Goal: Information Seeking & Learning: Check status

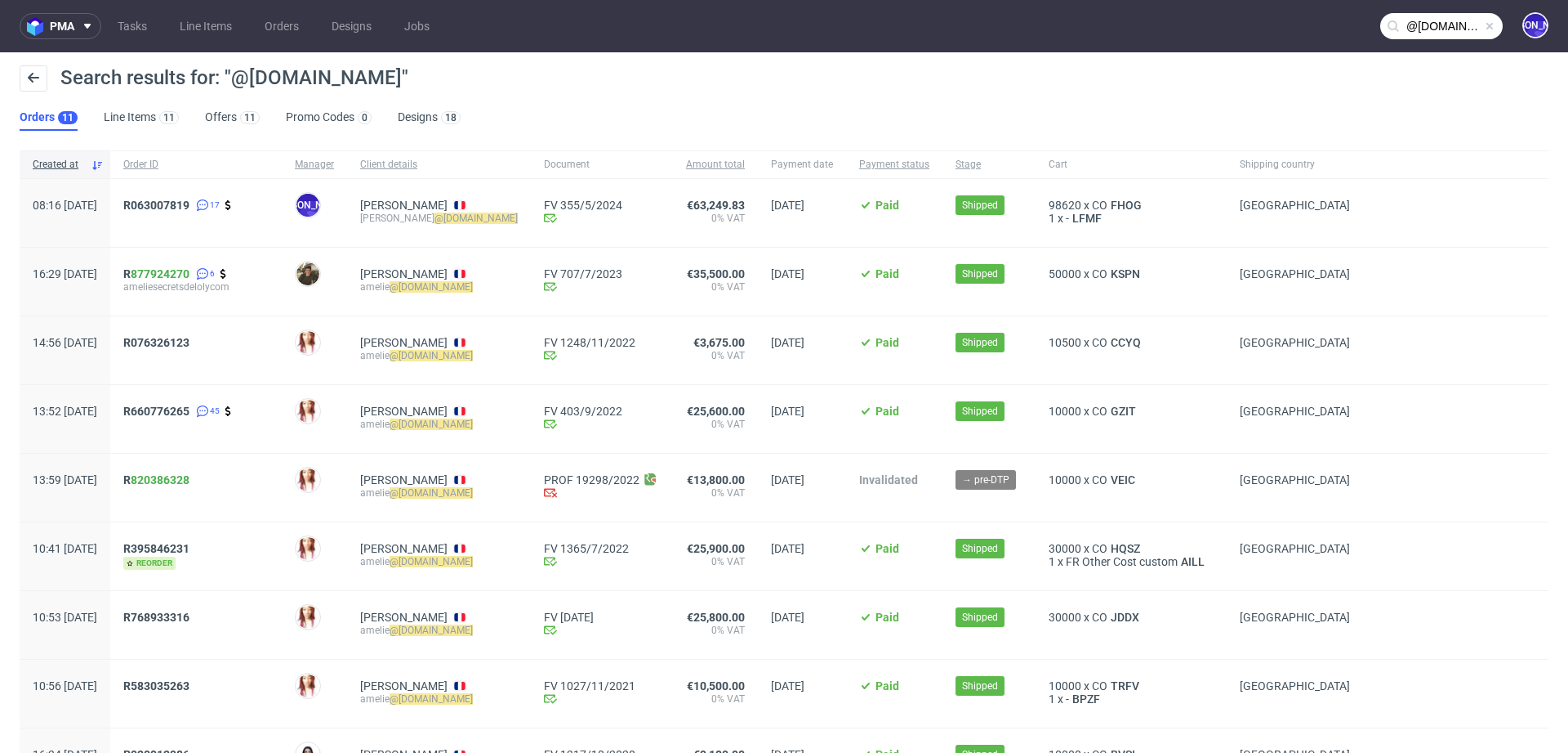
click at [1431, 30] on input "@secretsdeloly.com" at bounding box center [1441, 26] width 122 height 26
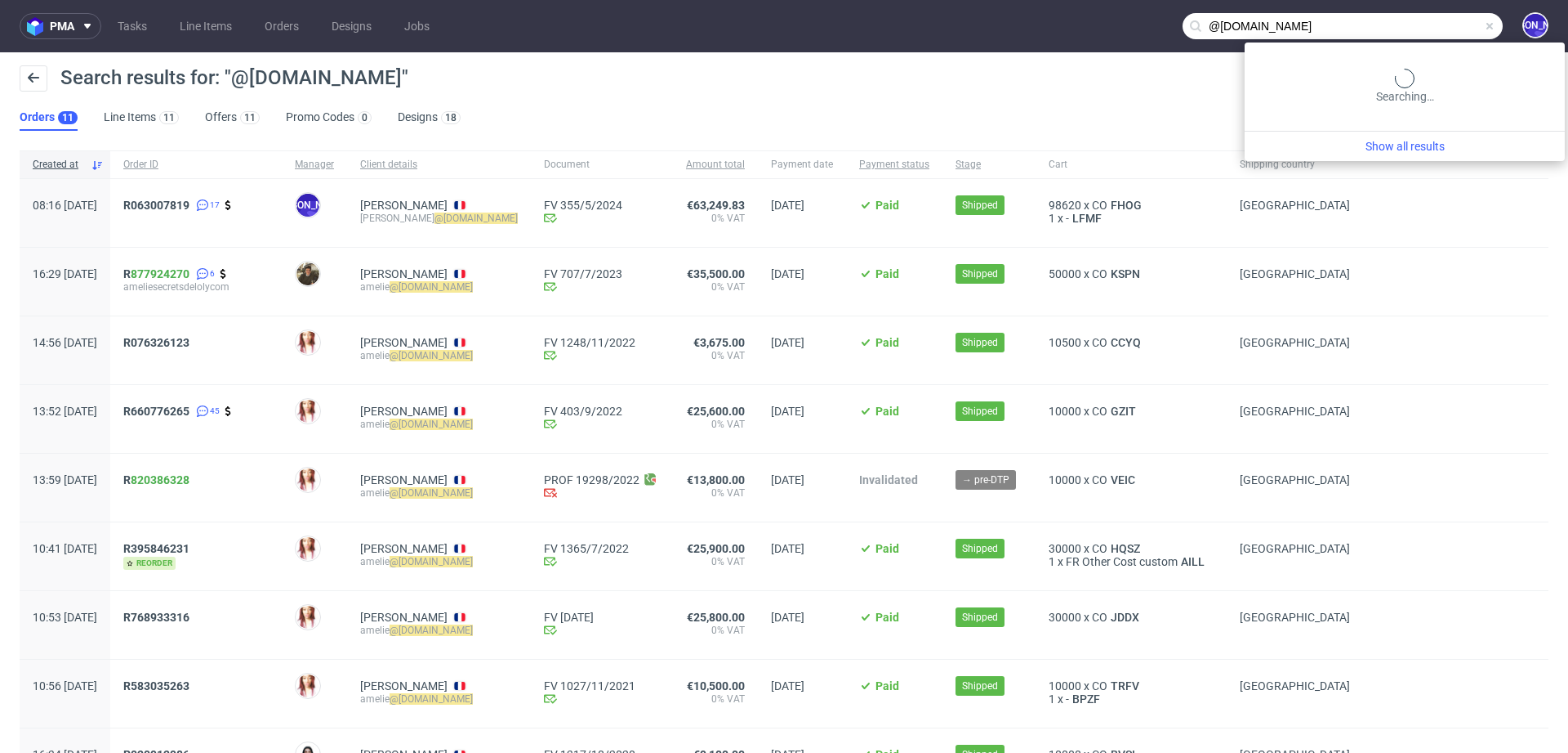
click at [1431, 30] on input "@secretsdeloly.com" at bounding box center [1342, 26] width 320 height 26
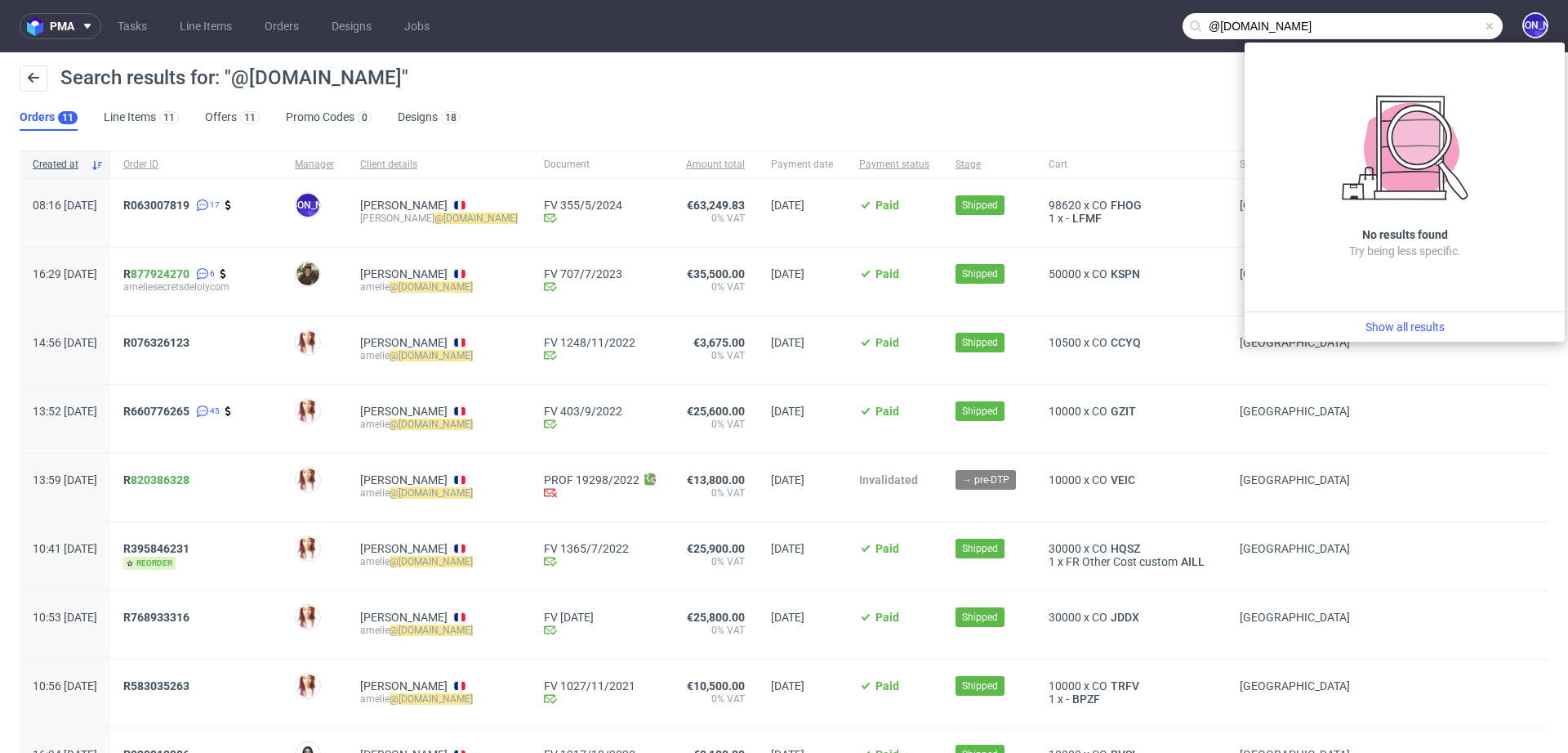
paste input "zita.anna.dobak@gmail"
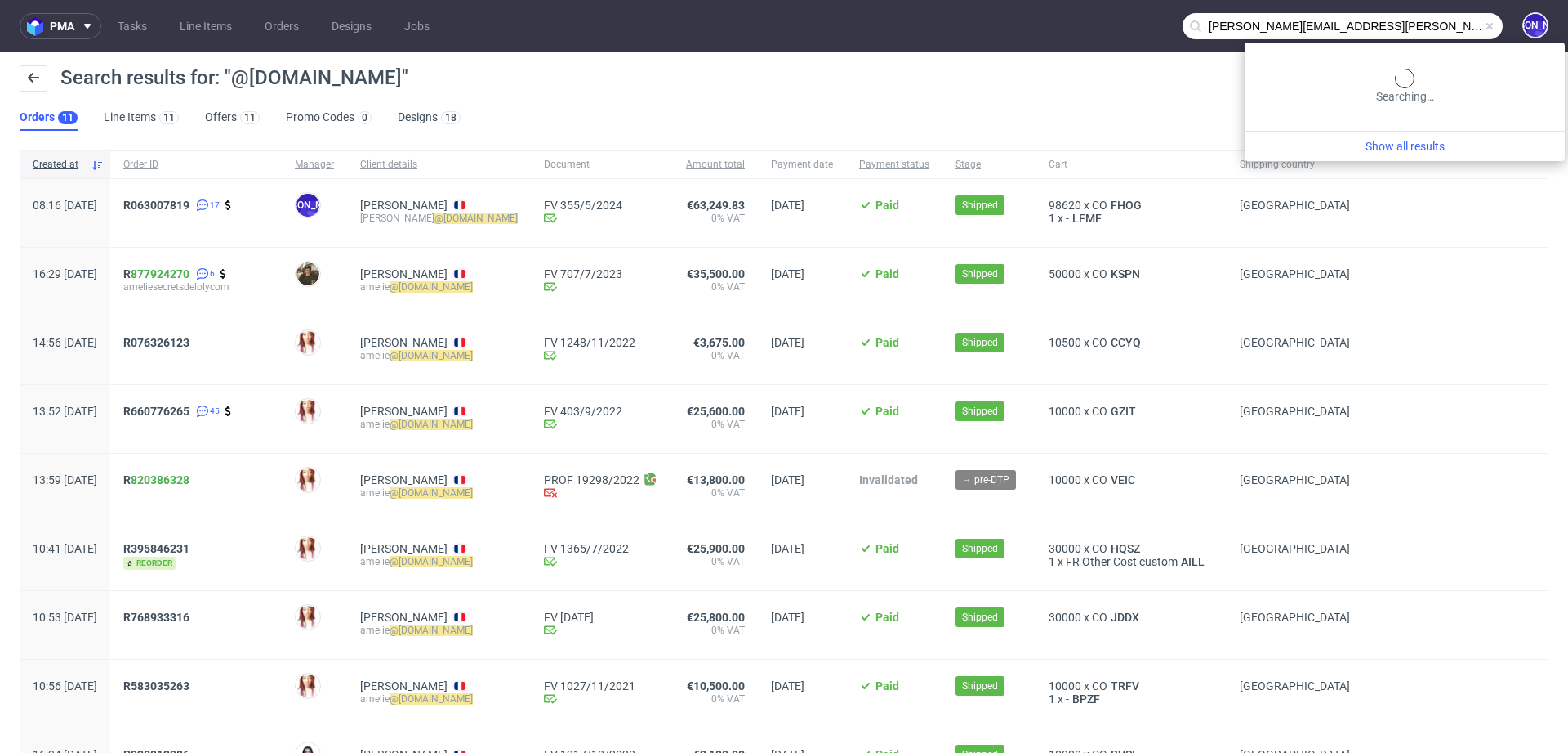
type input "zita.anna.dobak@gmail.com"
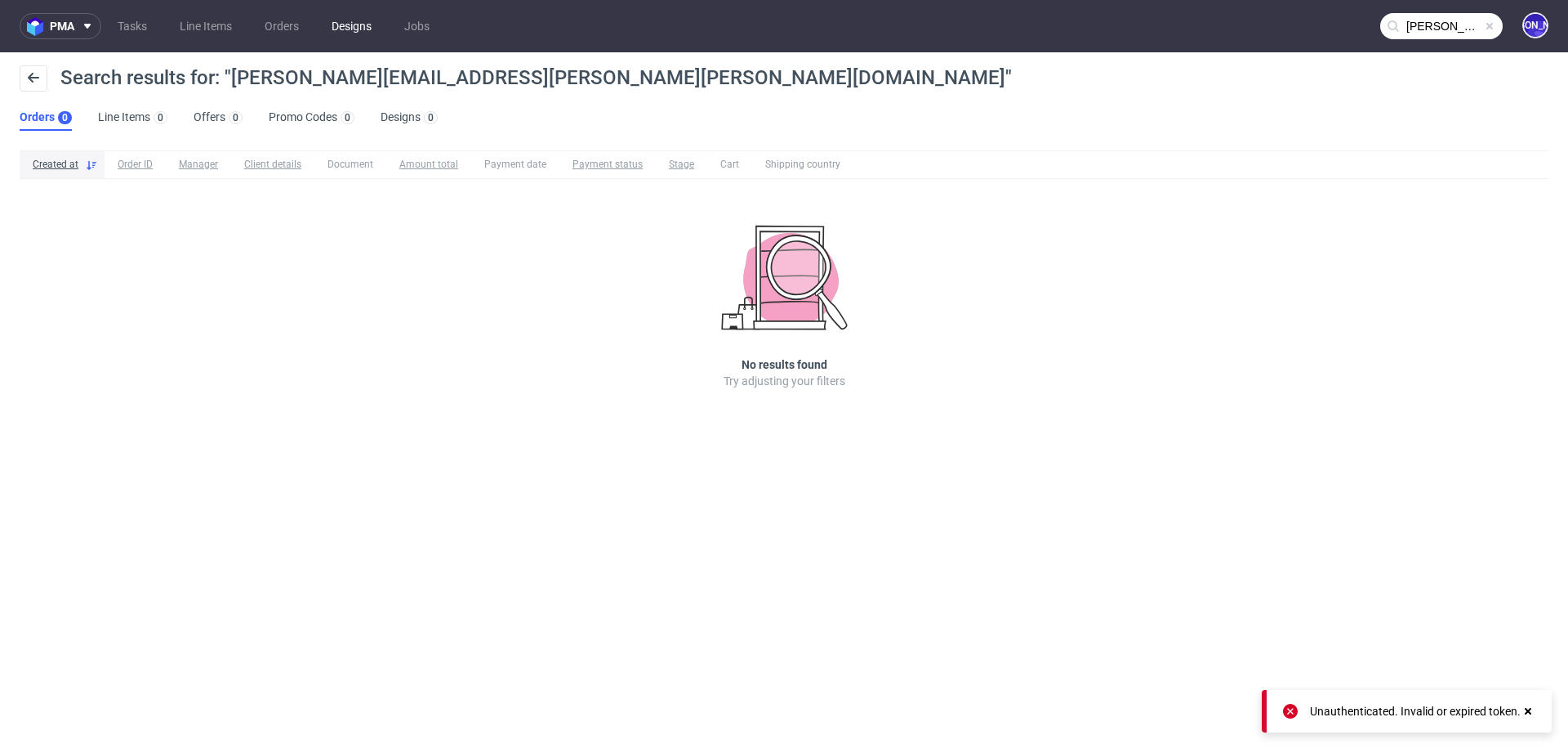
click at [347, 36] on link "Designs" at bounding box center [351, 26] width 59 height 26
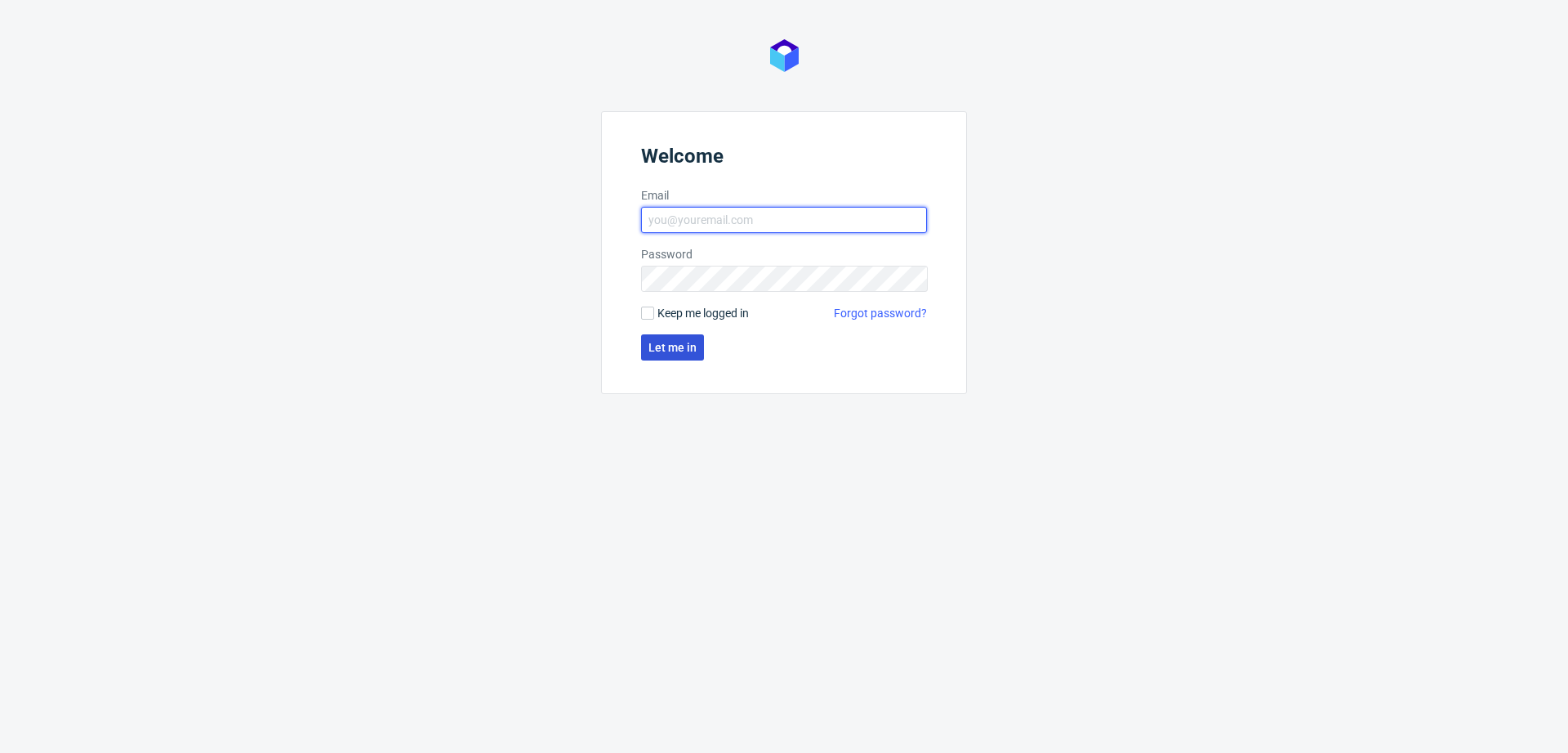
type input "jozefina.owczarek@packhelp.com"
click at [661, 351] on span "Let me in" at bounding box center [672, 347] width 48 height 12
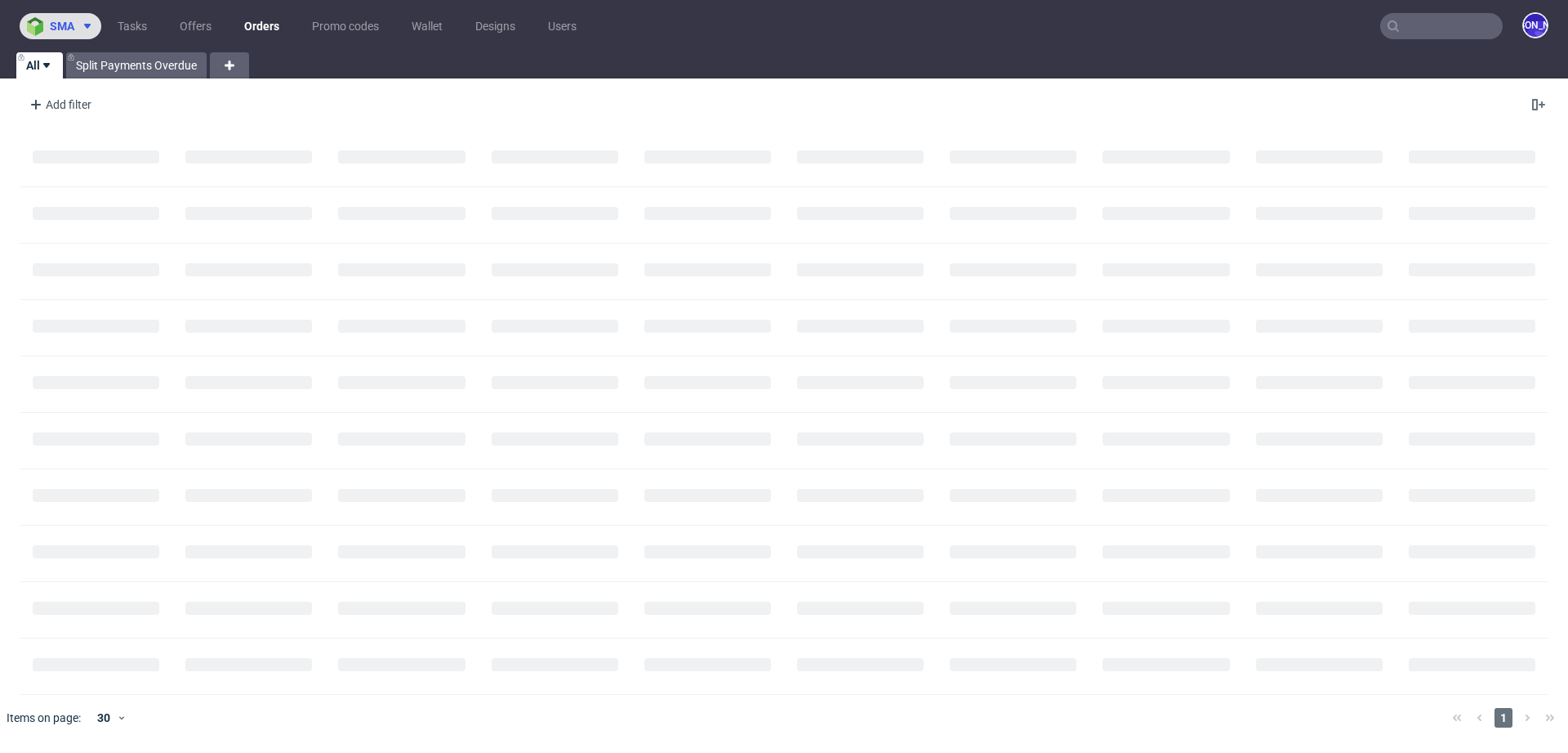
click at [87, 27] on use at bounding box center [87, 26] width 6 height 5
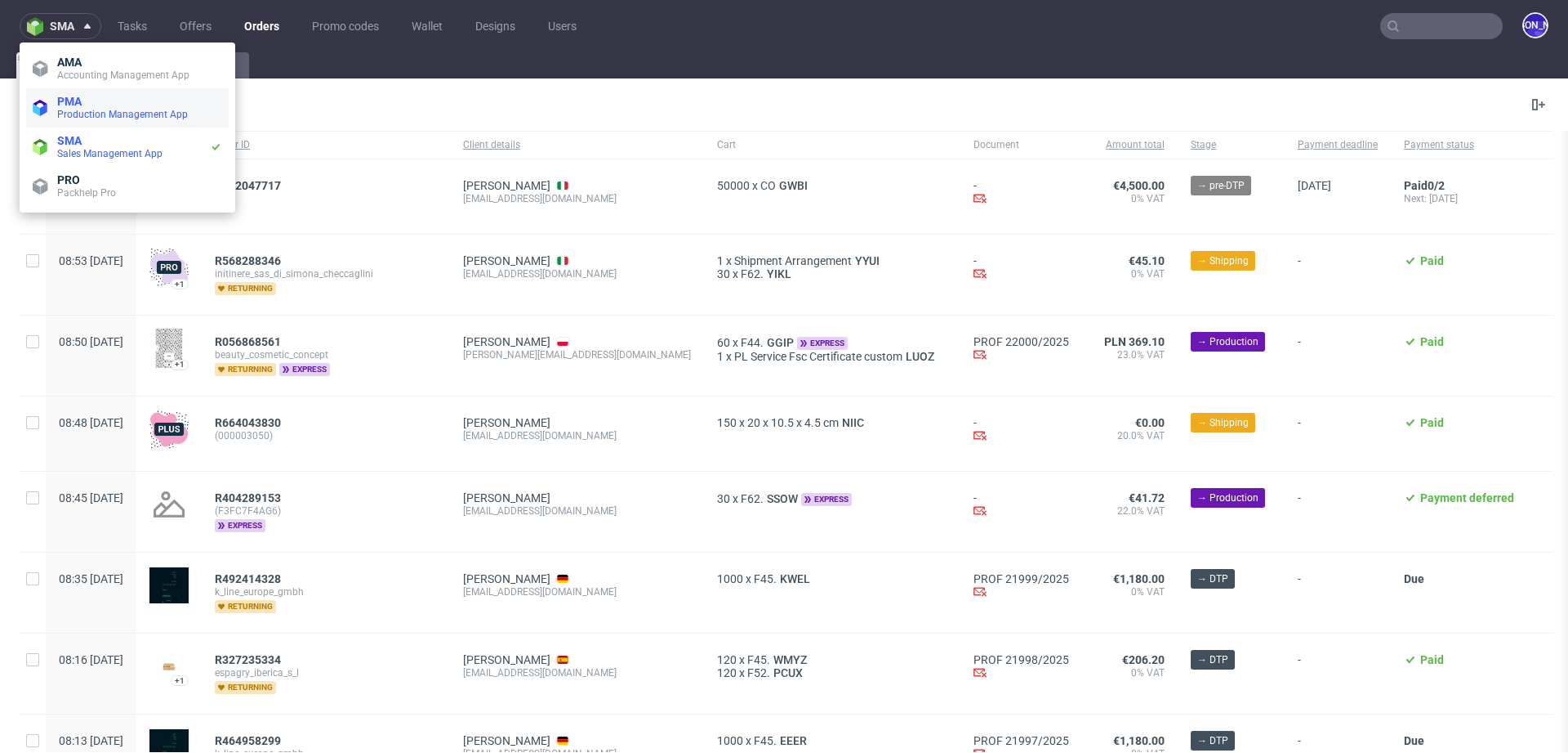
click at [99, 99] on span "PMA" at bounding box center [140, 101] width 165 height 13
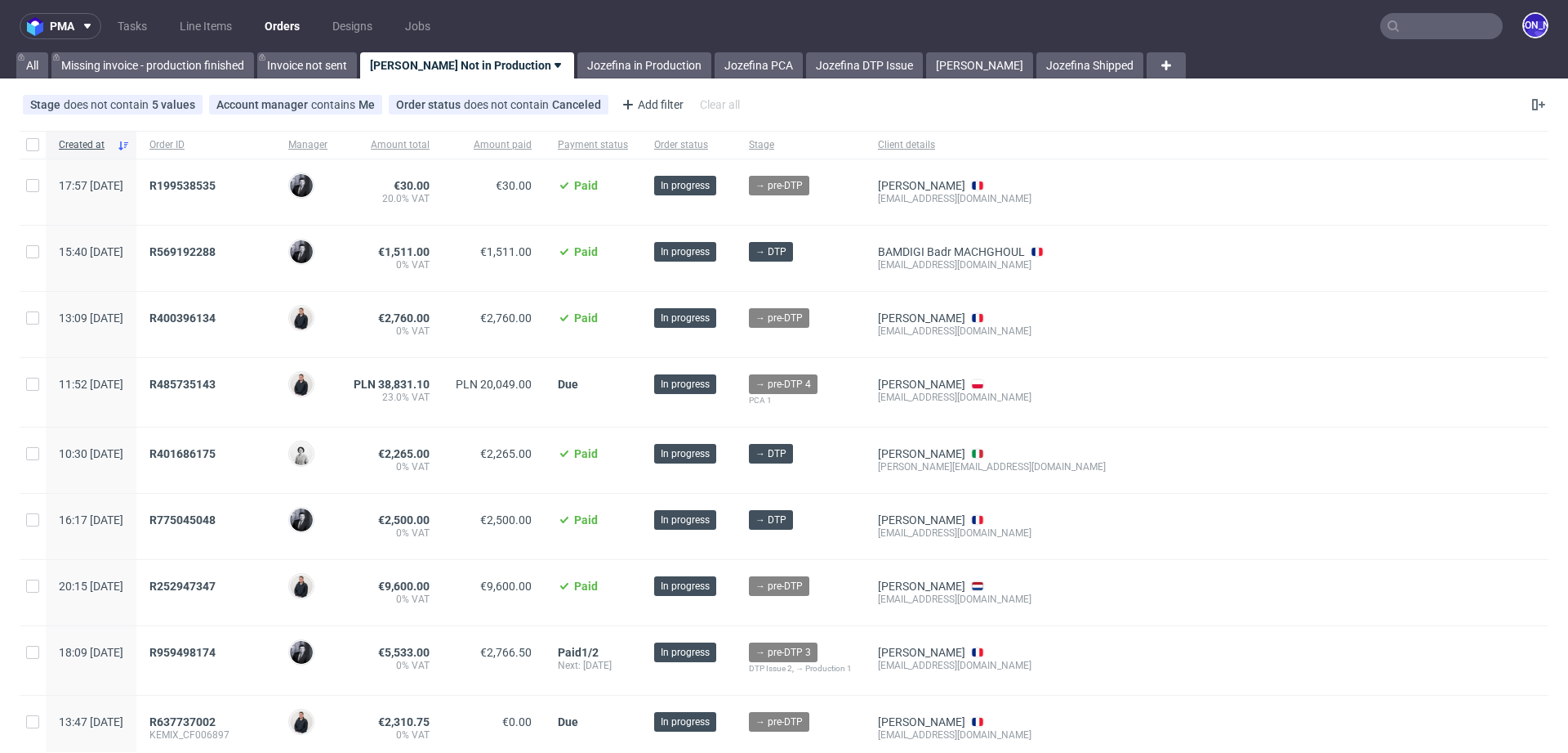
click at [1439, 26] on input "text" at bounding box center [1441, 26] width 122 height 26
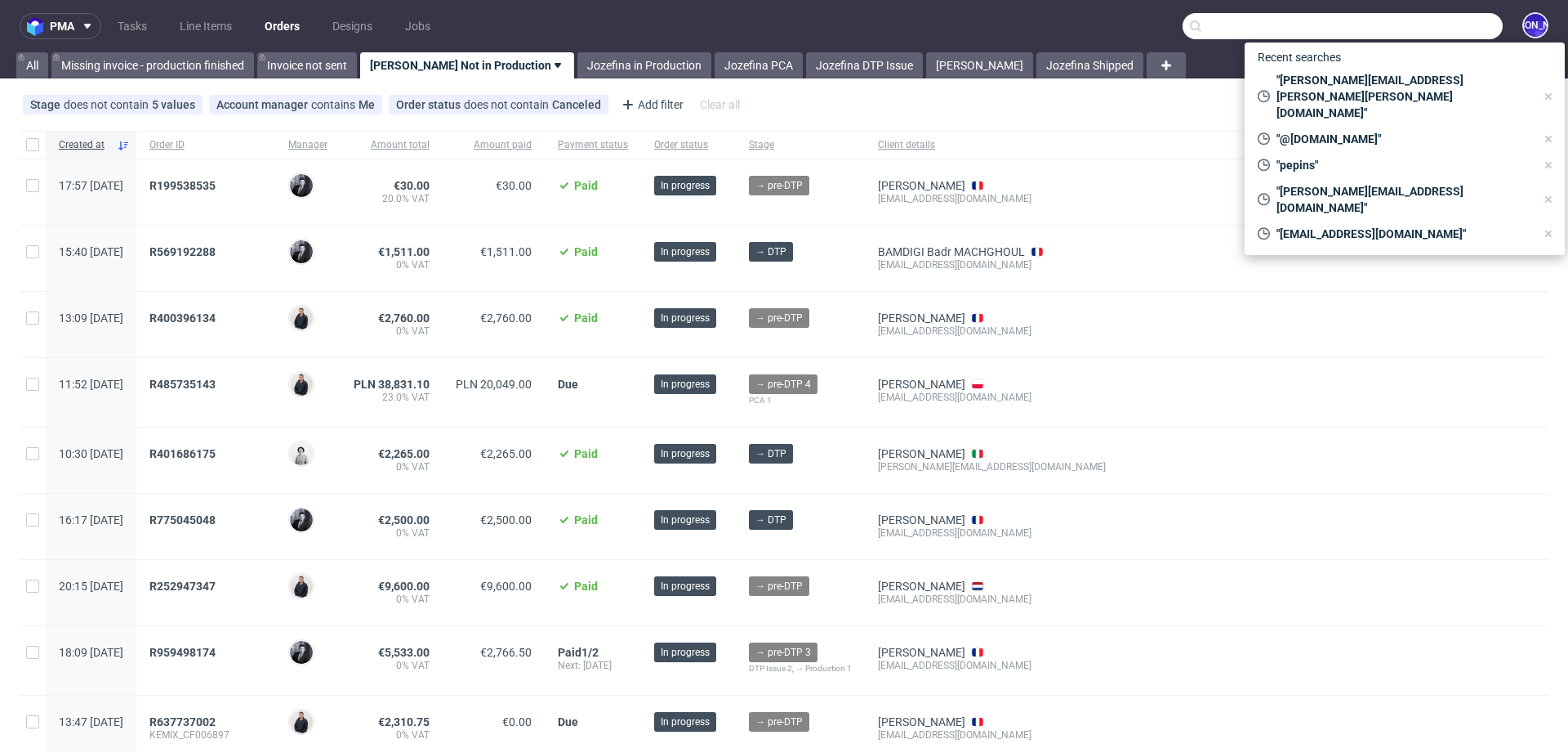
paste input "zita.anna.dobak@gmail.com"
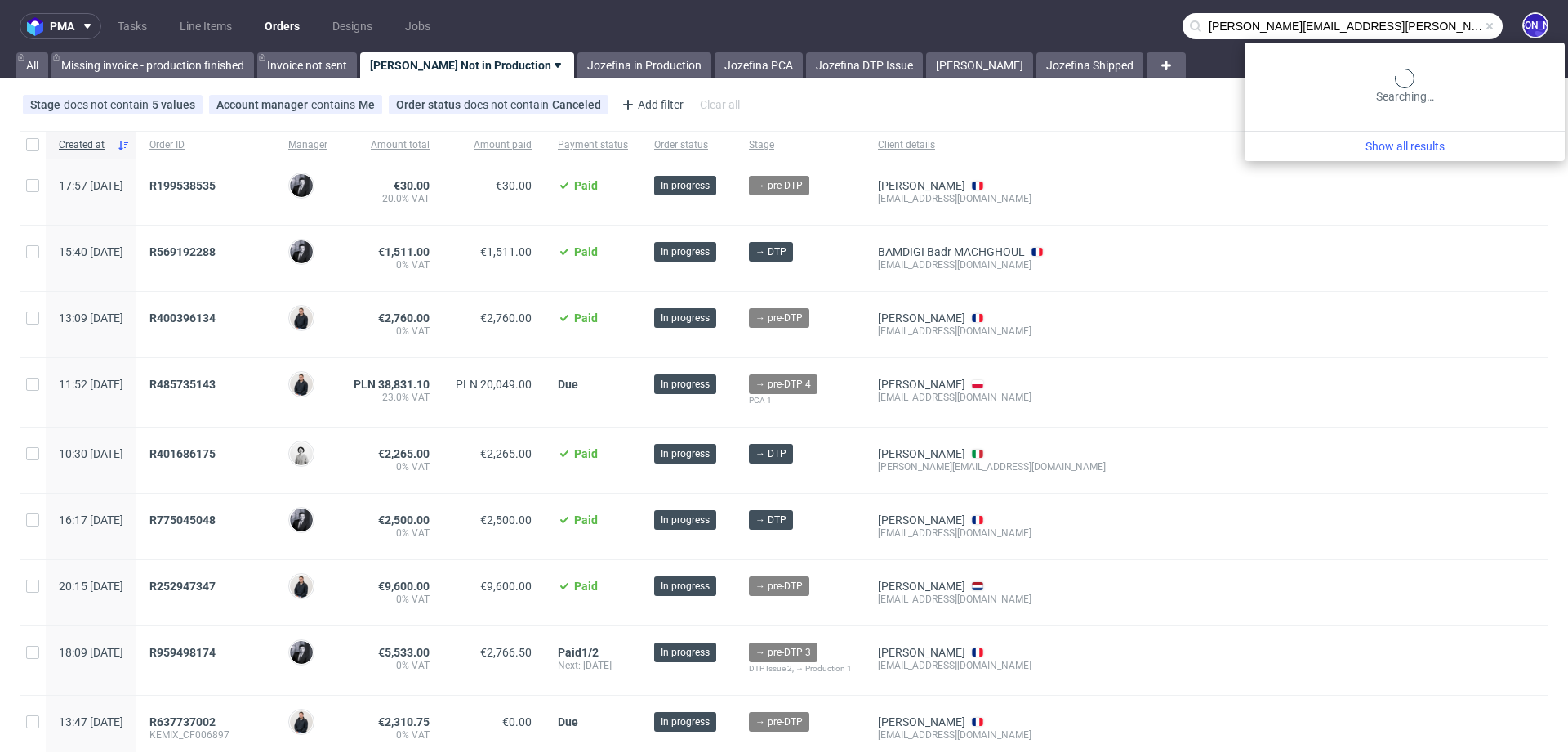
type input "zita.anna.dobak@gmail.com"
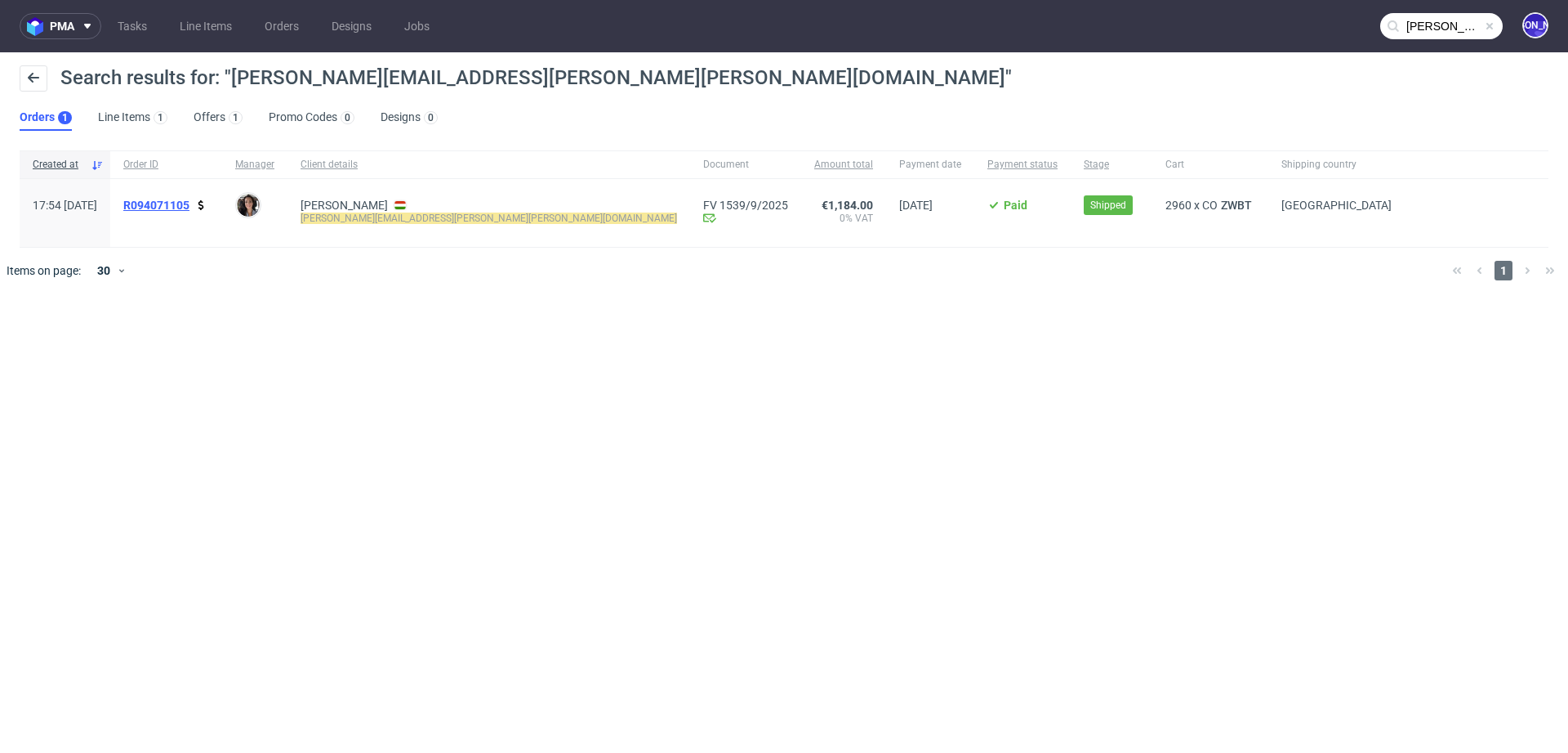
click at [190, 205] on span "R094071105" at bounding box center [156, 205] width 67 height 13
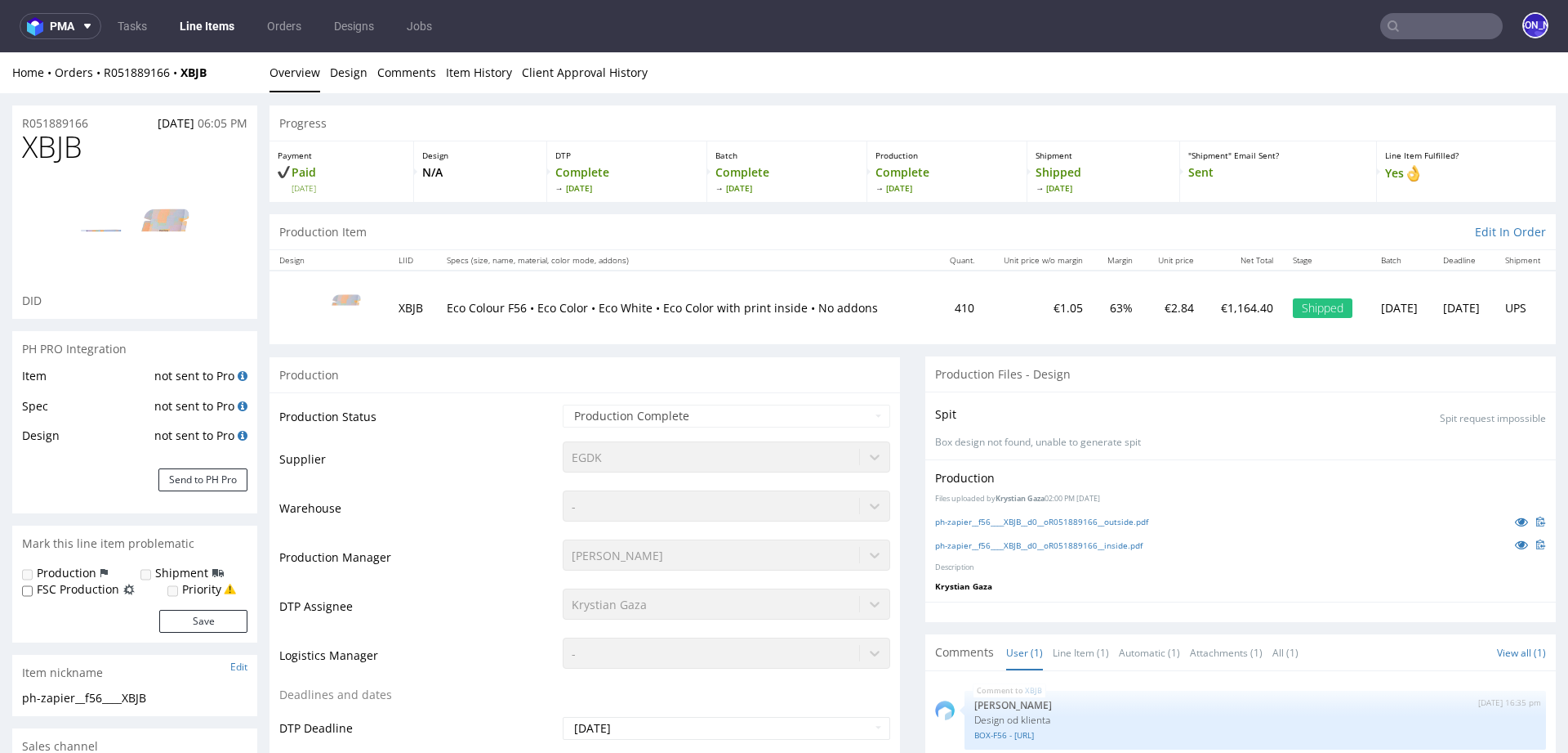
scroll to position [2017, 0]
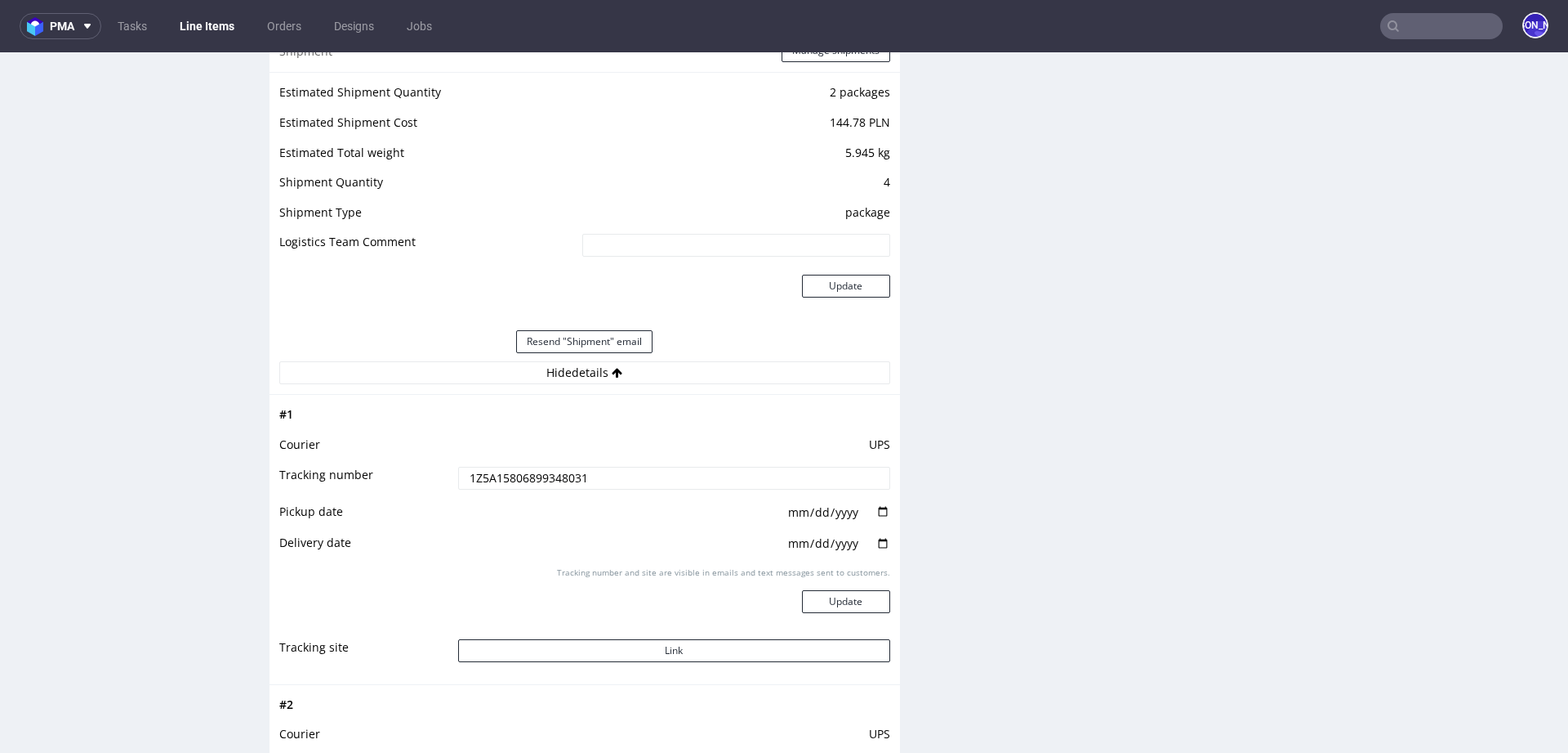
click at [1394, 26] on input "text" at bounding box center [1441, 26] width 122 height 26
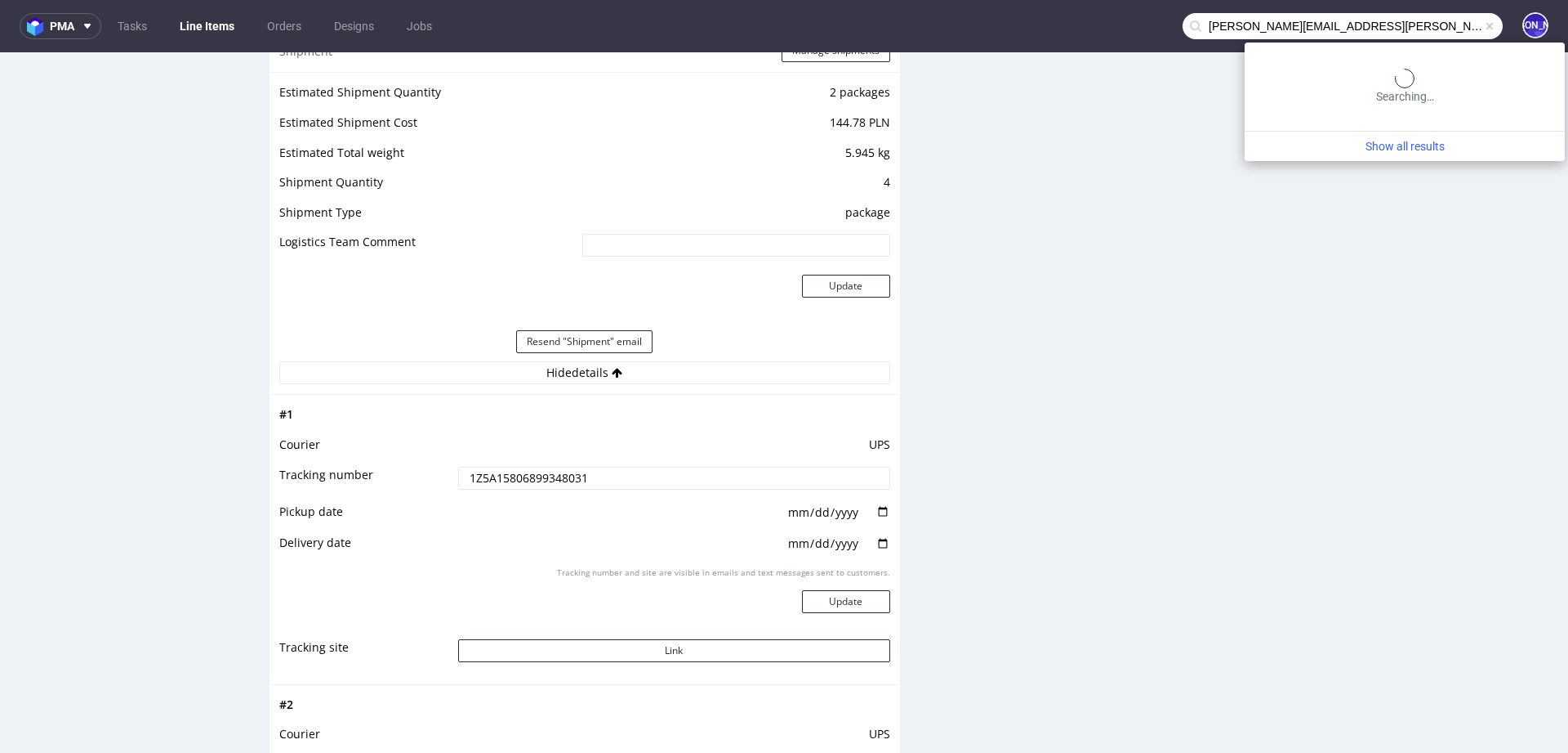
type input "[PERSON_NAME][EMAIL_ADDRESS][PERSON_NAME][PERSON_NAME][DOMAIN_NAME]"
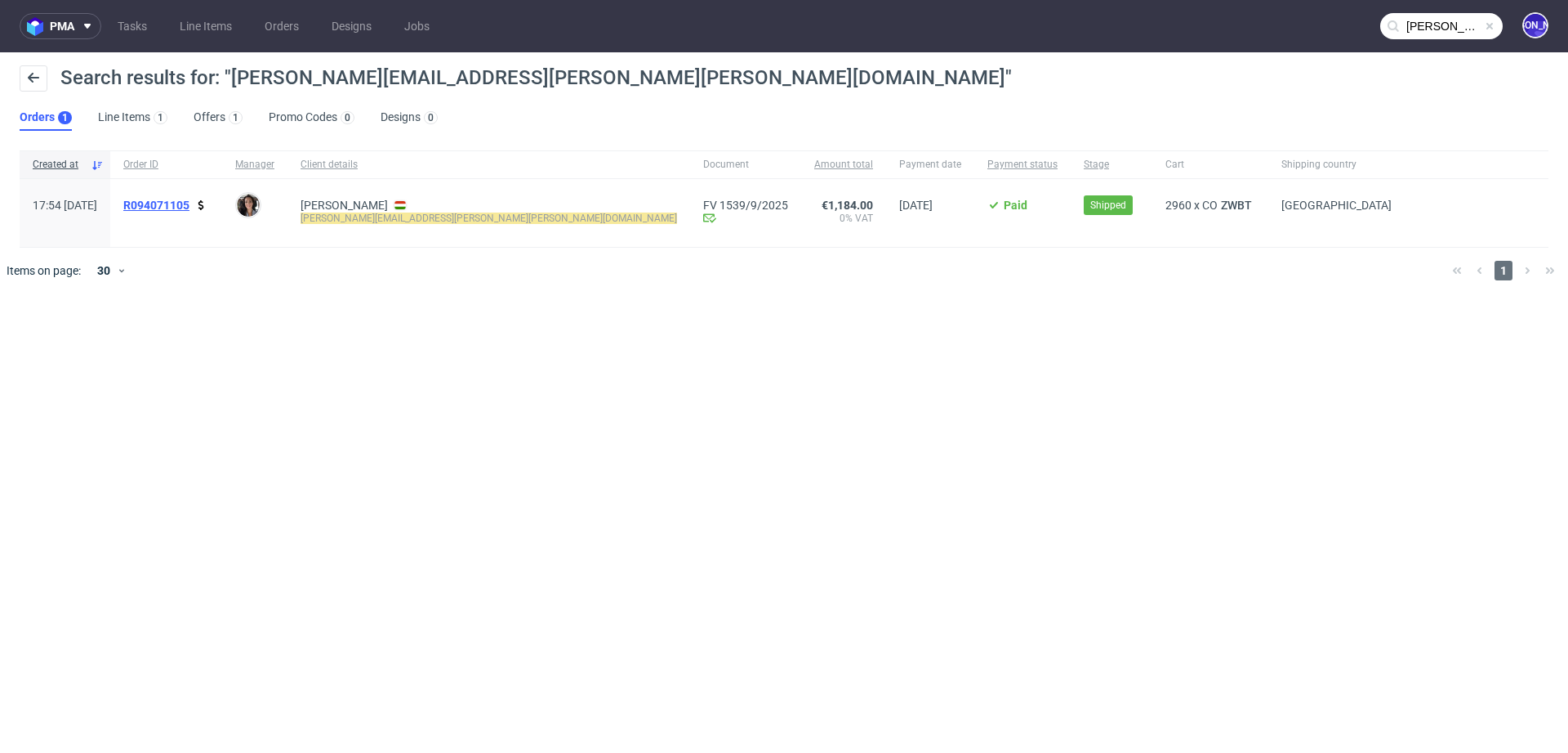
click at [182, 205] on span "R094071105" at bounding box center [156, 205] width 67 height 13
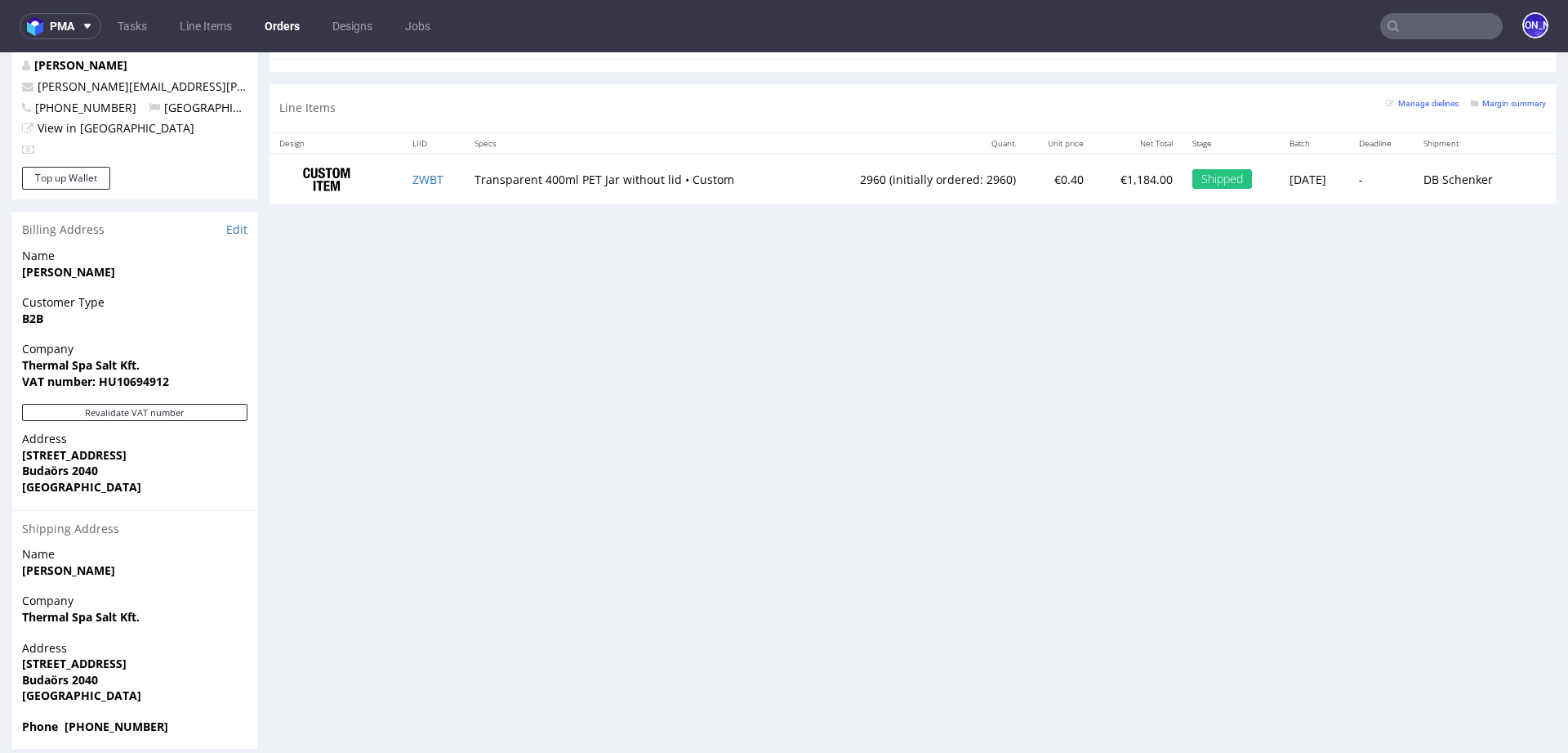
scroll to position [850, 0]
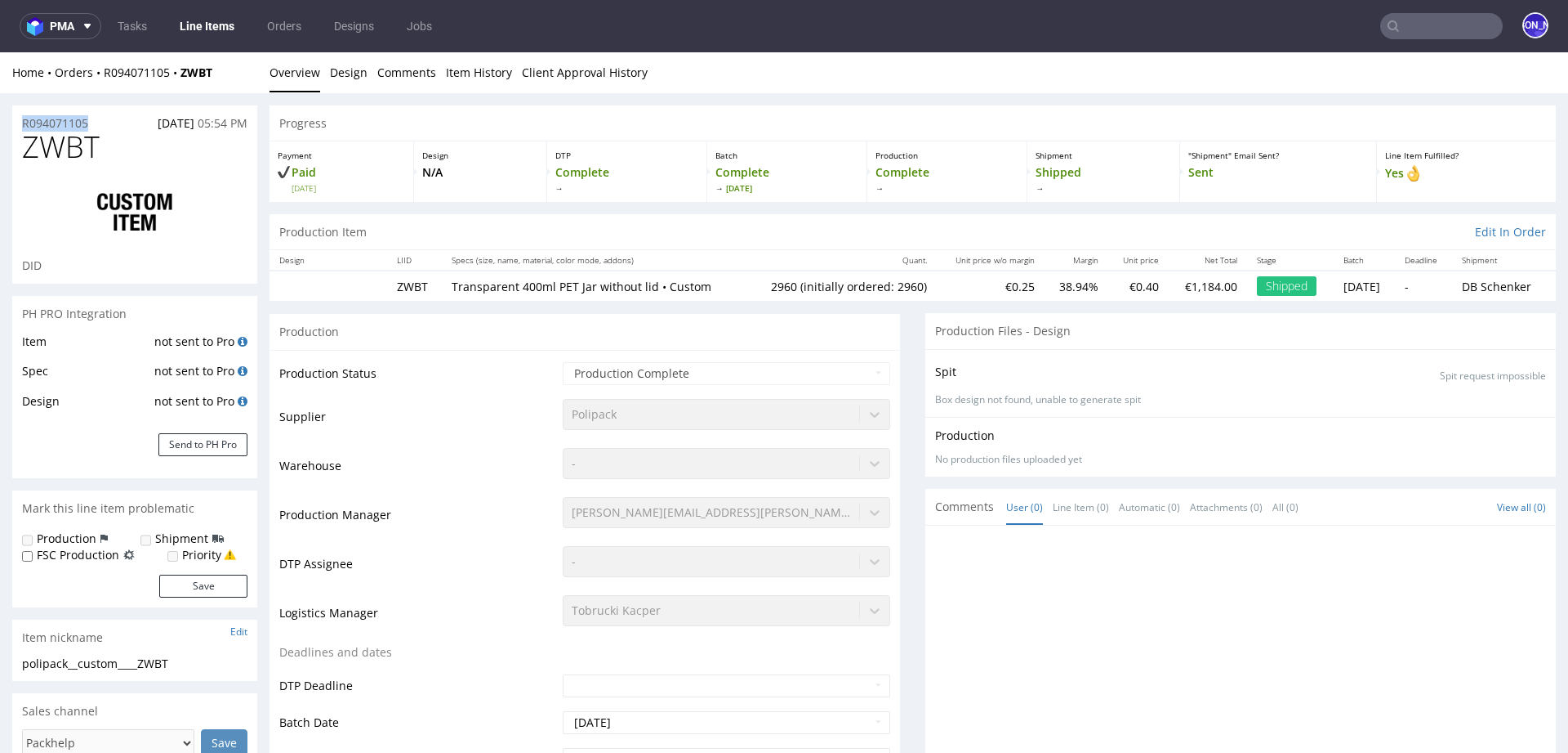
drag, startPoint x: 112, startPoint y: 120, endPoint x: 0, endPoint y: 120, distance: 112.0
copy p "R094071105"
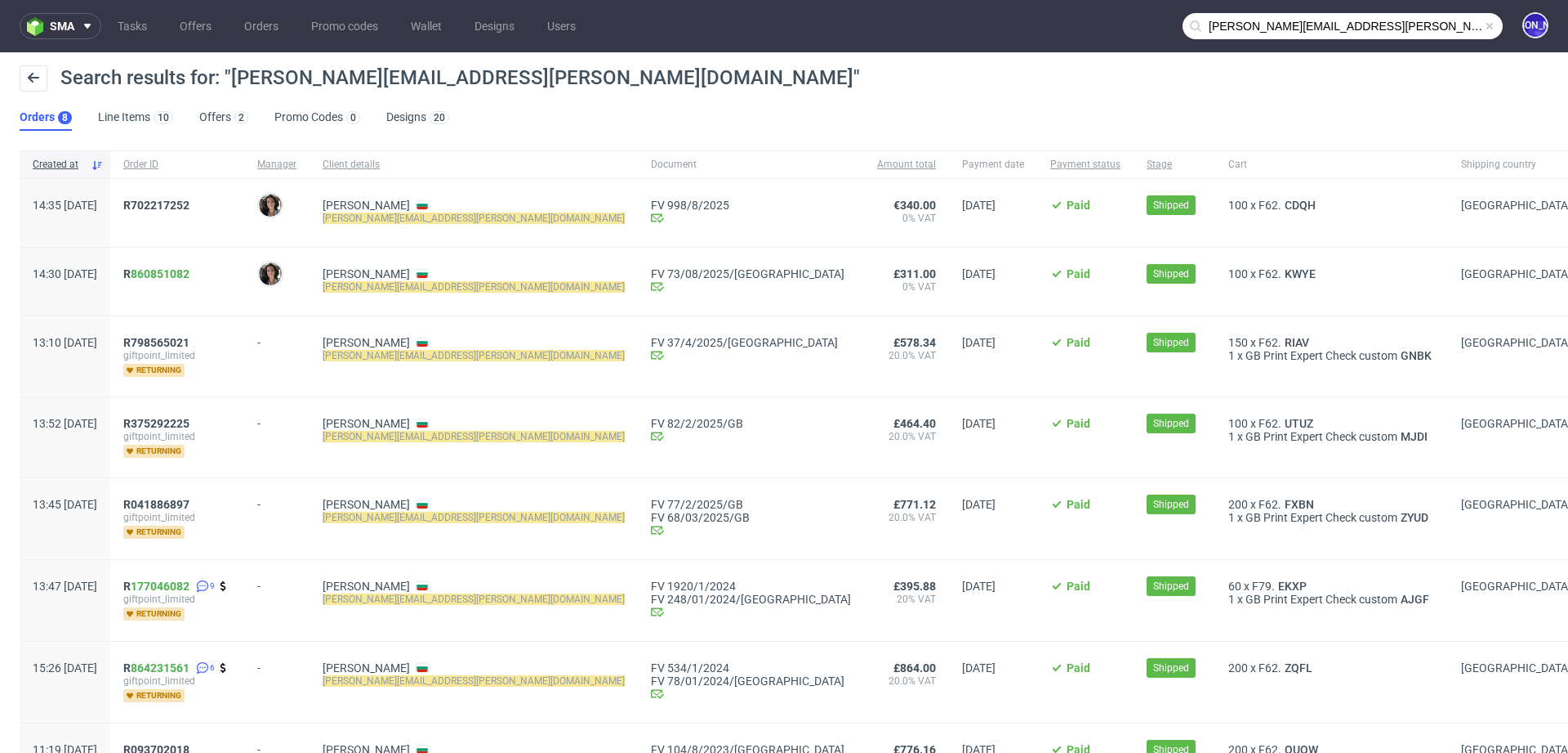
click at [1385, 19] on input "Maria.Martone@giftpoint.co.uk" at bounding box center [1342, 26] width 320 height 26
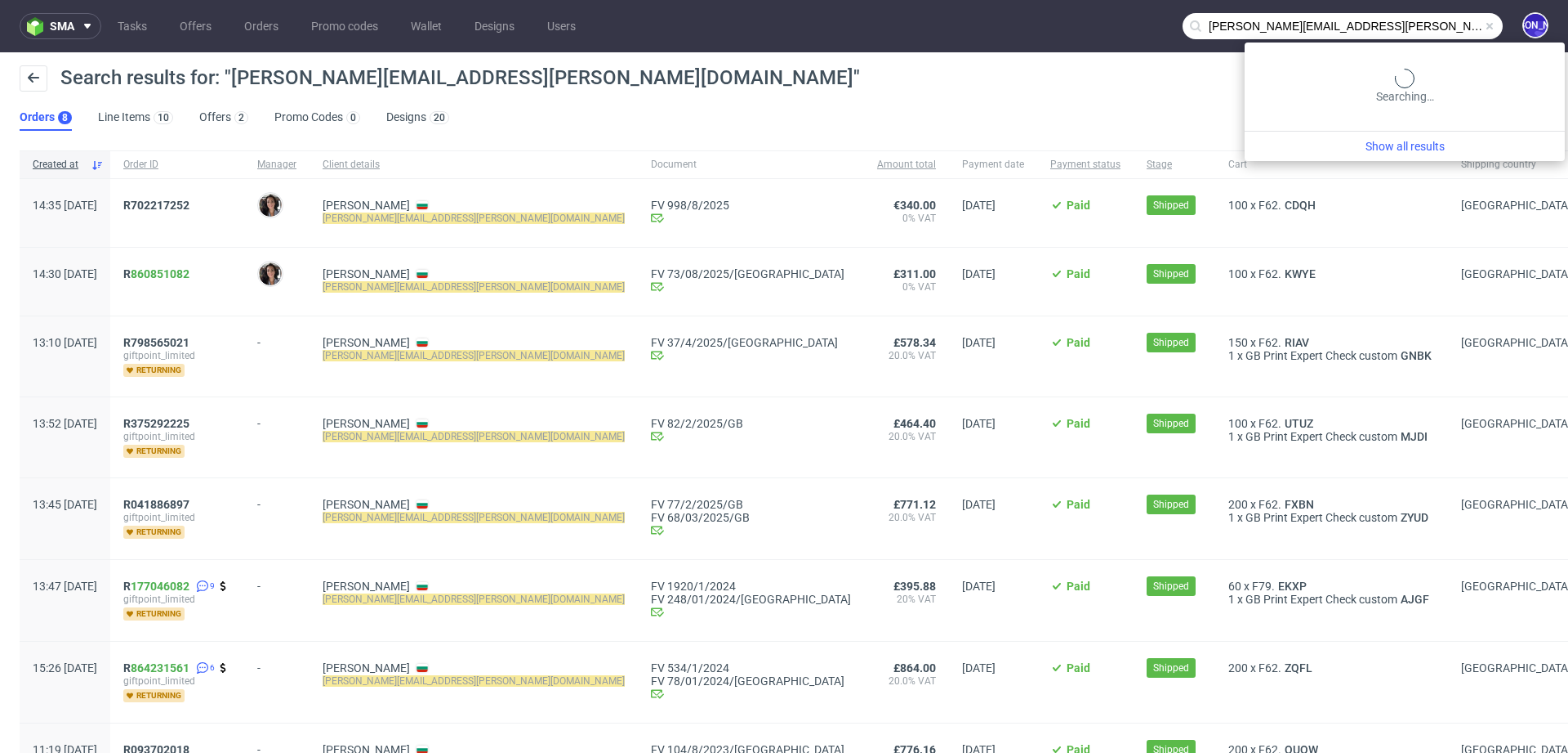
click at [1385, 19] on input "Maria.Martone@giftpoint.co.uk" at bounding box center [1342, 26] width 320 height 26
type input "badr.machghoul@bamdigi.com"
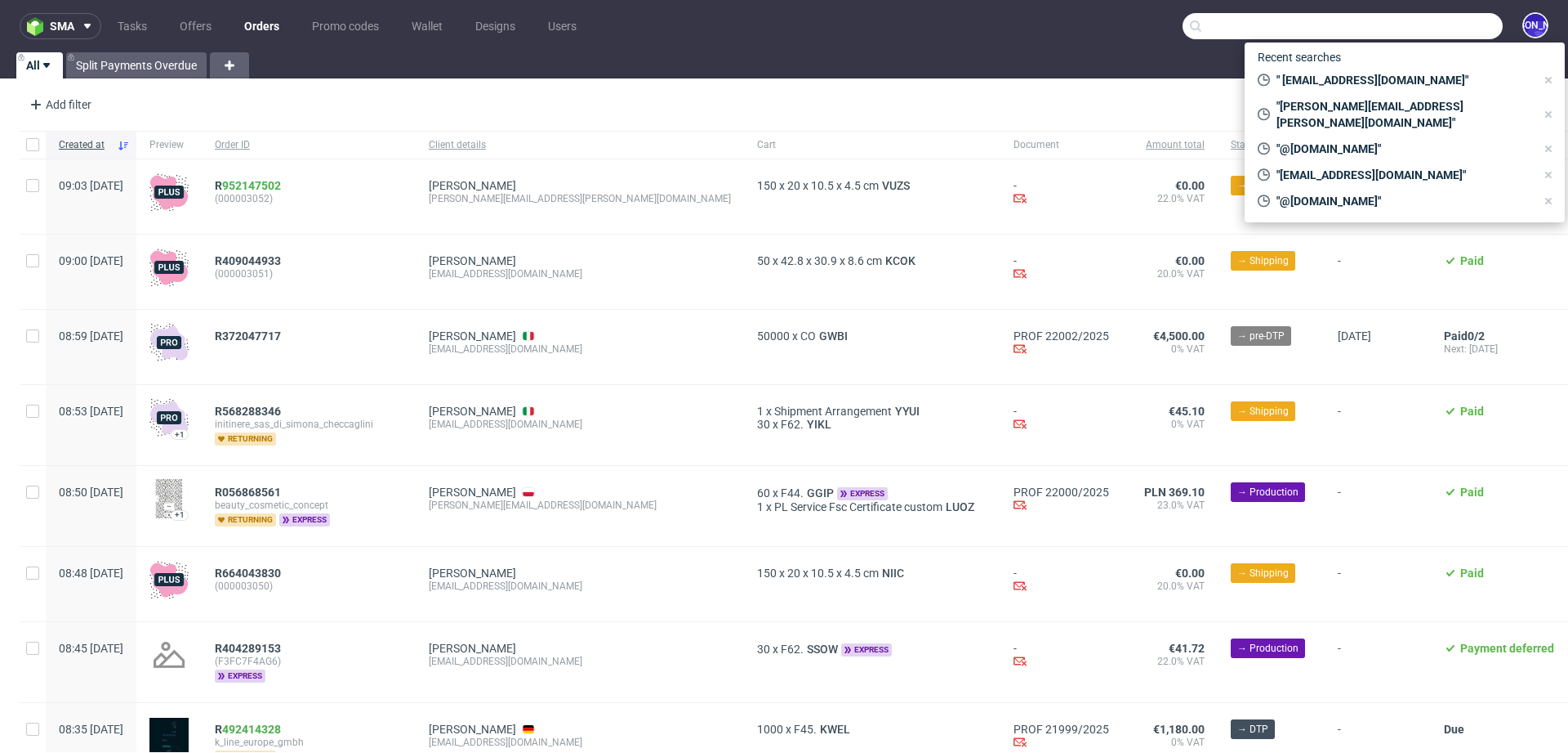
click at [1448, 17] on input "text" at bounding box center [1342, 26] width 320 height 26
paste input "[EMAIL_ADDRESS][DOMAIN_NAME]"
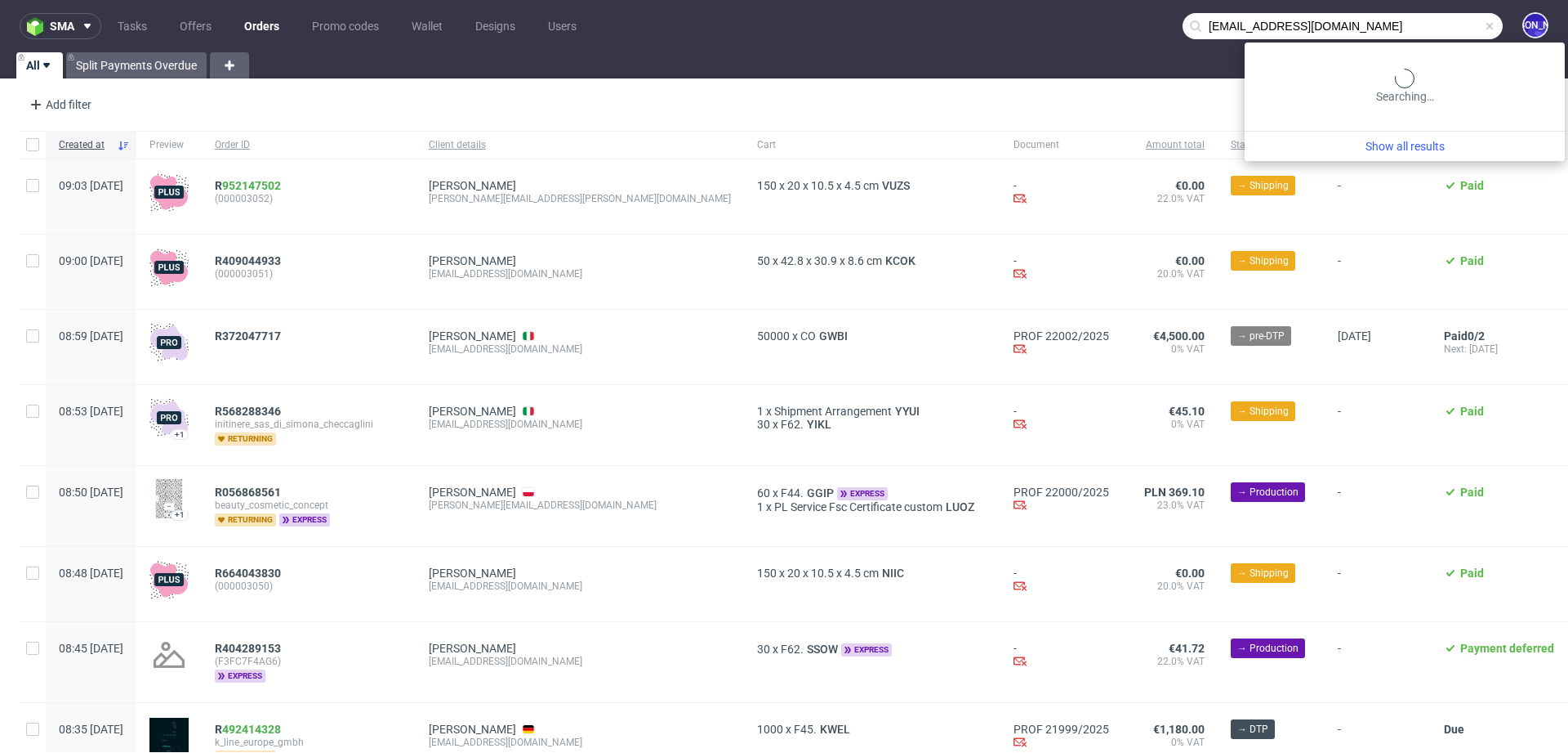
type input "[EMAIL_ADDRESS][DOMAIN_NAME]"
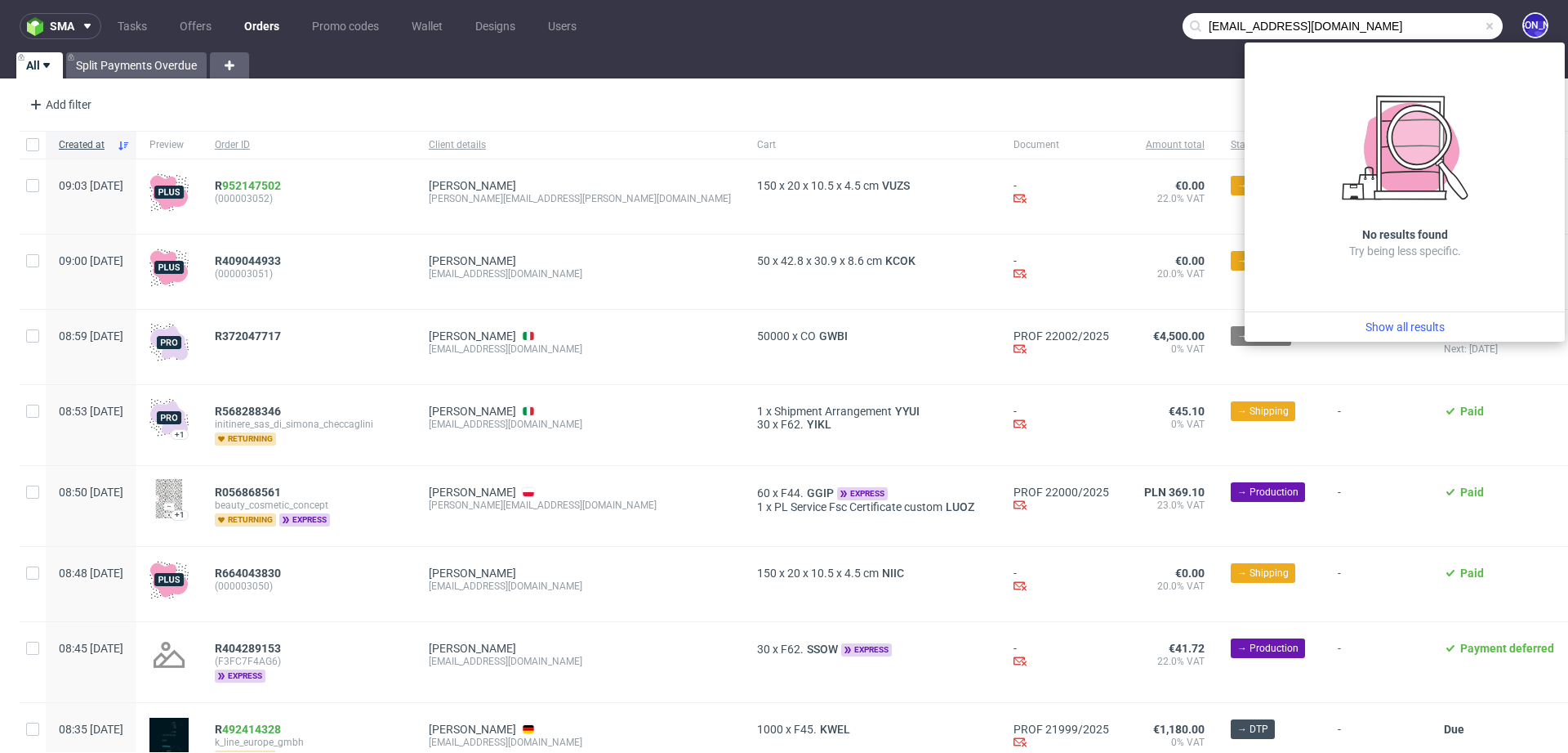
drag, startPoint x: 1417, startPoint y: 27, endPoint x: 1033, endPoint y: 19, distance: 384.1
click at [1033, 19] on nav "sma Tasks Offers Orders Promo codes Wallet Designs Users [EMAIL_ADDRESS][DOMAIN…" at bounding box center [784, 26] width 1568 height 52
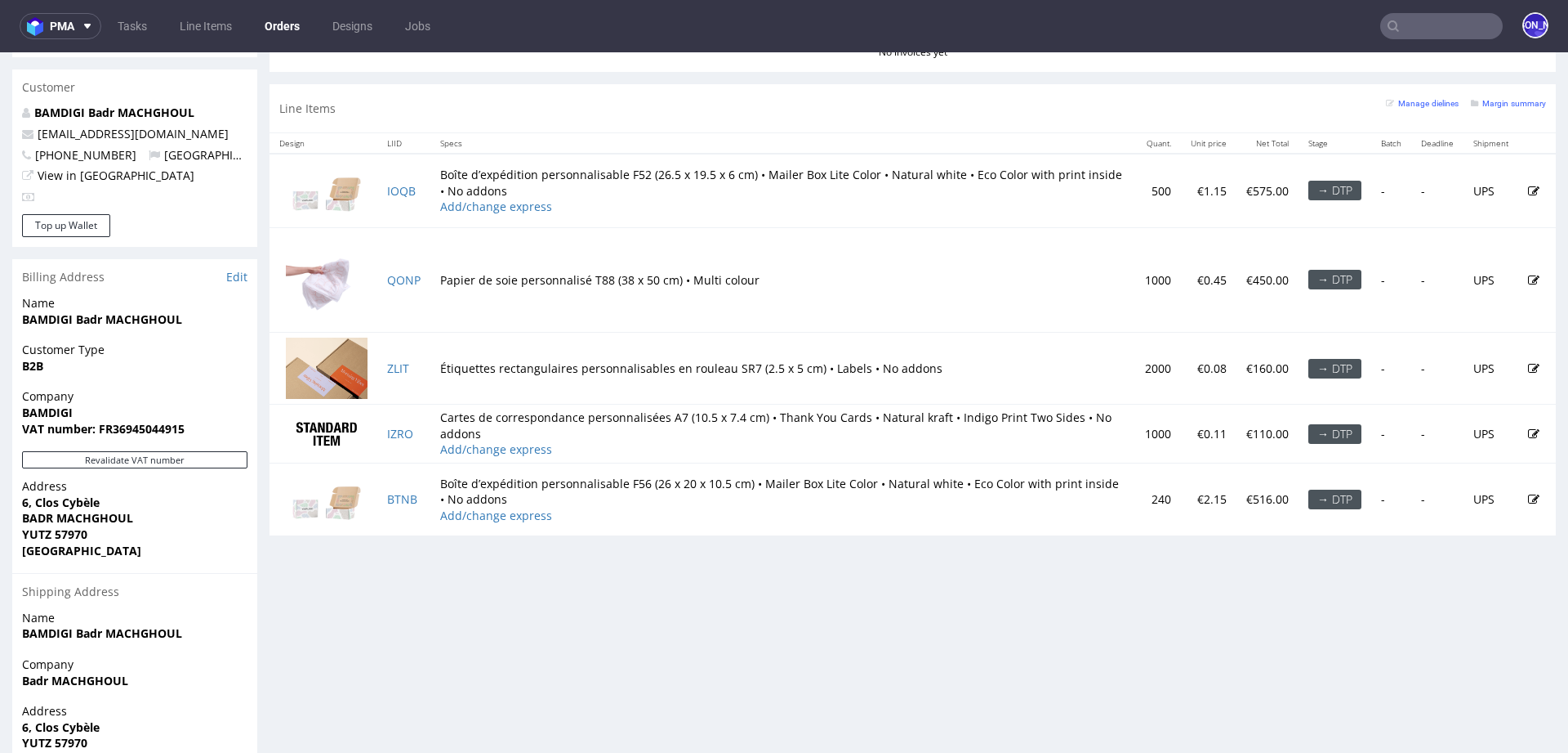
scroll to position [835, 0]
click at [403, 183] on link "IOQB" at bounding box center [400, 190] width 28 height 16
click at [396, 276] on link "QONP" at bounding box center [403, 278] width 34 height 16
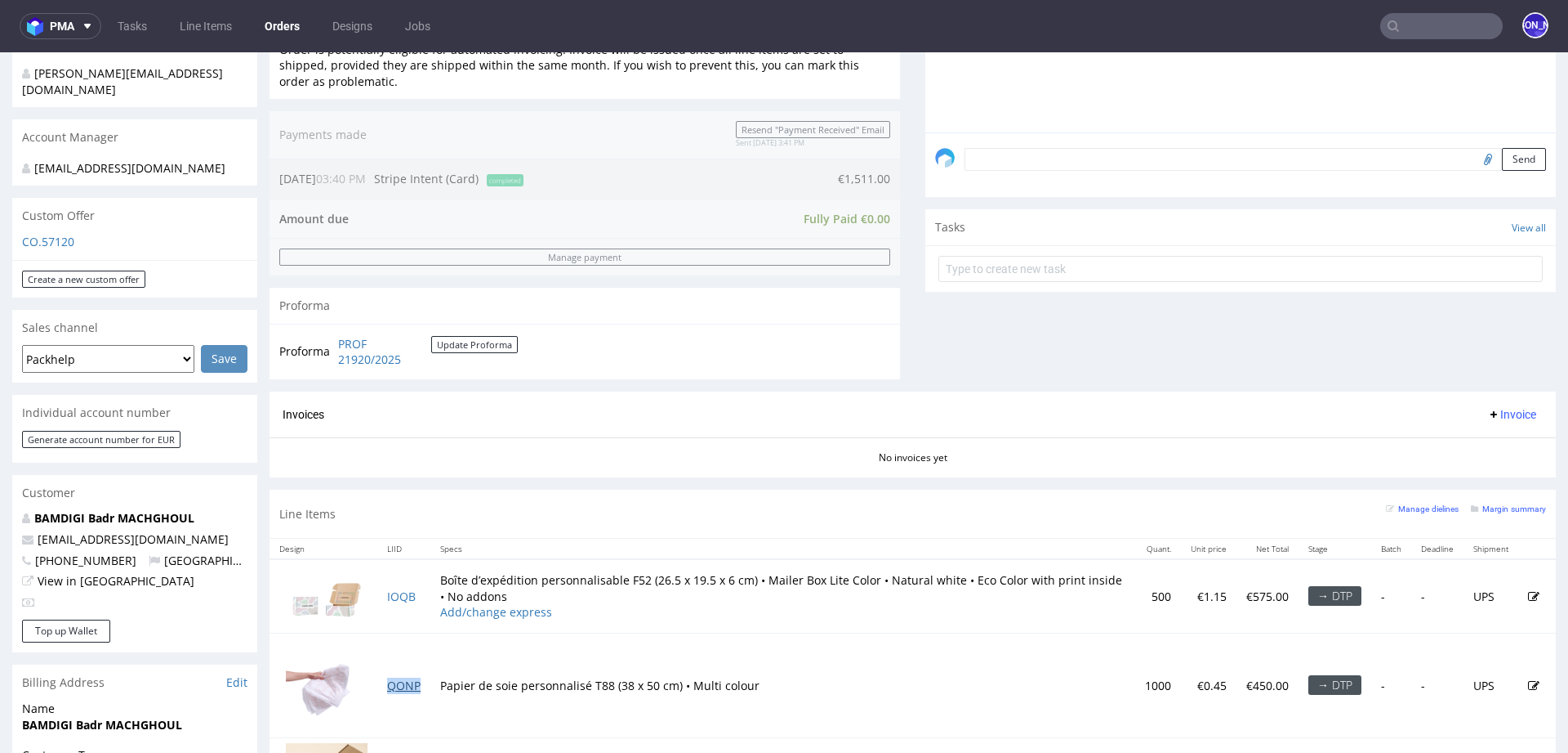
scroll to position [413, 0]
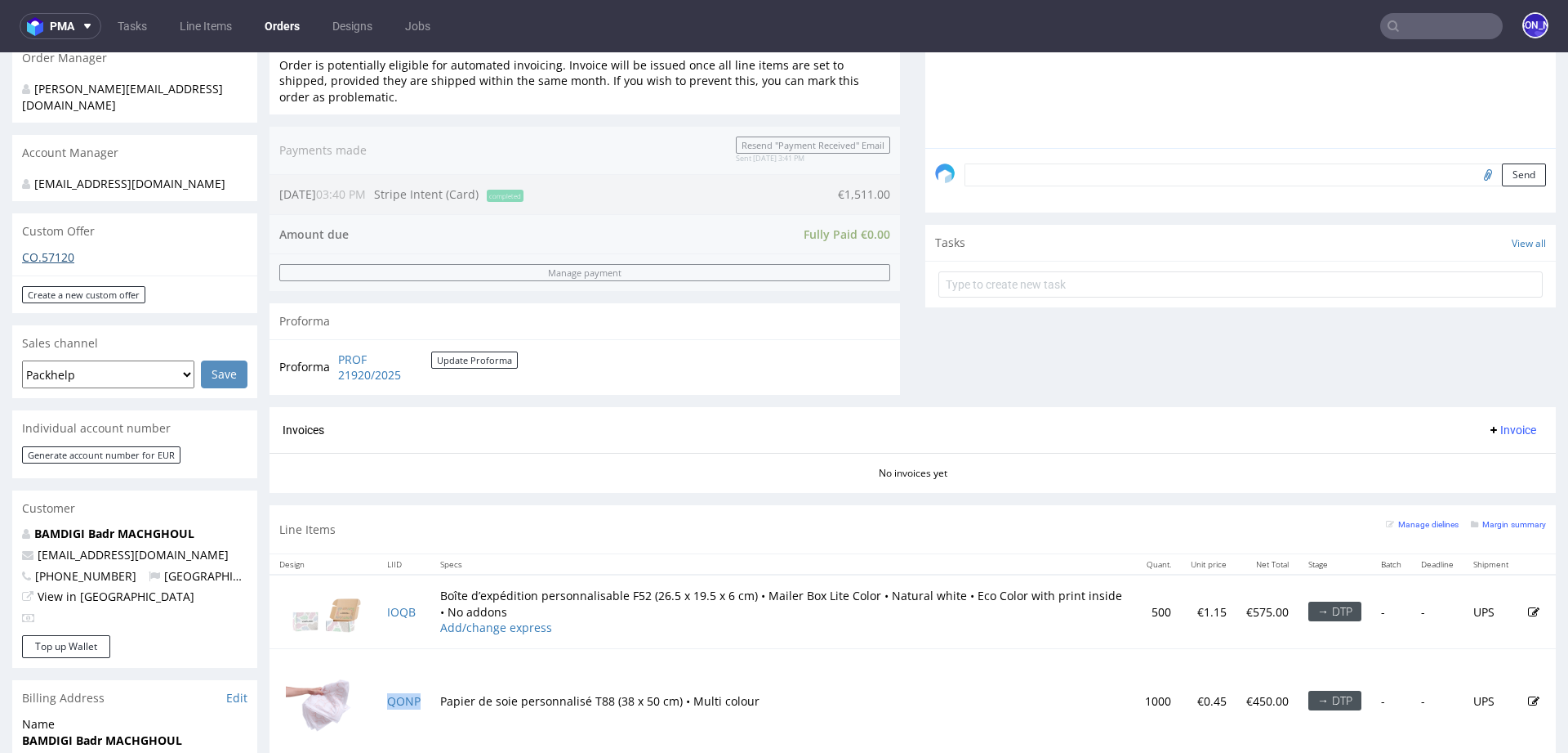
click at [58, 249] on link "CO.57120" at bounding box center [47, 256] width 52 height 16
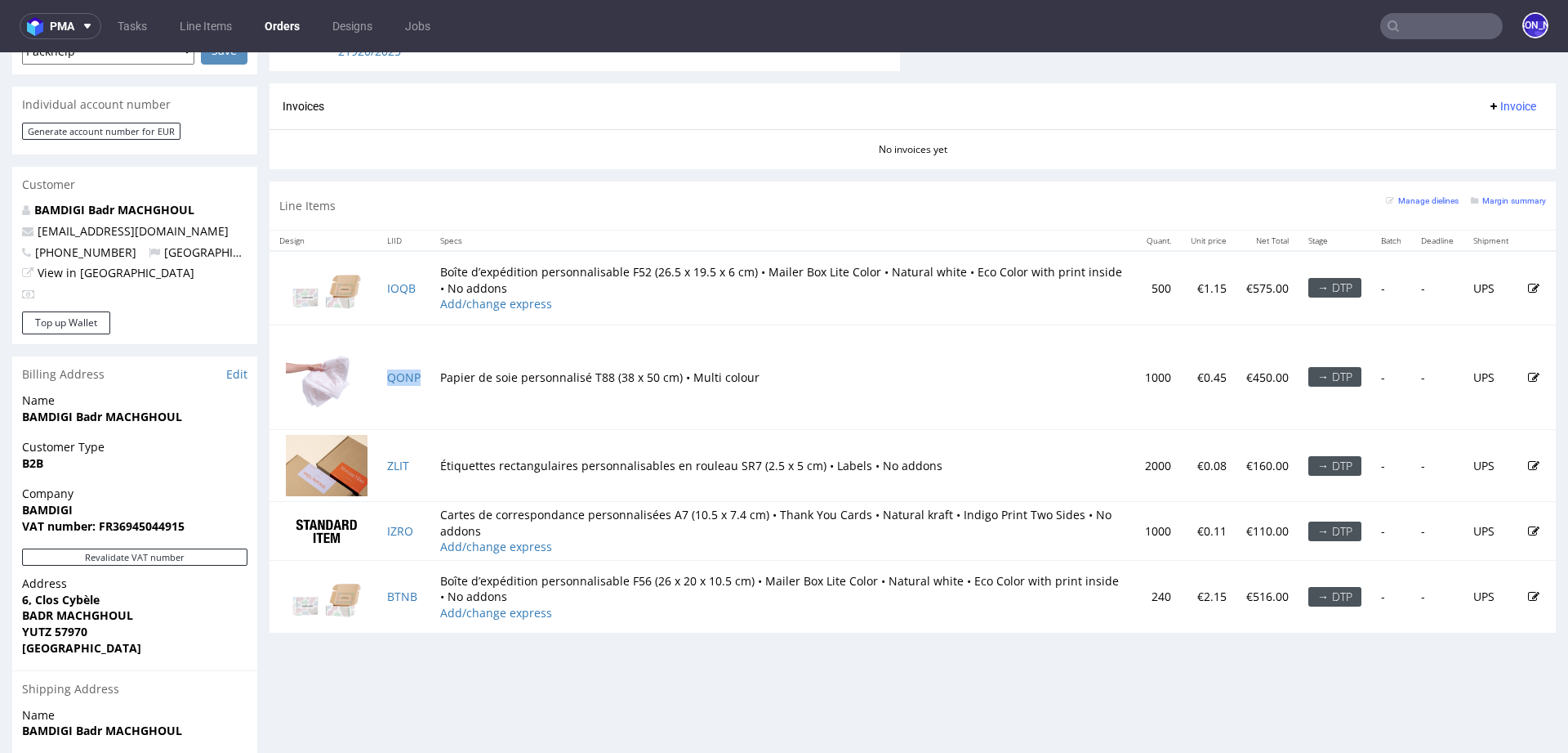
scroll to position [897, 0]
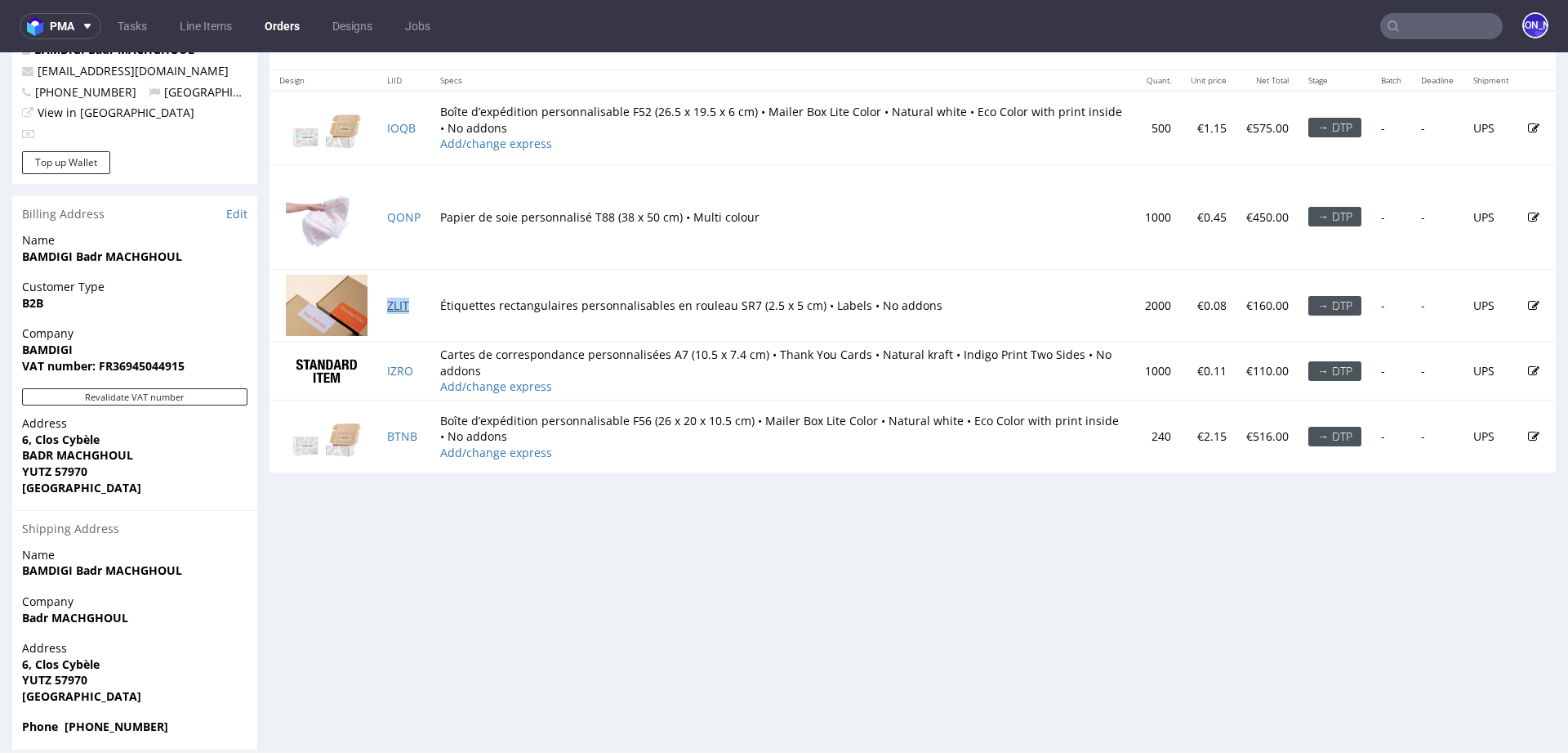
click at [399, 302] on link "ZLIT" at bounding box center [398, 305] width 22 height 16
click at [400, 371] on link "IZRO" at bounding box center [400, 371] width 26 height 16
click at [410, 432] on link "BTNB" at bounding box center [401, 435] width 30 height 16
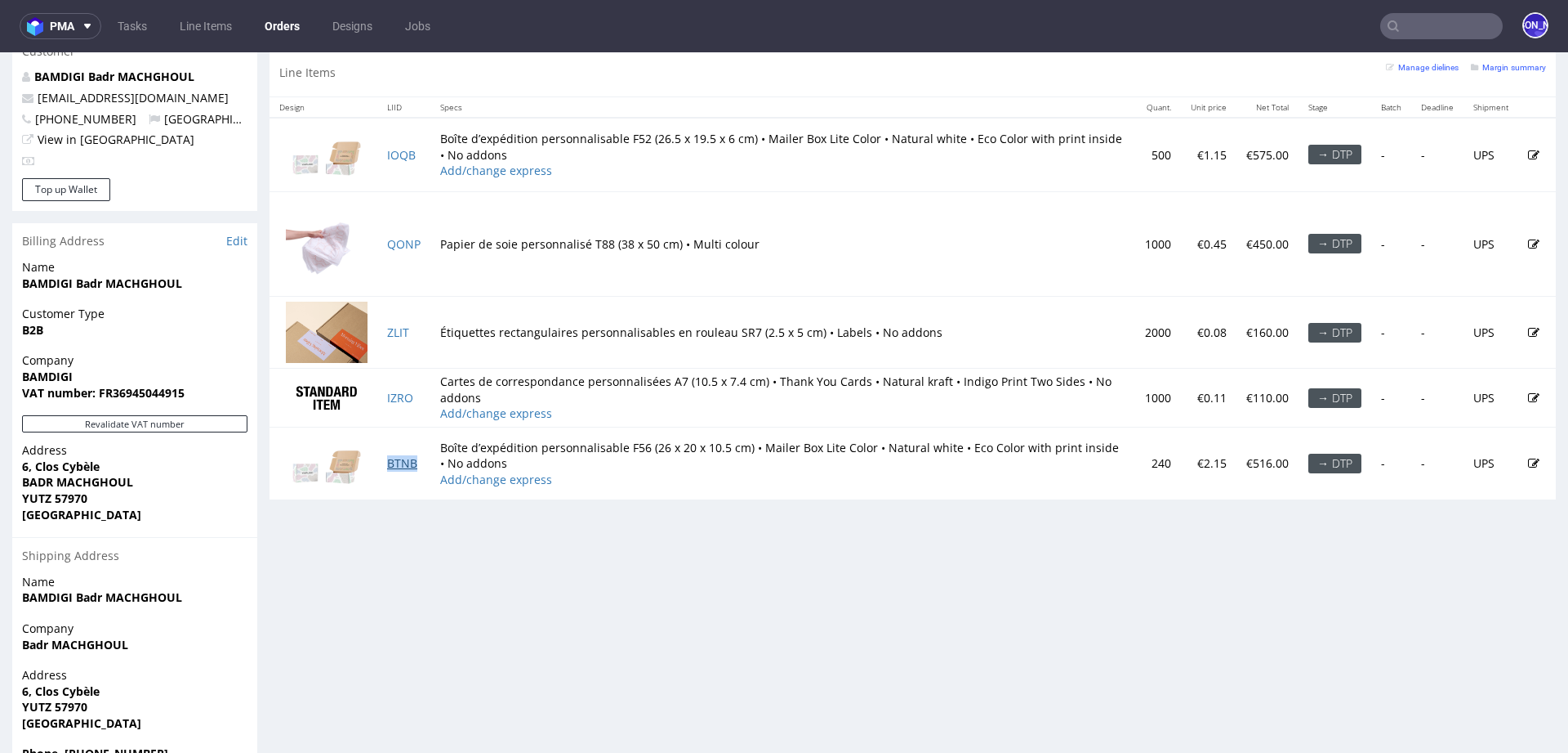
scroll to position [0, 0]
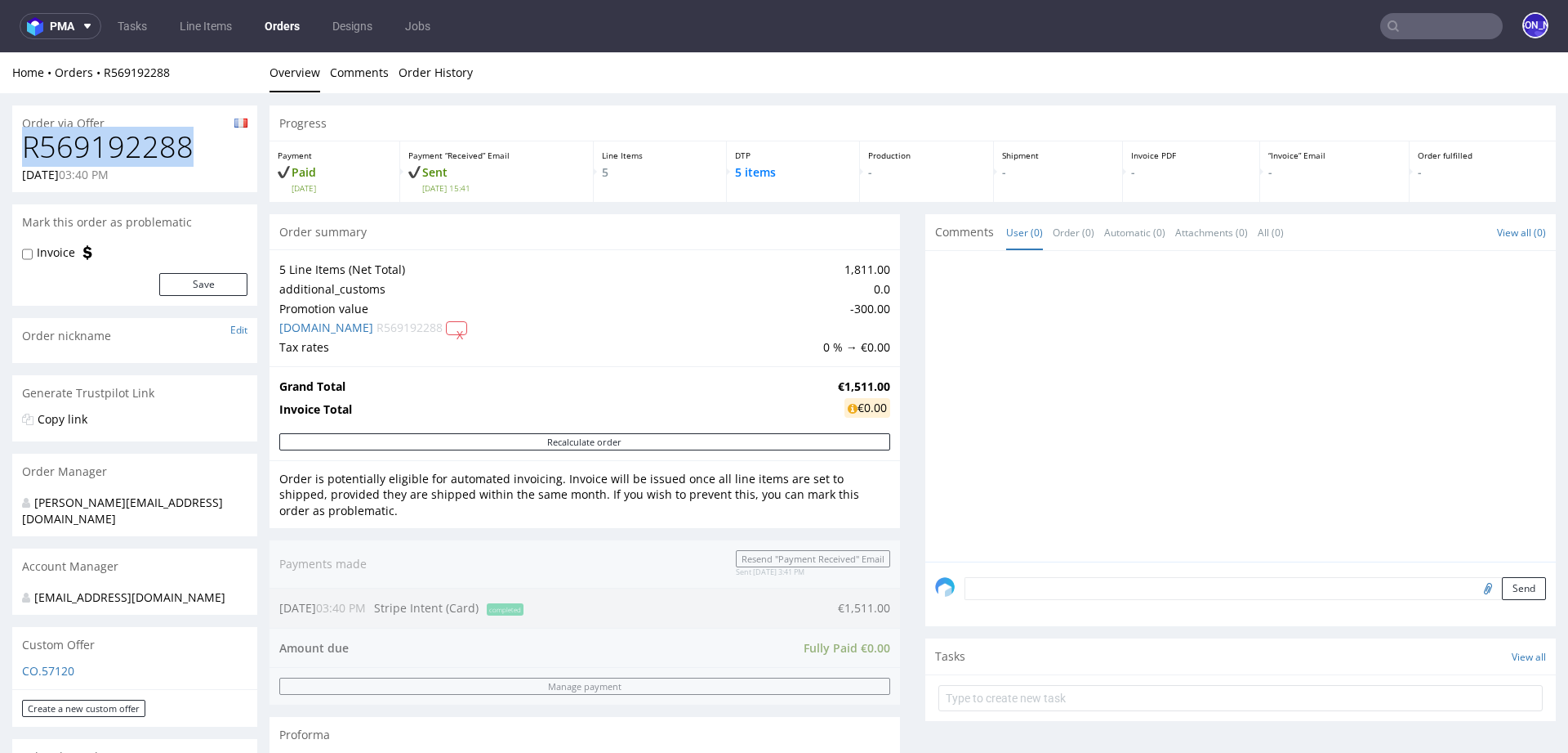
drag, startPoint x: 218, startPoint y: 155, endPoint x: 19, endPoint y: 154, distance: 199.0
click at [19, 154] on div "R569192288 10.10.2025 03:40 PM" at bounding box center [134, 161] width 245 height 61
copy h1 "R569192288"
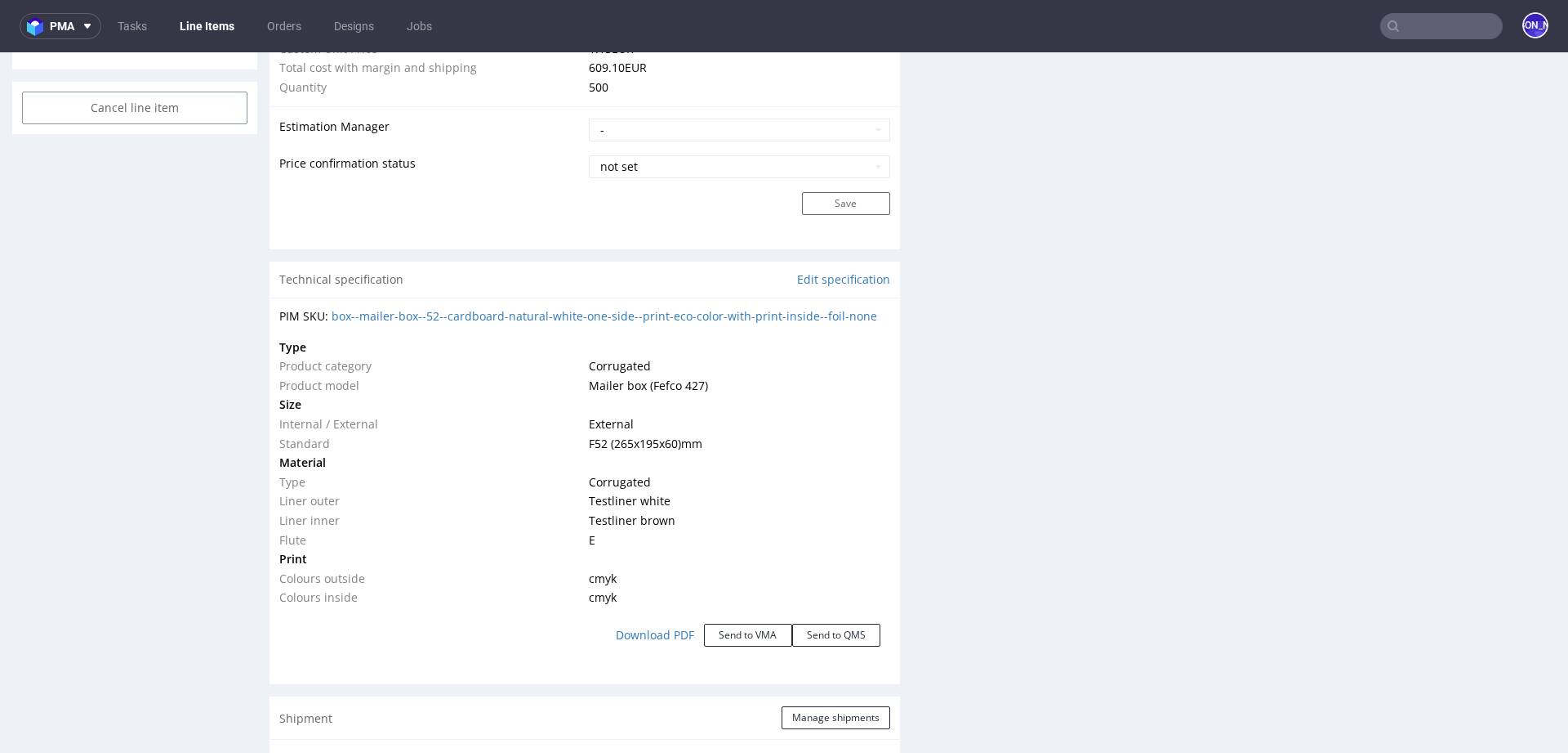
scroll to position [1354, 0]
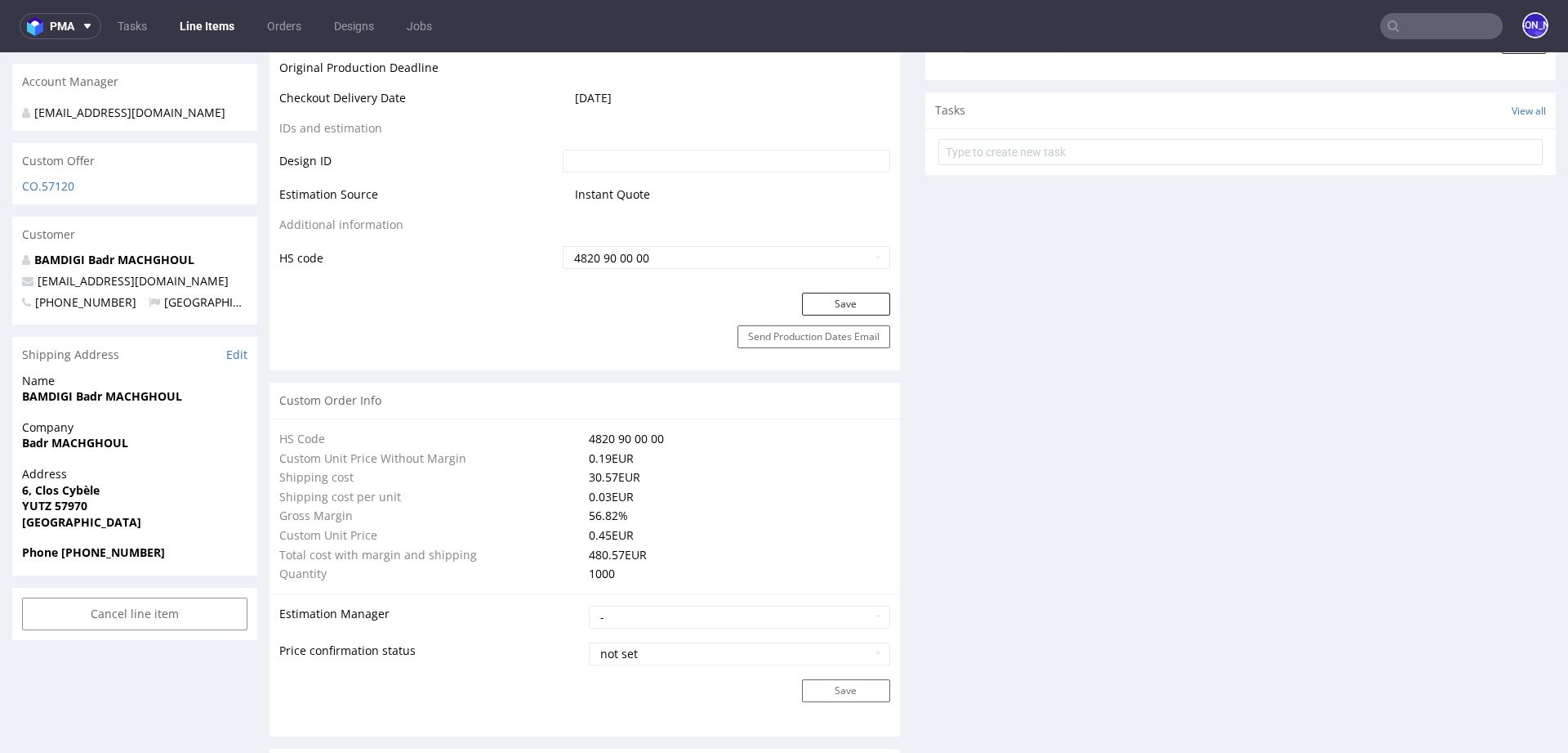
scroll to position [910, 0]
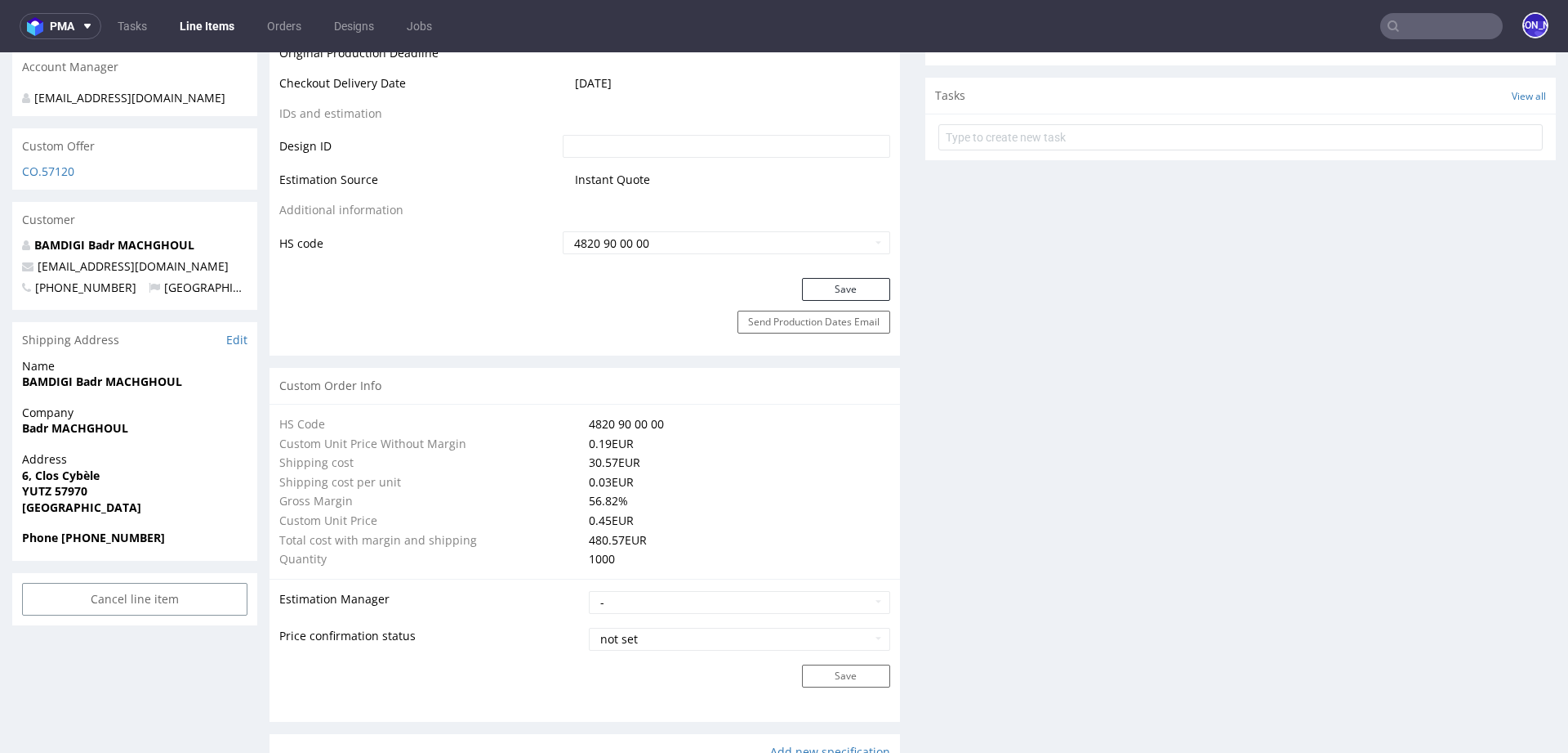
click at [800, 431] on td "4820 90 00 00" at bounding box center [737, 424] width 306 height 19
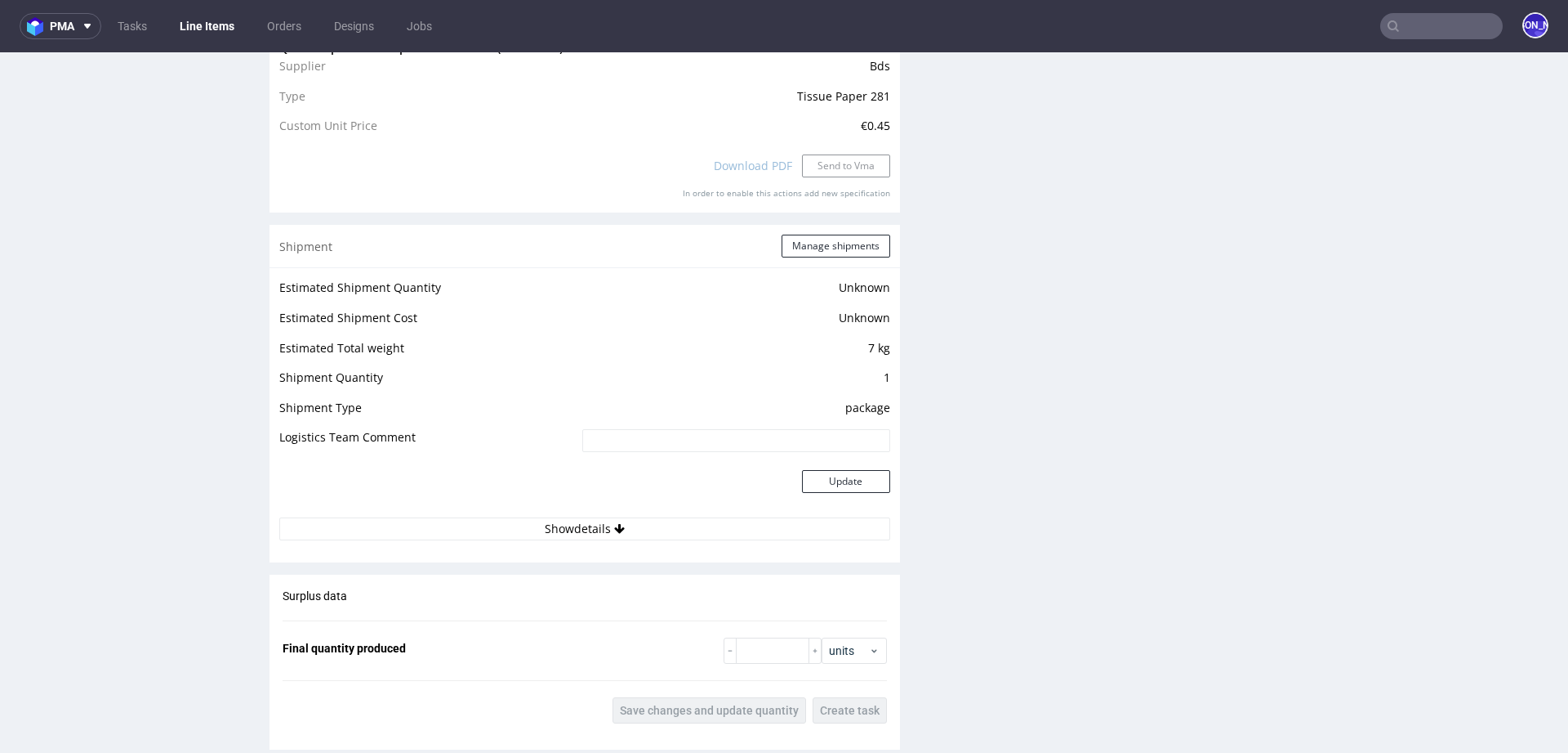
scroll to position [1502, 0]
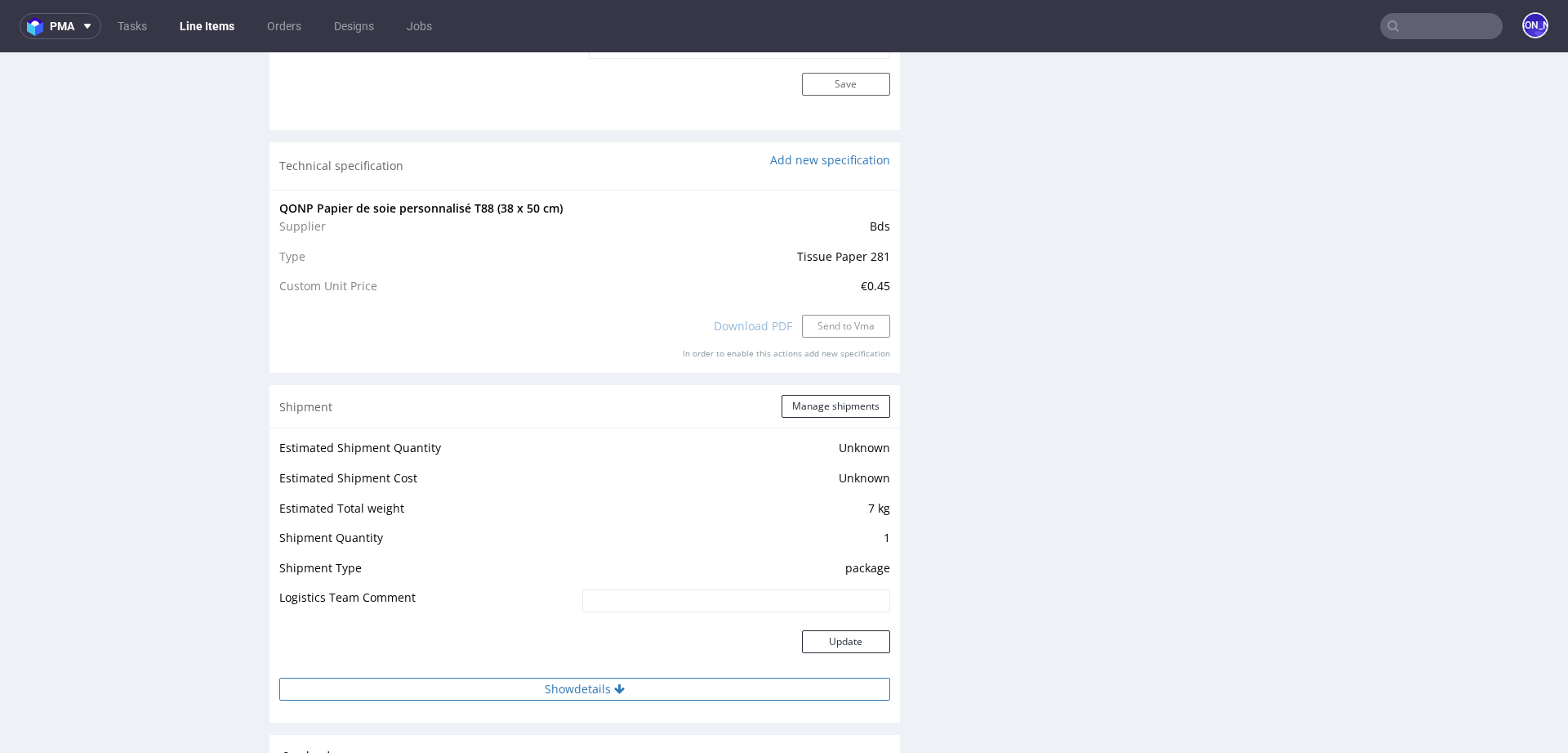
click at [618, 689] on icon at bounding box center [619, 689] width 11 height 12
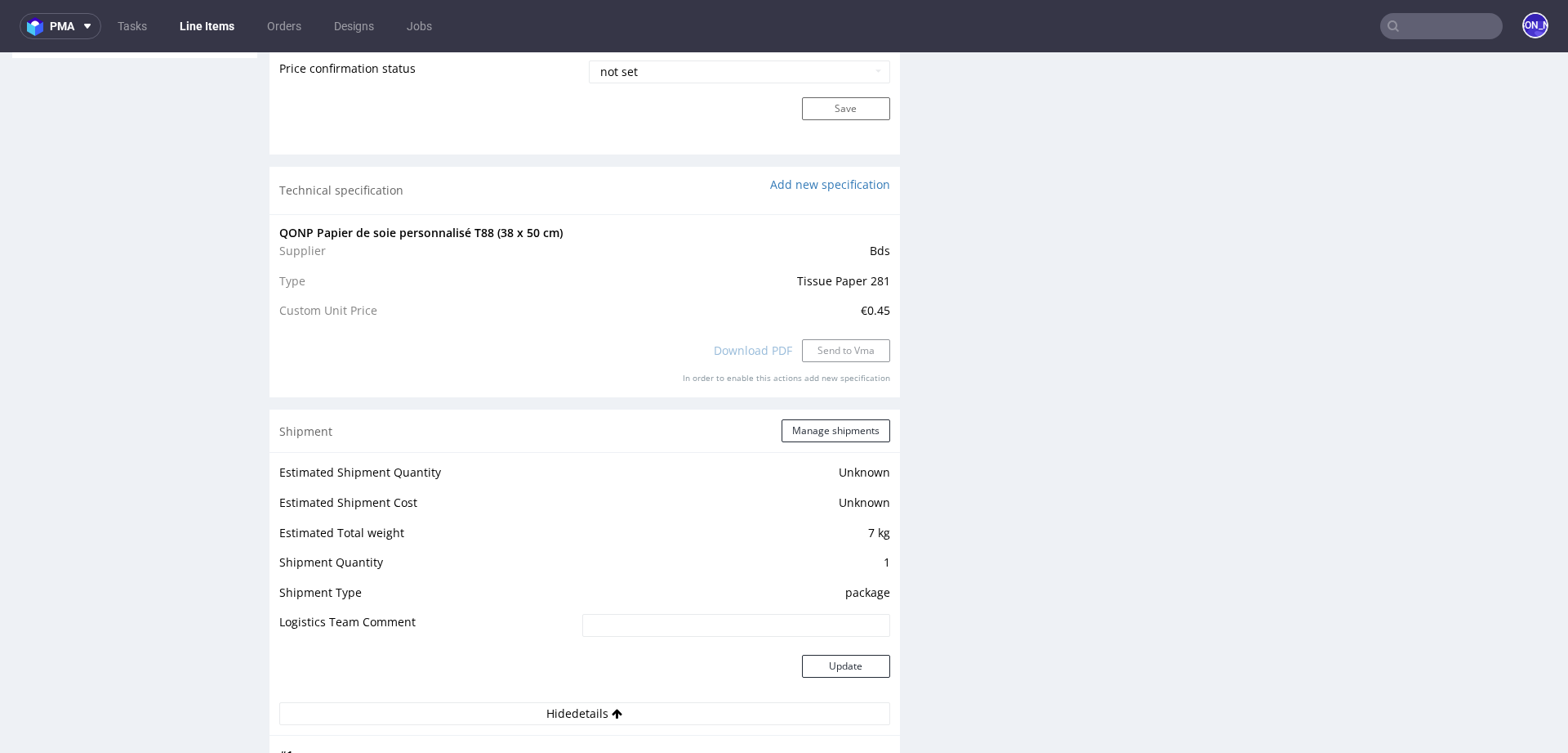
scroll to position [1660, 0]
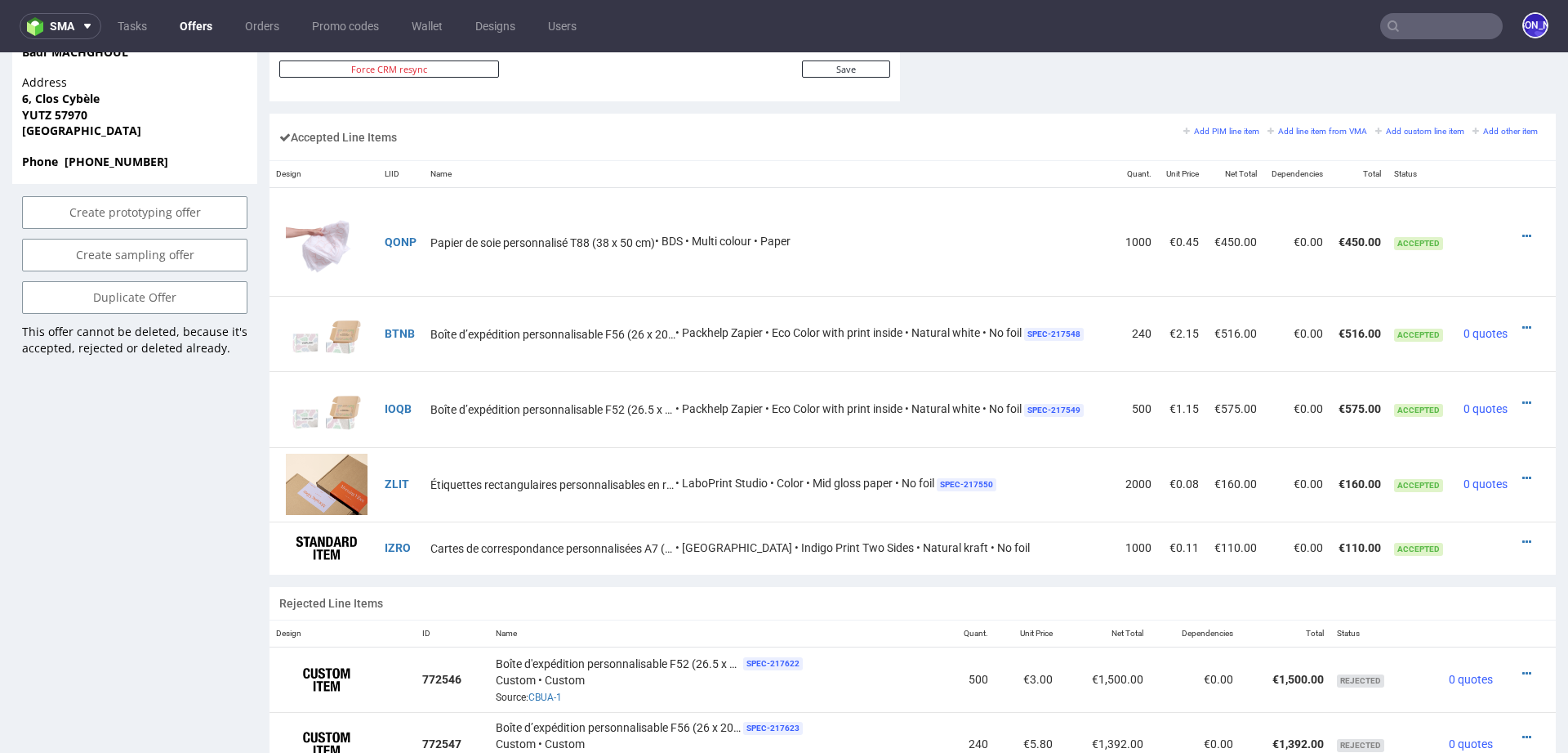
scroll to position [968, 0]
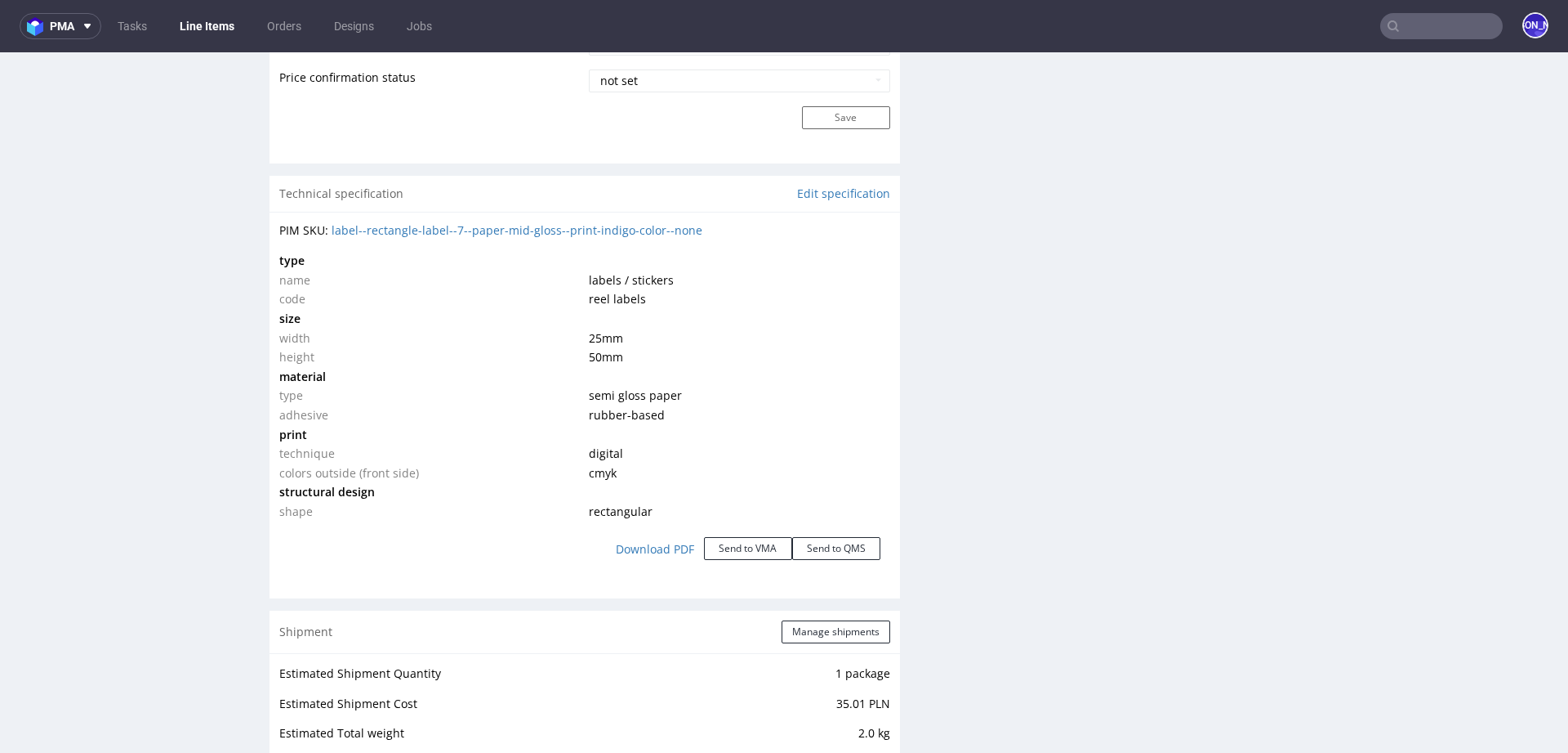
scroll to position [1448, 0]
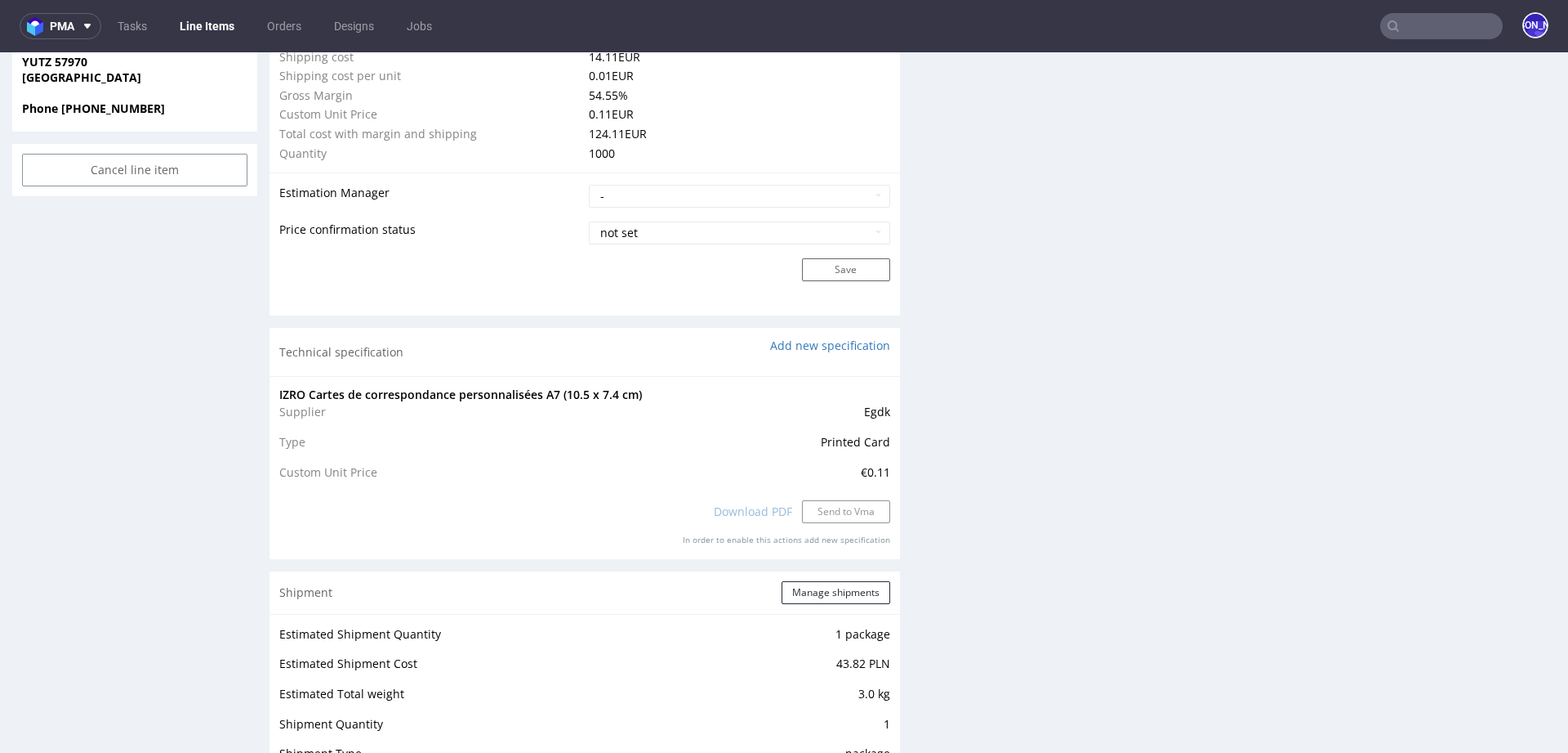
scroll to position [1275, 0]
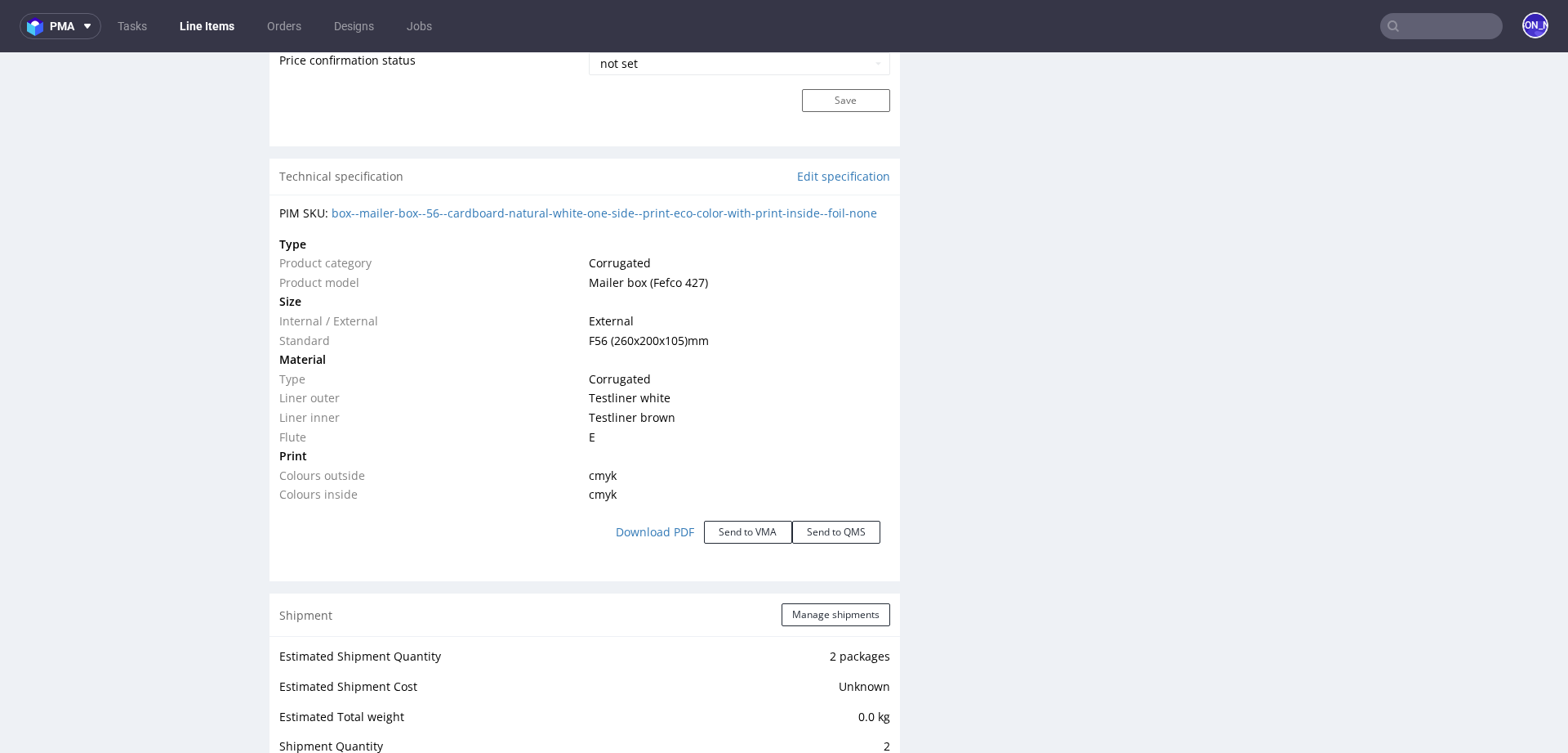
scroll to position [1456, 0]
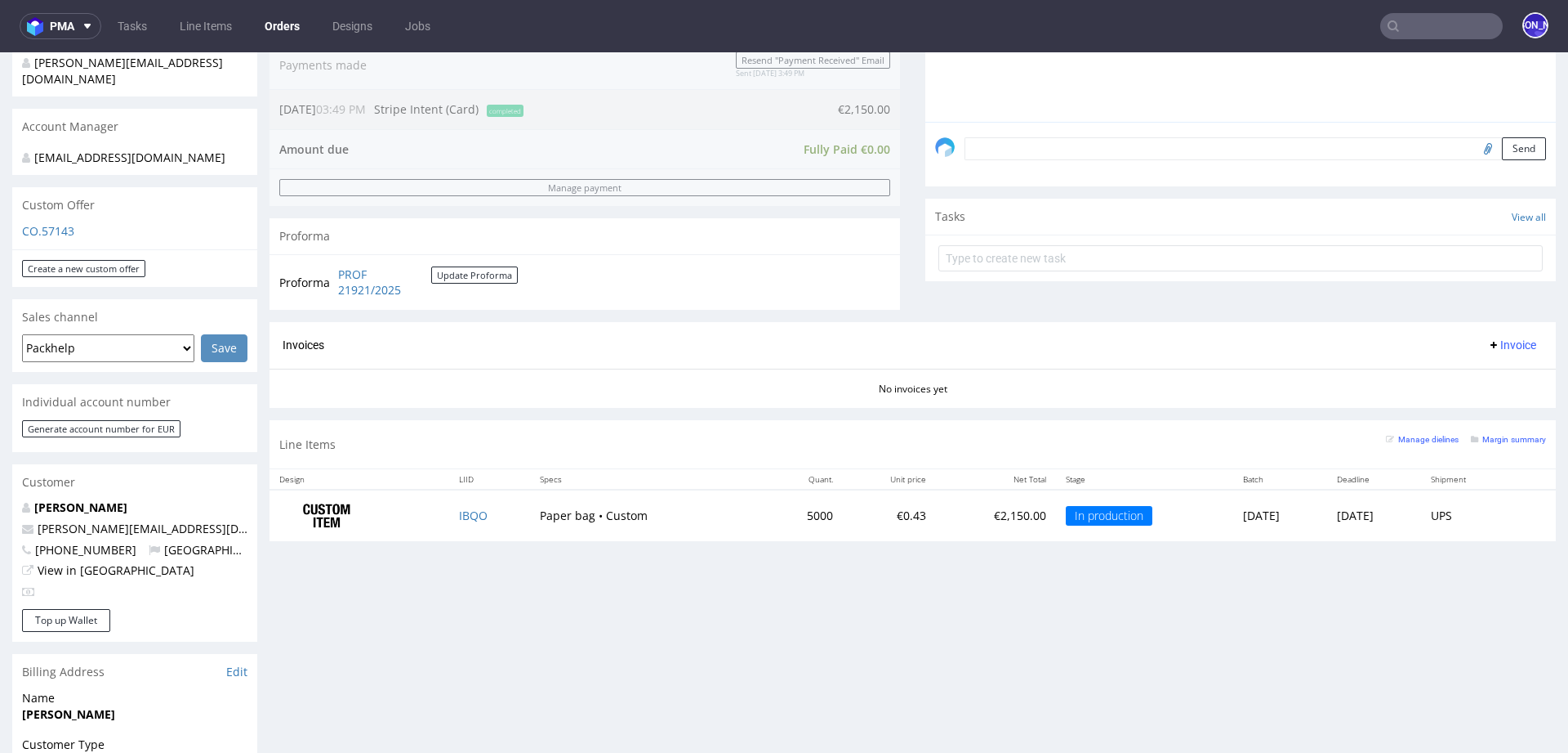
scroll to position [446, 0]
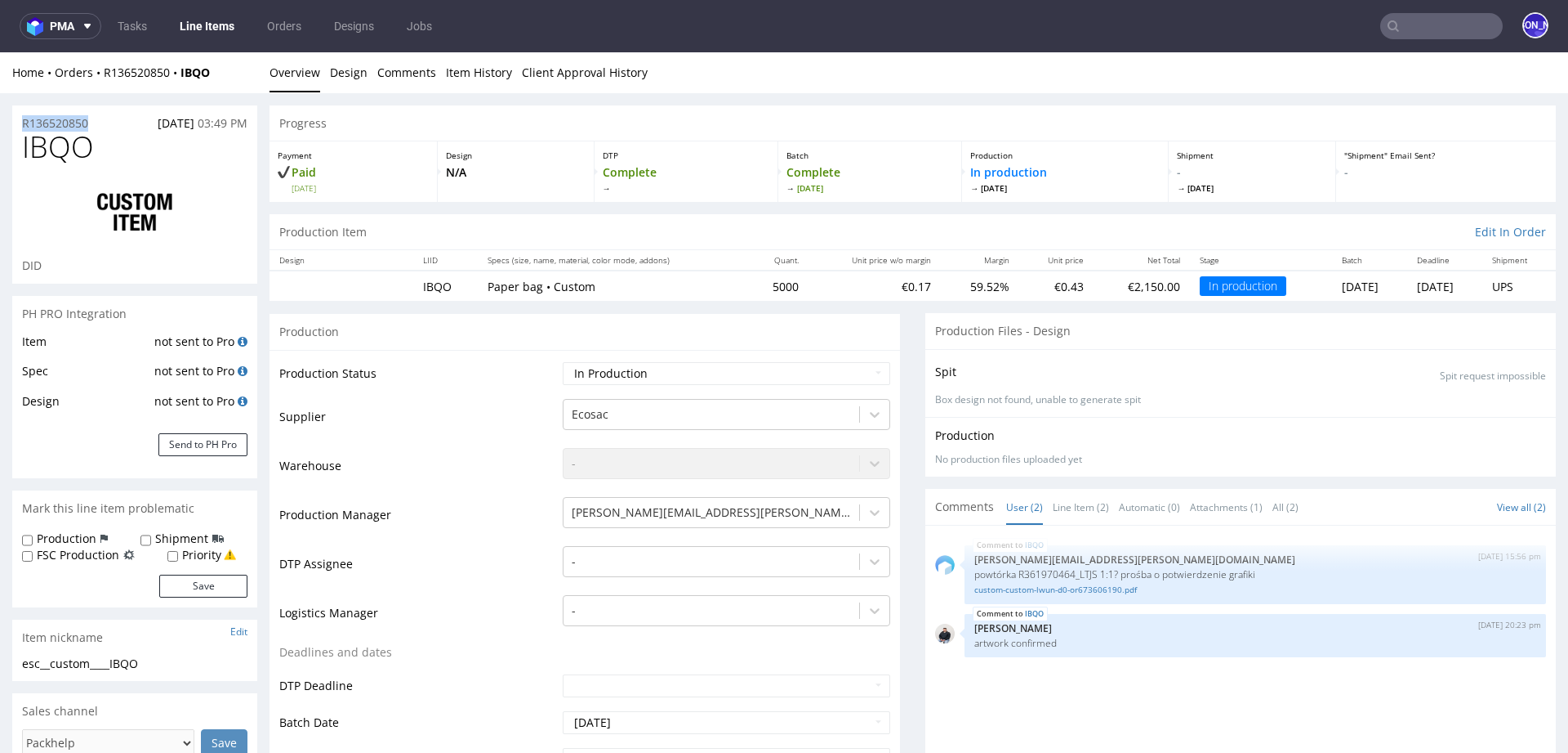
drag, startPoint x: 109, startPoint y: 121, endPoint x: 0, endPoint y: 121, distance: 109.0
copy p "R136520850"
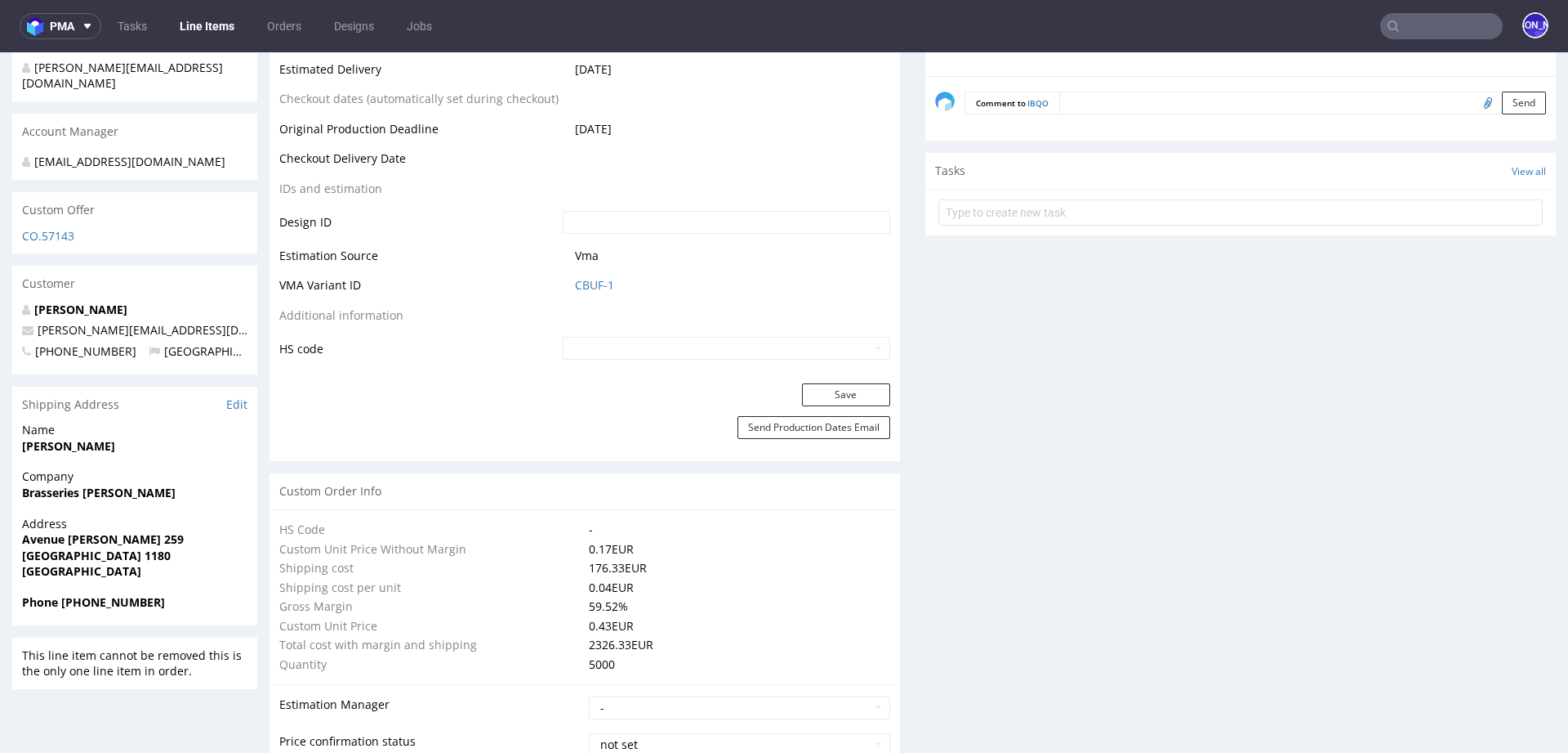
scroll to position [762, 0]
click at [53, 236] on link "CO.57143" at bounding box center [47, 233] width 52 height 16
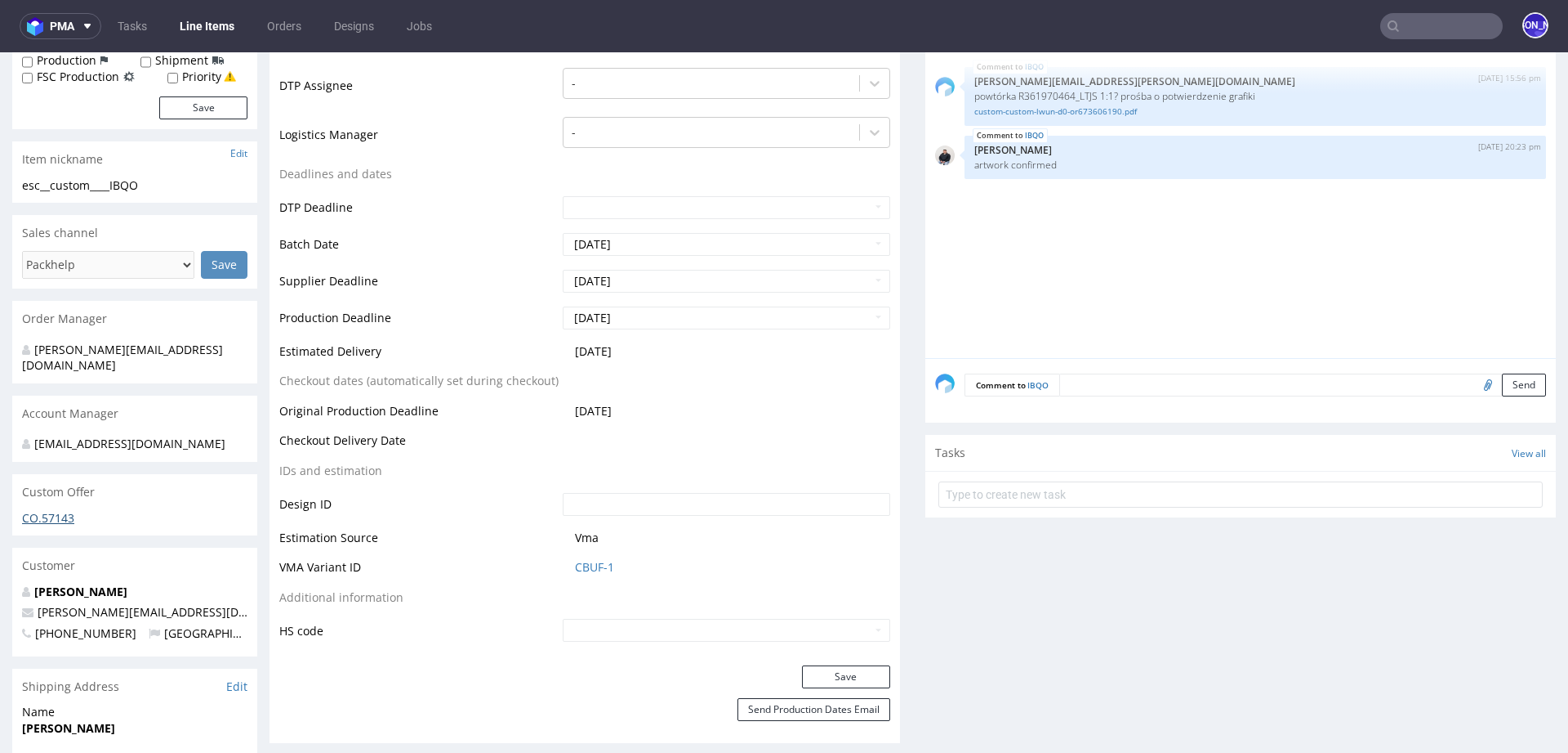
scroll to position [458, 0]
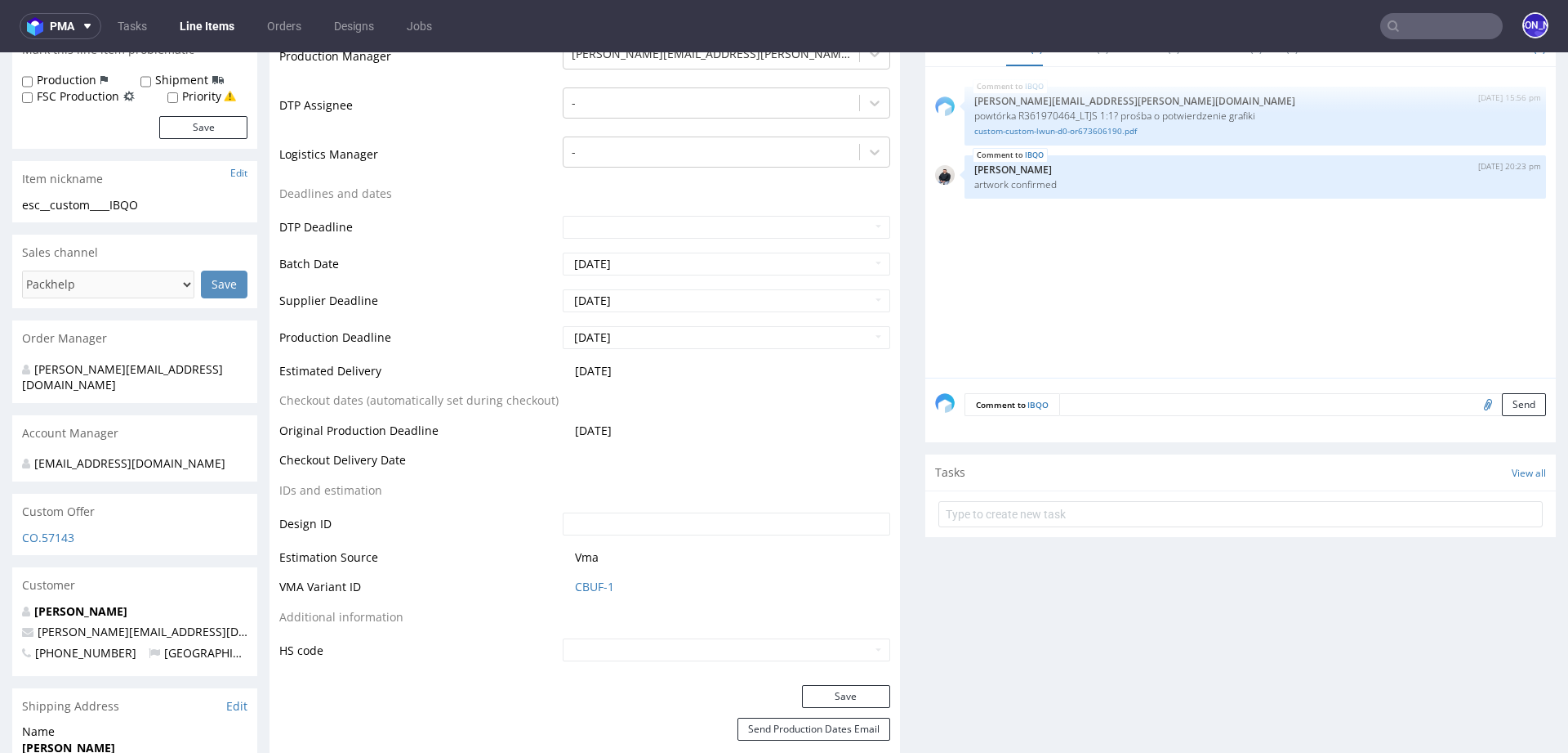
drag, startPoint x: 640, startPoint y: 370, endPoint x: 539, endPoint y: 376, distance: 101.2
click at [539, 376] on tr "Estimated Delivery 2025-12-10" at bounding box center [585, 376] width 611 height 30
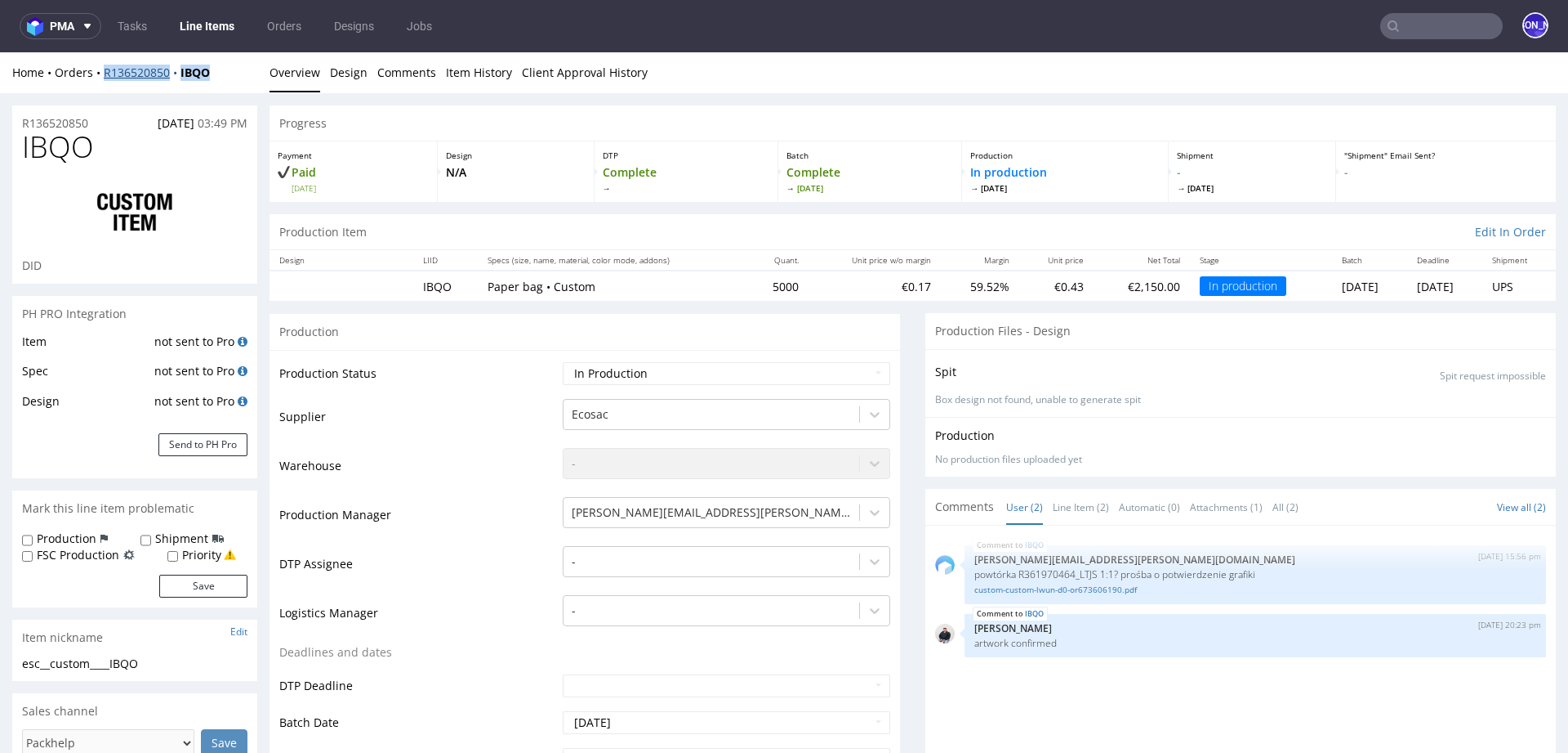
drag, startPoint x: 239, startPoint y: 68, endPoint x: 105, endPoint y: 68, distance: 134.0
click at [105, 68] on div "Home Orders R136520850 IBQO" at bounding box center [134, 73] width 245 height 16
copy div "R136520850 IBQO"
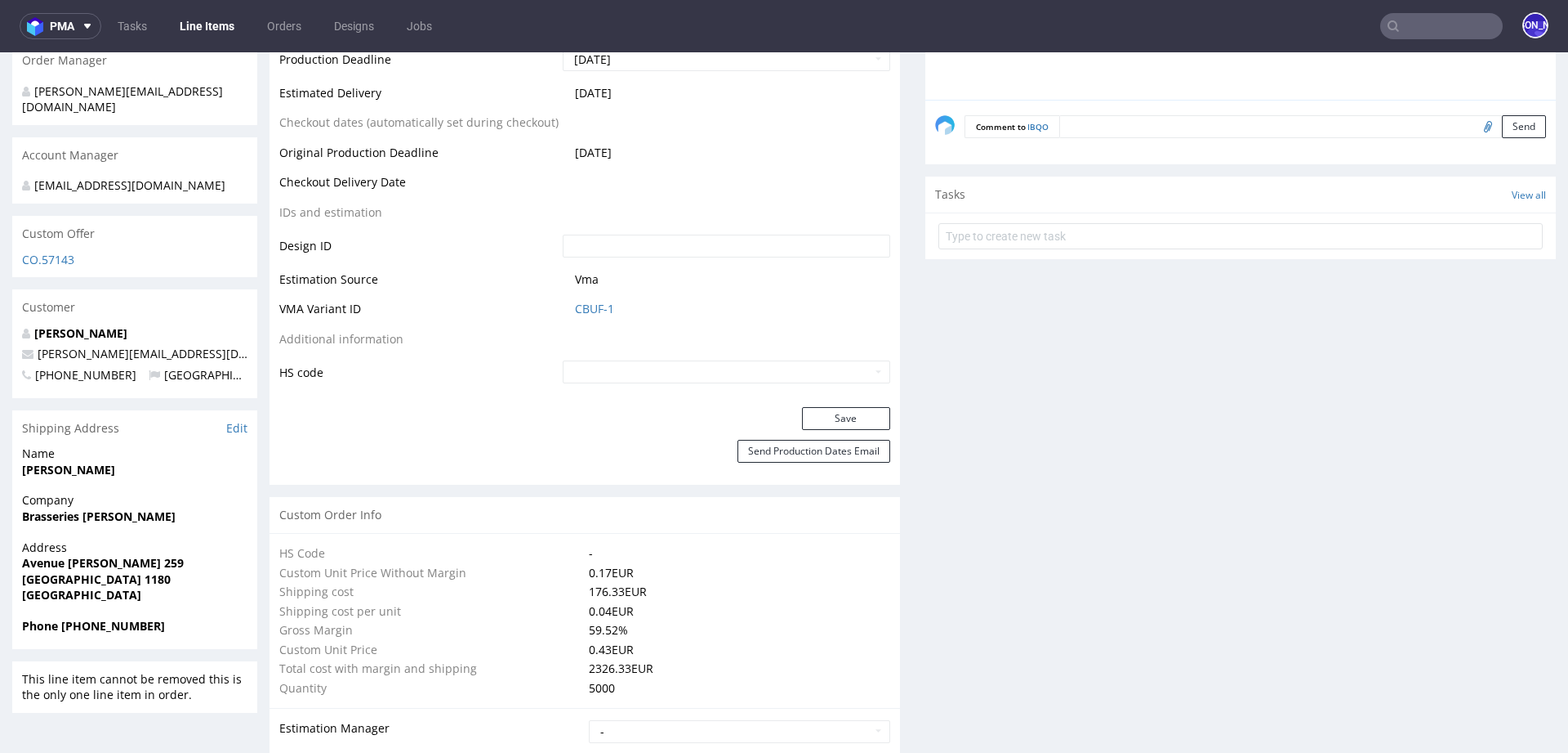
scroll to position [652, 0]
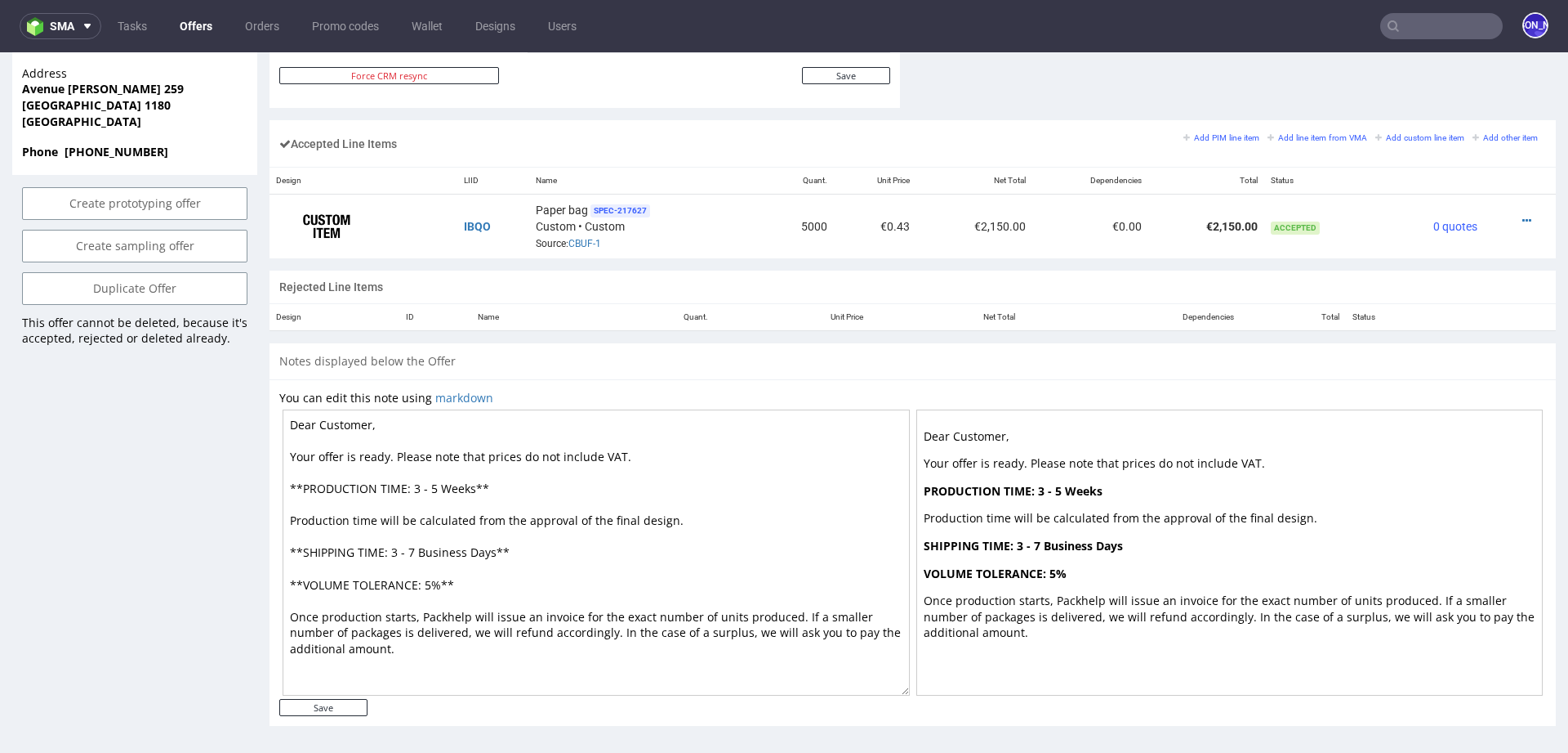
scroll to position [4, 0]
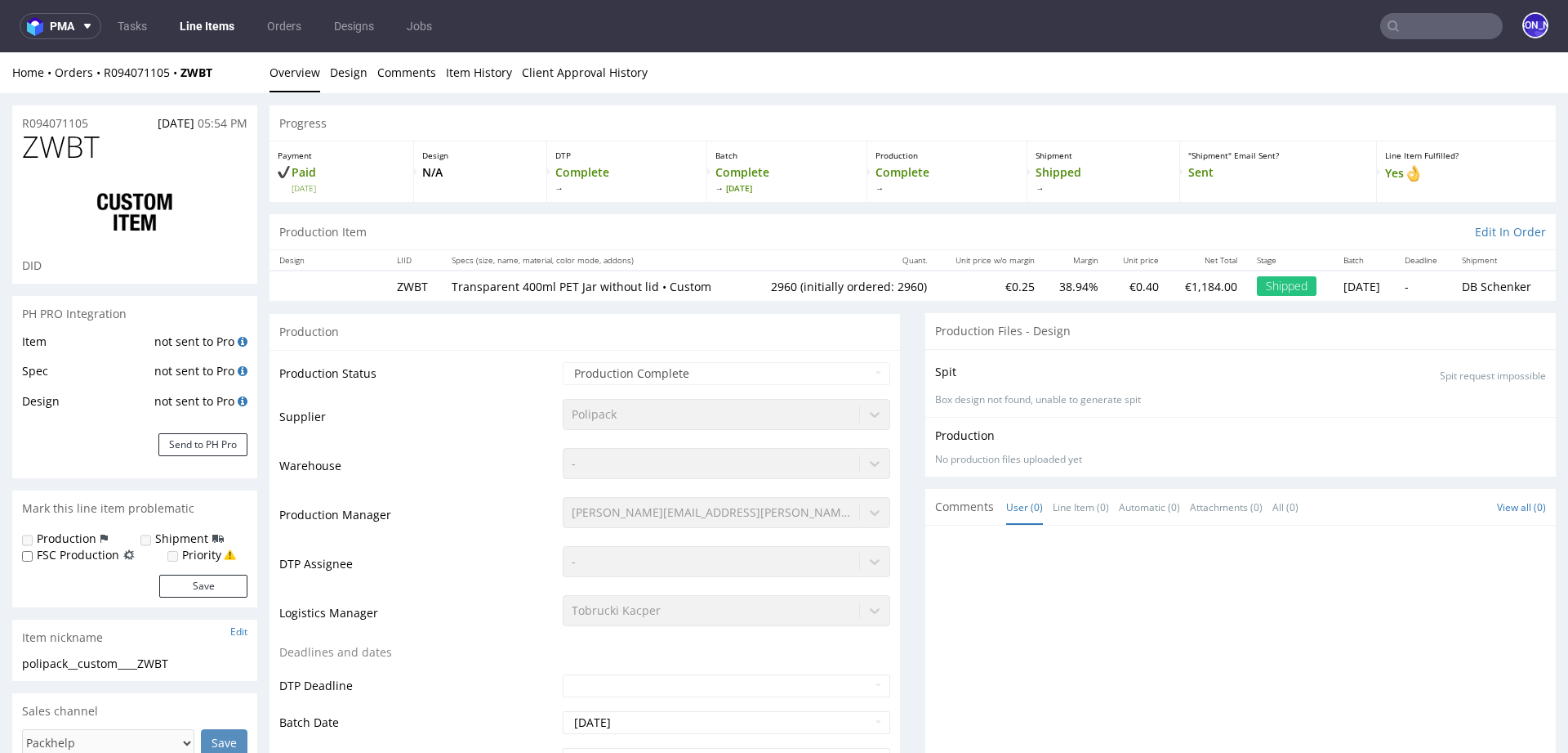
click at [1404, 42] on nav "pma Tasks Line Items Orders Designs Jobs JO" at bounding box center [784, 26] width 1568 height 52
click at [1404, 19] on input "text" at bounding box center [1441, 26] width 122 height 26
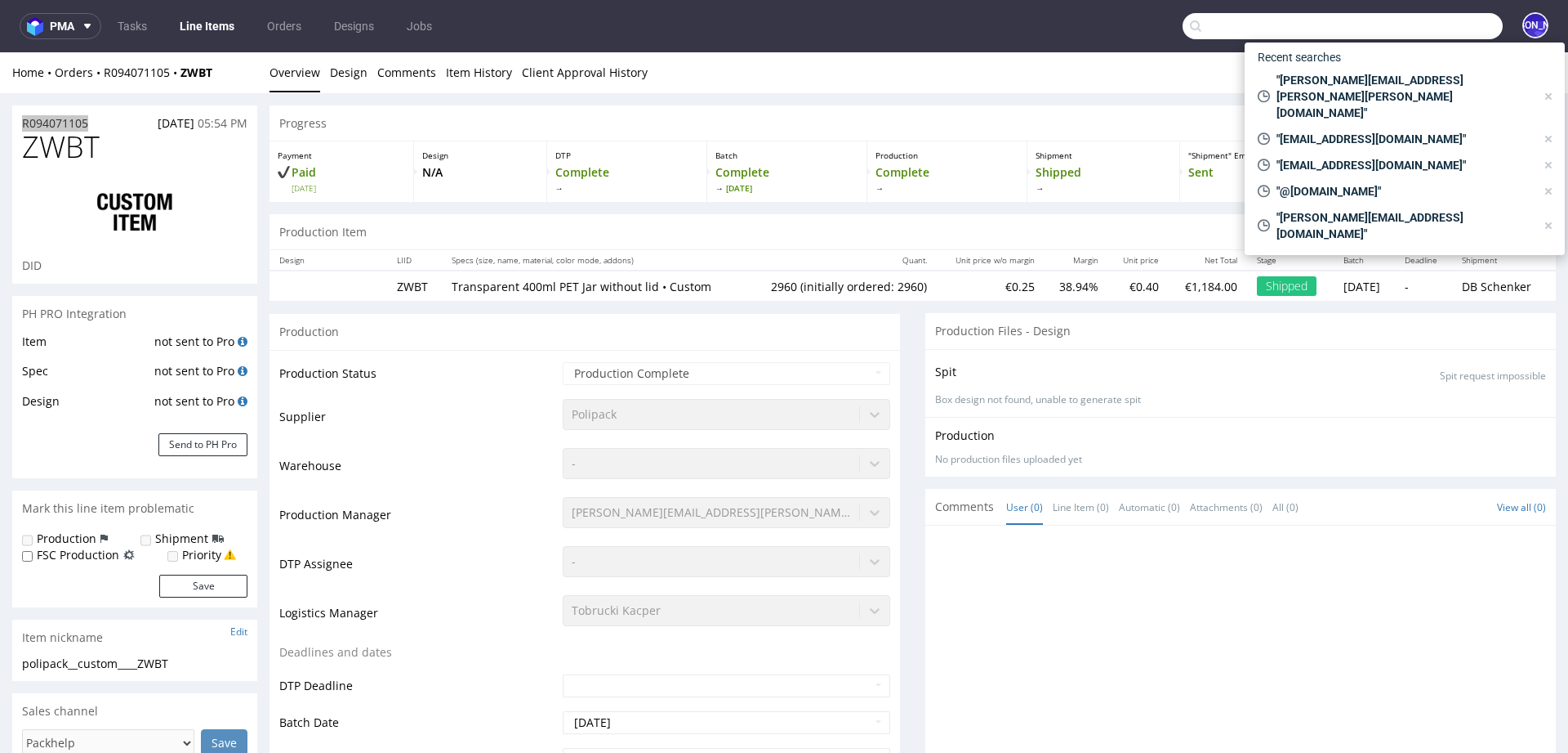
paste input "melvincd@outlook.be"
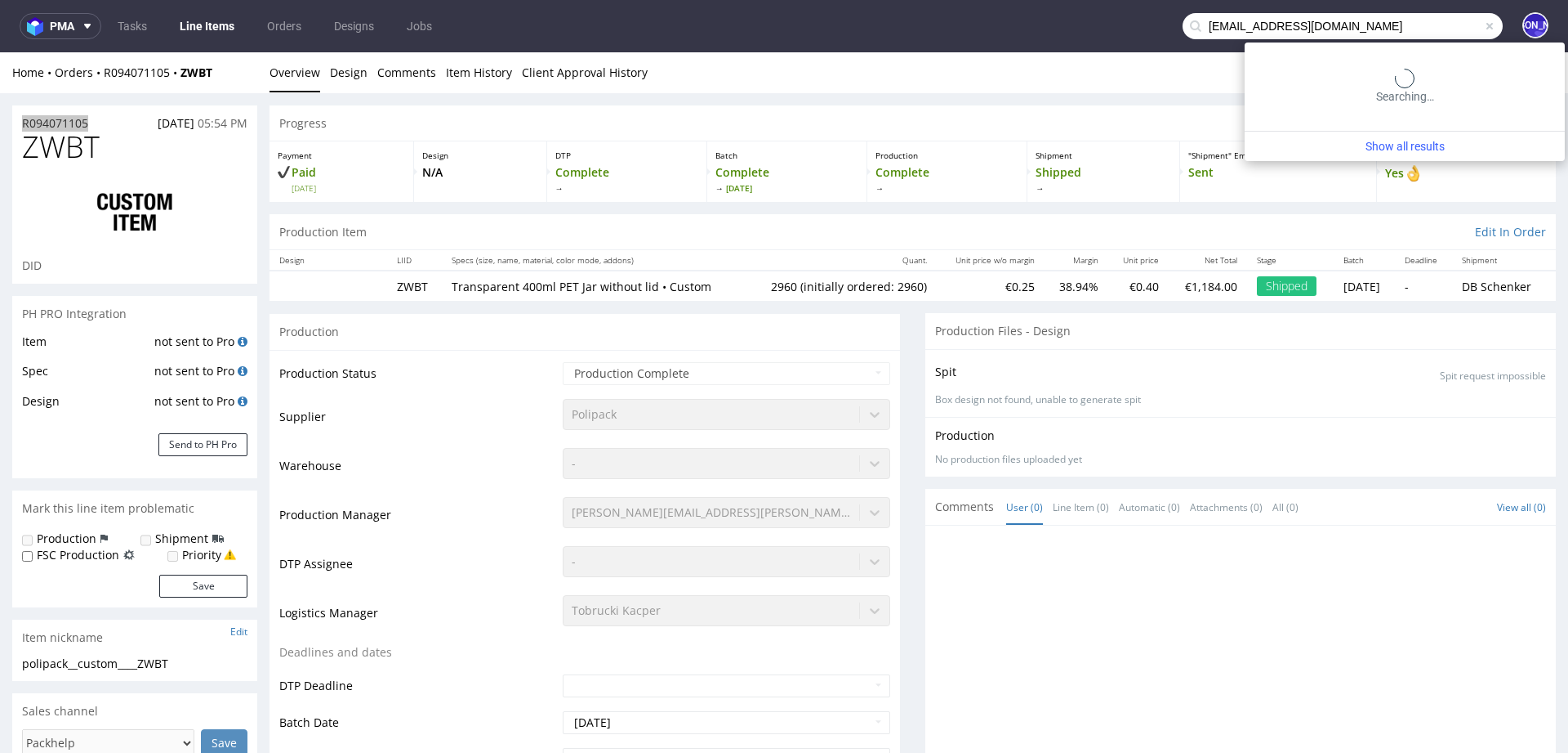
type input "melvincd@outlook.be"
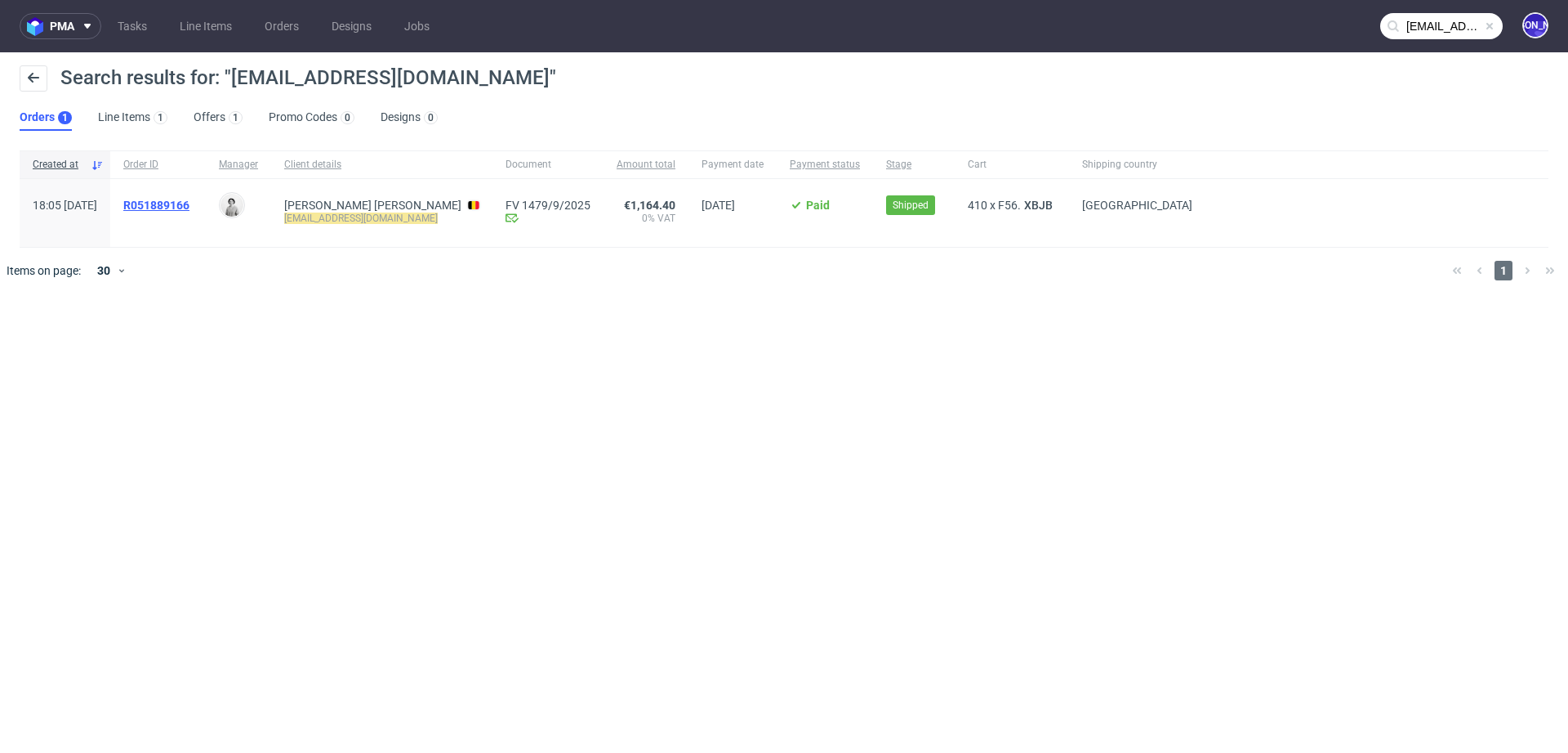
click at [190, 205] on span "R051889166" at bounding box center [156, 205] width 67 height 13
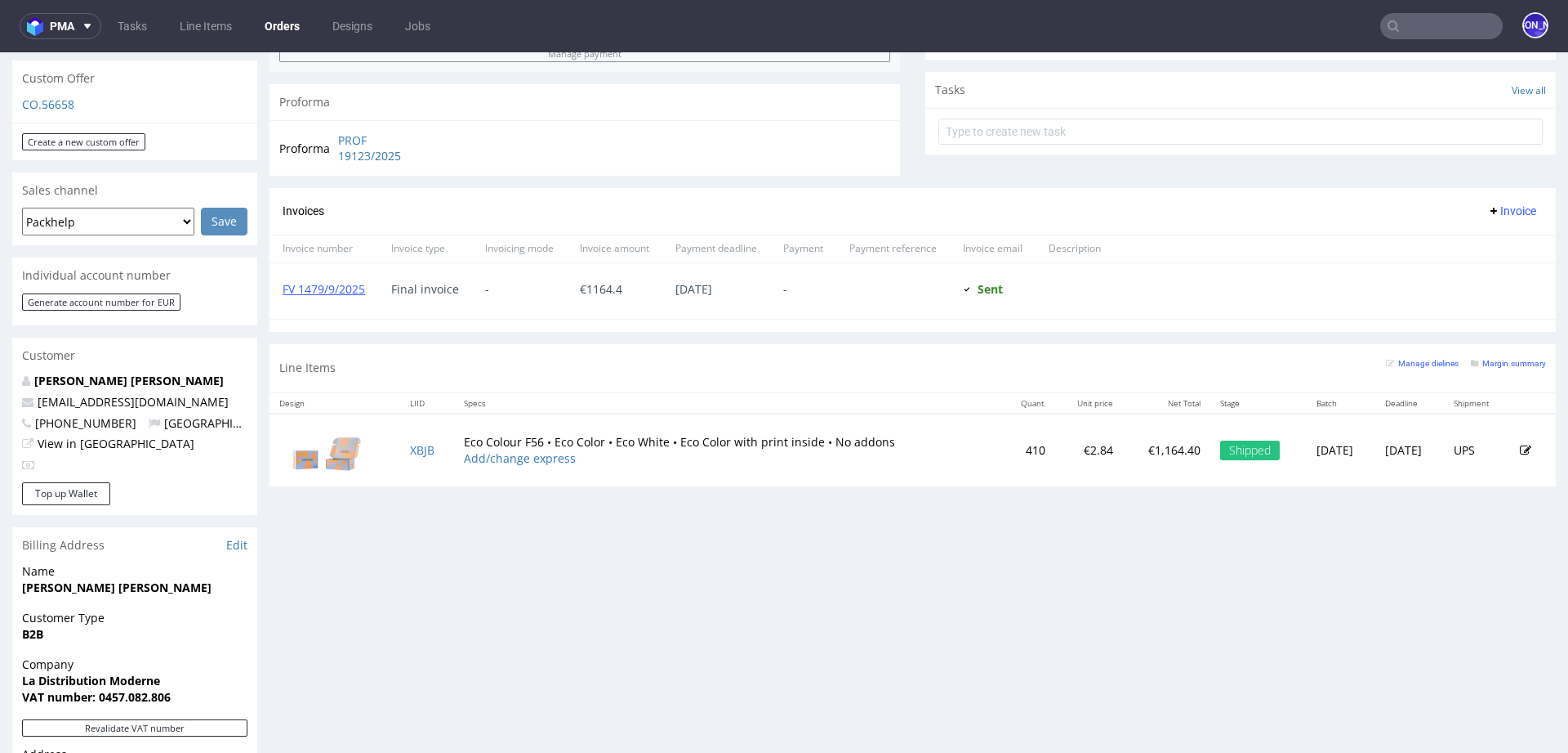
scroll to position [570, 0]
click at [415, 442] on link "XBJB" at bounding box center [421, 446] width 25 height 16
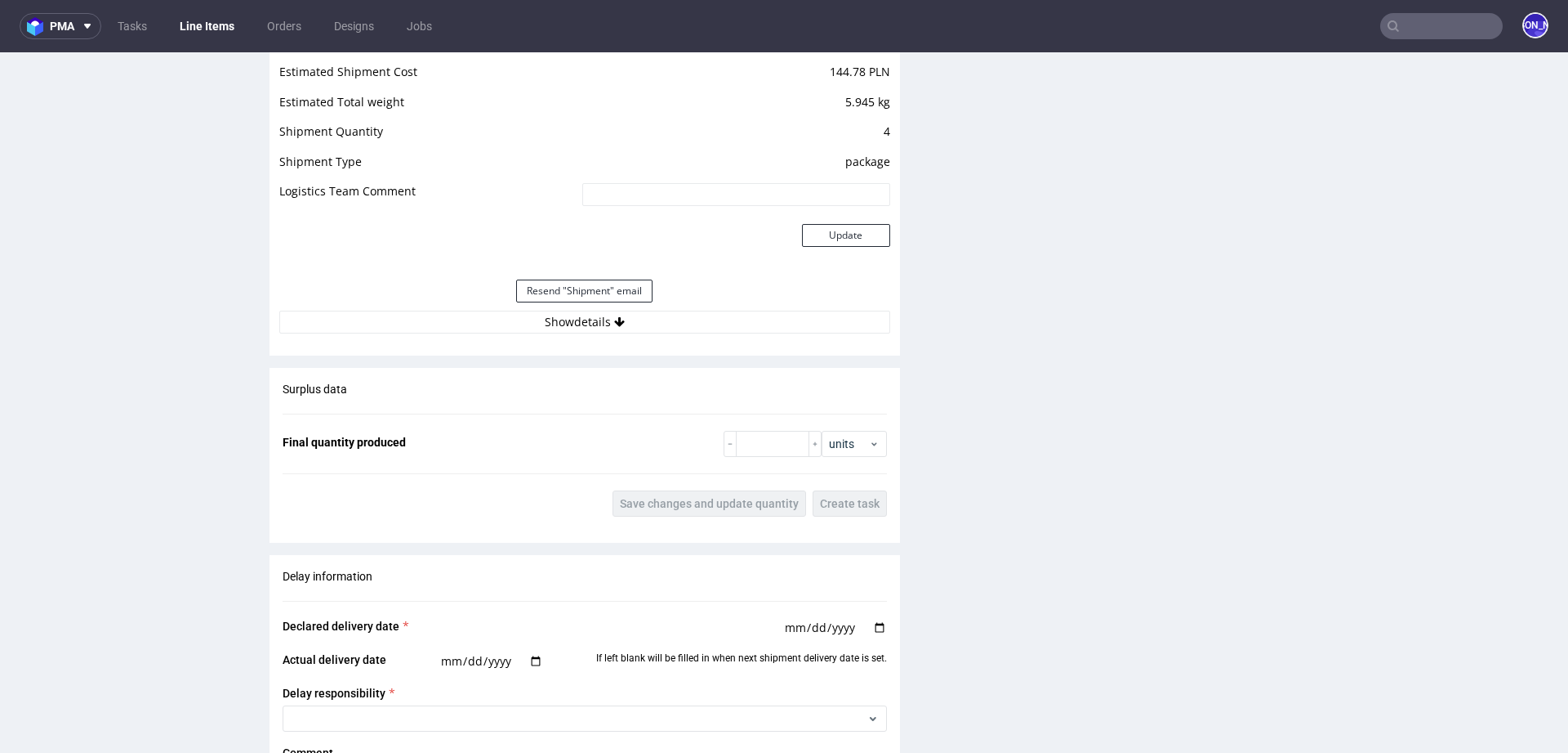
scroll to position [2050, 0]
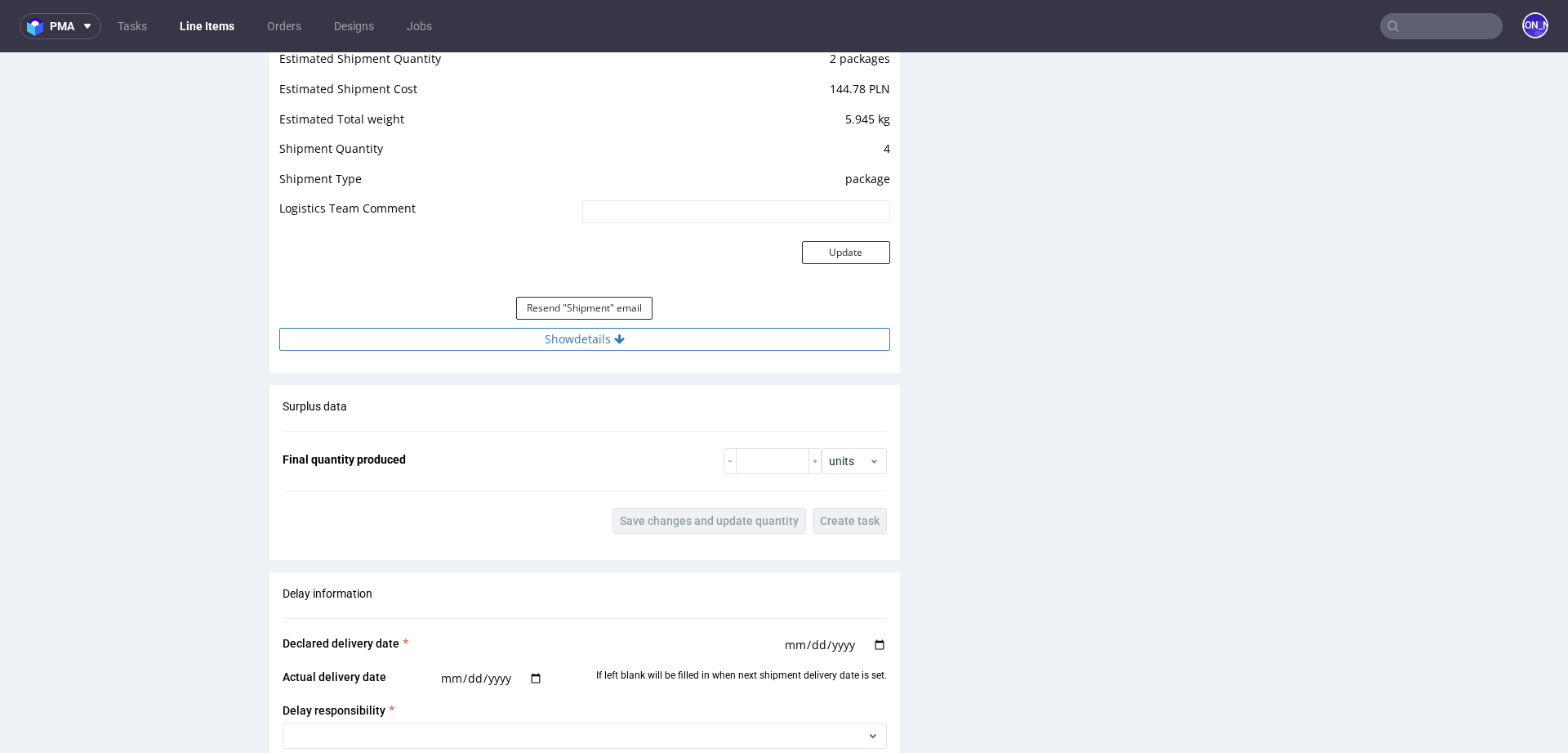
click at [594, 336] on button "Show details" at bounding box center [585, 339] width 611 height 23
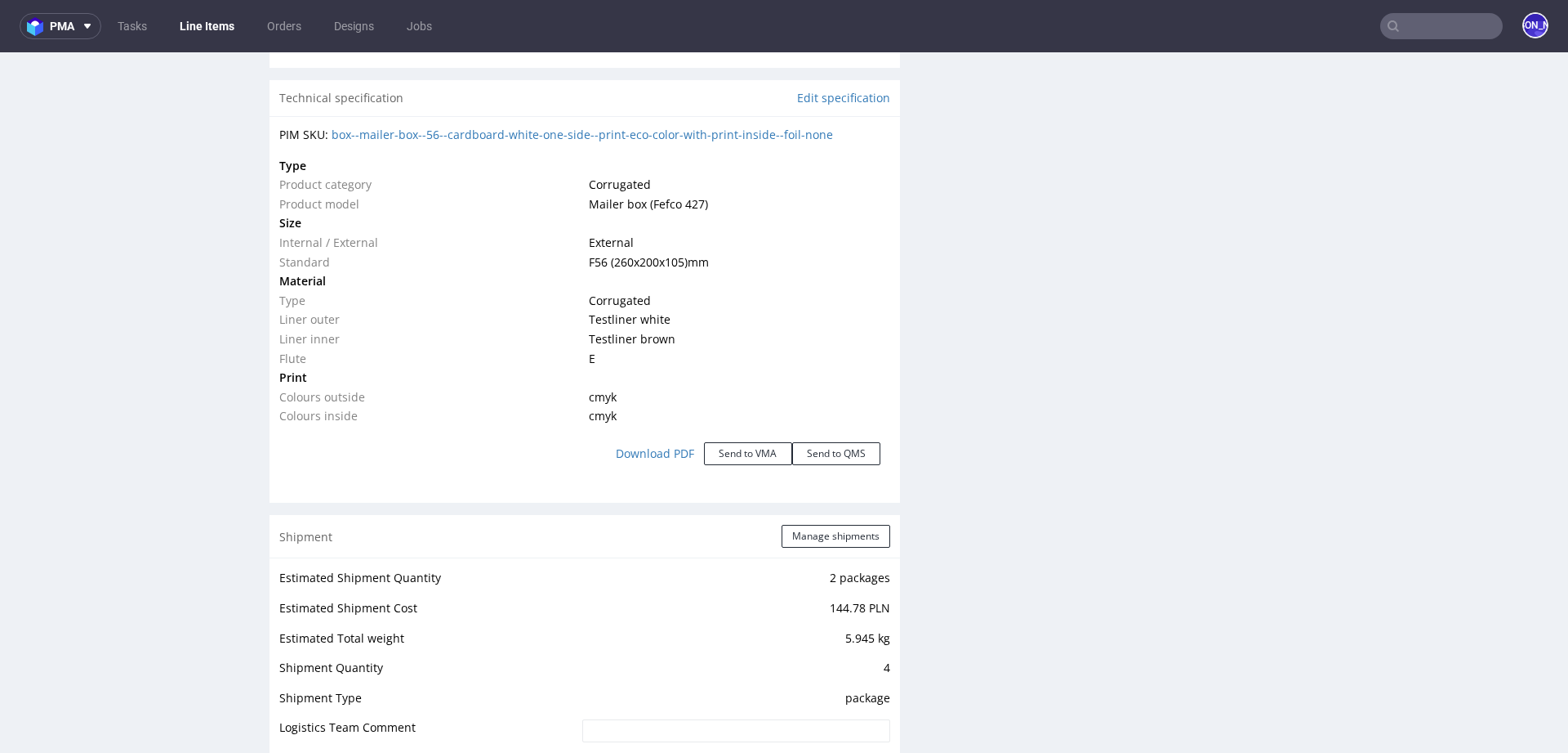
scroll to position [0, 0]
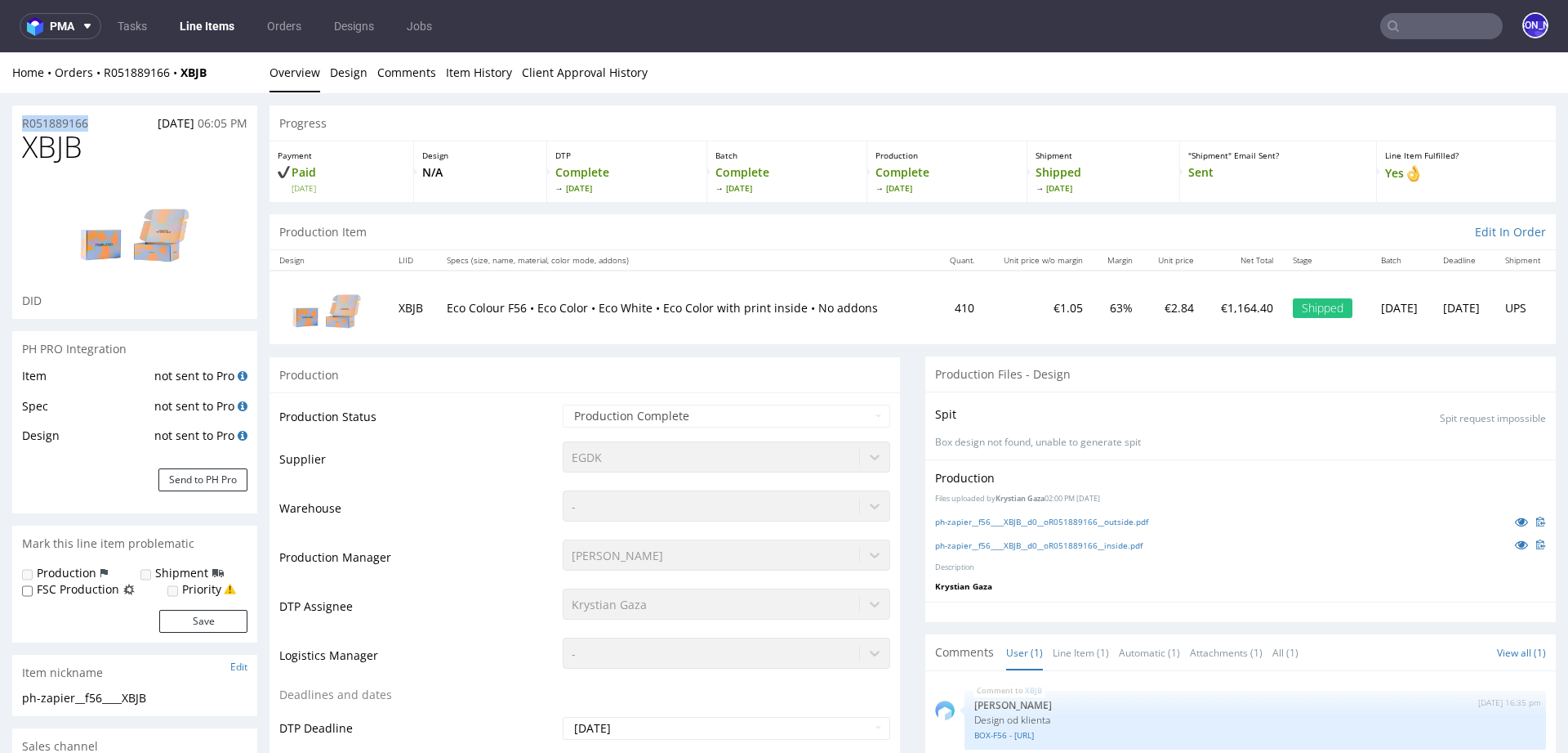
drag, startPoint x: 105, startPoint y: 121, endPoint x: 15, endPoint y: 121, distance: 90.0
click at [15, 121] on div "R051889166 08.09.2025 06:05 PM" at bounding box center [134, 118] width 245 height 26
copy p "R051889166"
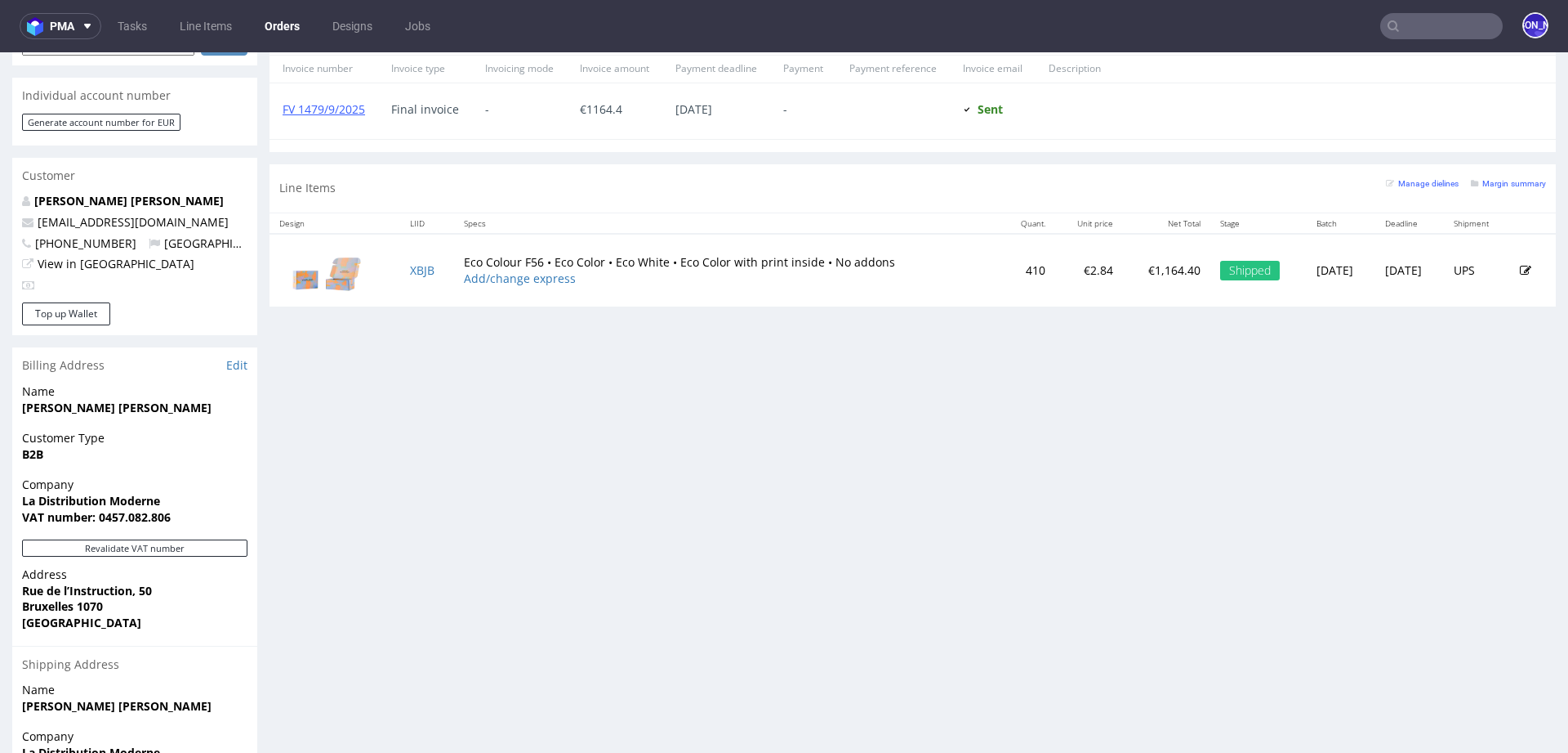
scroll to position [740, 0]
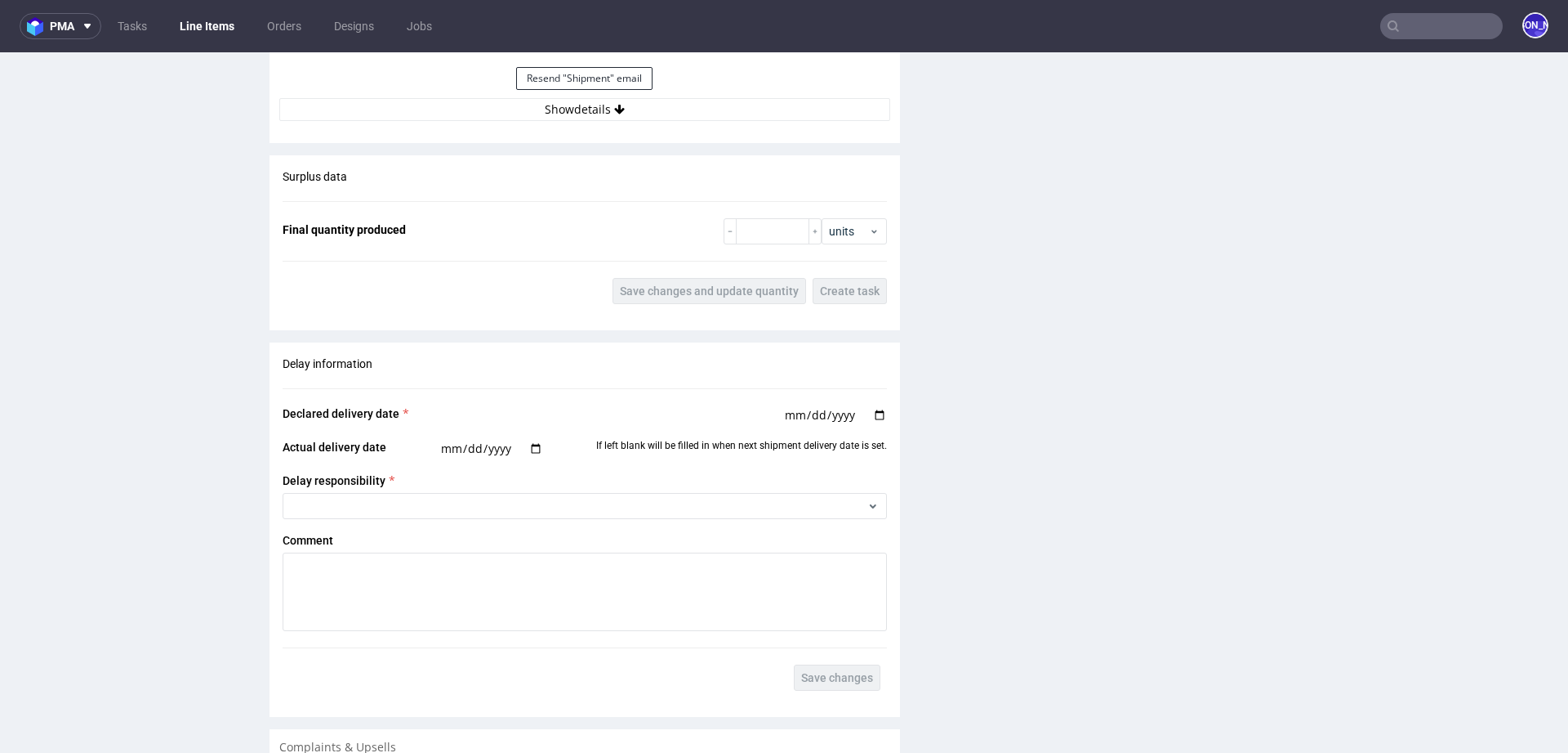
scroll to position [2021, 0]
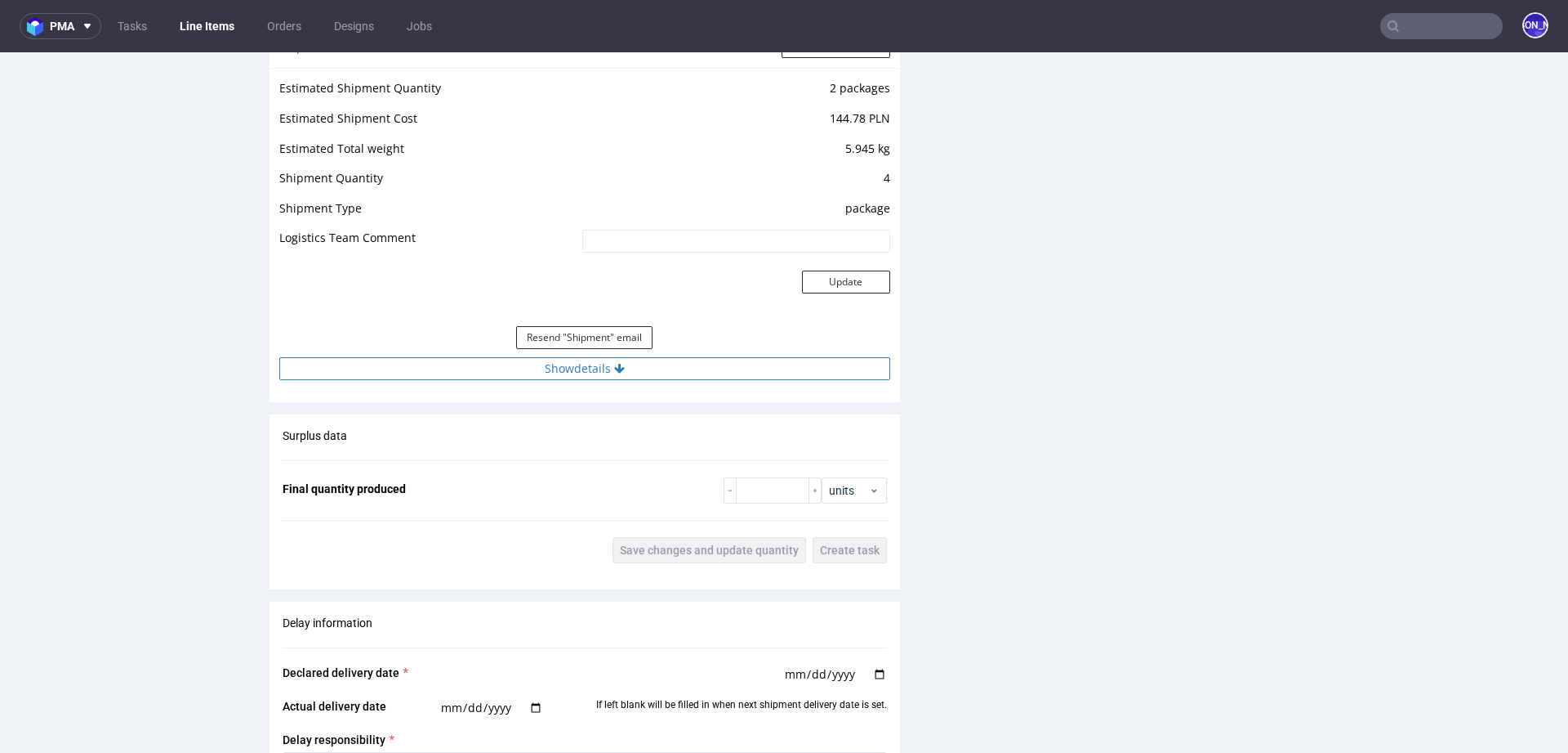
click at [606, 359] on button "Show details" at bounding box center [585, 368] width 611 height 23
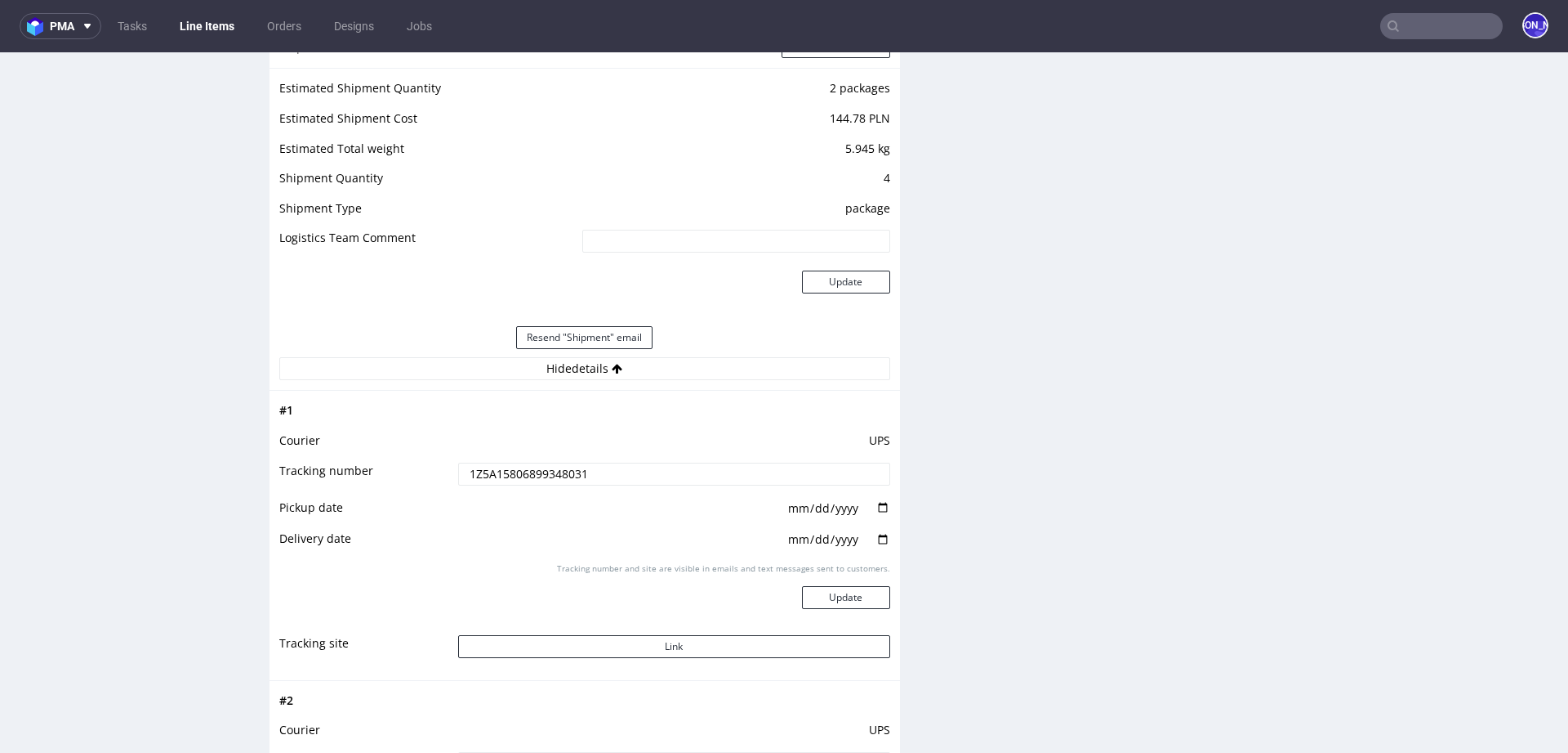
click at [522, 470] on input "1Z5A15806899348031" at bounding box center [674, 474] width 432 height 23
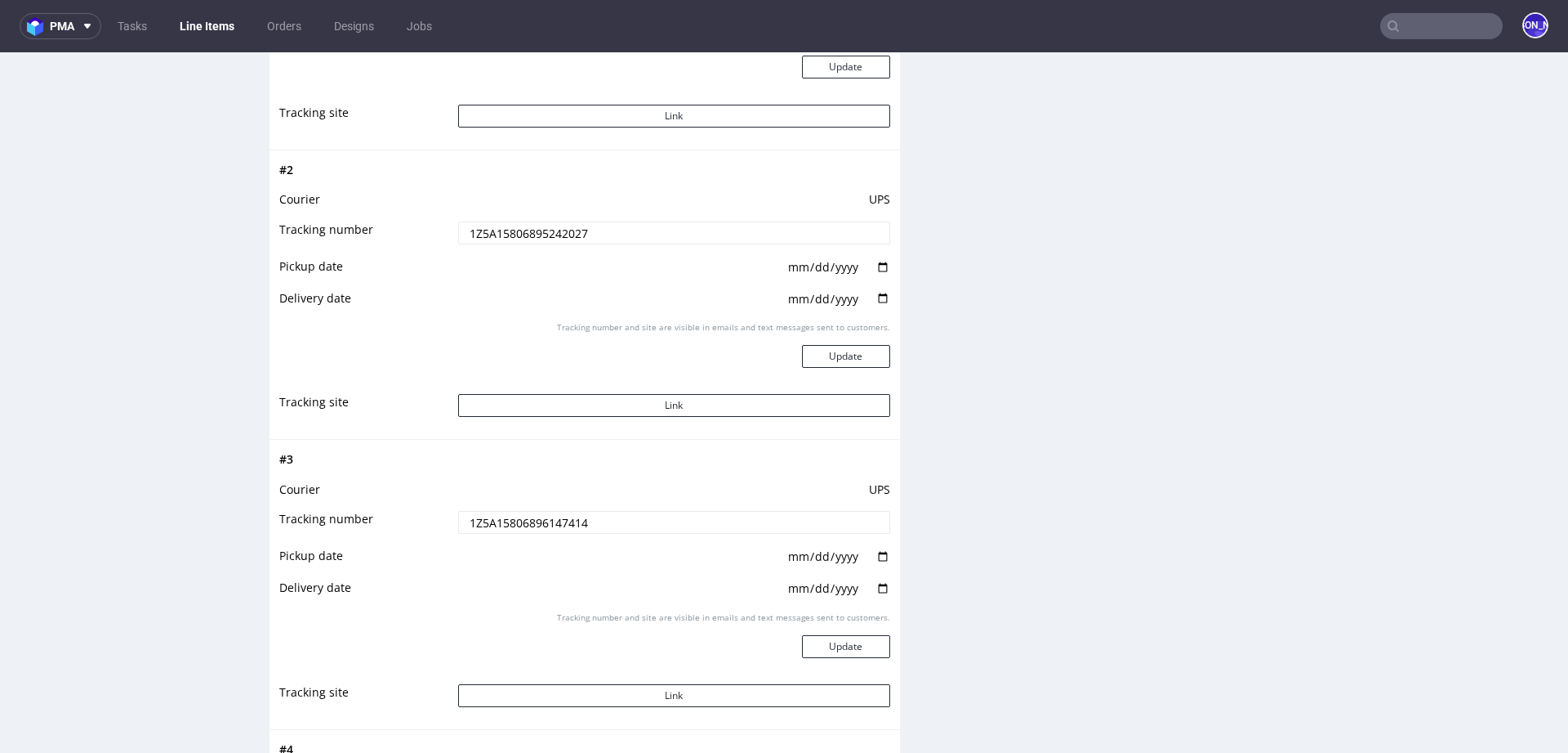
scroll to position [2560, 0]
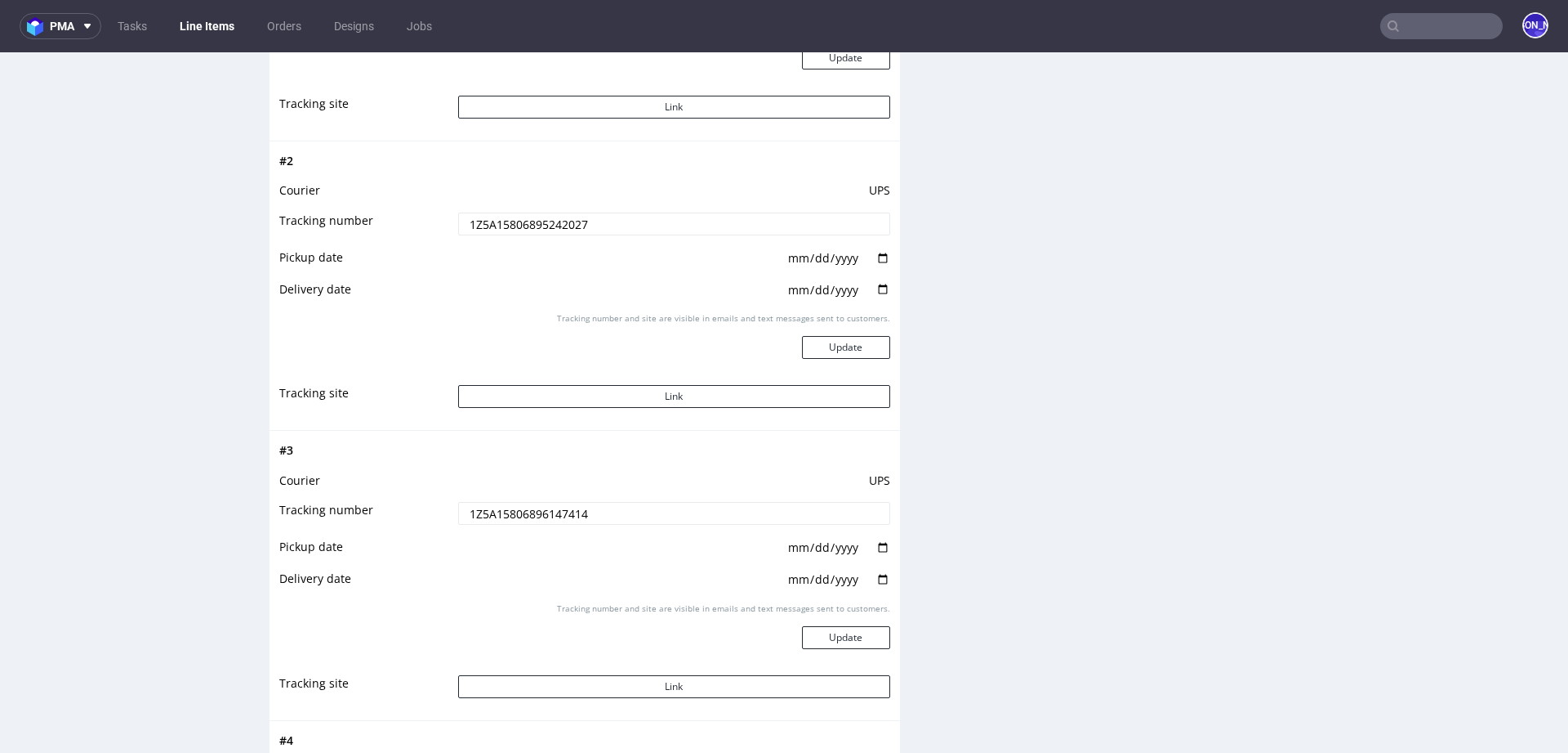
click at [535, 218] on input "1Z5A15806895242027" at bounding box center [674, 224] width 432 height 23
click at [511, 508] on input "1Z5A15806896147414" at bounding box center [674, 513] width 432 height 23
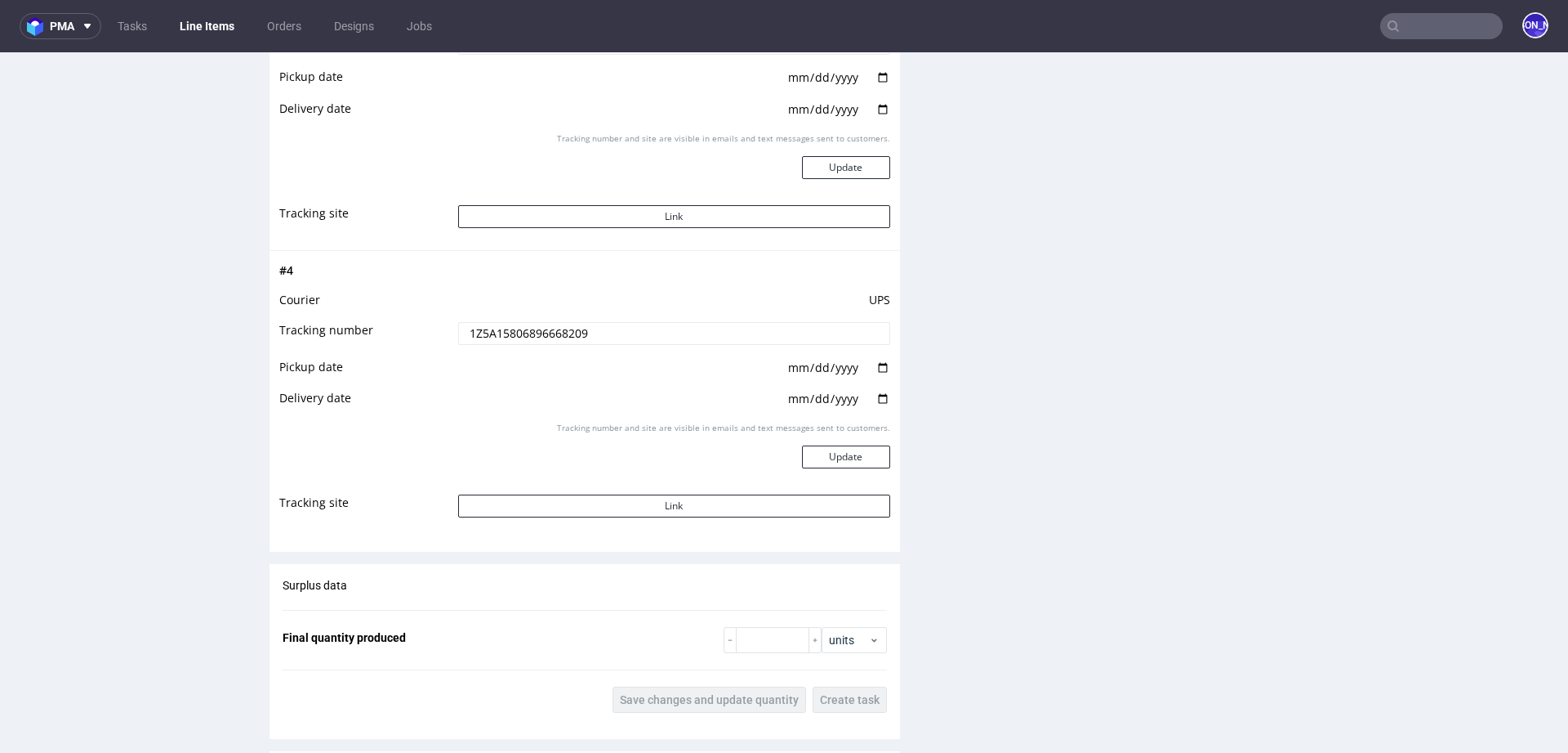
scroll to position [3057, 0]
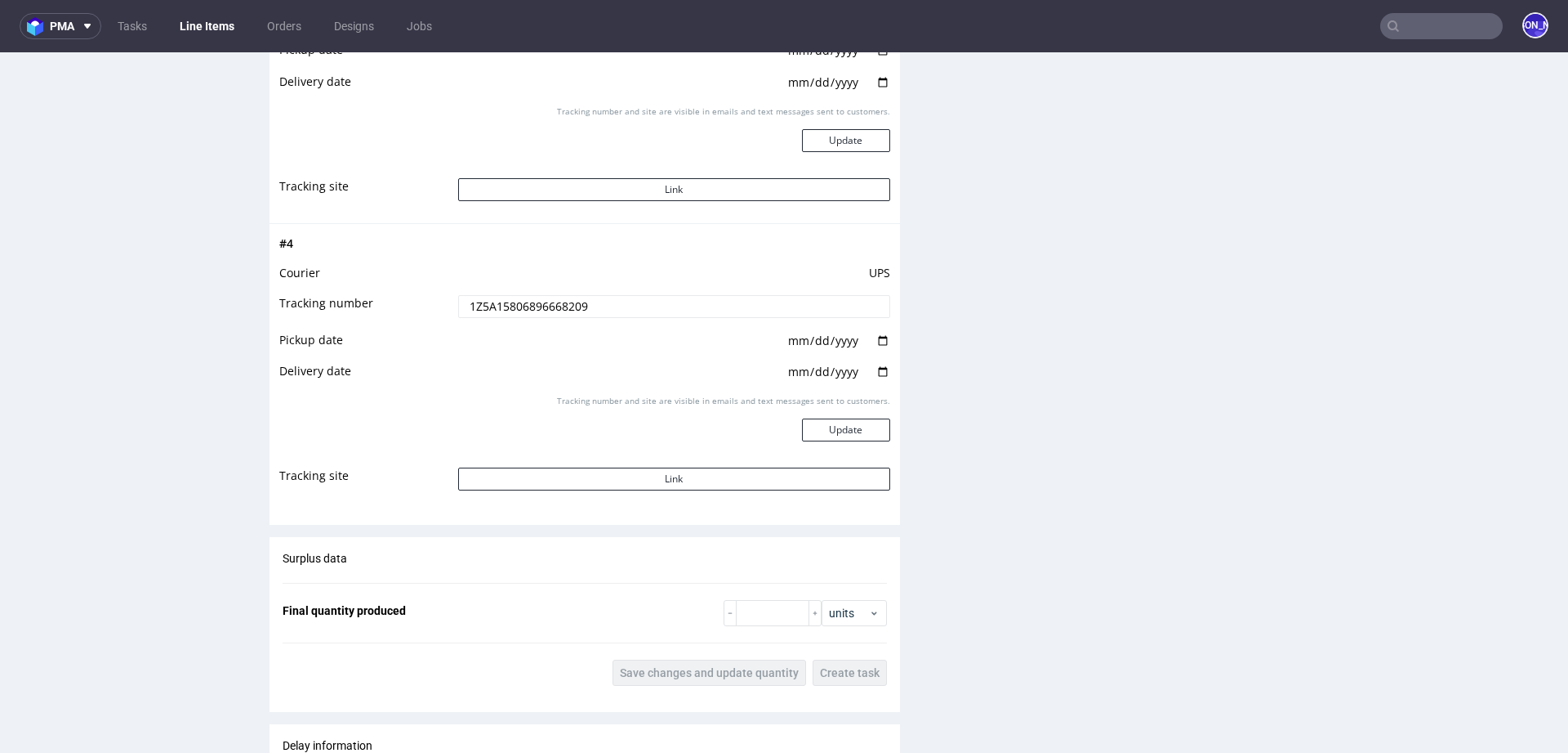
click at [542, 306] on input "1Z5A15806896668209" at bounding box center [674, 306] width 432 height 23
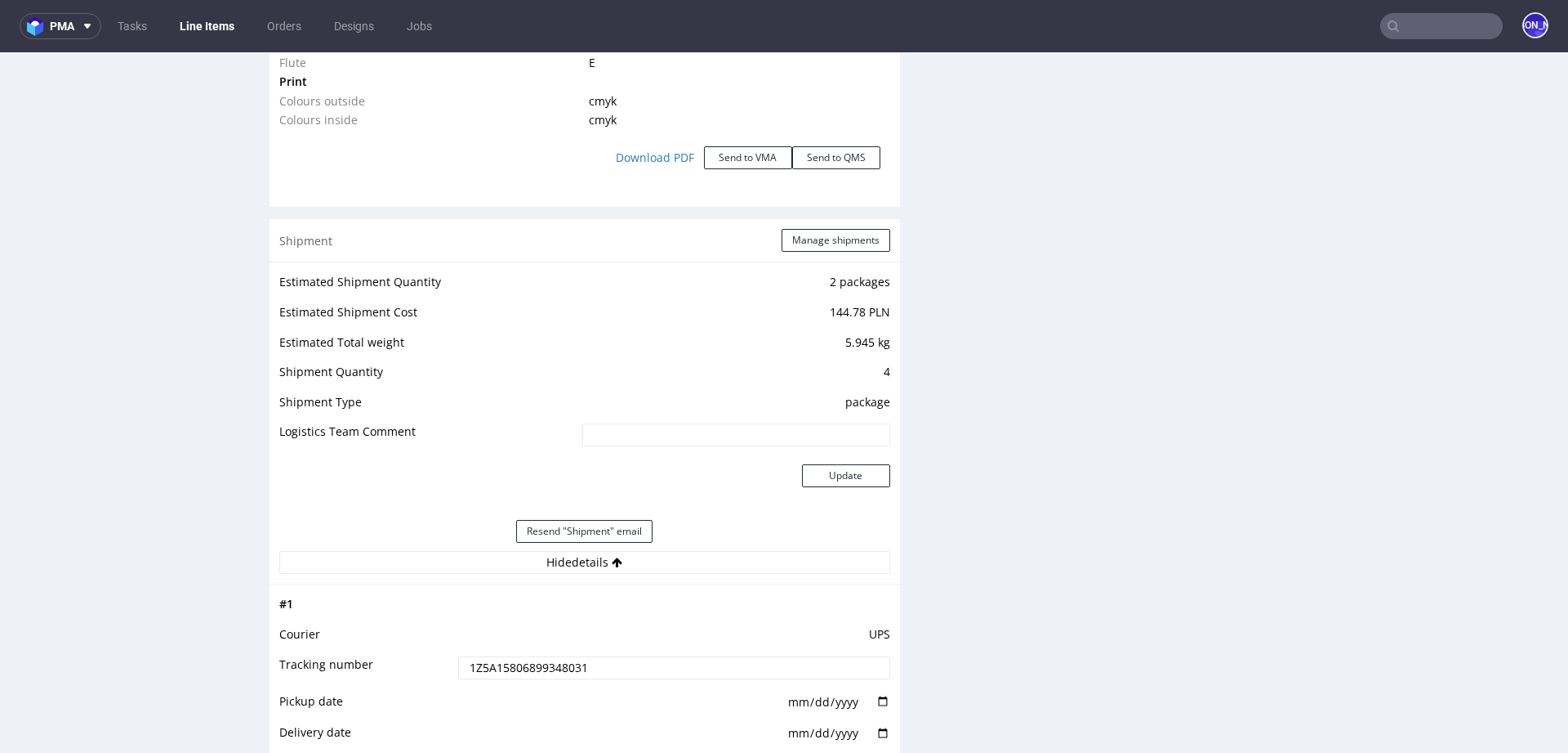
scroll to position [1920, 0]
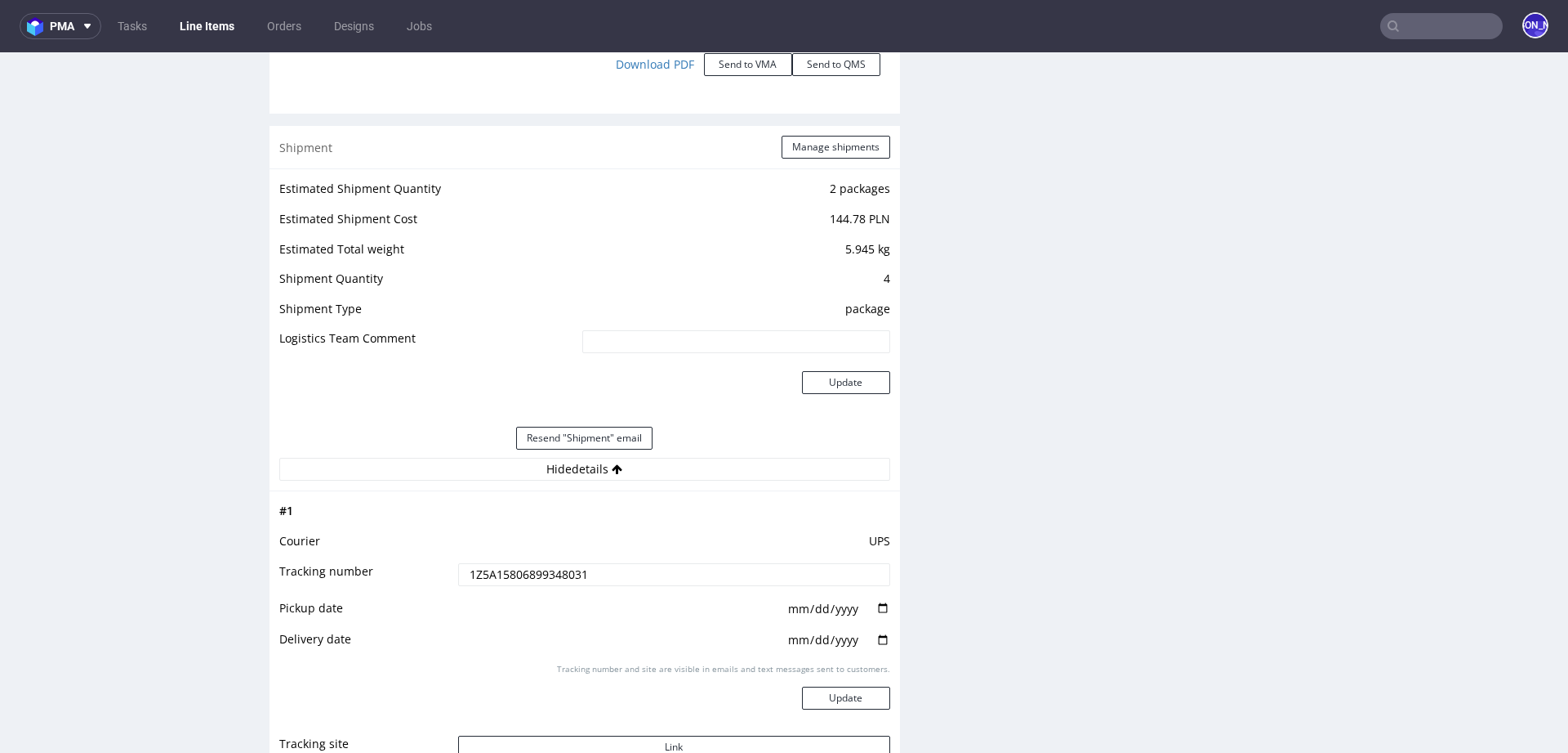
click at [511, 565] on input "1Z5A15806899348031" at bounding box center [674, 574] width 432 height 23
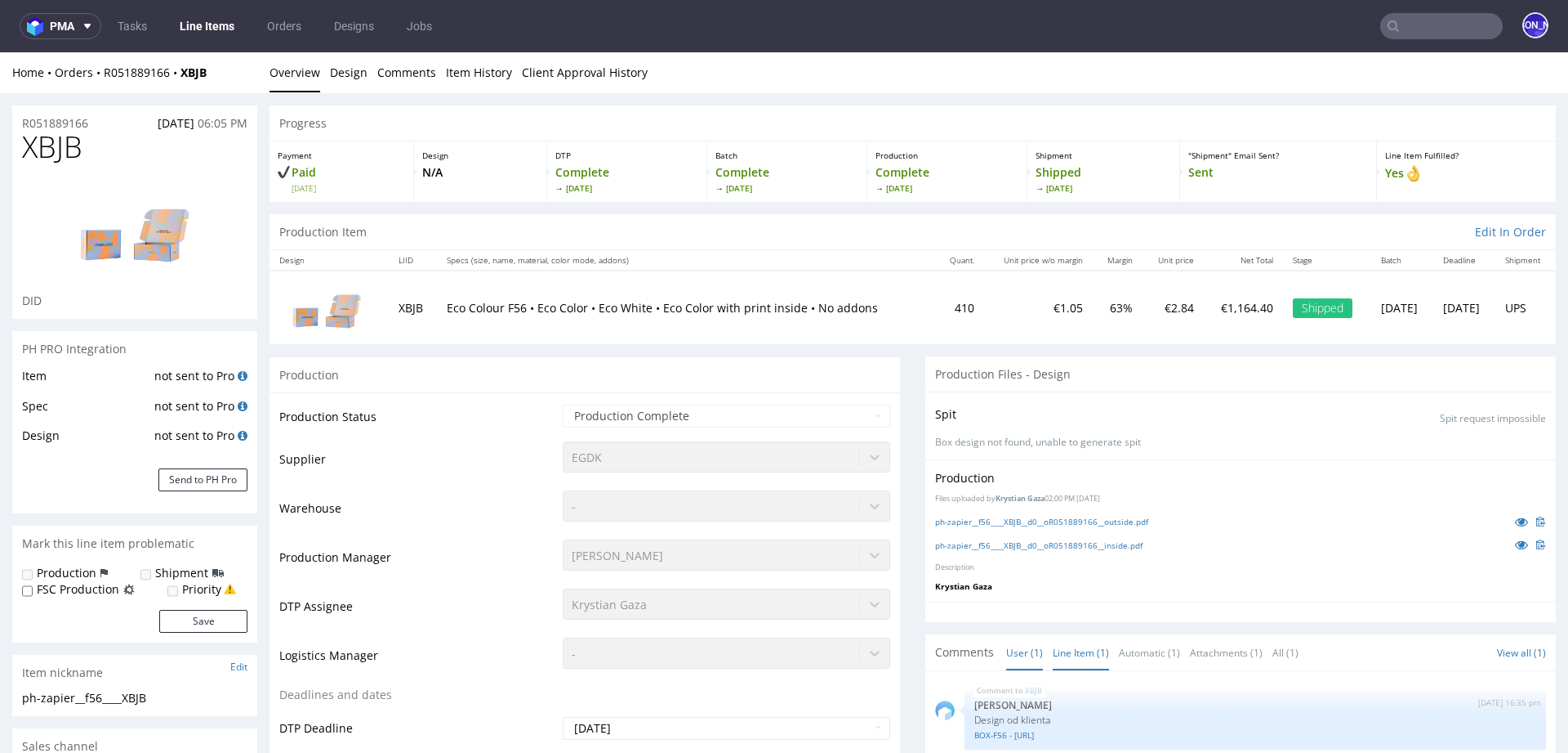
scroll to position [428, 0]
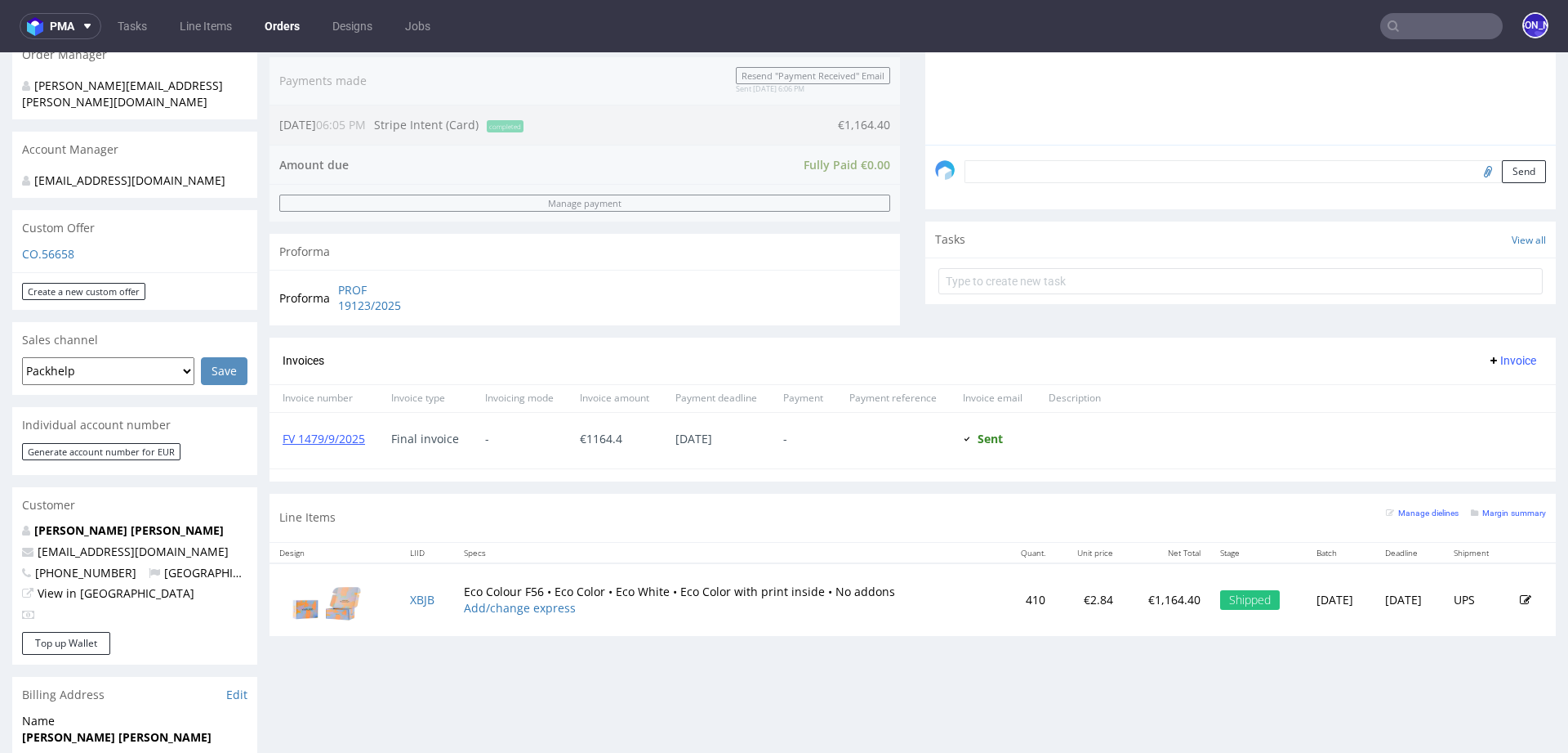
scroll to position [410, 0]
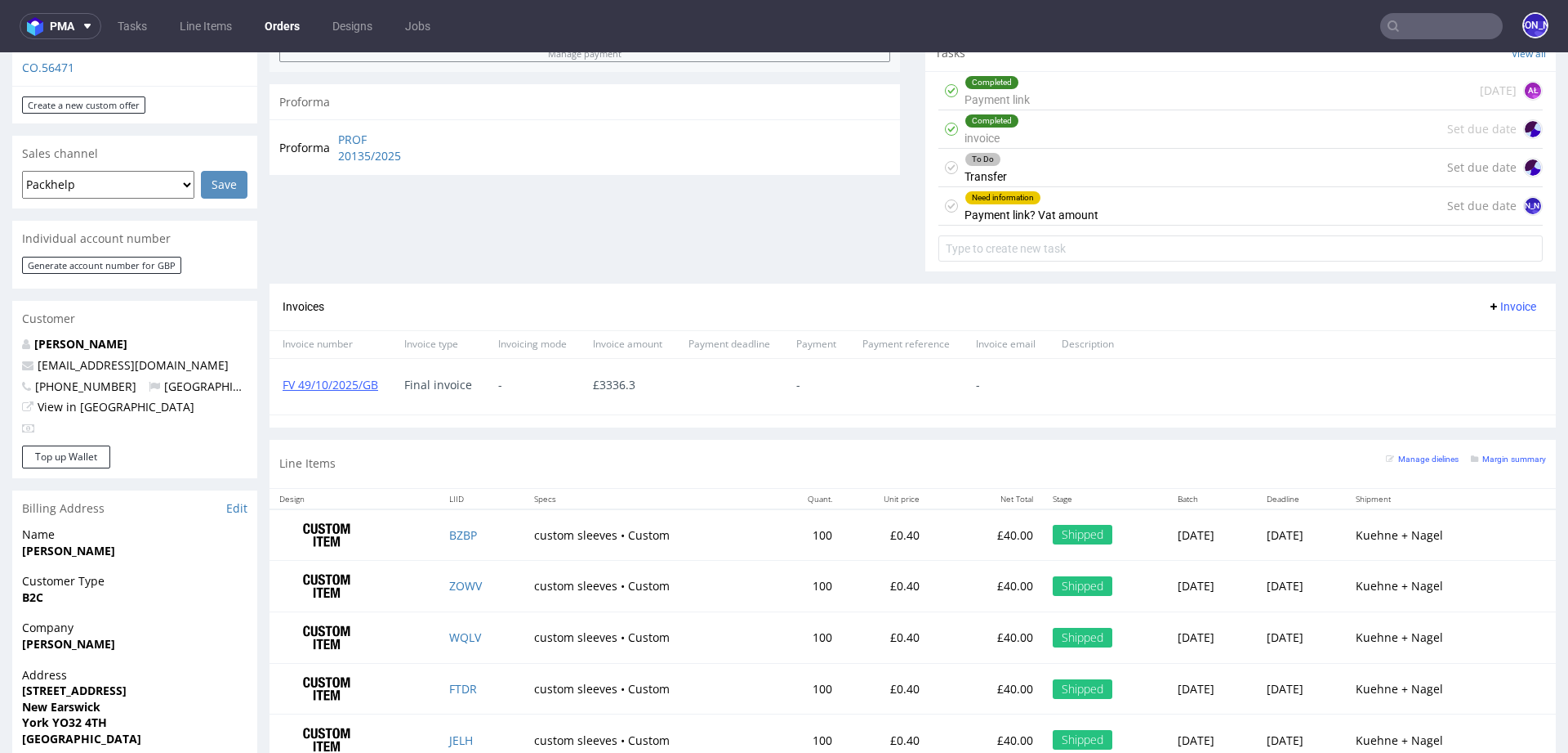
scroll to position [697, 0]
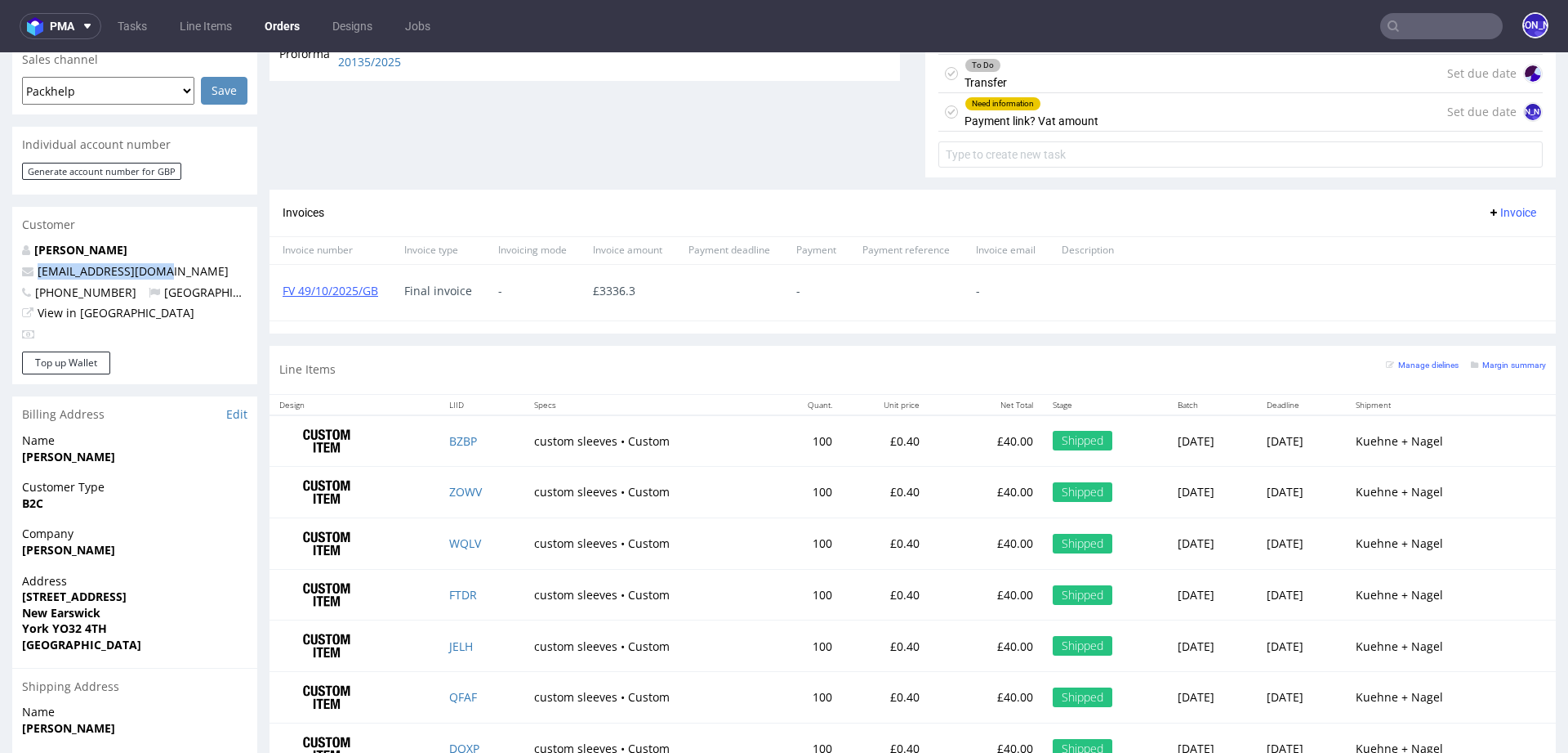
drag, startPoint x: 177, startPoint y: 256, endPoint x: 17, endPoint y: 256, distance: 160.0
click at [17, 256] on div "Kayleigh Helstrip kmhelstrip@yahoo.com +447809437989 United Kingdom View in Hub…" at bounding box center [134, 297] width 245 height 110
copy span "kmhelstrip@yahoo.com"
click at [1426, 23] on input "text" at bounding box center [1441, 26] width 122 height 26
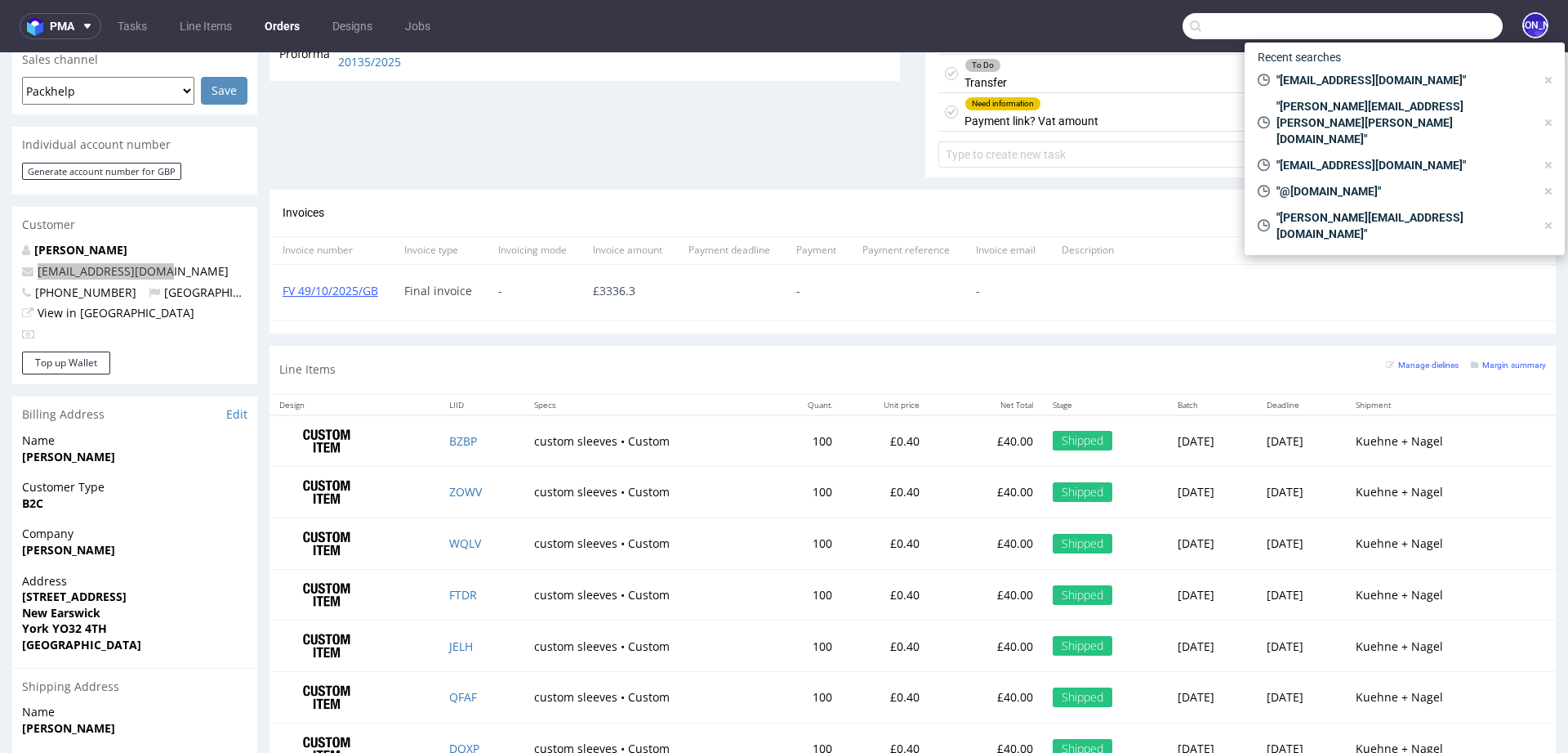
paste input "[PERSON_NAME][EMAIL_ADDRESS][DOMAIN_NAME]"
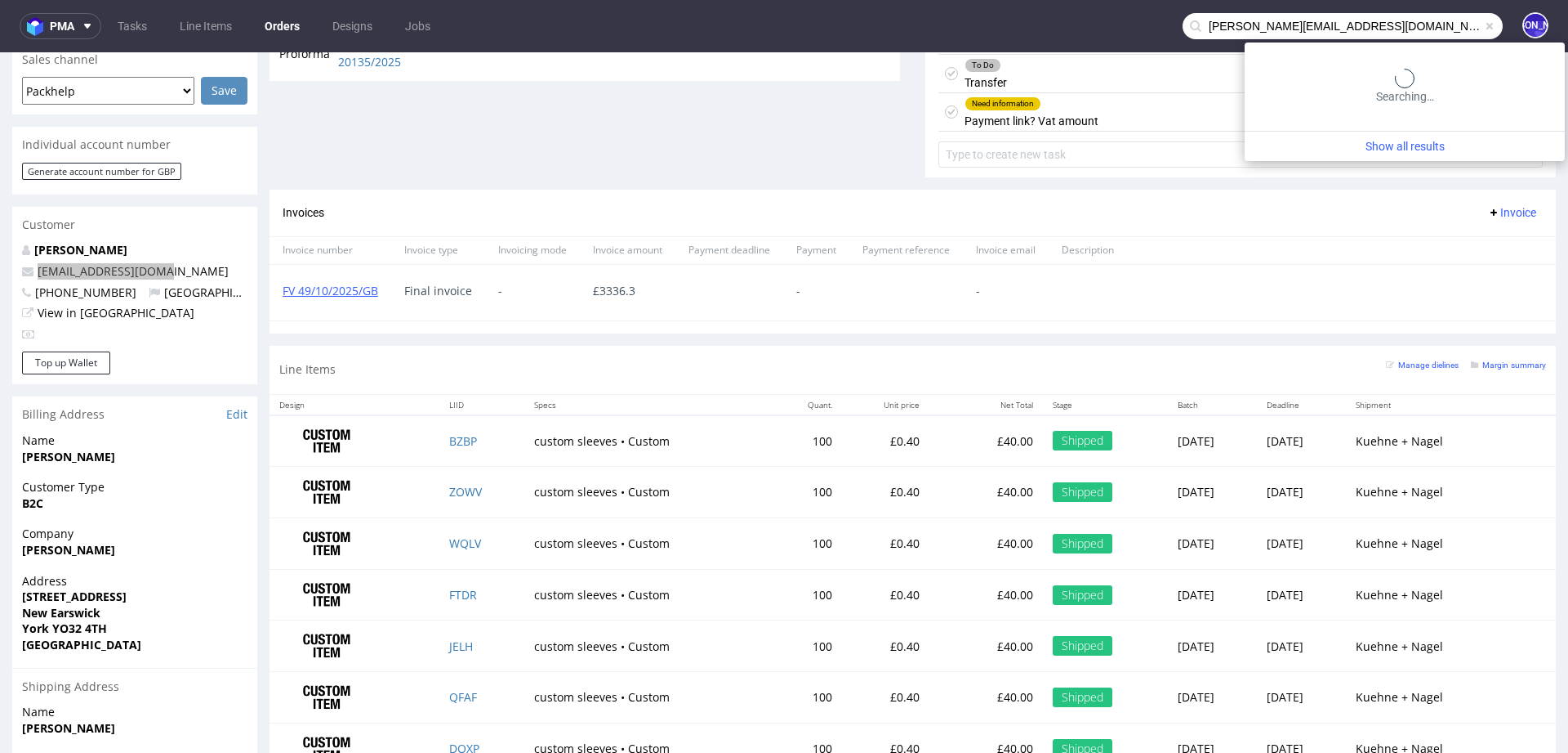
type input "[PERSON_NAME][EMAIL_ADDRESS][DOMAIN_NAME]"
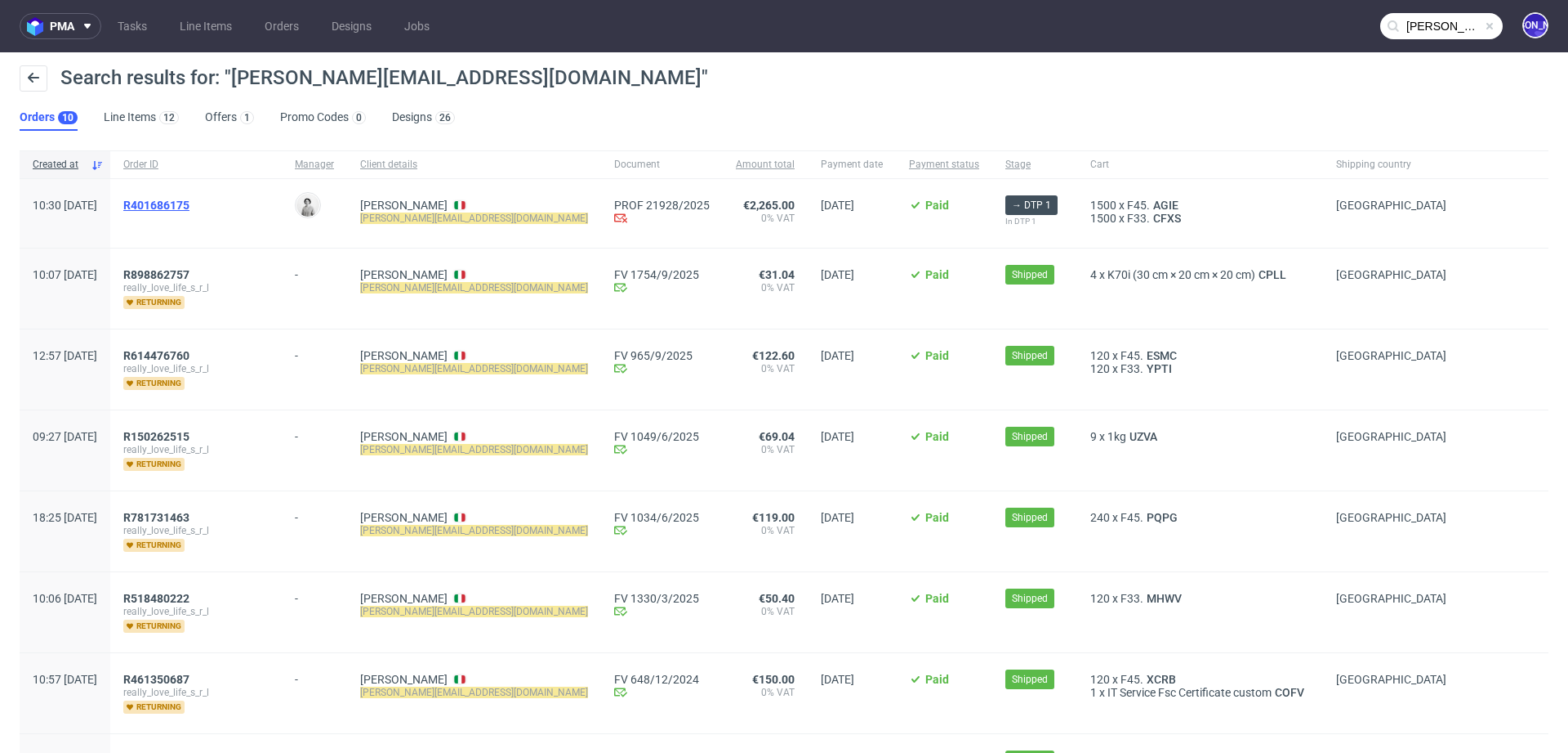
click at [190, 199] on span "R401686175" at bounding box center [156, 205] width 67 height 13
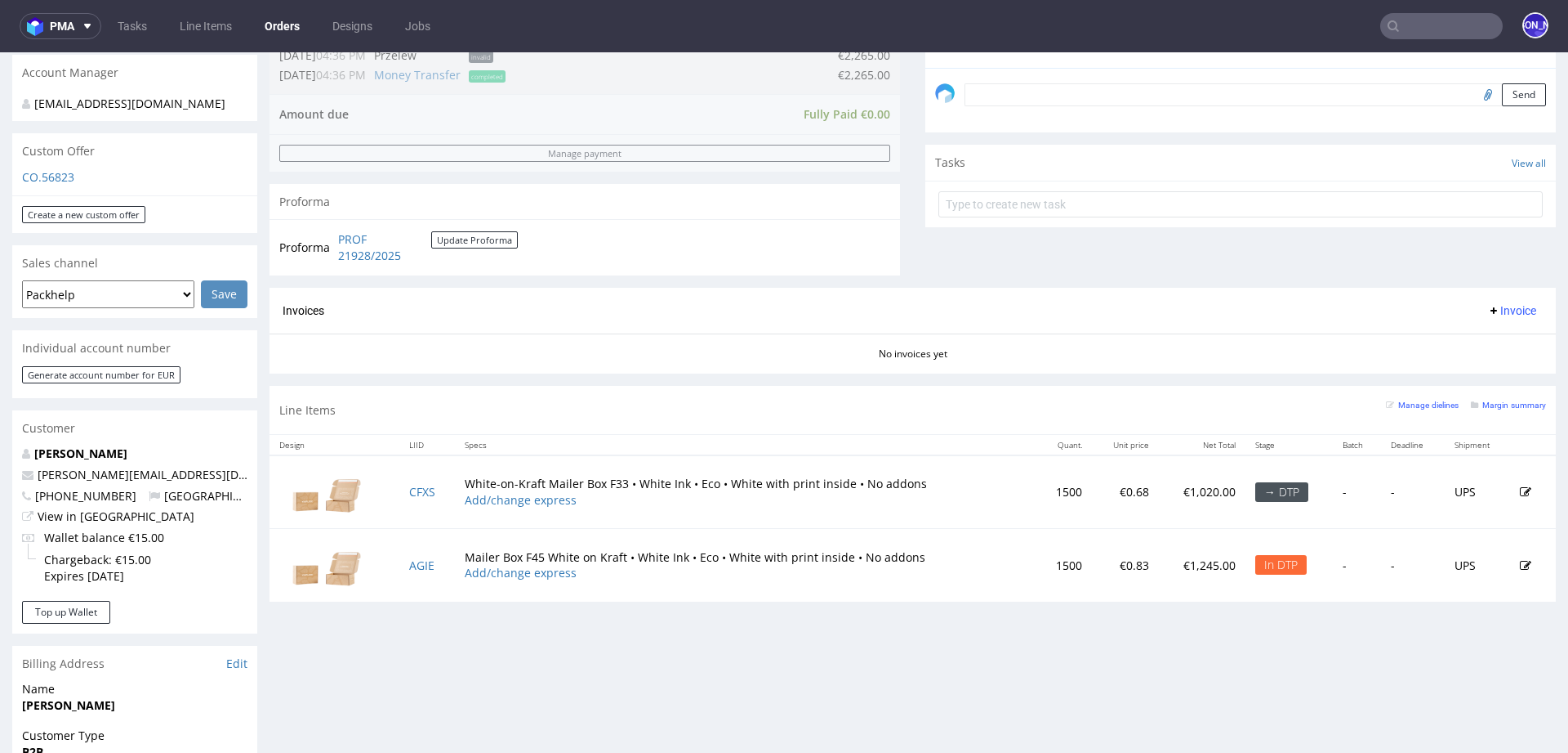
scroll to position [498, 0]
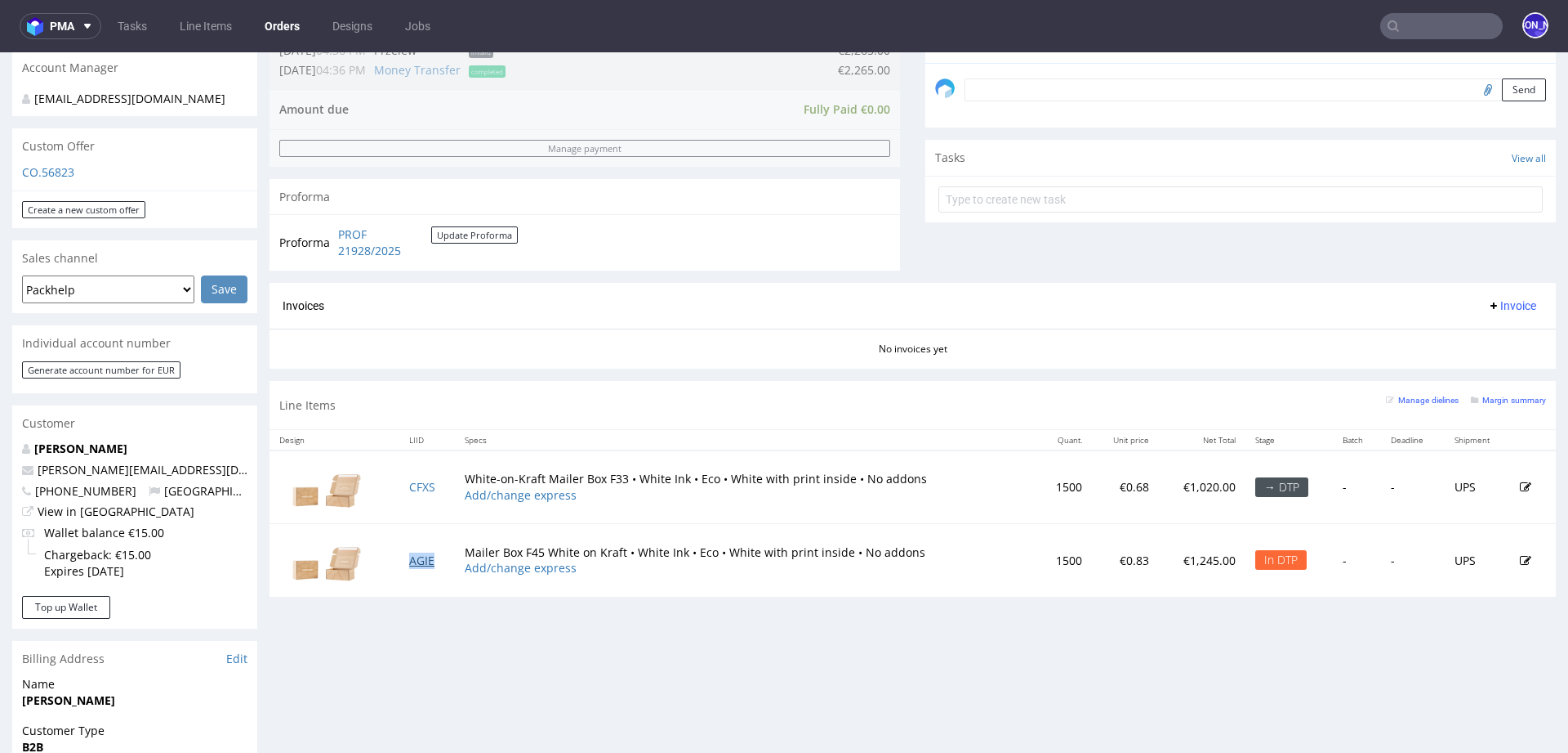
click at [422, 553] on link "AGIE" at bounding box center [422, 560] width 26 height 16
click at [421, 480] on link "CFXS" at bounding box center [422, 486] width 26 height 16
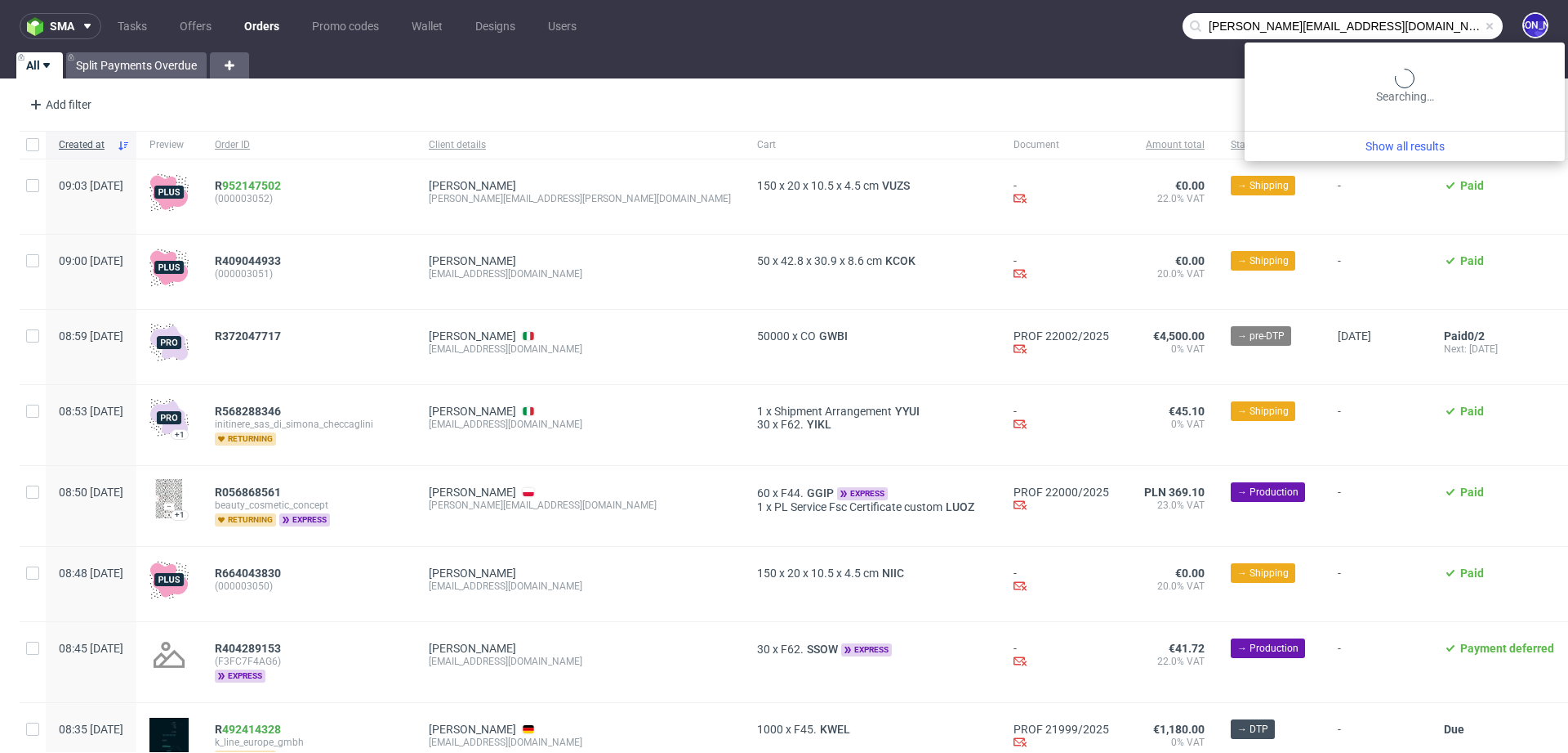
type input "[PERSON_NAME][EMAIL_ADDRESS][DOMAIN_NAME]"
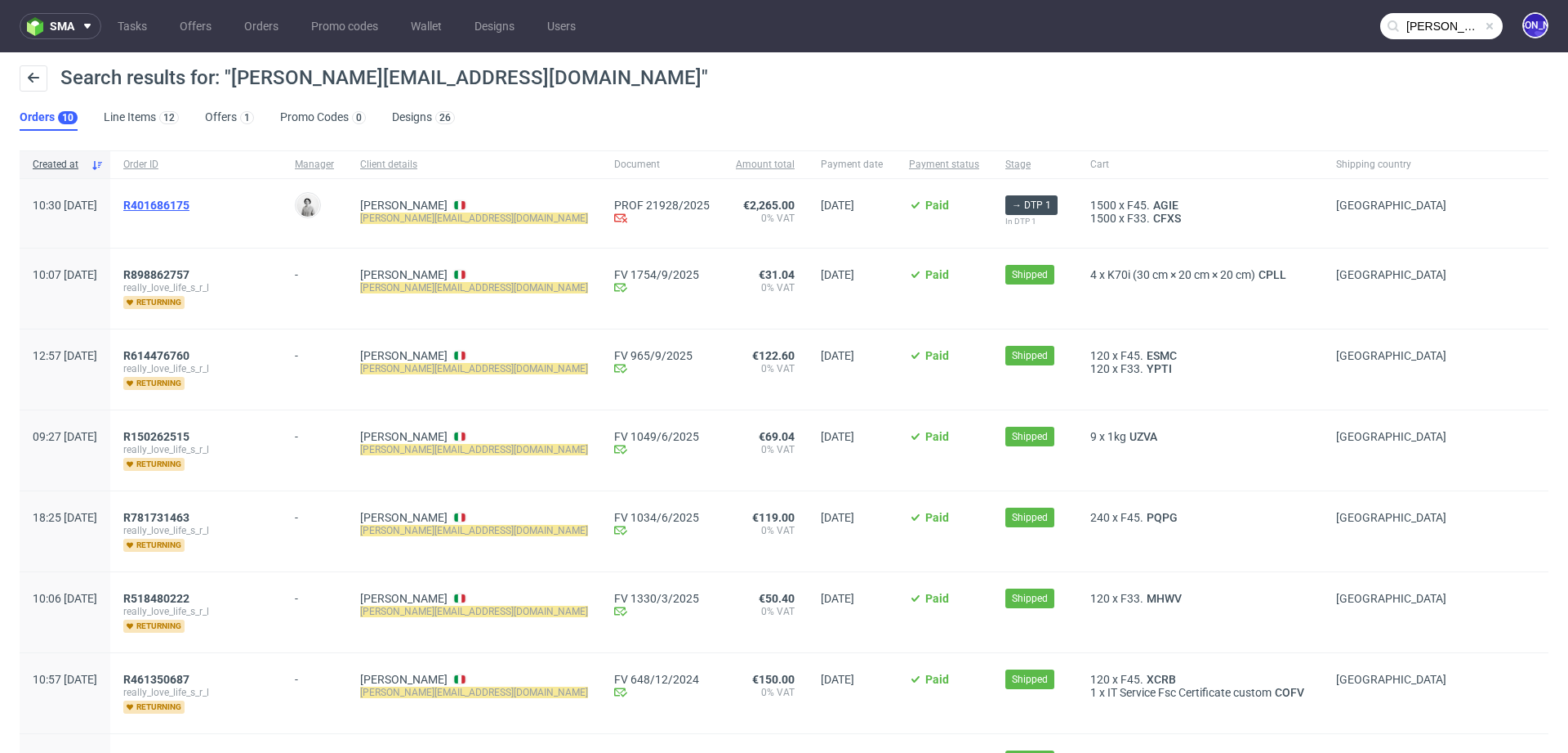
click at [190, 204] on span "R401686175" at bounding box center [156, 205] width 67 height 13
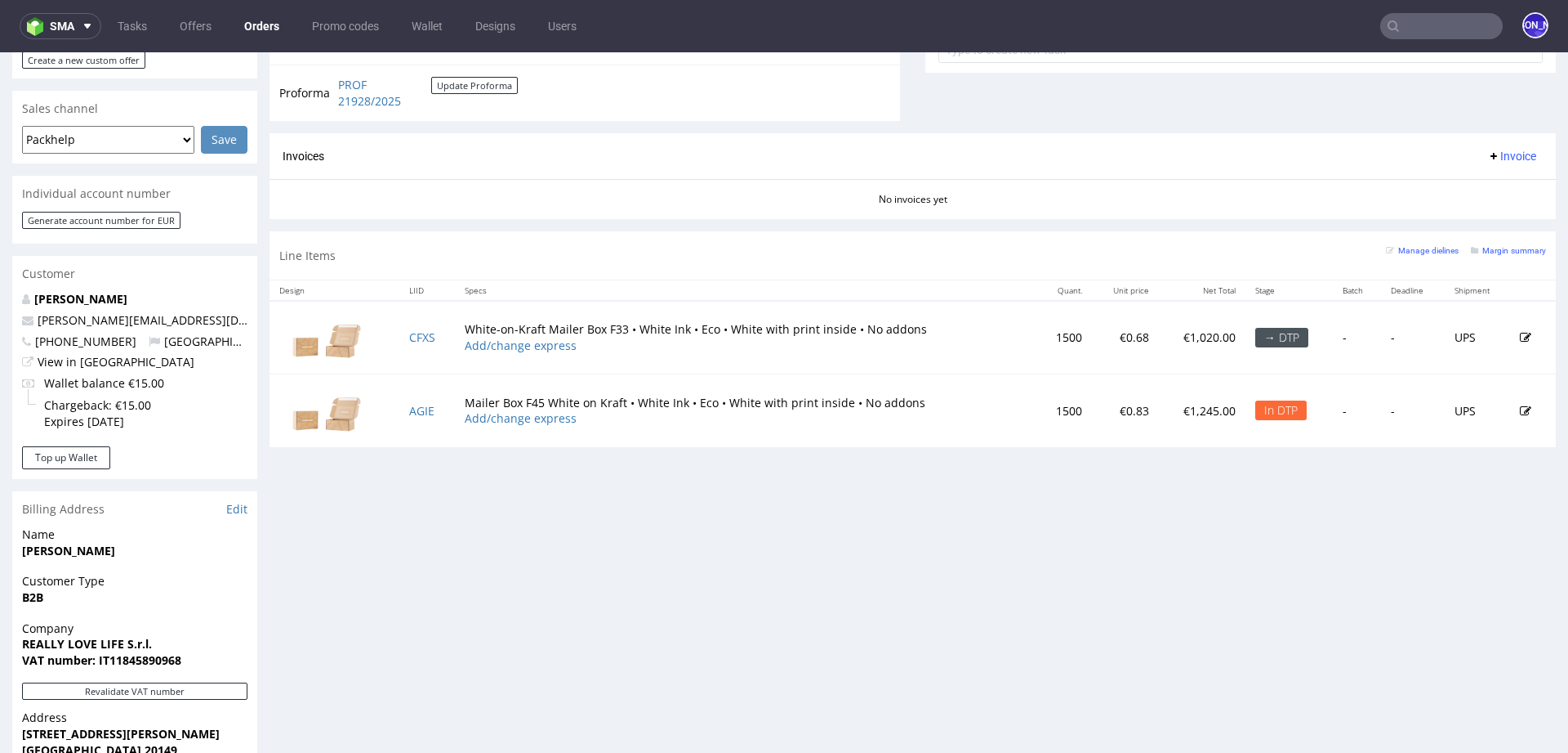
scroll to position [636, 0]
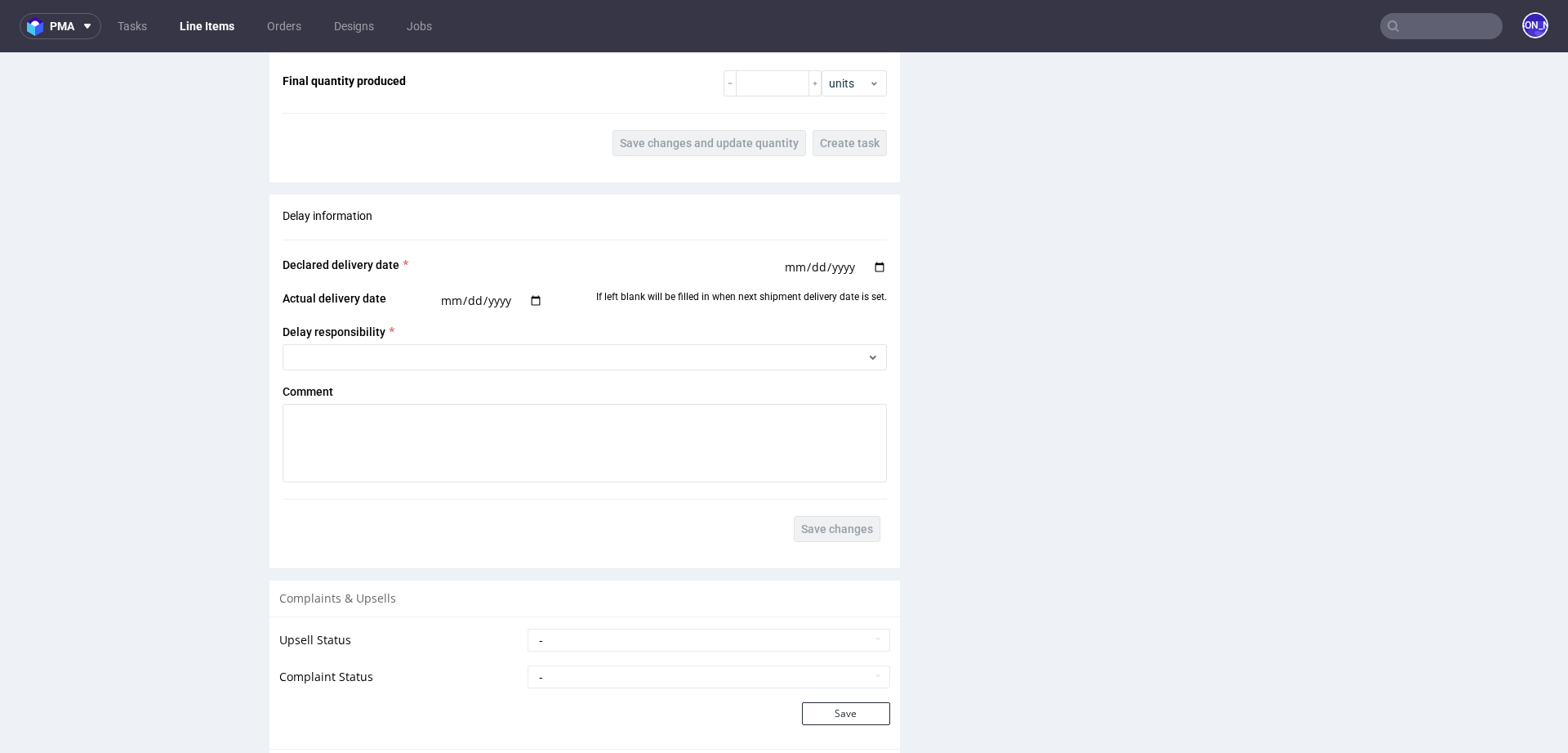
scroll to position [2667, 0]
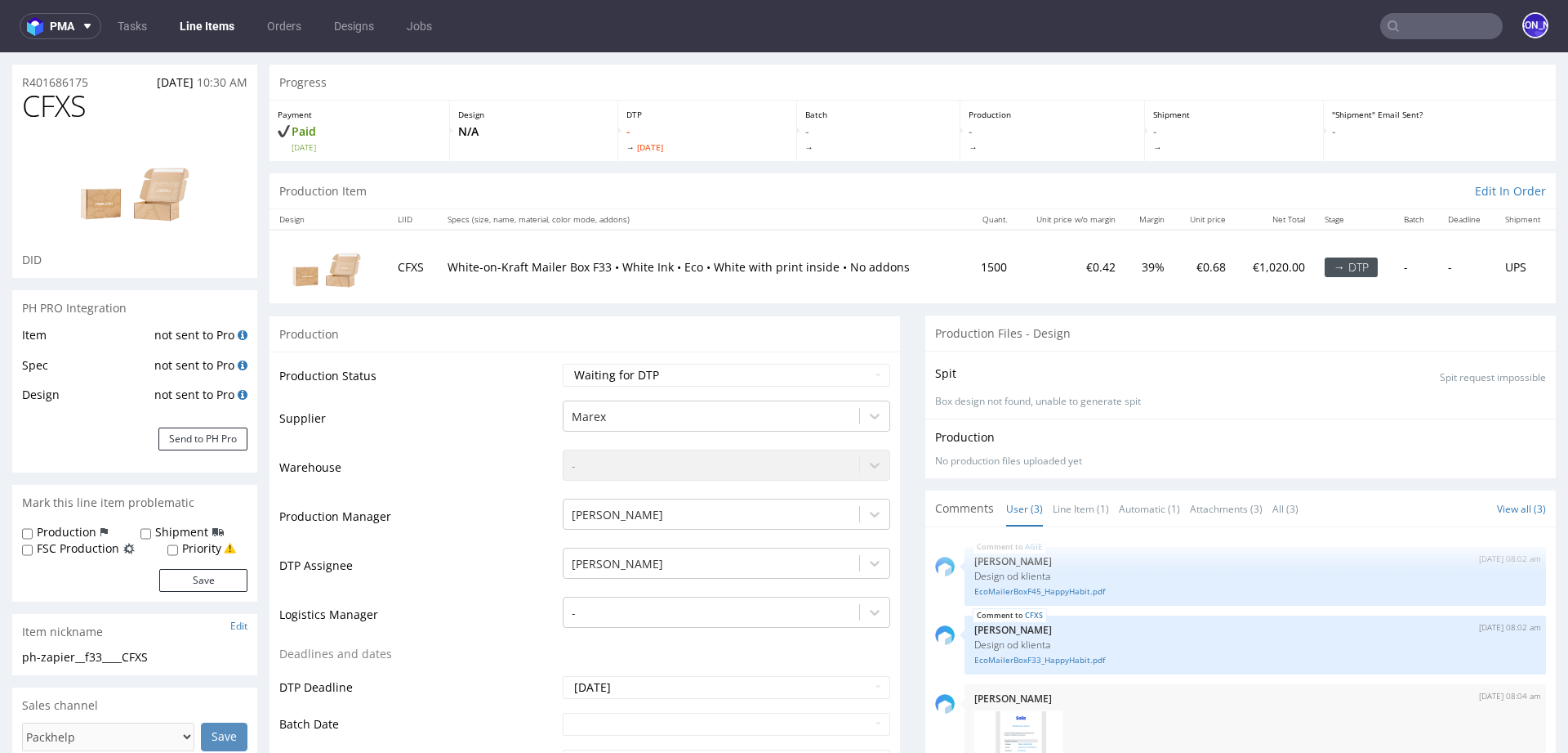
scroll to position [36, 0]
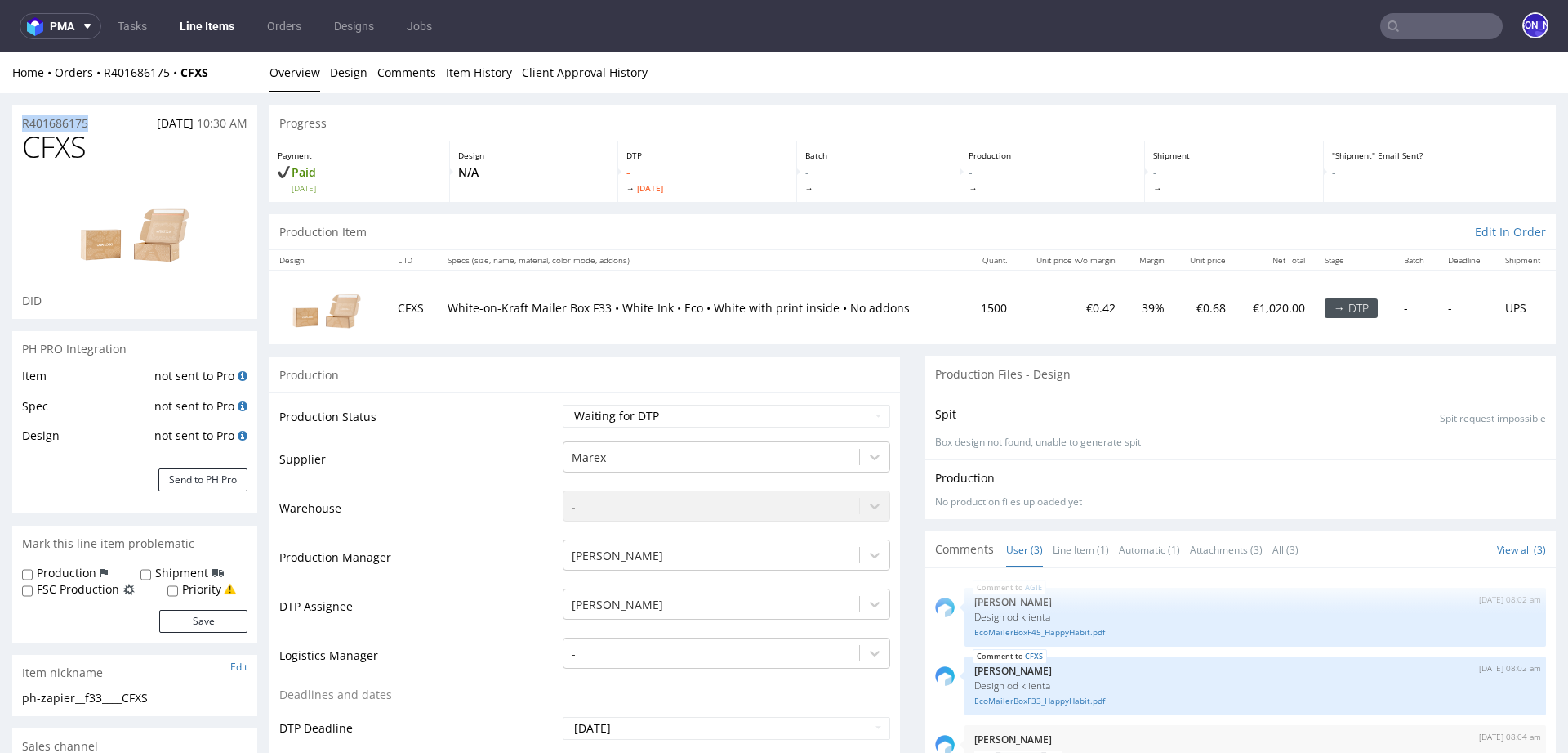
drag, startPoint x: 108, startPoint y: 124, endPoint x: 0, endPoint y: 120, distance: 108.1
copy p "R401686175"
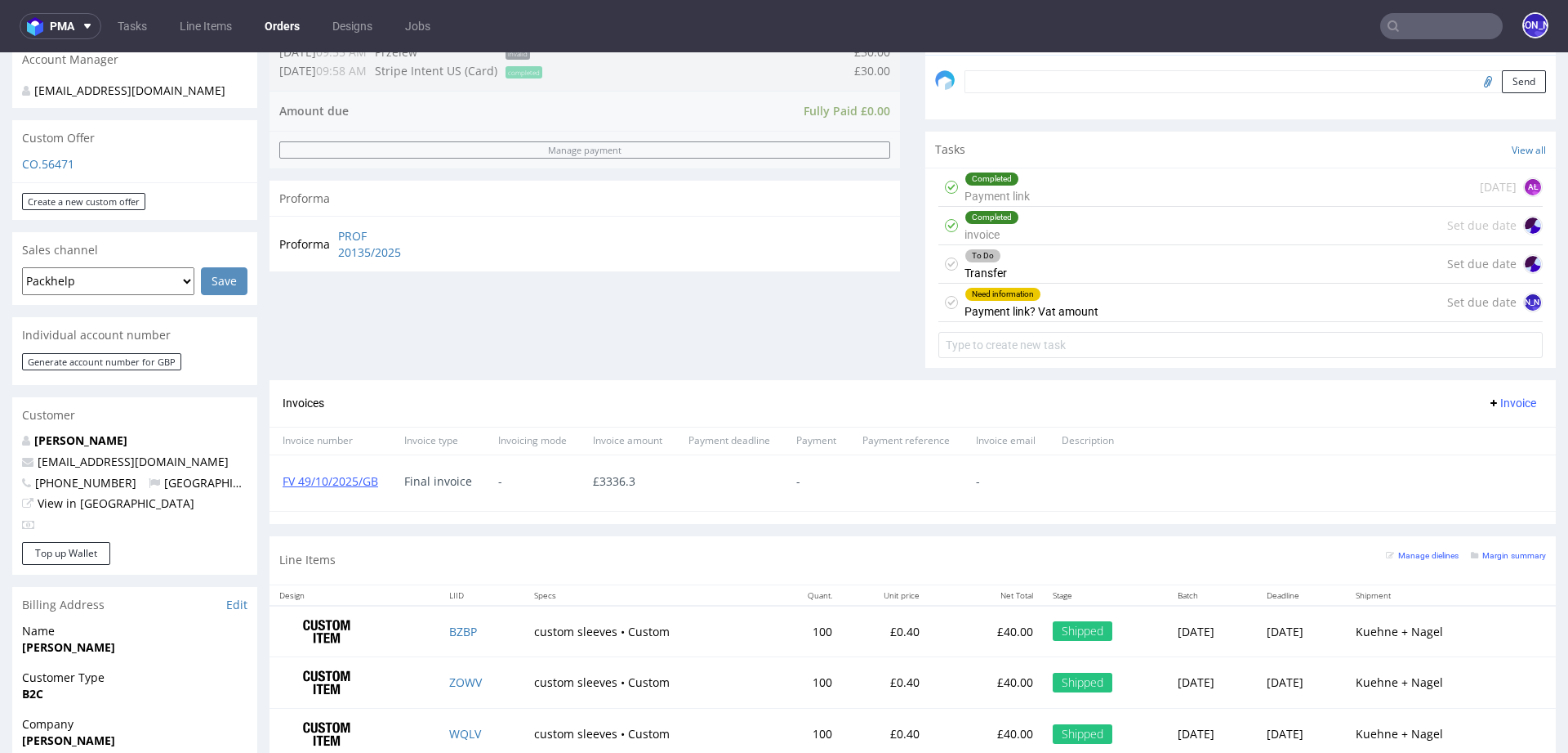
scroll to position [696, 0]
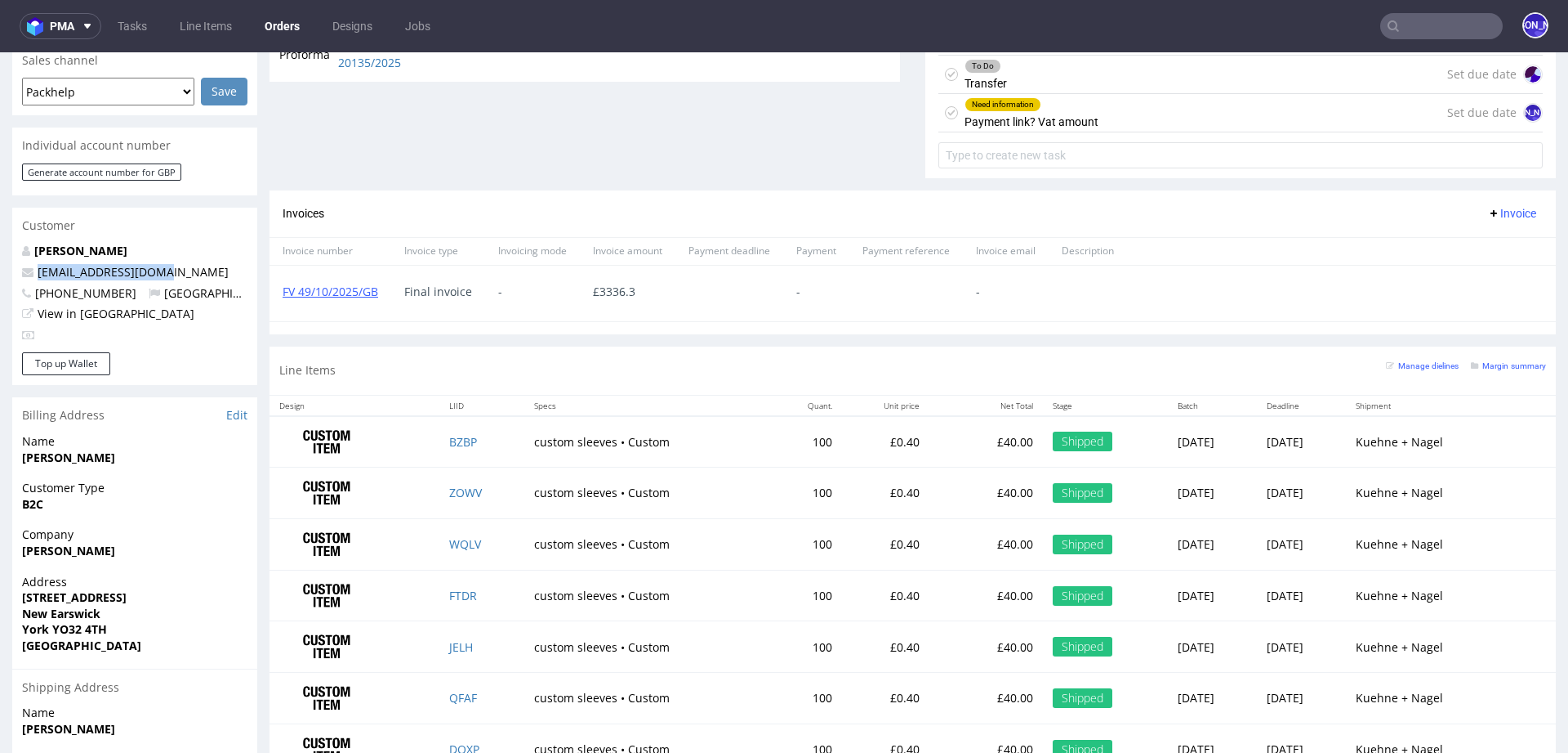
drag, startPoint x: 182, startPoint y: 255, endPoint x: 25, endPoint y: 254, distance: 157.0
click at [25, 264] on p "kmhelstrip@yahoo.com" at bounding box center [134, 272] width 225 height 16
copy span "kmhelstrip@yahoo.com"
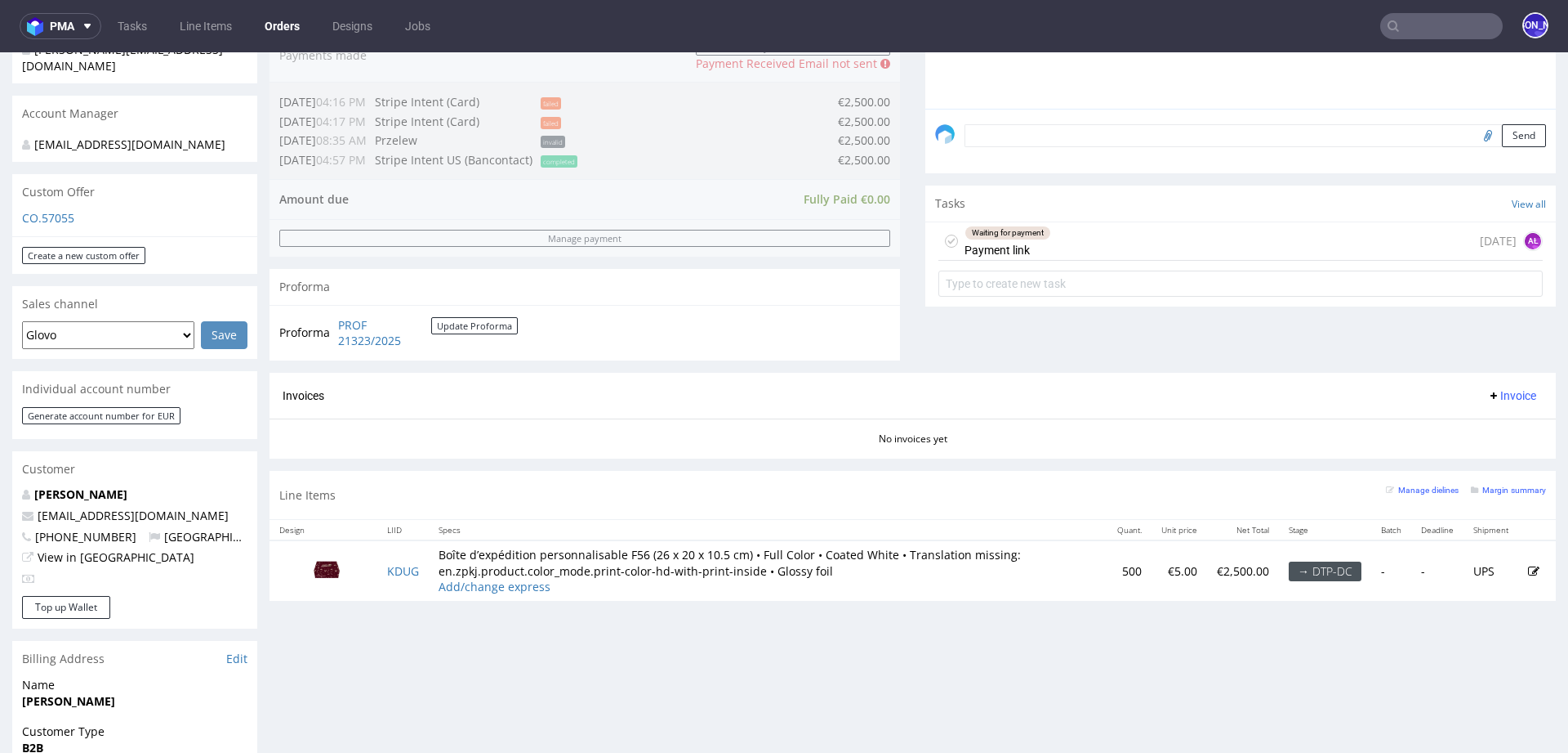
scroll to position [459, 0]
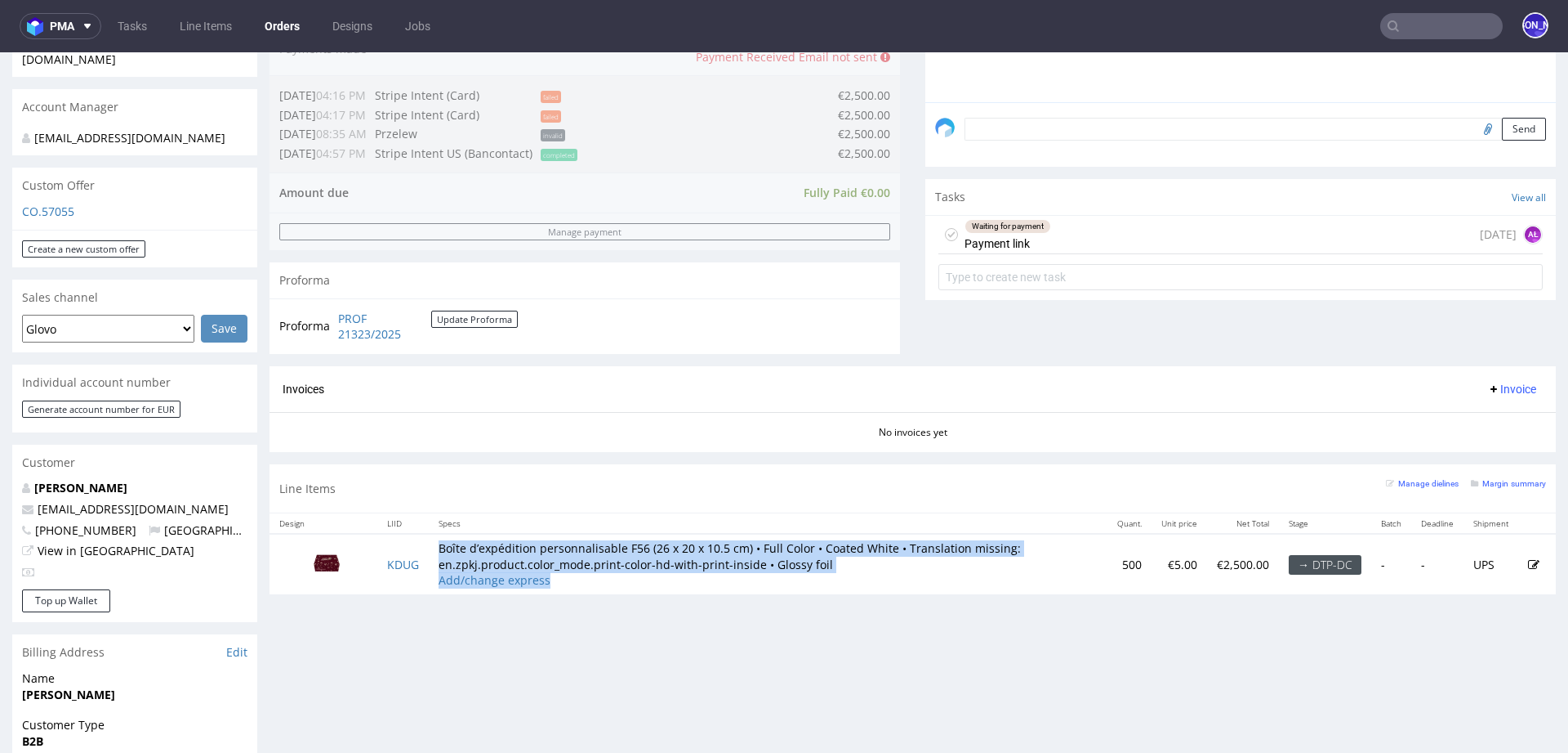
drag, startPoint x: 555, startPoint y: 582, endPoint x: 441, endPoint y: 545, distance: 119.9
click at [441, 545] on td "Boîte d’expédition personnalisable F56 (26 x 20 x 10.5 cm) • Full Color • Coate…" at bounding box center [768, 564] width 679 height 60
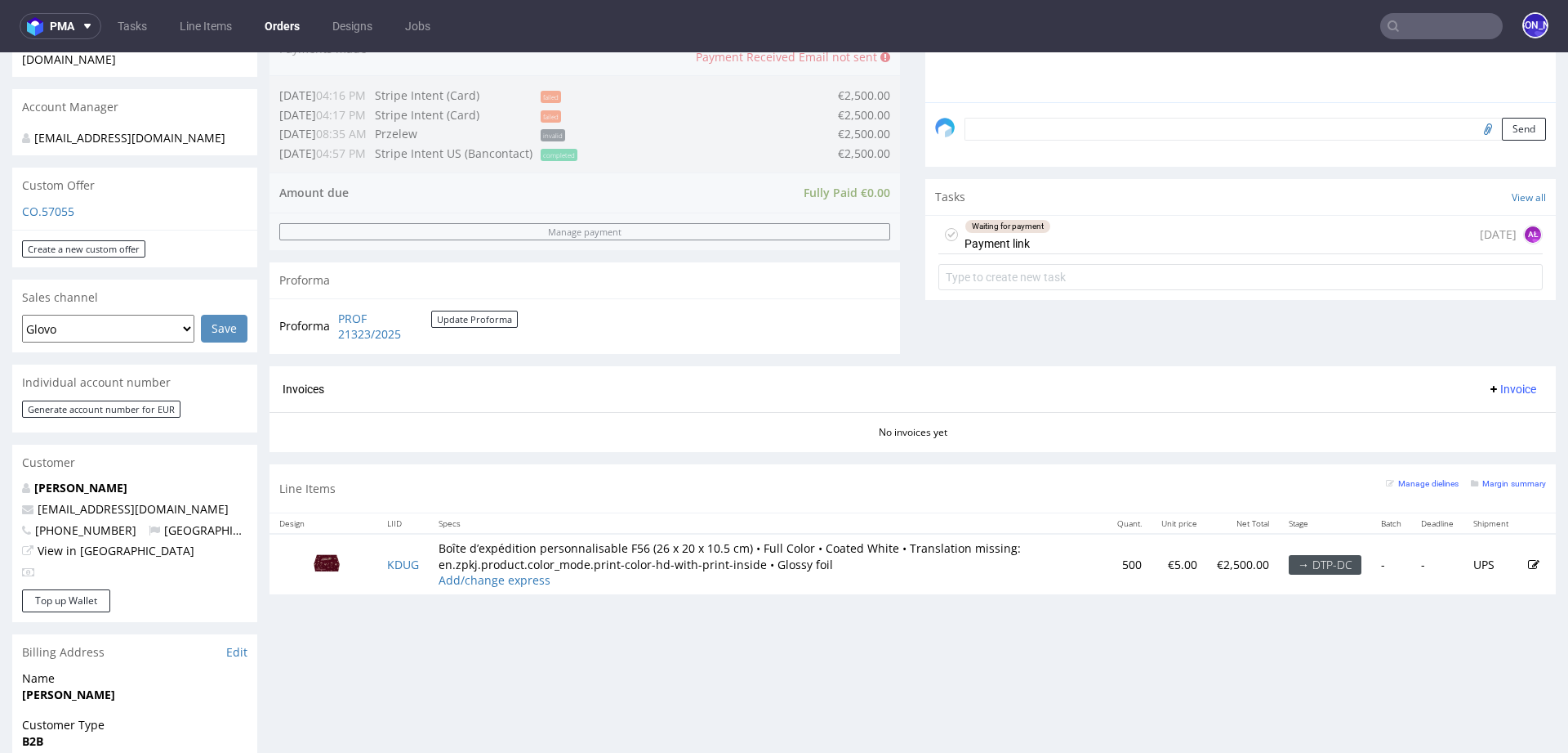
click at [556, 580] on td "Boîte d’expédition personnalisable F56 (26 x 20 x 10.5 cm) • Full Color • Coate…" at bounding box center [768, 564] width 679 height 60
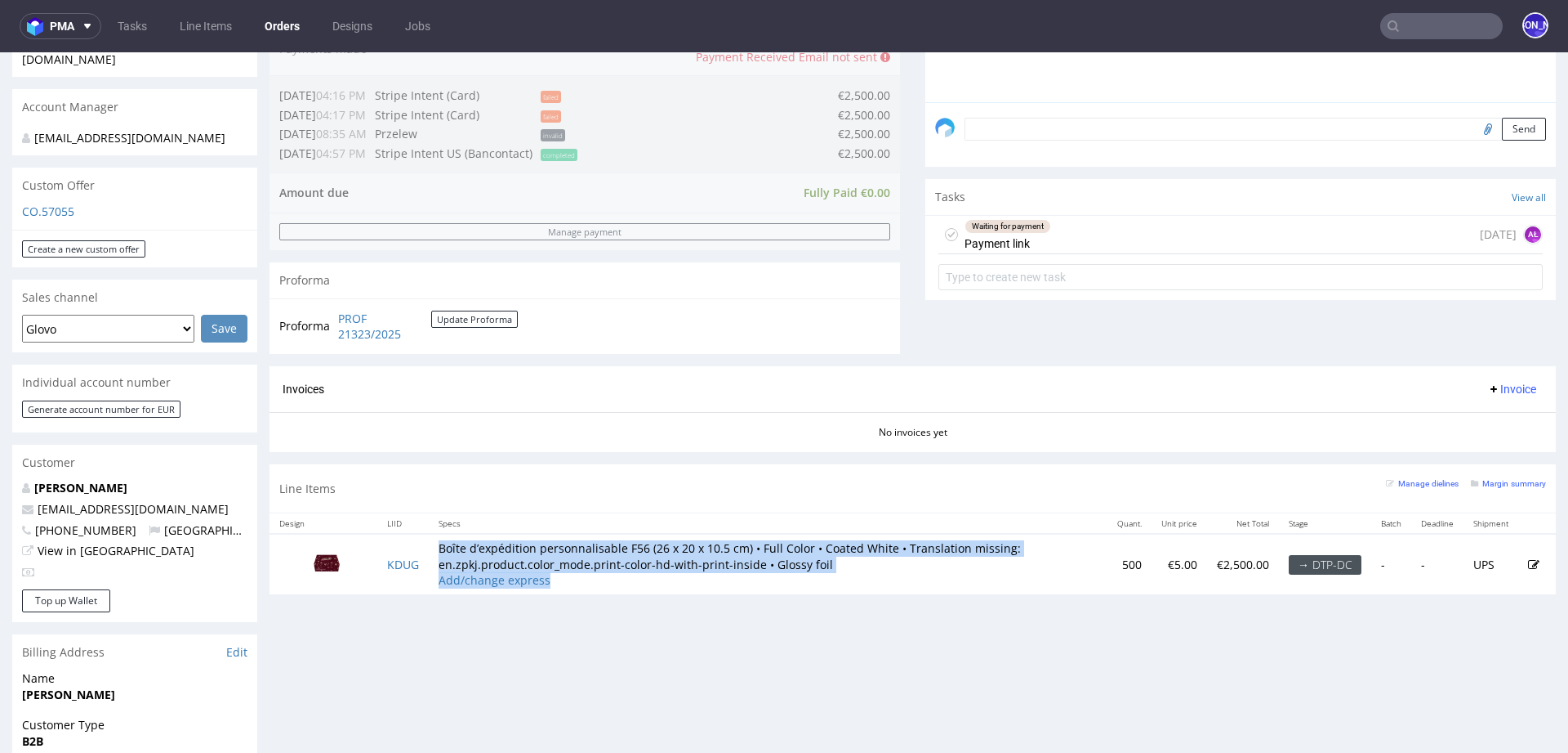
drag, startPoint x: 556, startPoint y: 580, endPoint x: 437, endPoint y: 543, distance: 124.6
click at [437, 543] on td "Boîte d’expédition personnalisable F56 (26 x 20 x 10.5 cm) • Full Color • Coate…" at bounding box center [768, 564] width 679 height 60
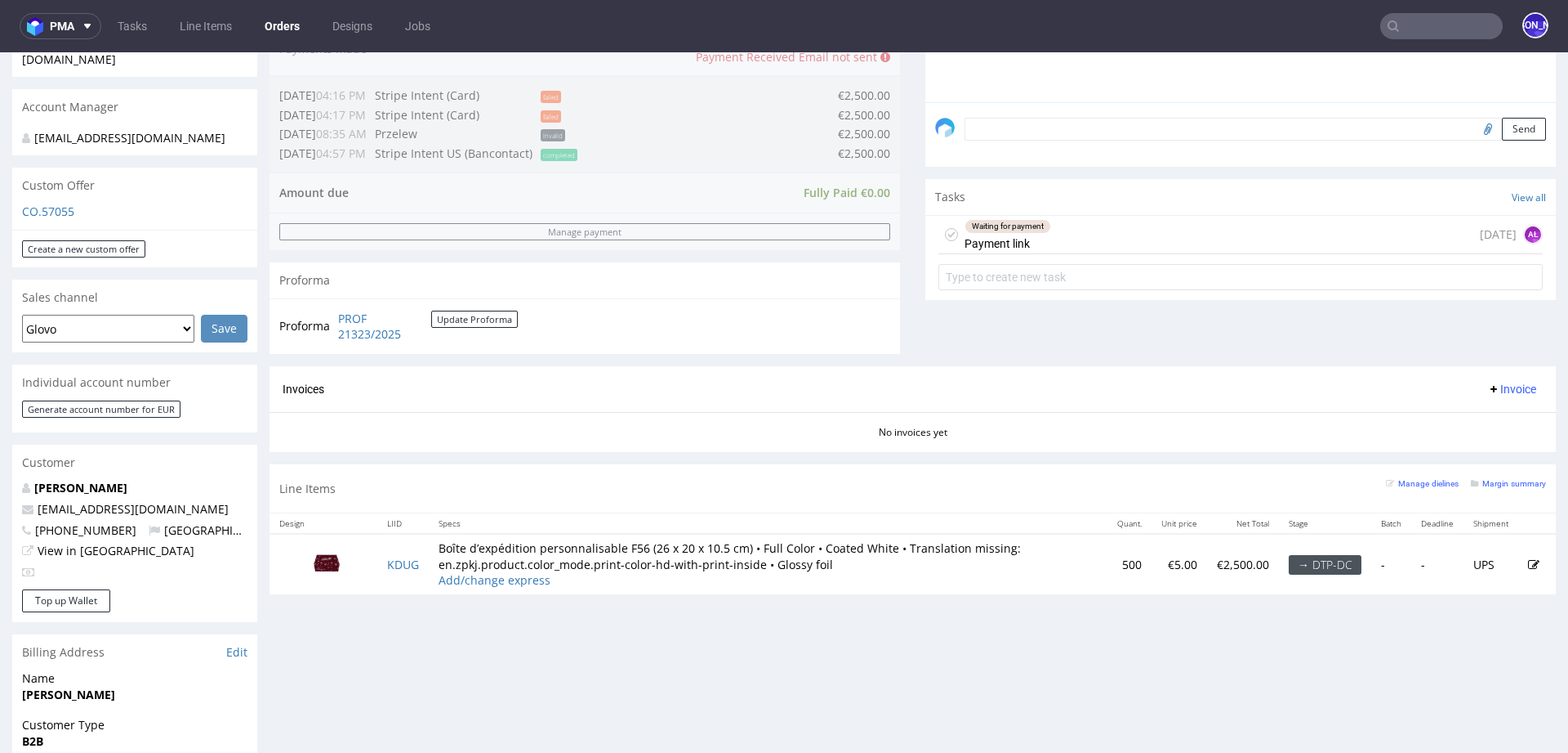
click at [437, 544] on td "Boîte d’expédition personnalisable F56 (26 x 20 x 10.5 cm) • Full Color • Coate…" at bounding box center [768, 564] width 679 height 60
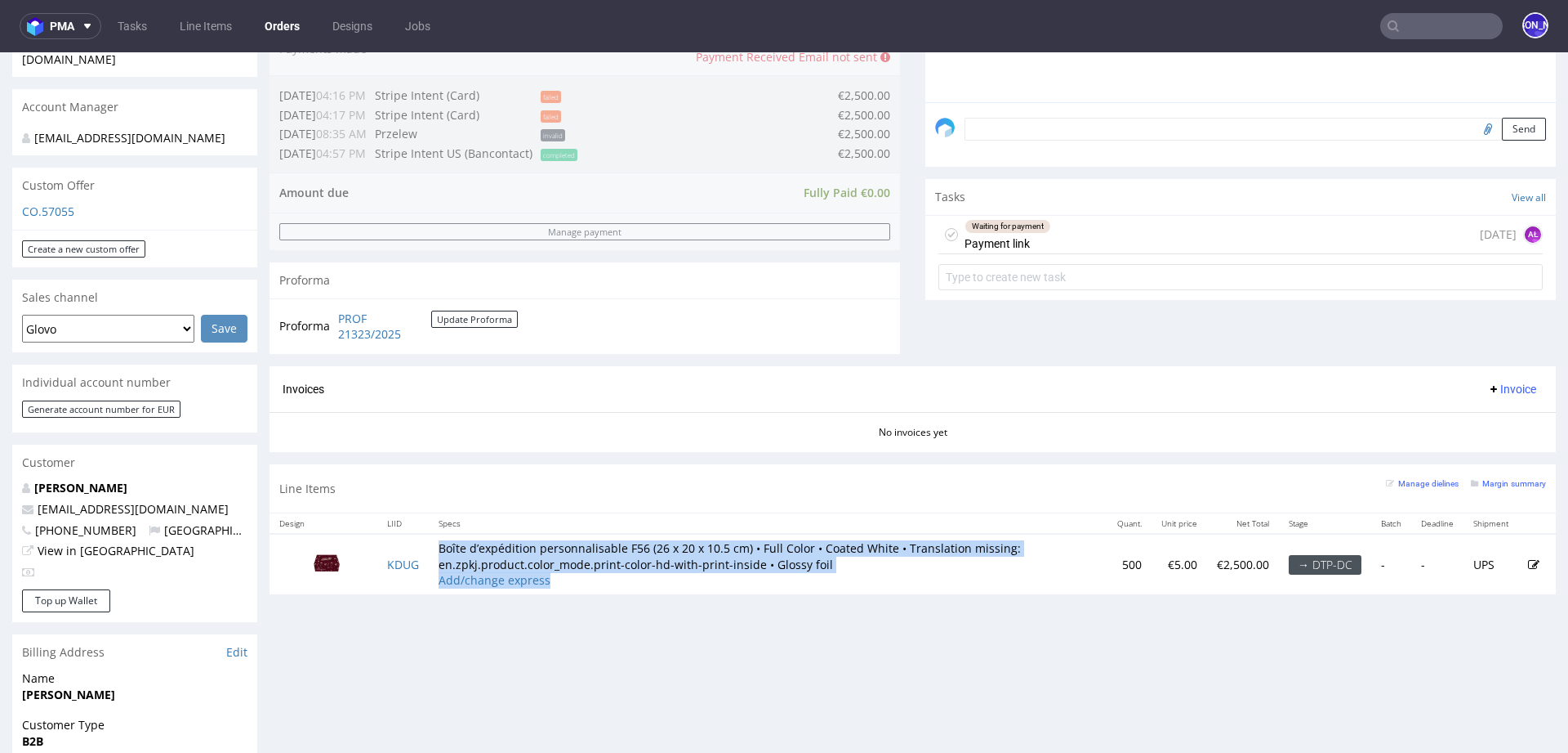
drag, startPoint x: 555, startPoint y: 575, endPoint x: 431, endPoint y: 546, distance: 127.3
click at [431, 546] on td "Boîte d’expédition personnalisable F56 (26 x 20 x 10.5 cm) • Full Color • Coate…" at bounding box center [768, 564] width 679 height 60
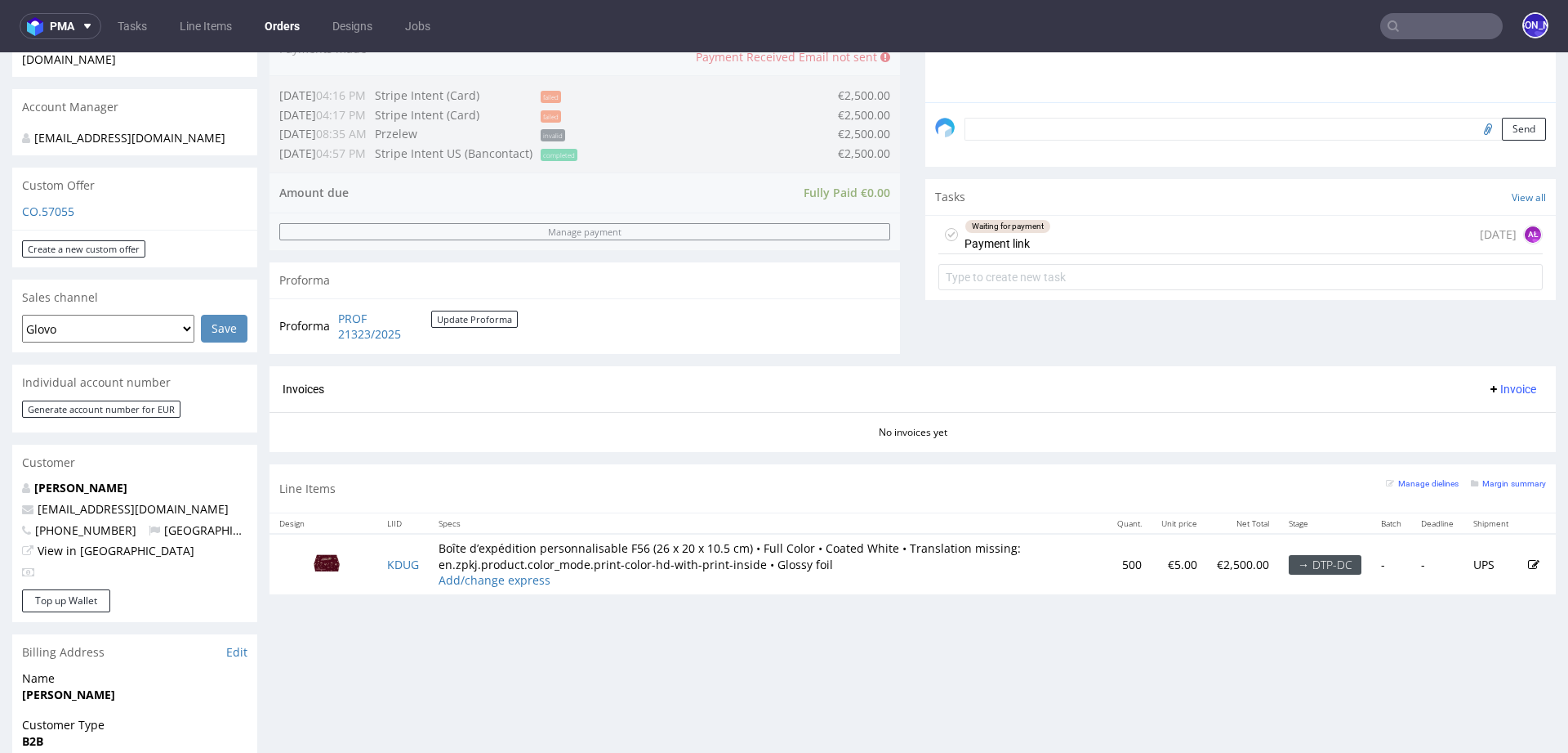
click at [597, 578] on td "Boîte d’expédition personnalisable F56 (26 x 20 x 10.5 cm) • Full Color • Coate…" at bounding box center [768, 564] width 679 height 60
drag, startPoint x: 834, startPoint y: 566, endPoint x: 774, endPoint y: 561, distance: 60.2
click at [774, 562] on td "Boîte d’expédition personnalisable F56 (26 x 20 x 10.5 cm) • Full Color • Coate…" at bounding box center [768, 564] width 679 height 60
click at [778, 564] on td "Boîte d’expédition personnalisable F56 (26 x 20 x 10.5 cm) • Full Color • Coate…" at bounding box center [768, 564] width 679 height 60
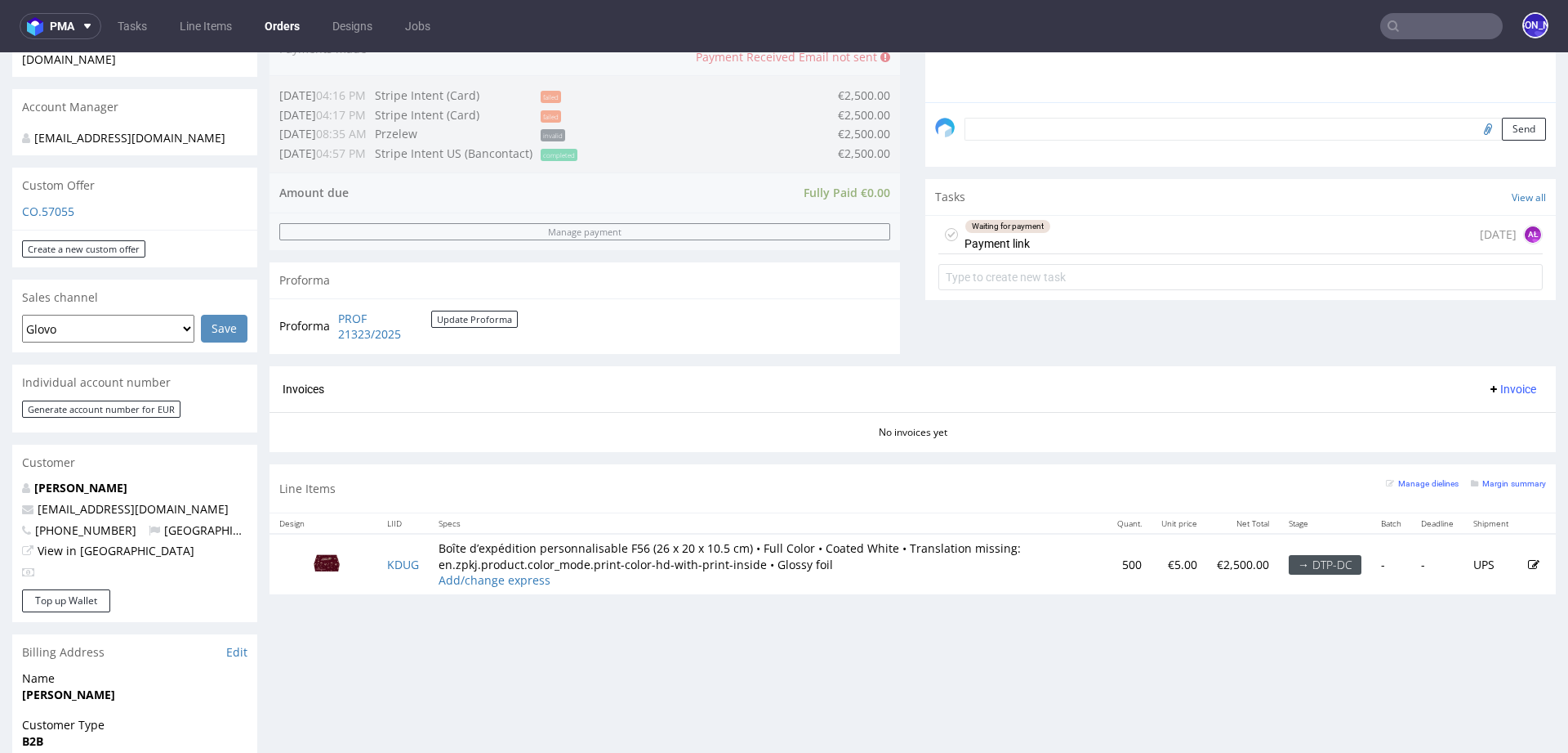
click at [655, 544] on td "Boîte d’expédition personnalisable F56 (26 x 20 x 10.5 cm) • Full Color • Coate…" at bounding box center [768, 564] width 679 height 60
click at [679, 545] on td "Boîte d’expédition personnalisable F56 (26 x 20 x 10.5 cm) • Full Color • Coate…" at bounding box center [768, 564] width 679 height 60
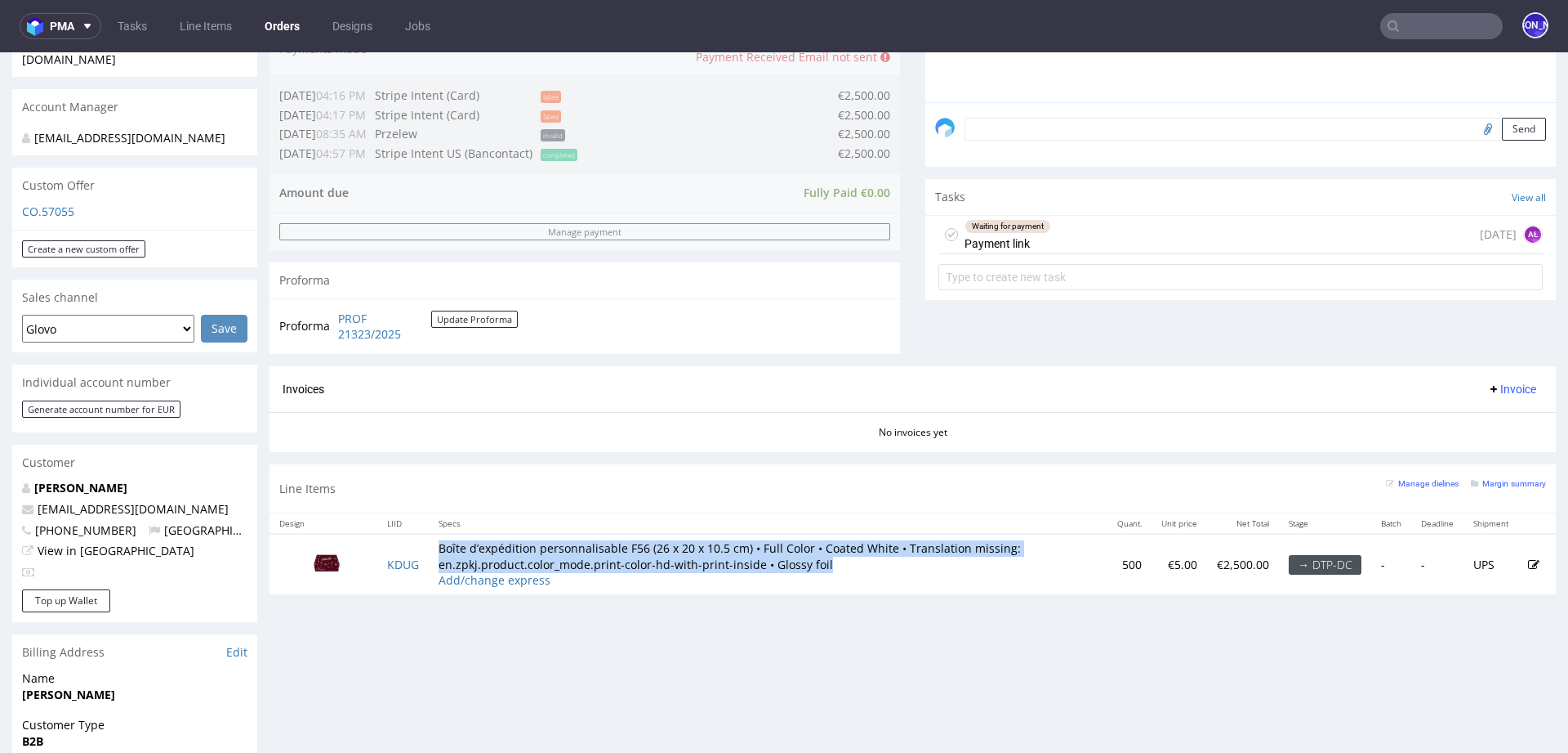
drag, startPoint x: 441, startPoint y: 549, endPoint x: 963, endPoint y: 569, distance: 522.4
click at [963, 569] on td "Boîte d’expédition personnalisable F56 (26 x 20 x 10.5 cm) • Full Color • Coate…" at bounding box center [768, 564] width 679 height 60
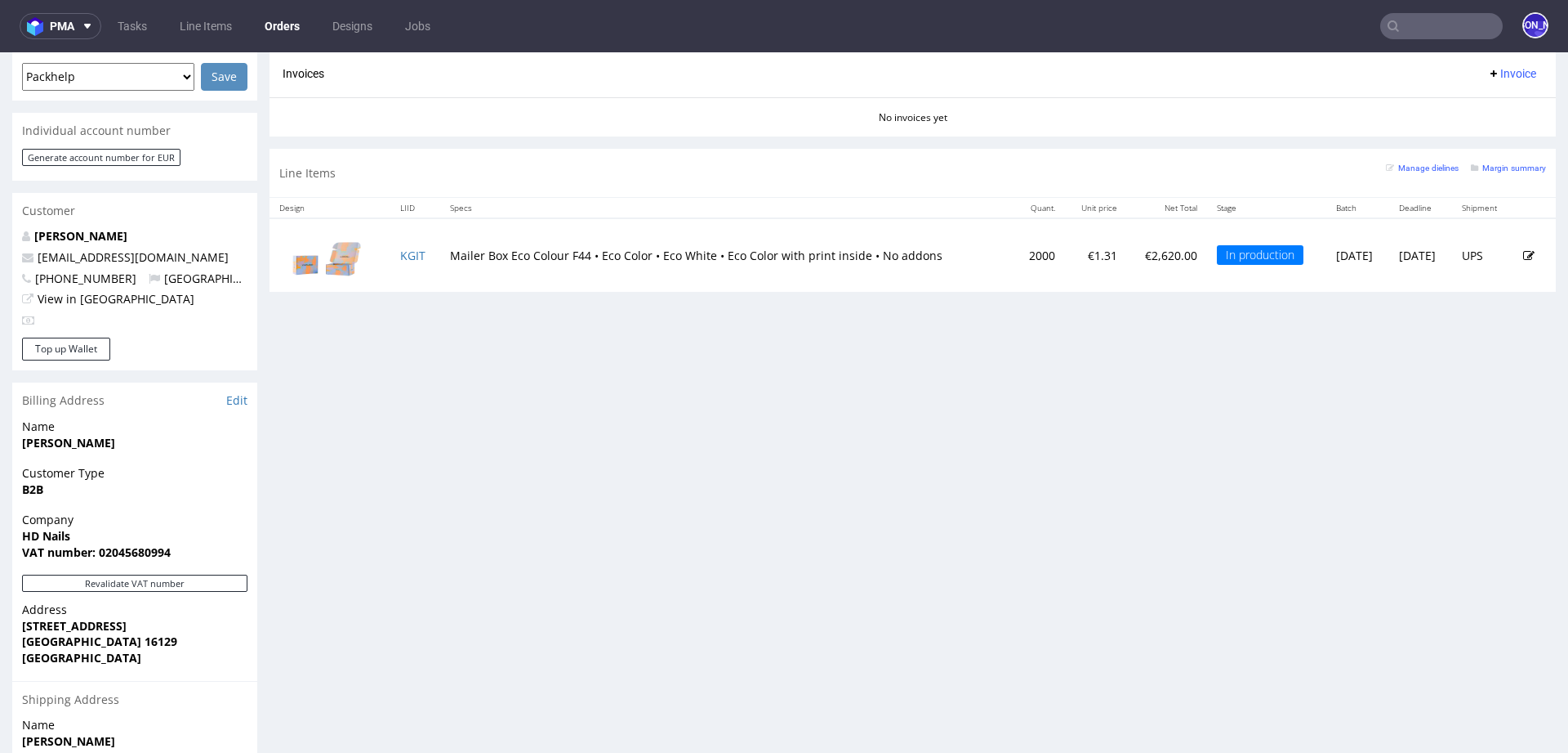
scroll to position [714, 0]
click at [410, 250] on link "KGIT" at bounding box center [413, 253] width 26 height 16
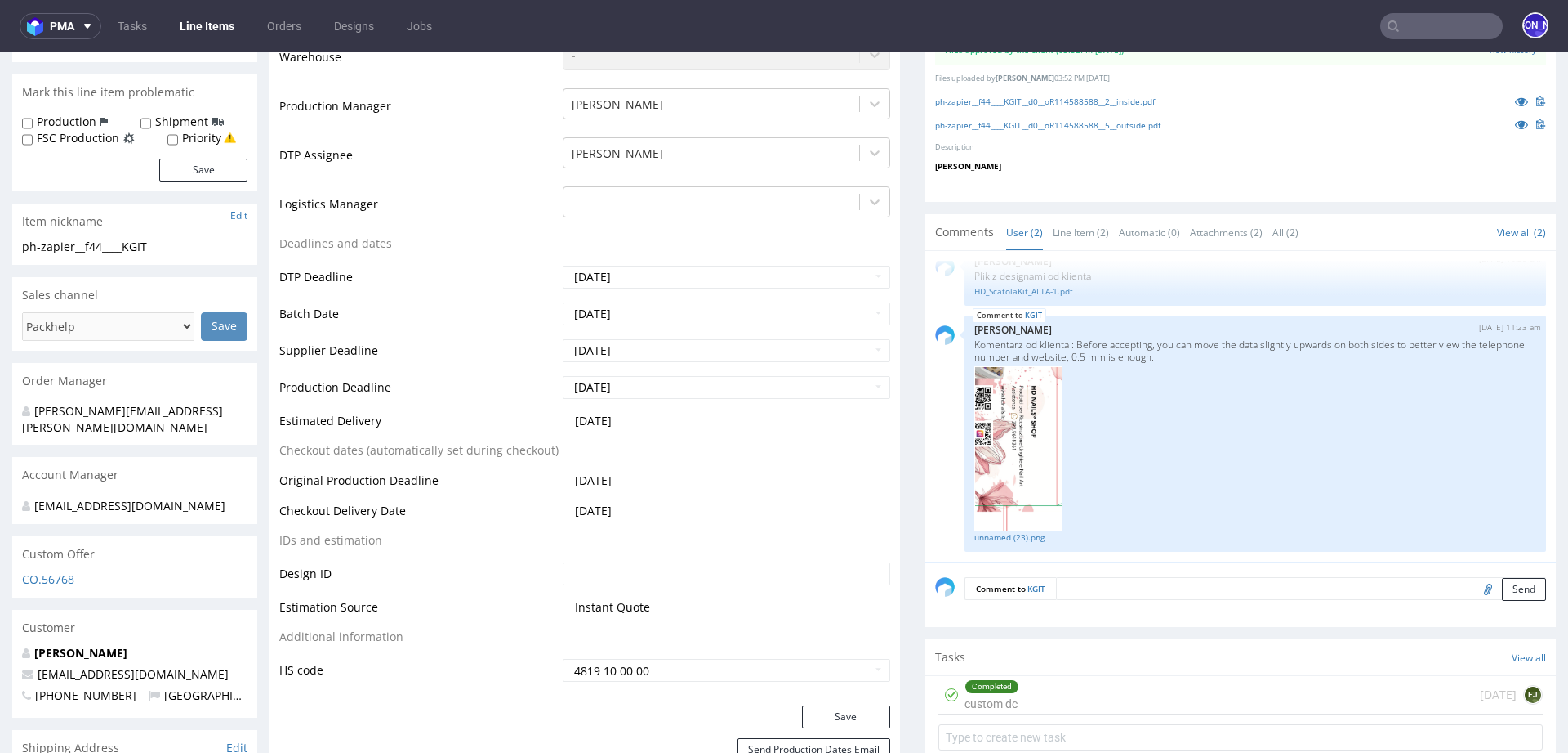
scroll to position [541, 0]
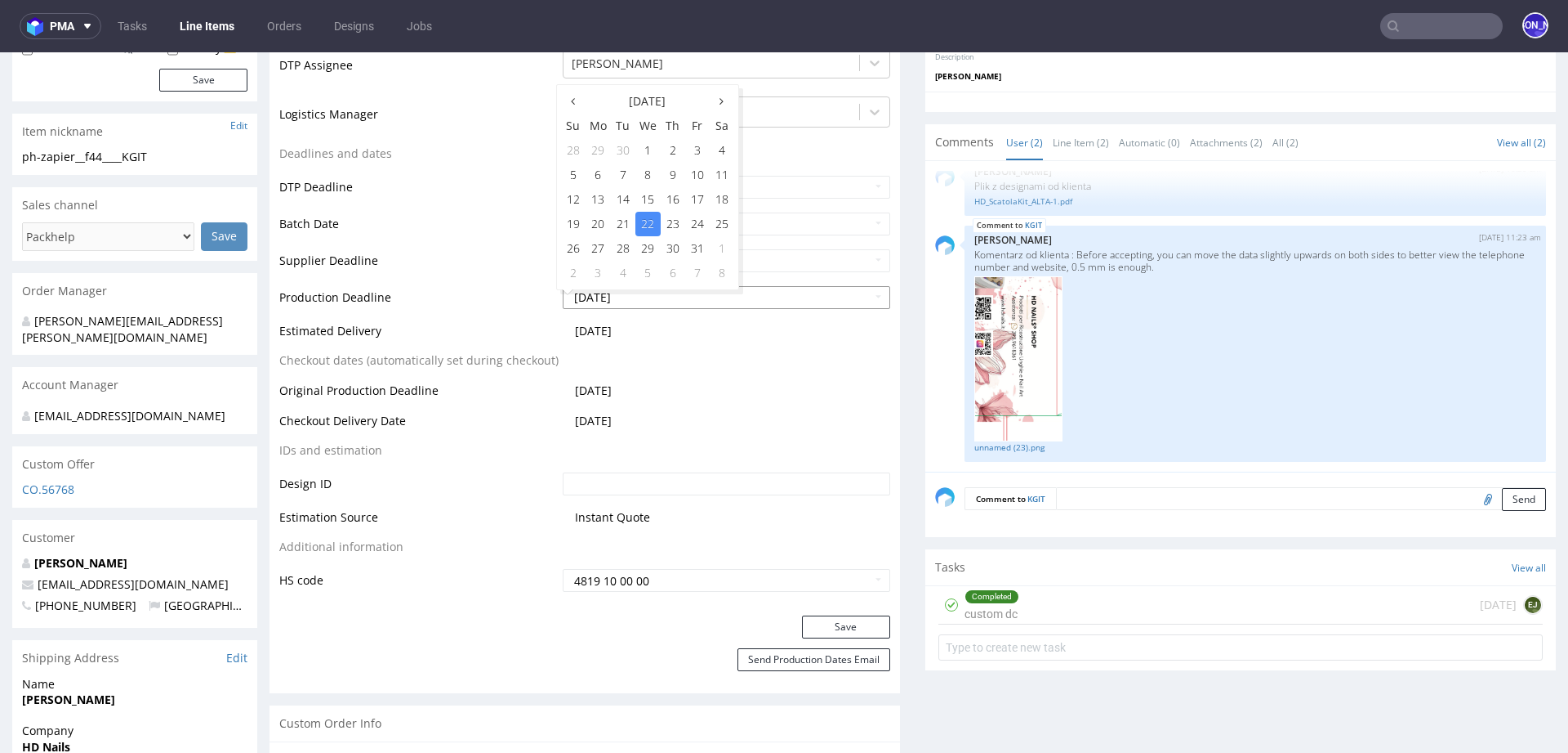
click at [641, 298] on input "[DATE]" at bounding box center [726, 297] width 327 height 23
drag, startPoint x: 639, startPoint y: 300, endPoint x: 559, endPoint y: 301, distance: 80.0
click at [563, 301] on input "2025-10-22" at bounding box center [726, 297] width 327 height 23
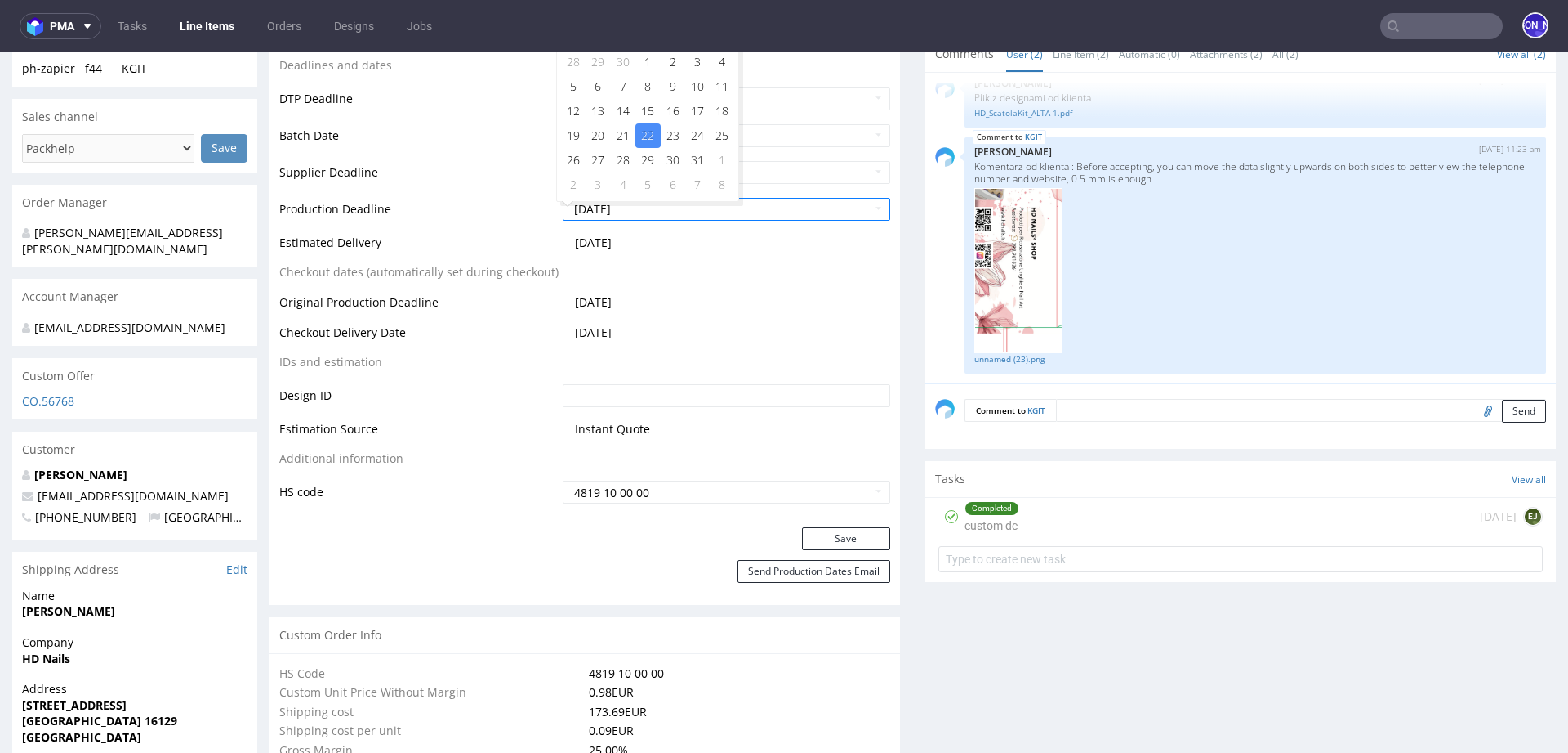
scroll to position [612, 0]
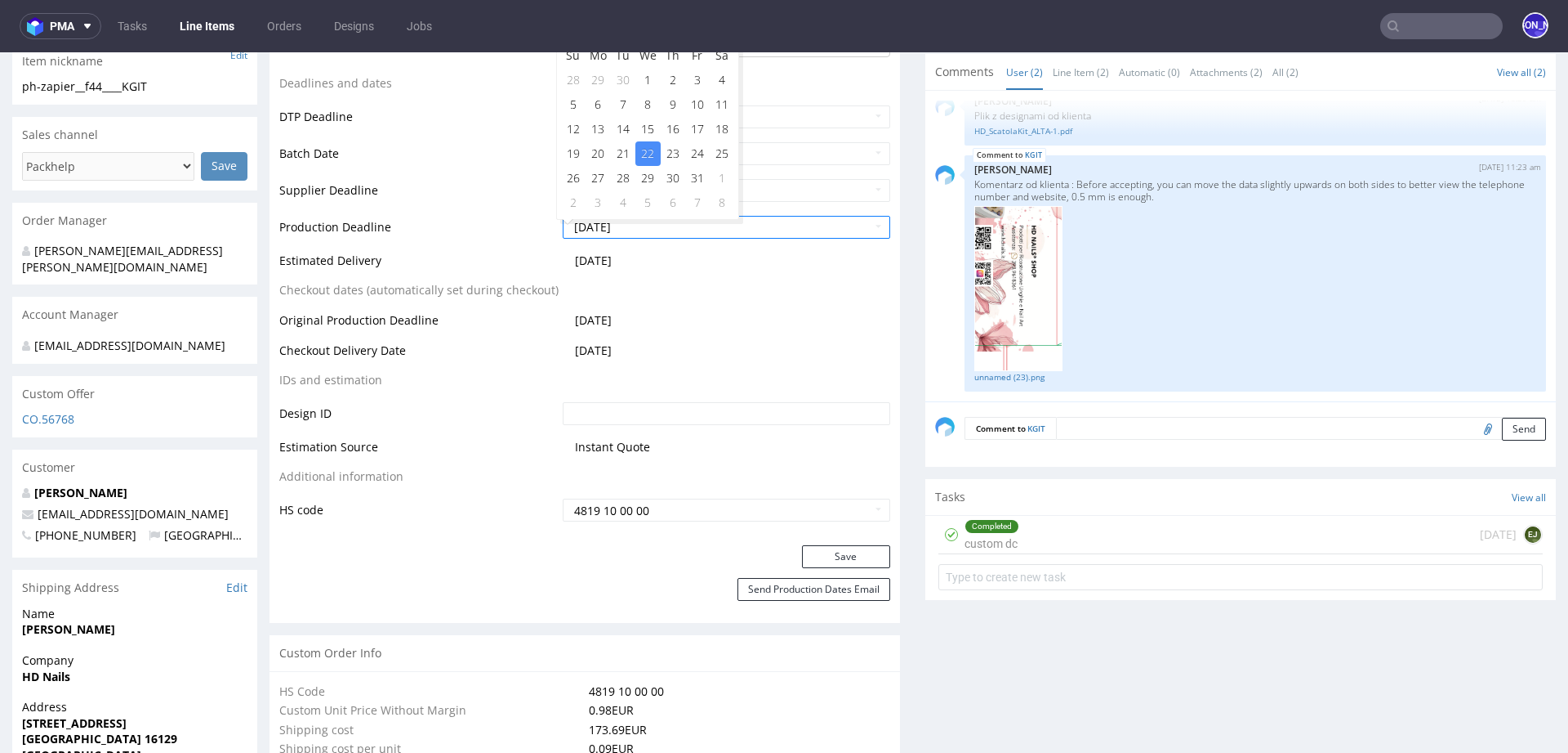
click at [461, 309] on td "Checkout dates (automatically set during checkout)" at bounding box center [419, 295] width 279 height 30
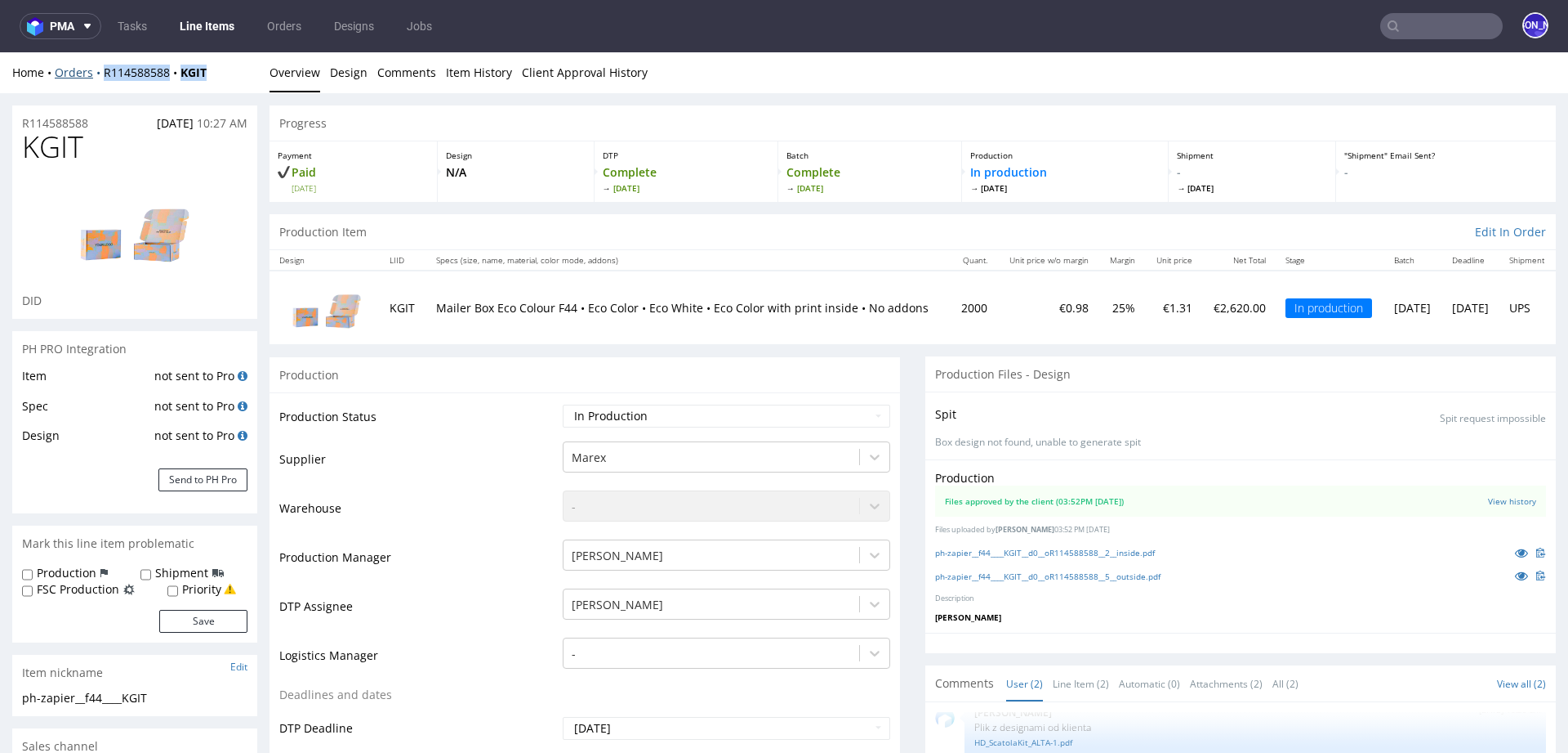
drag, startPoint x: 222, startPoint y: 68, endPoint x: 100, endPoint y: 71, distance: 122.0
click at [100, 71] on div "Home Orders R114588588 KGIT" at bounding box center [134, 73] width 245 height 16
copy div "R114588588 KGIT"
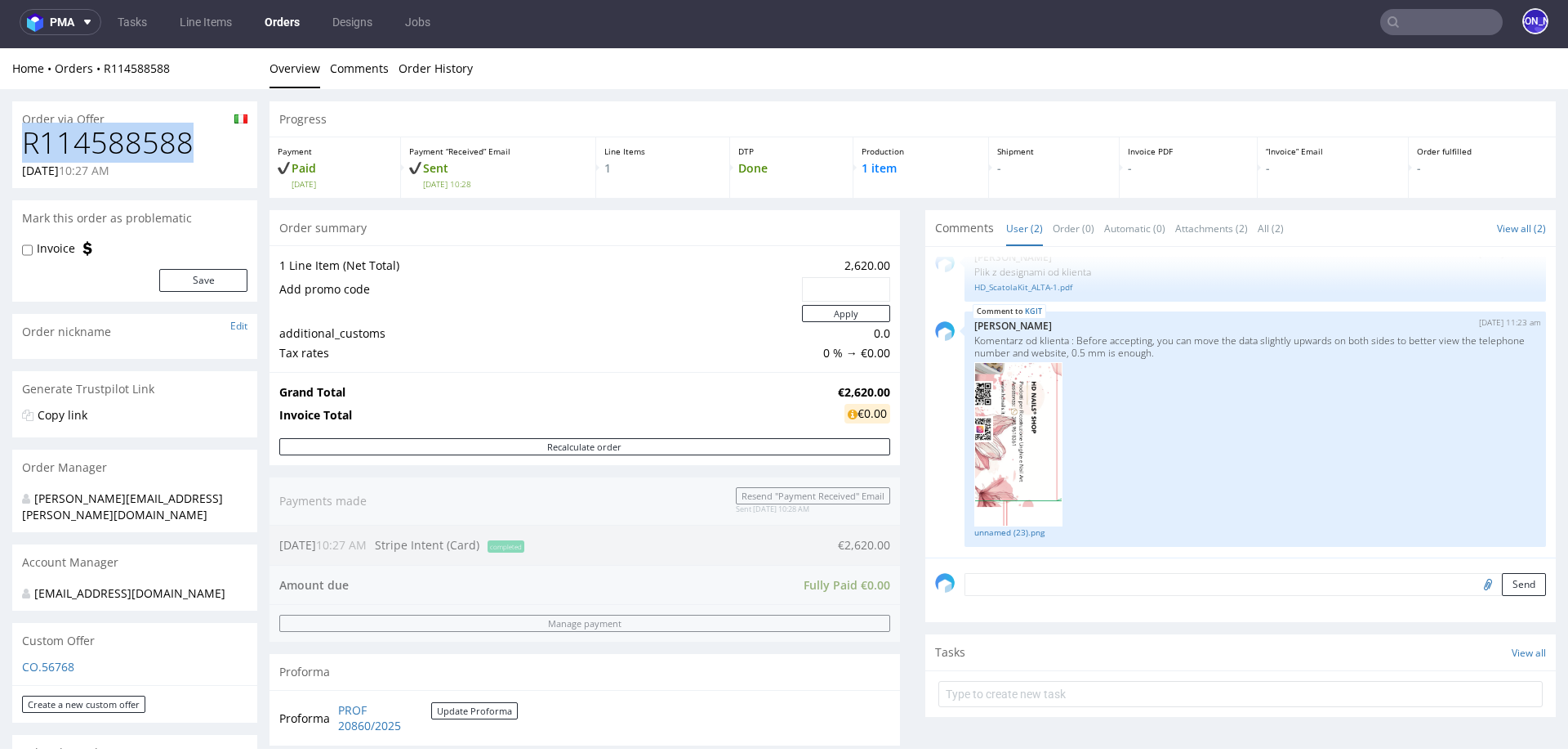
drag, startPoint x: 195, startPoint y: 144, endPoint x: 0, endPoint y: 144, distance: 195.0
copy h1 "R114588588"
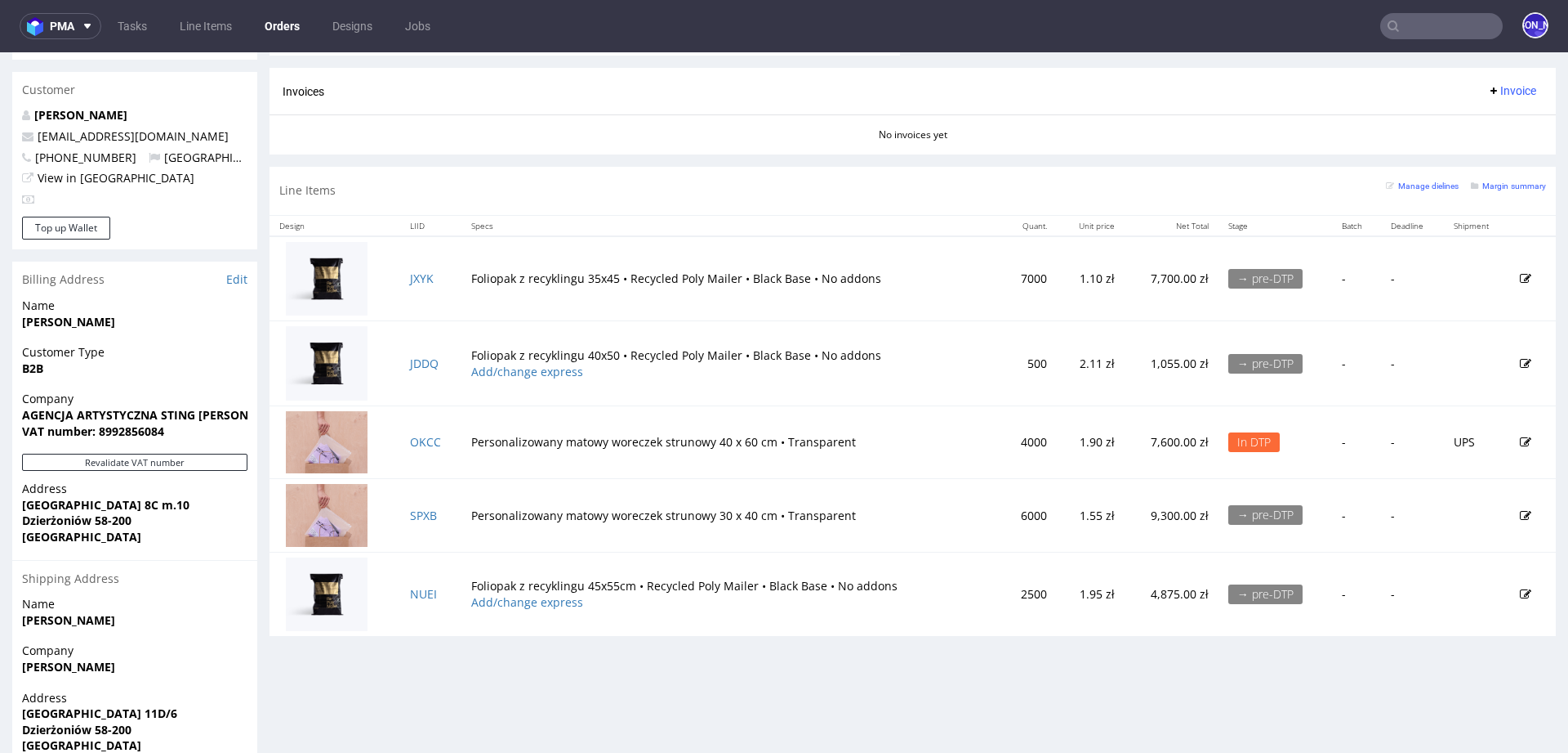
scroll to position [833, 0]
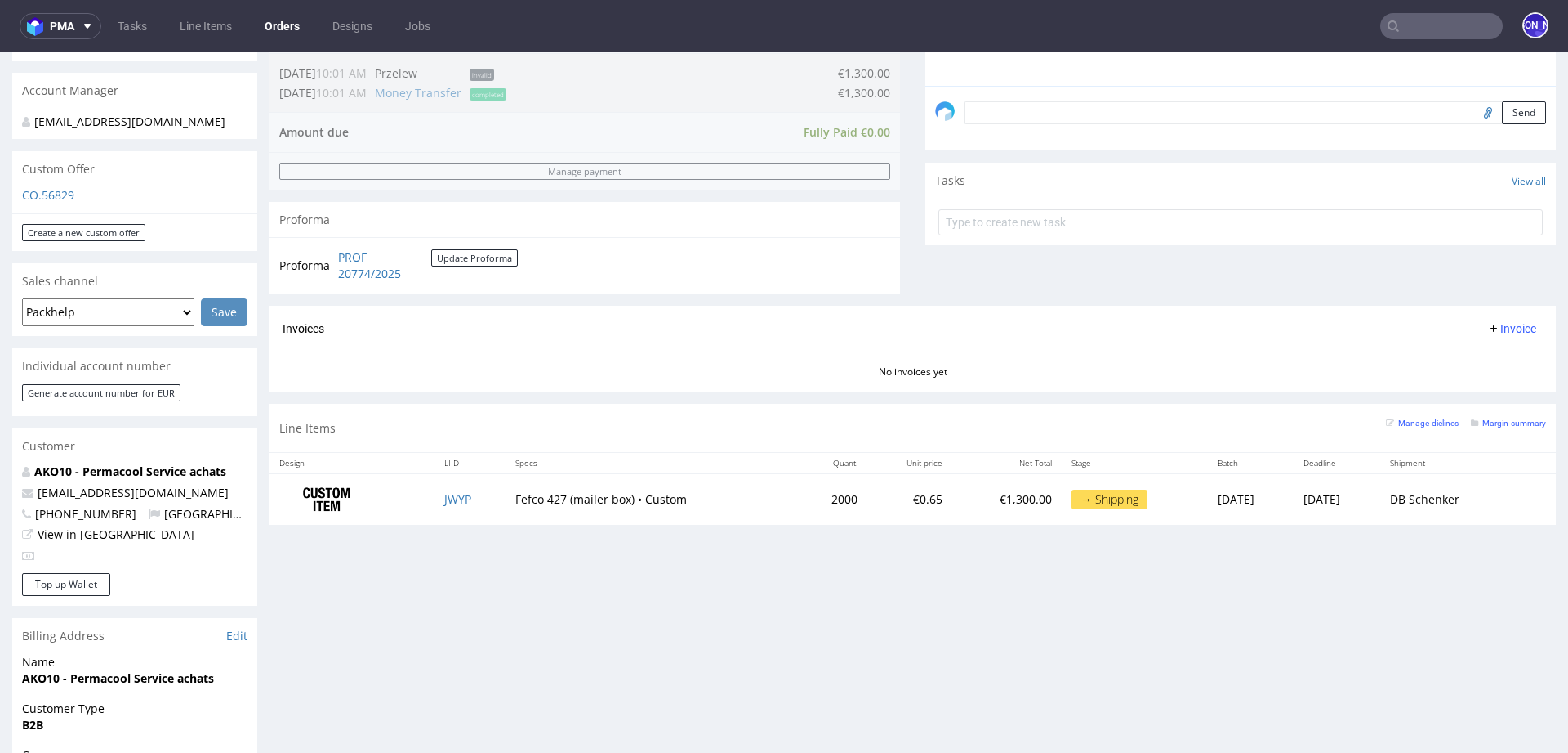
scroll to position [477, 0]
drag, startPoint x: 151, startPoint y: 477, endPoint x: 31, endPoint y: 473, distance: 120.1
click at [31, 483] on p "achat@permacool.fr" at bounding box center [134, 491] width 225 height 16
copy span "achat@permacool.fr"
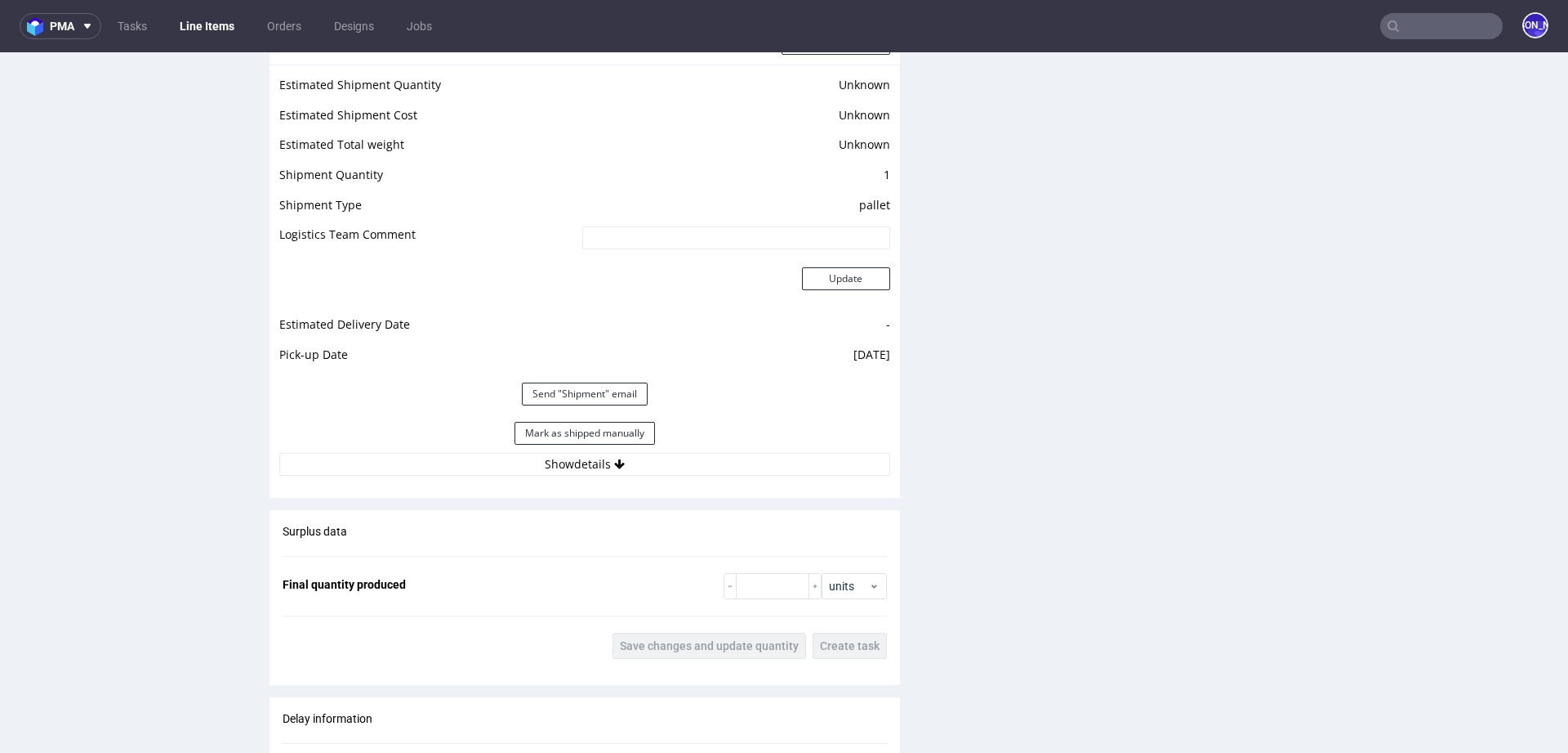
scroll to position [2069, 0]
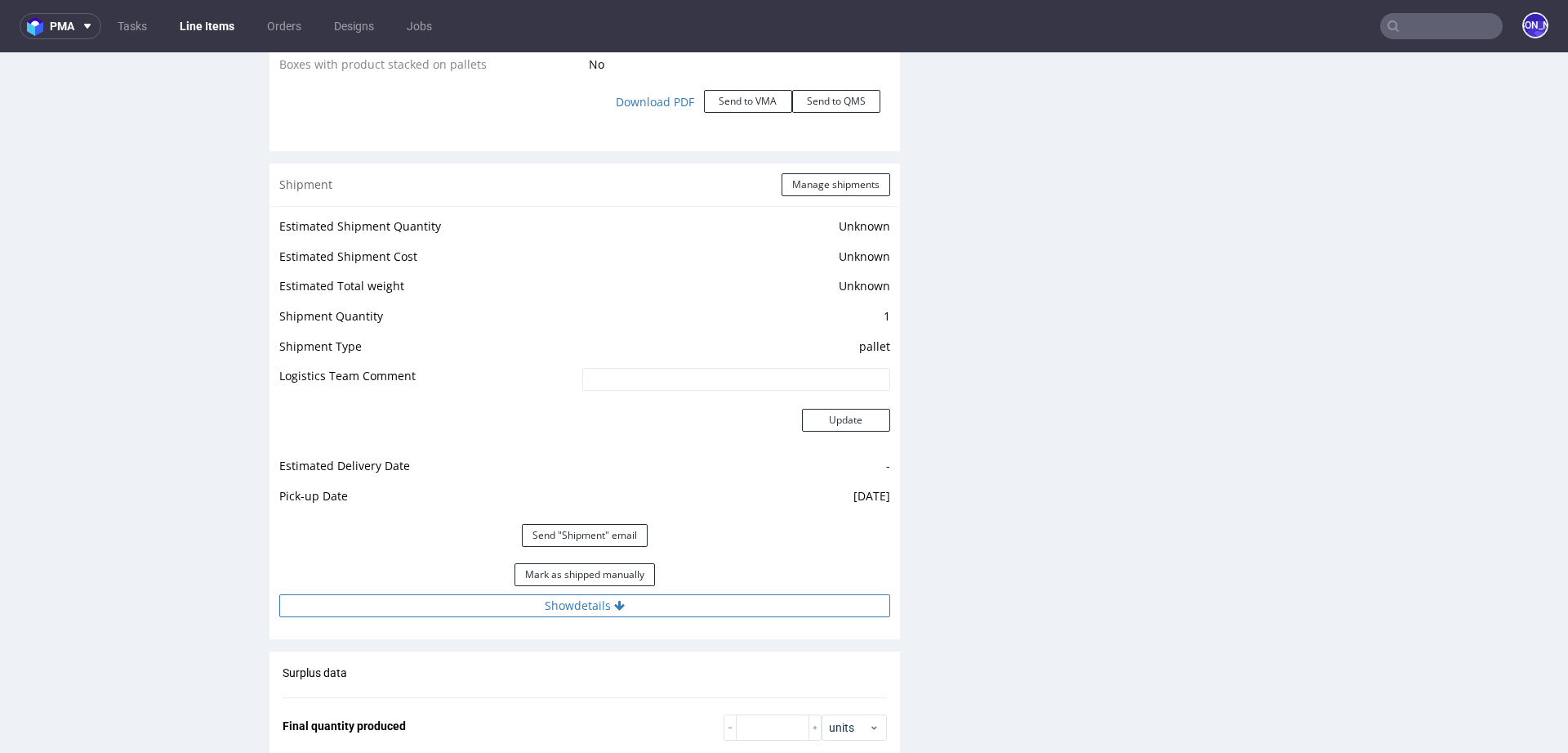
click at [628, 610] on button "Show details" at bounding box center [585, 605] width 611 height 23
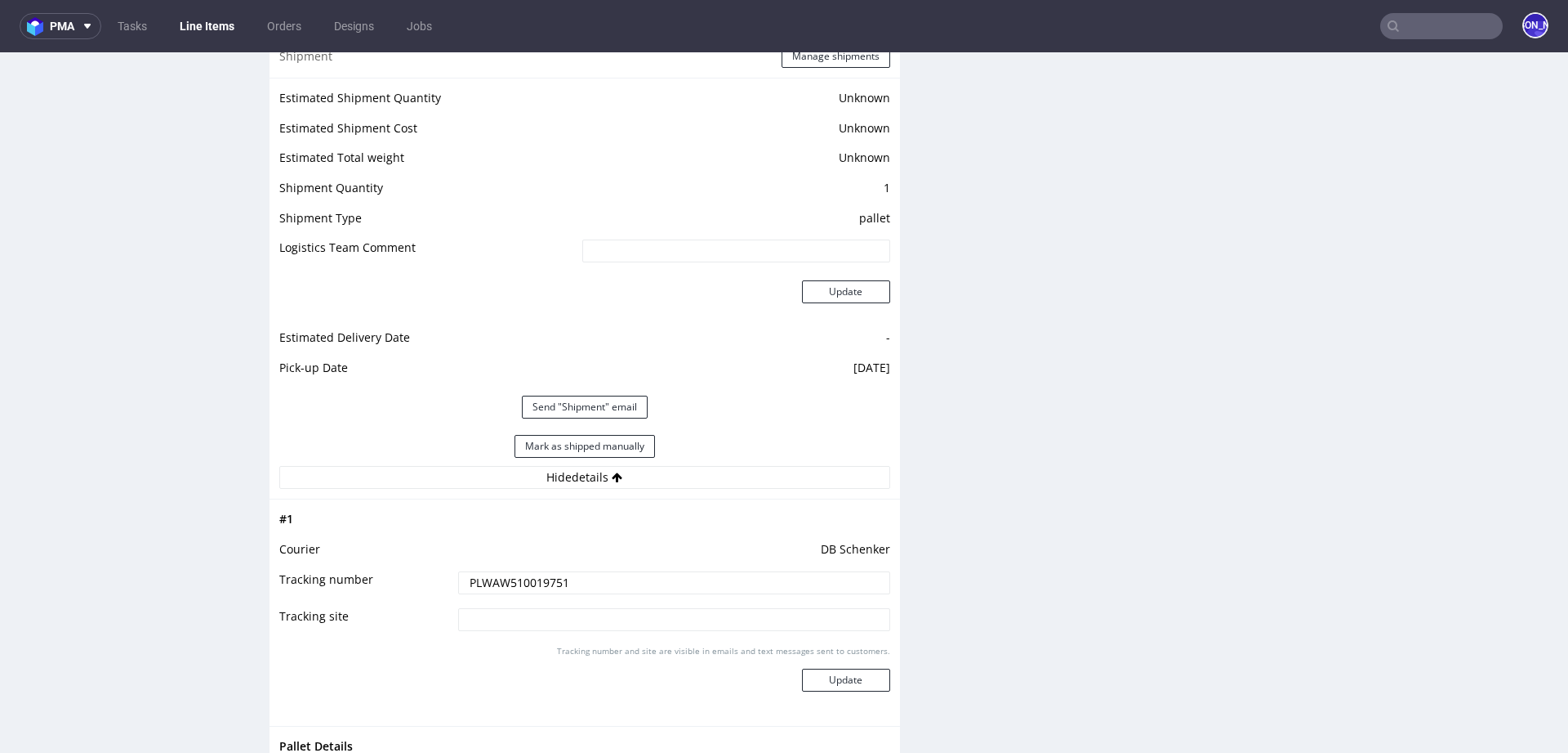
scroll to position [2213, 0]
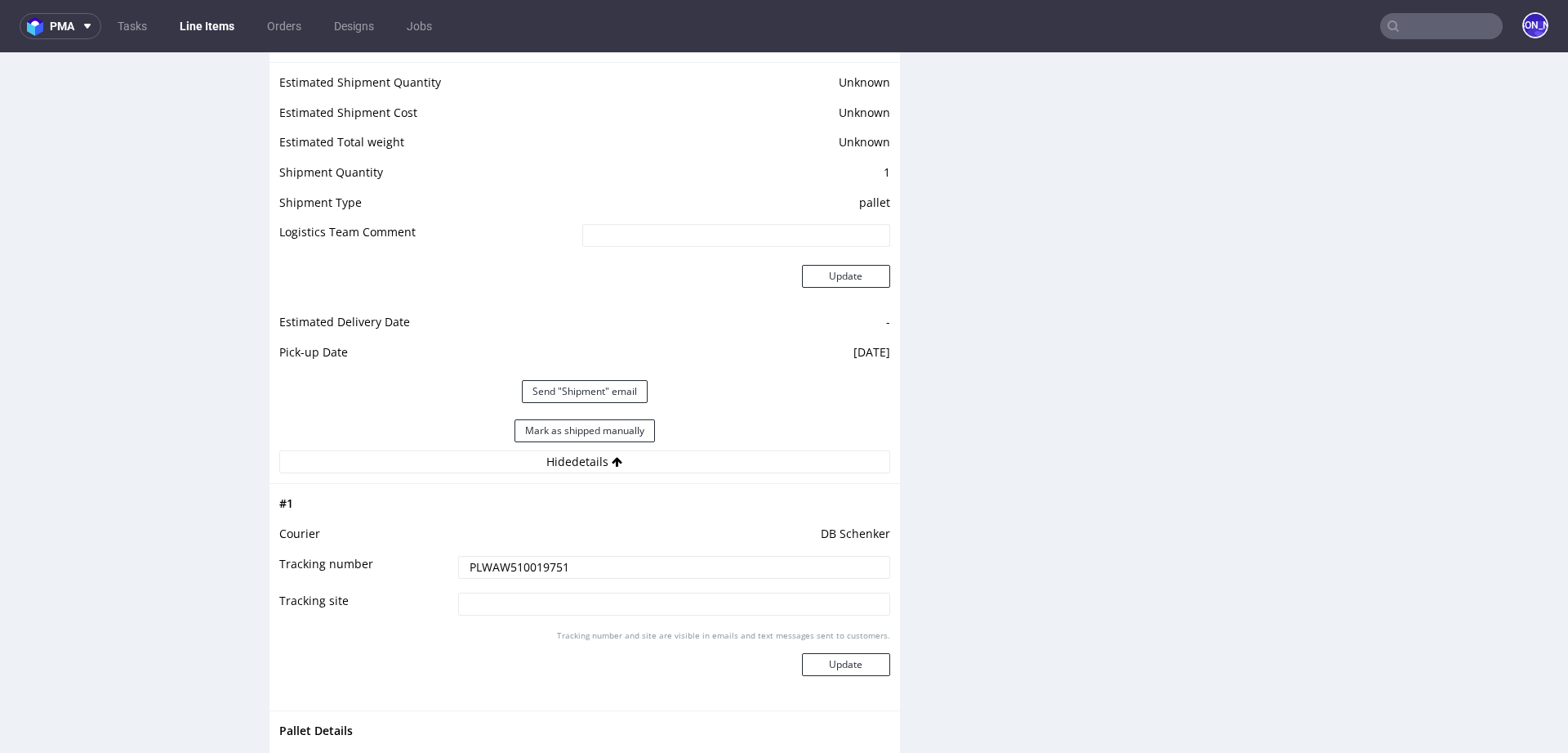
click at [488, 560] on input "PLWAW510019751" at bounding box center [674, 567] width 432 height 23
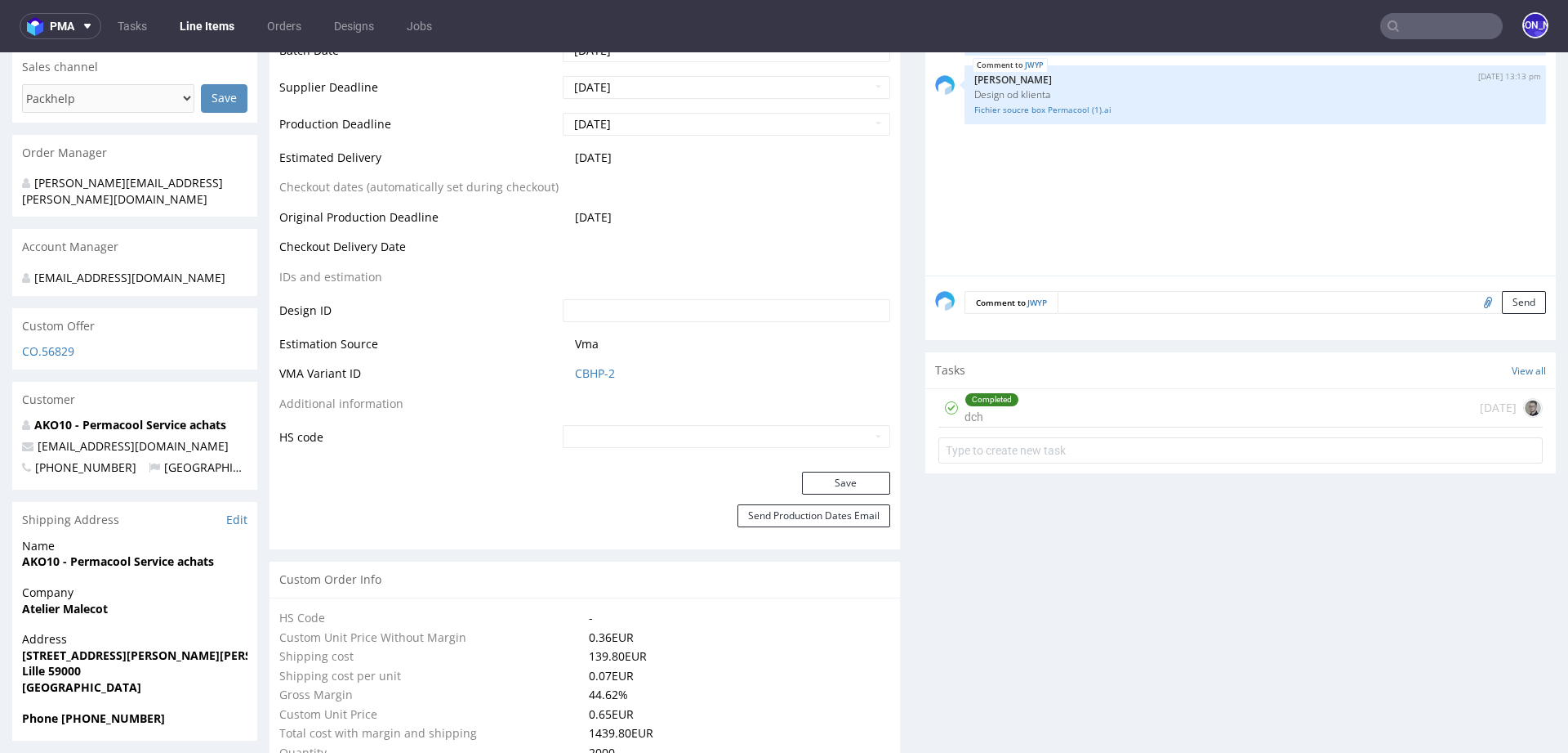
scroll to position [0, 0]
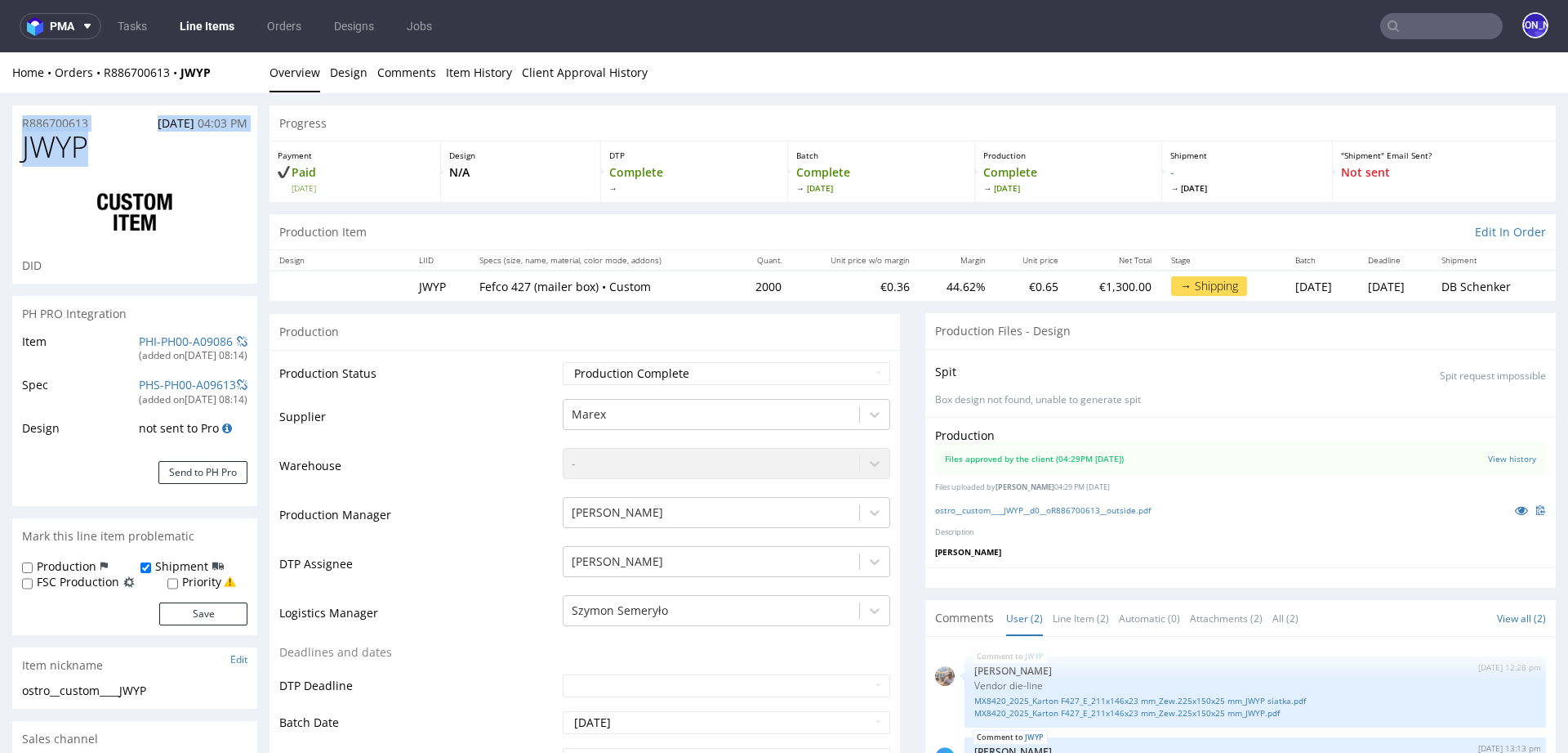
drag, startPoint x: 98, startPoint y: 130, endPoint x: 1, endPoint y: 125, distance: 97.1
click at [100, 113] on div "R886700613 16.09.2025 04:03 PM" at bounding box center [134, 118] width 245 height 26
drag, startPoint x: 99, startPoint y: 123, endPoint x: 0, endPoint y: 117, distance: 99.2
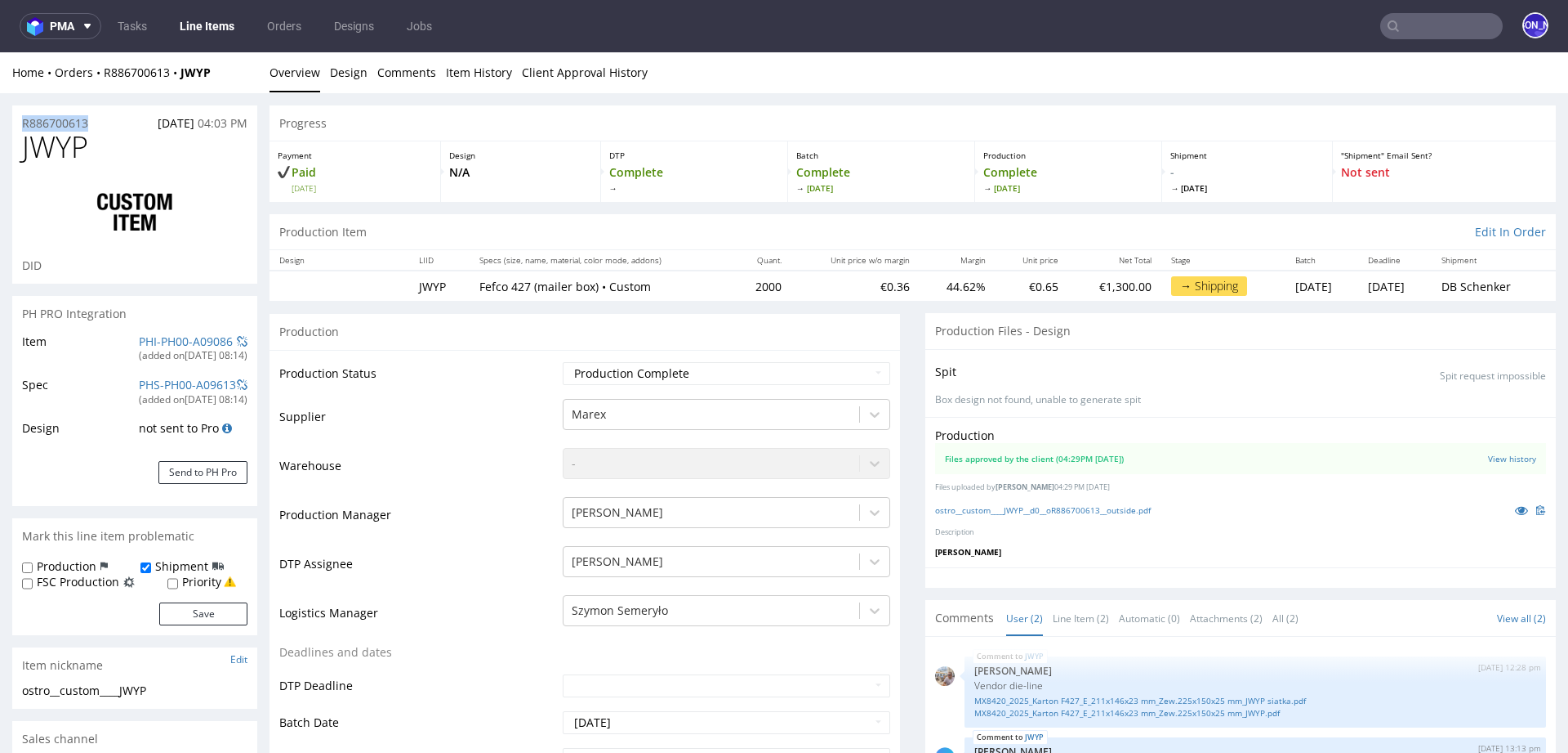
copy p "R886700613"
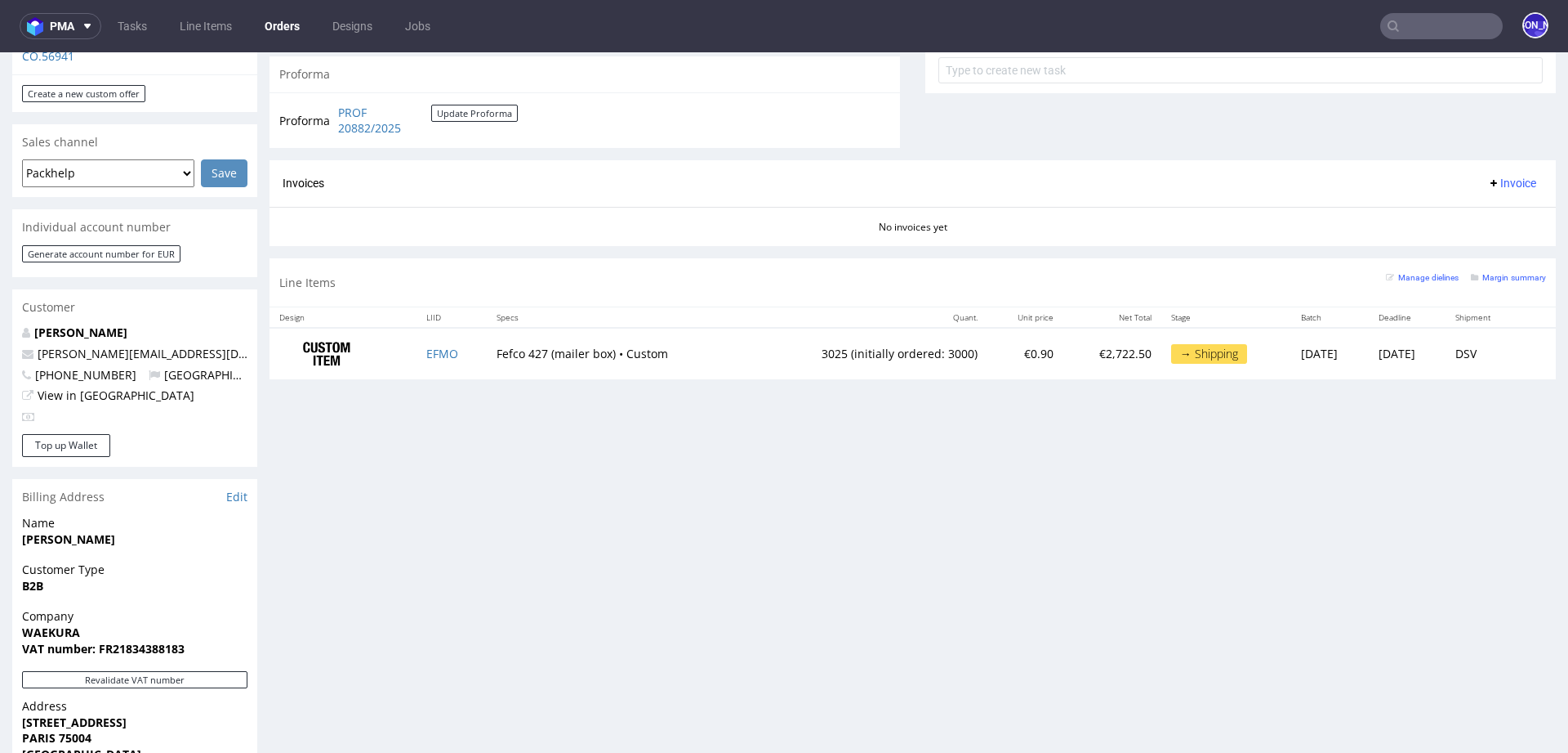
scroll to position [654, 0]
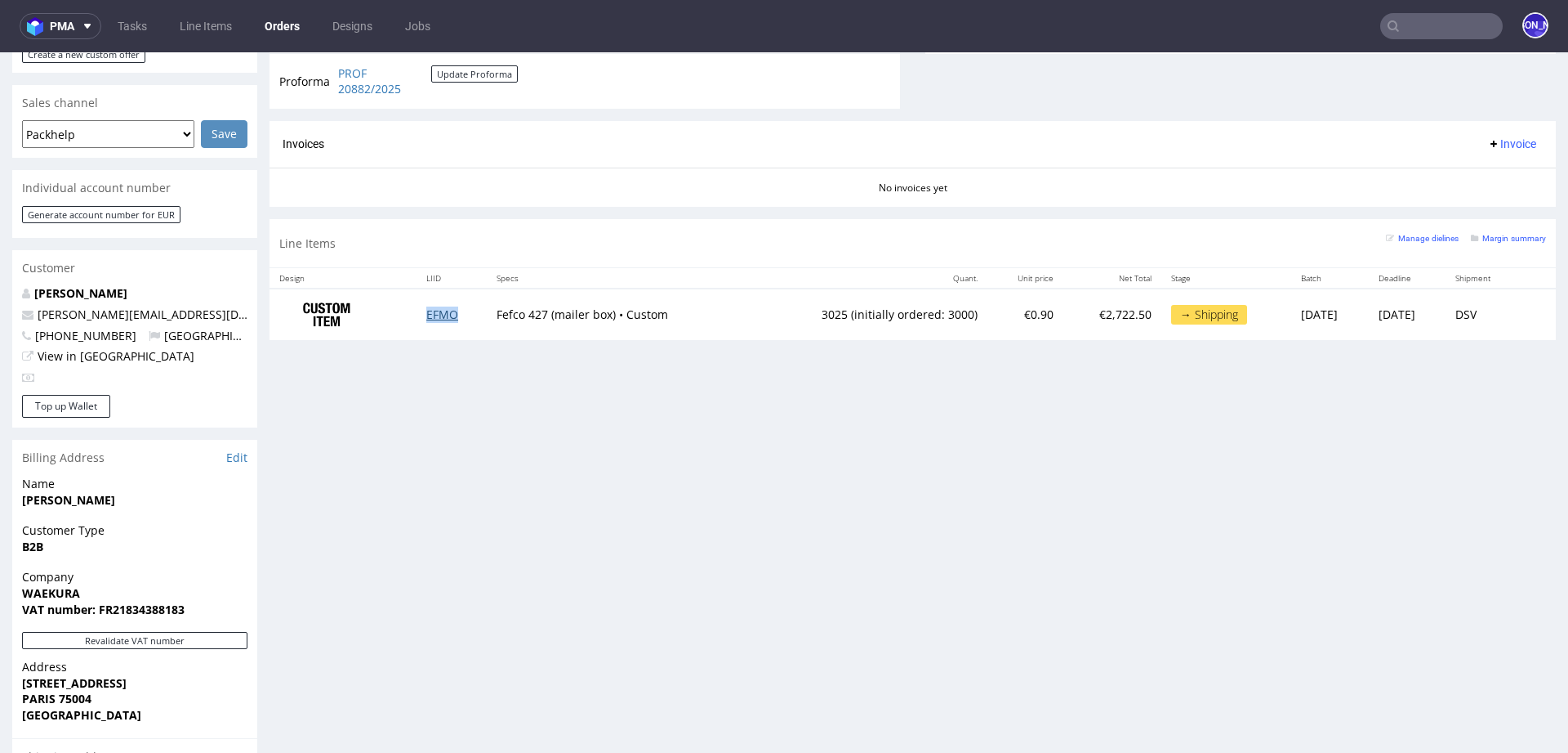
click at [431, 313] on link "EFMO" at bounding box center [441, 314] width 32 height 16
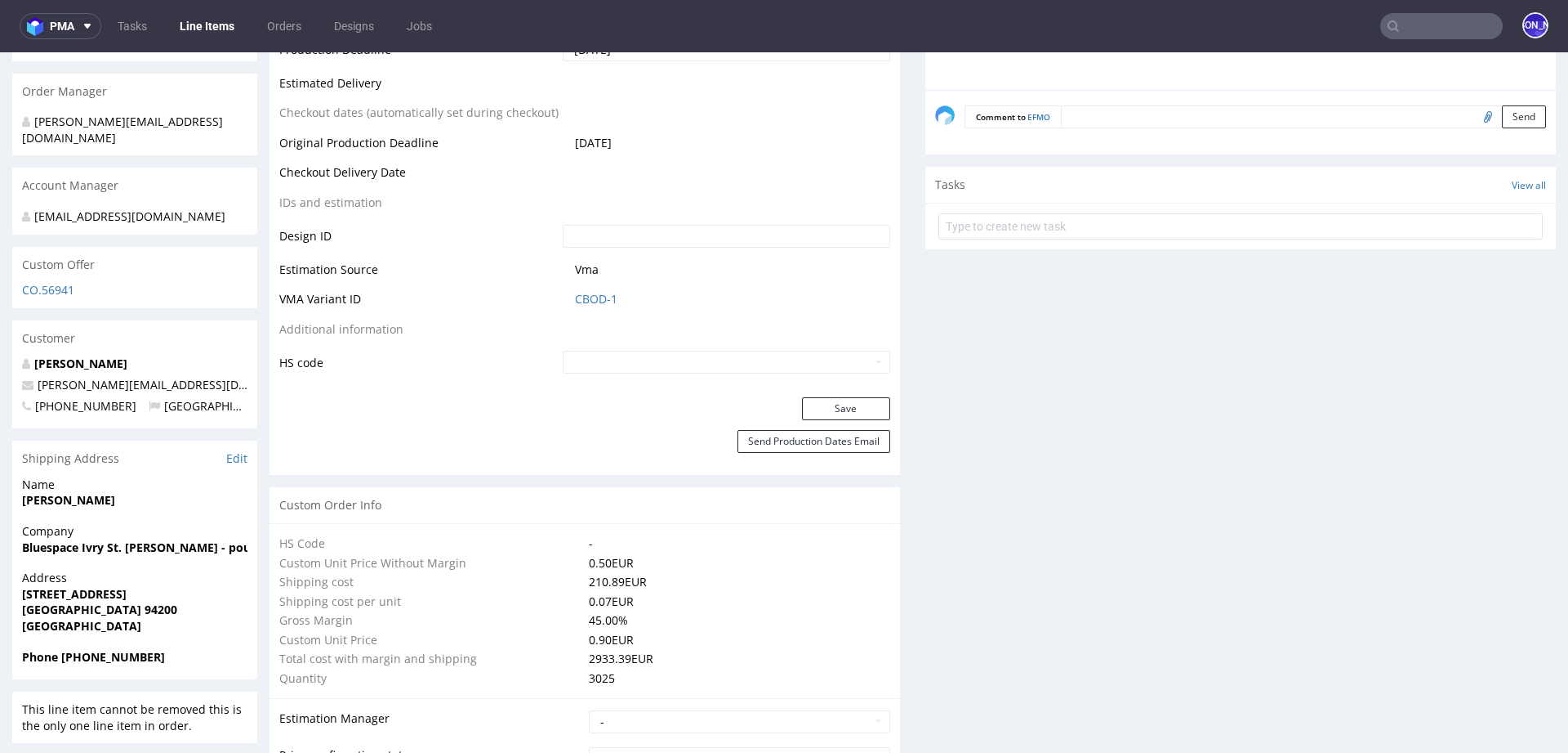
scroll to position [771, 0]
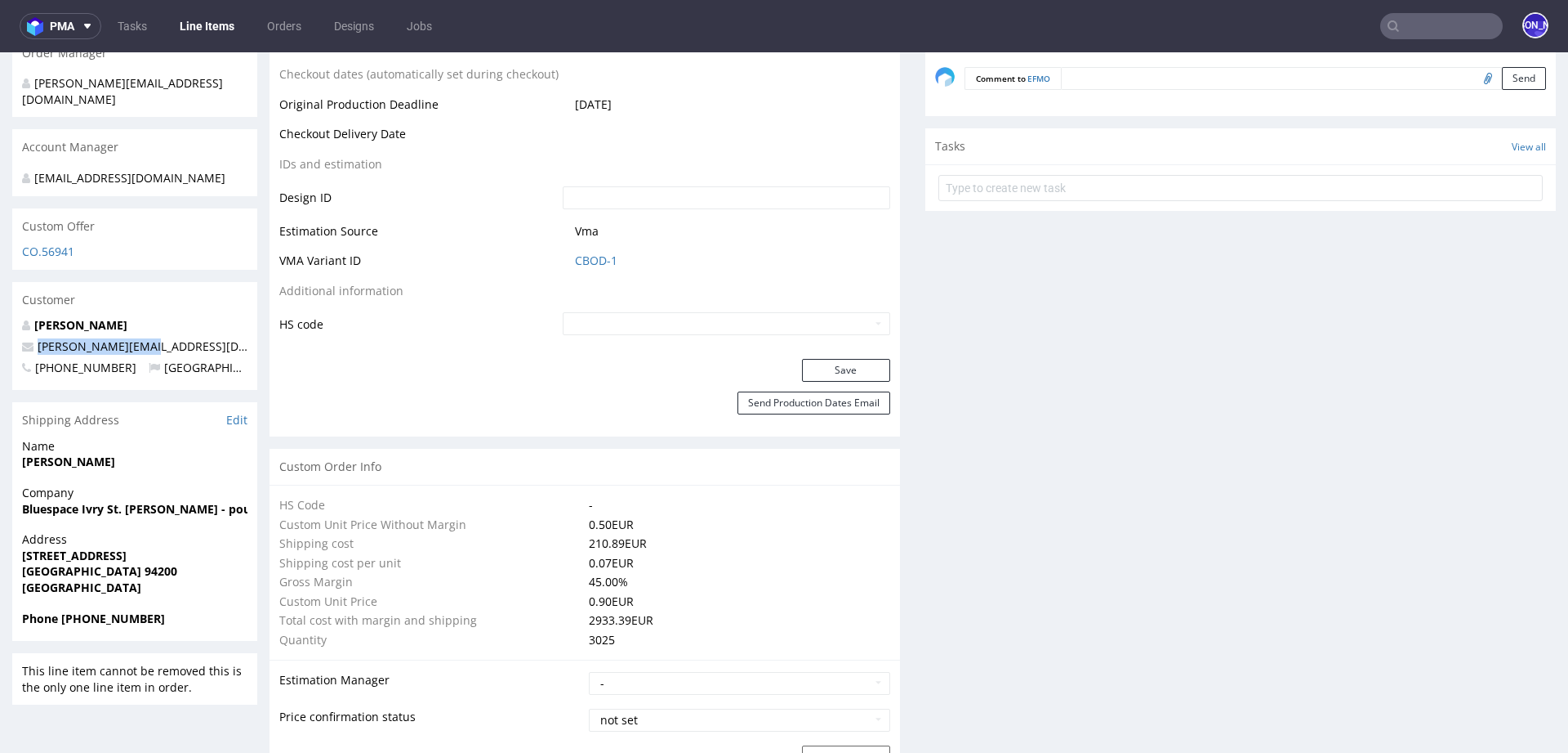
drag, startPoint x: 187, startPoint y: 329, endPoint x: 34, endPoint y: 329, distance: 153.0
click at [34, 339] on p "philip@waekura.com" at bounding box center [134, 347] width 225 height 16
copy link "philip@waekura.com"
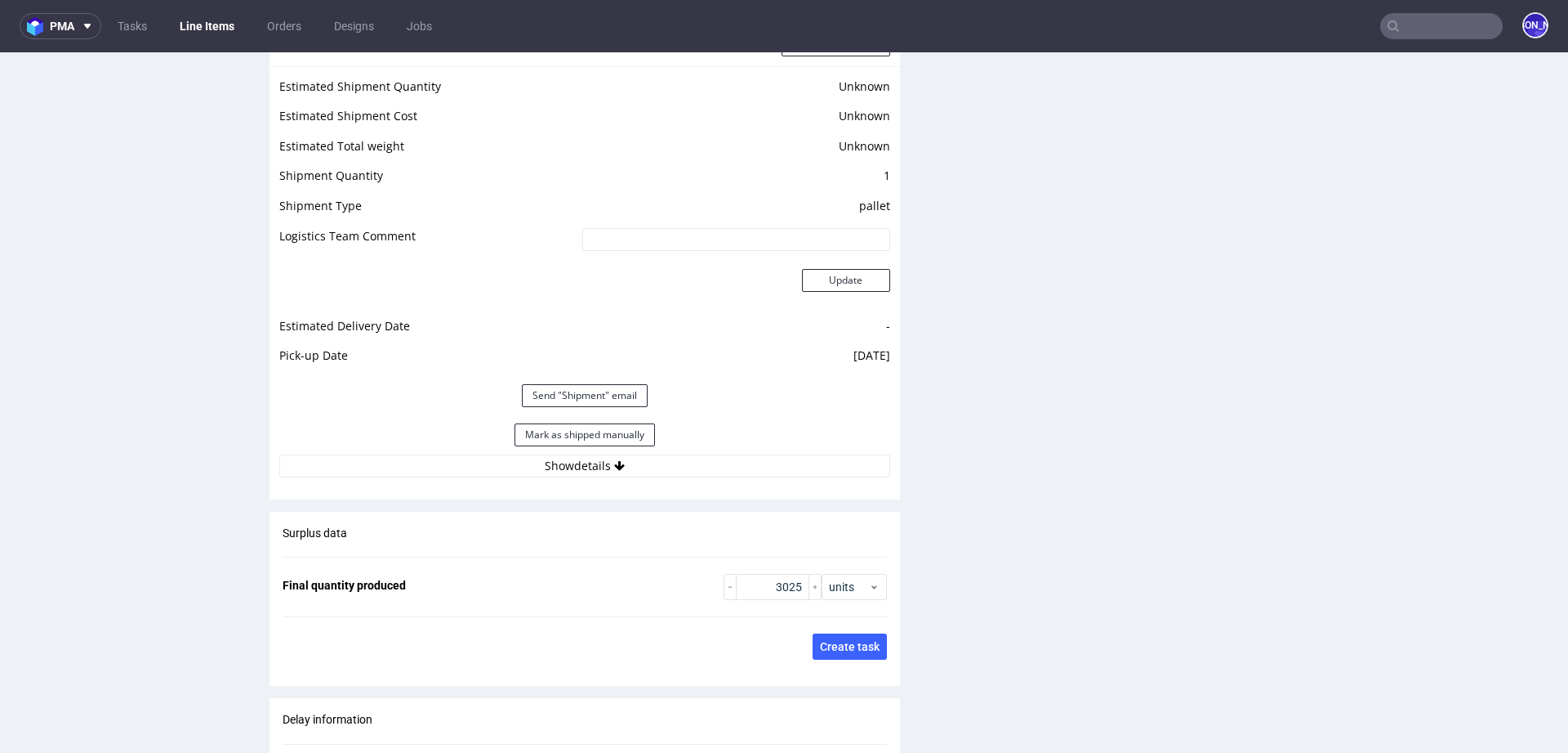
scroll to position [2332, 0]
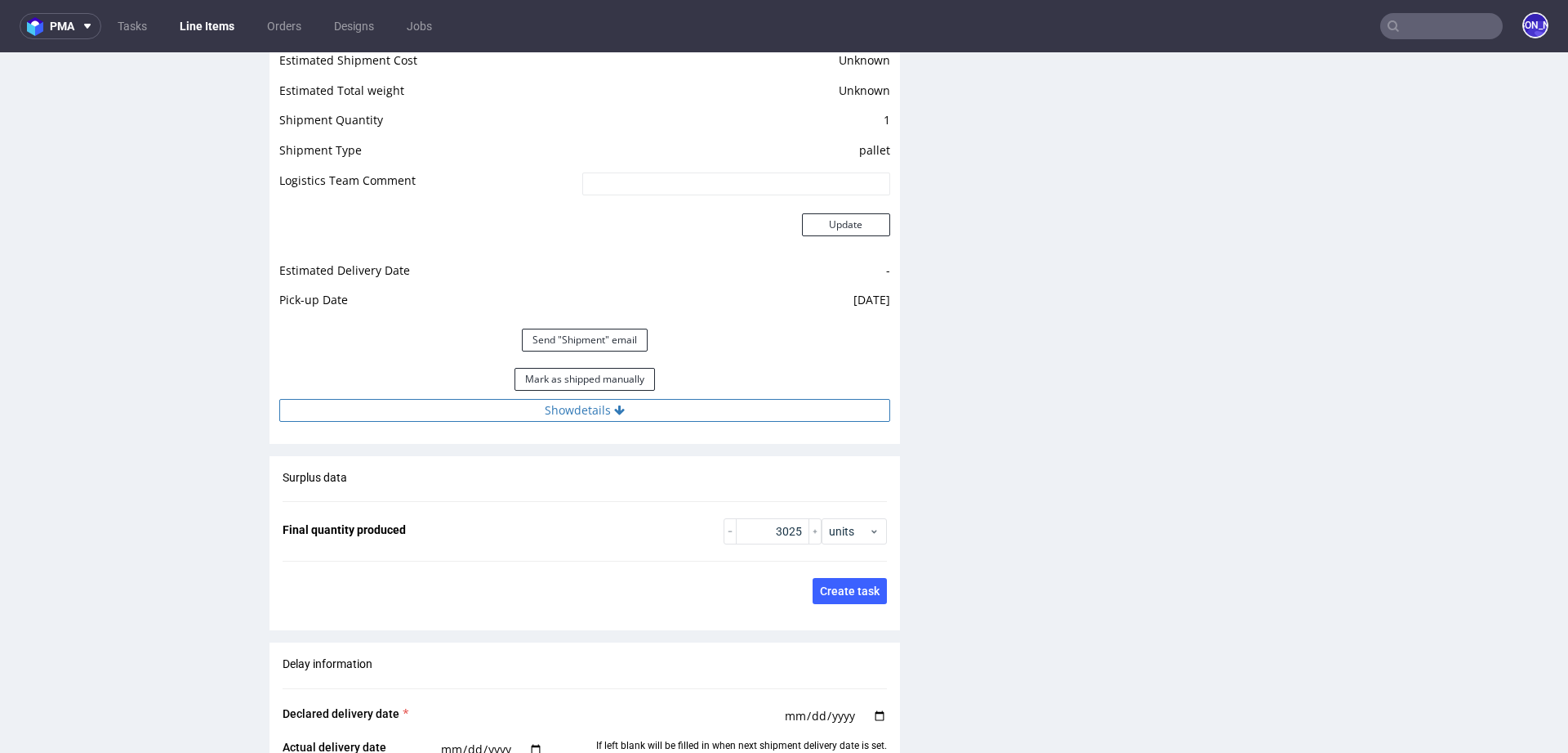
click at [586, 406] on button "Show details" at bounding box center [585, 410] width 611 height 23
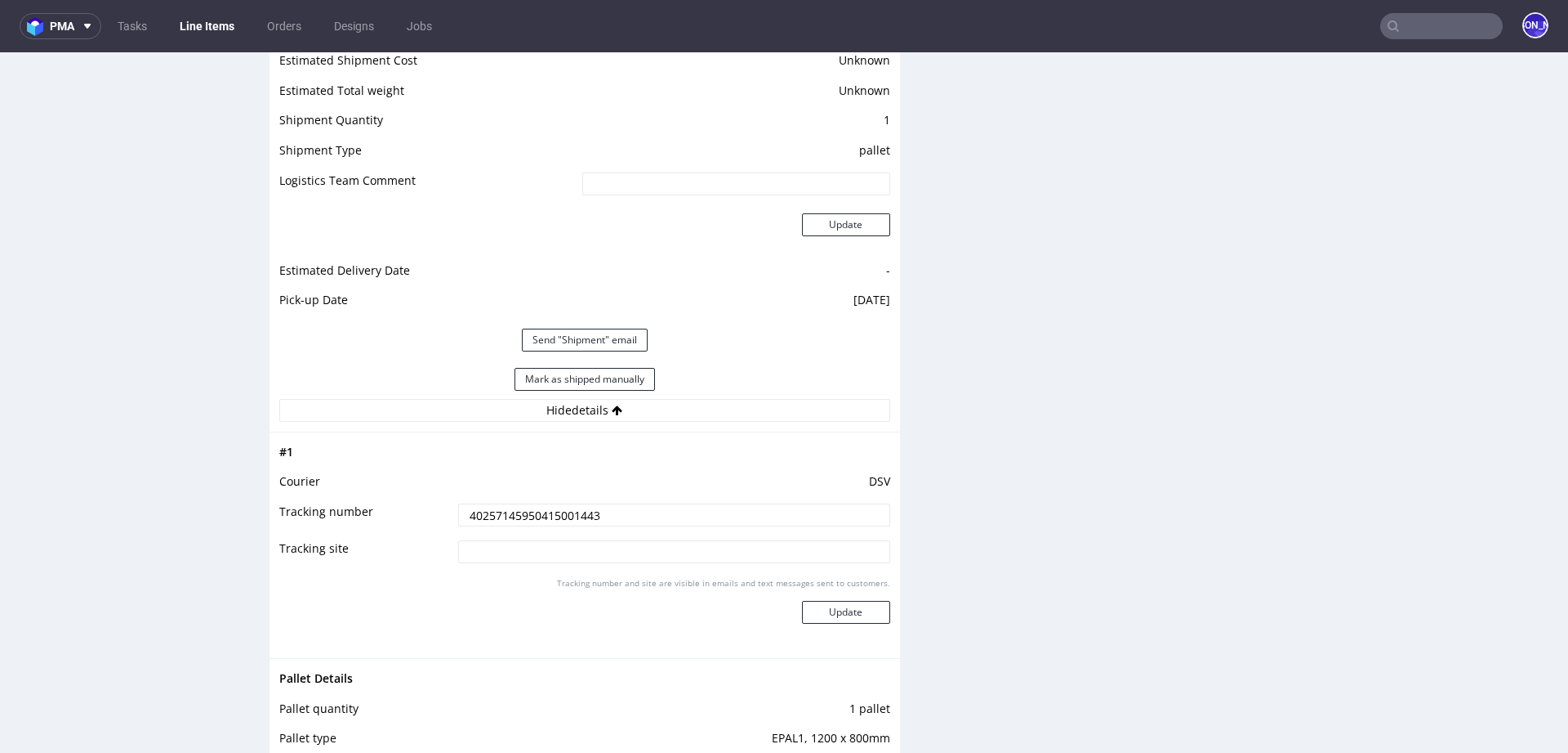
drag, startPoint x: 607, startPoint y: 516, endPoint x: 404, endPoint y: 511, distance: 203.1
click at [404, 511] on tr "Tracking number 40257145950415001443" at bounding box center [585, 520] width 611 height 37
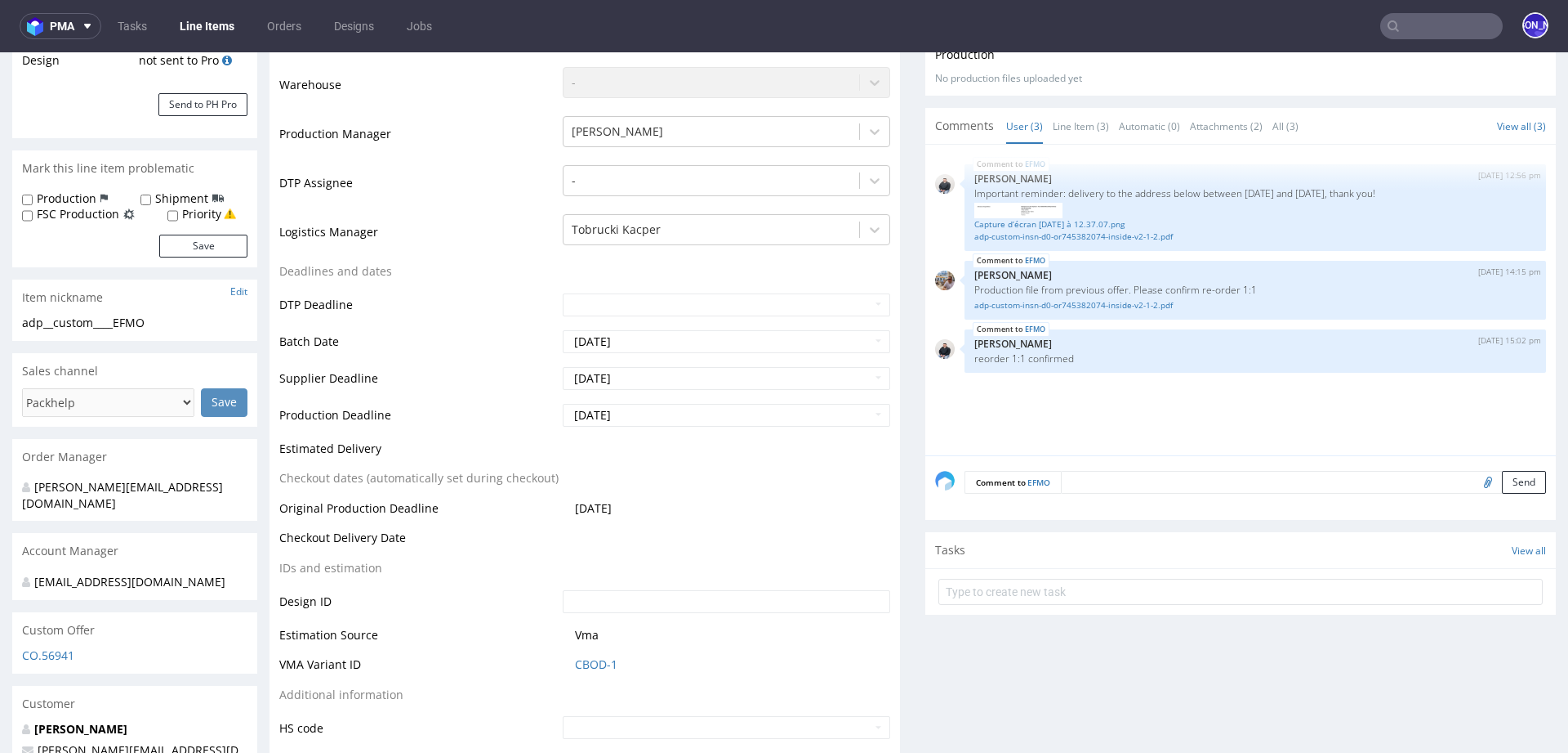
scroll to position [0, 0]
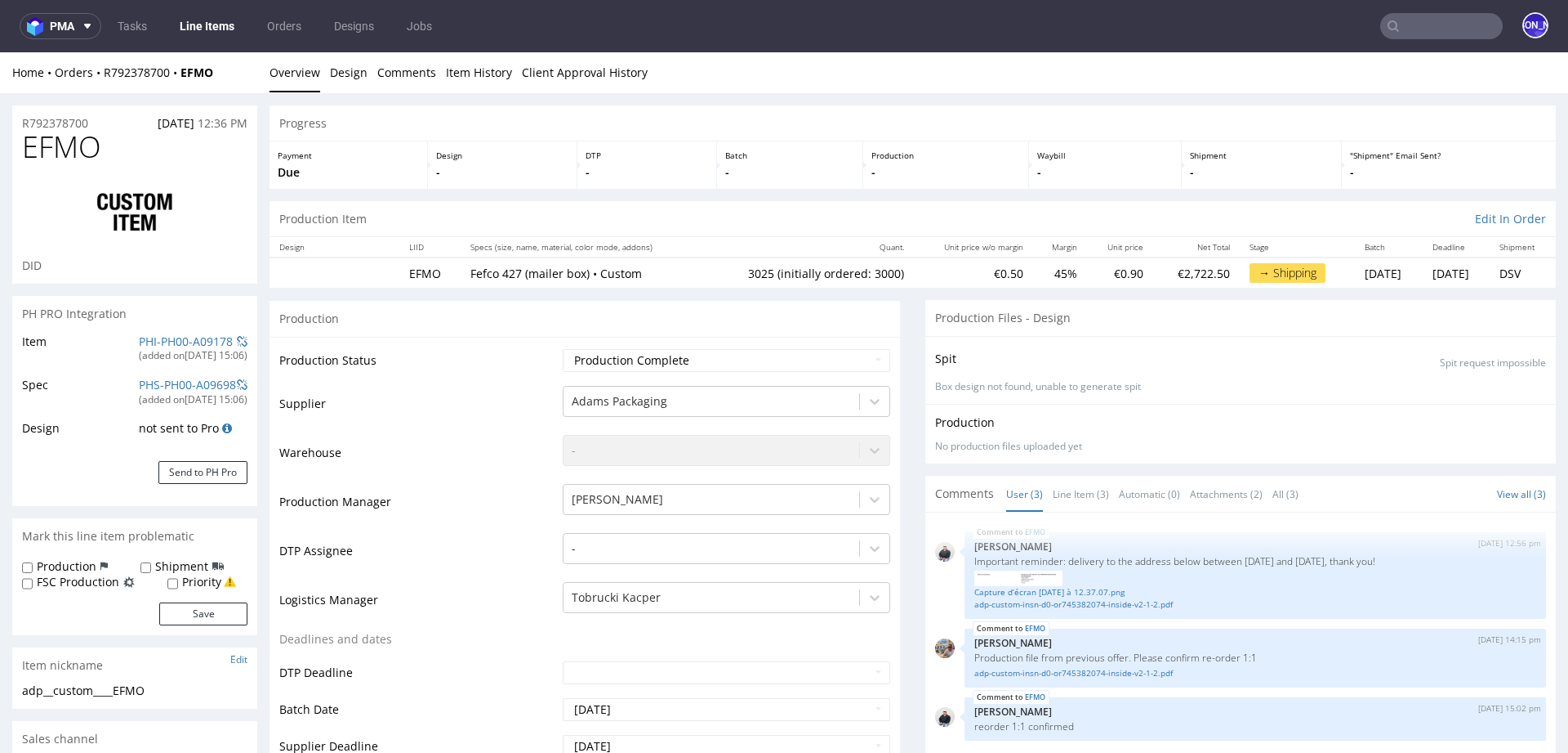
click at [730, 269] on td "3025 (initially ordered: 3000)" at bounding box center [808, 272] width 211 height 30
copy td "3025"
drag, startPoint x: 112, startPoint y: 117, endPoint x: 1, endPoint y: 118, distance: 111.0
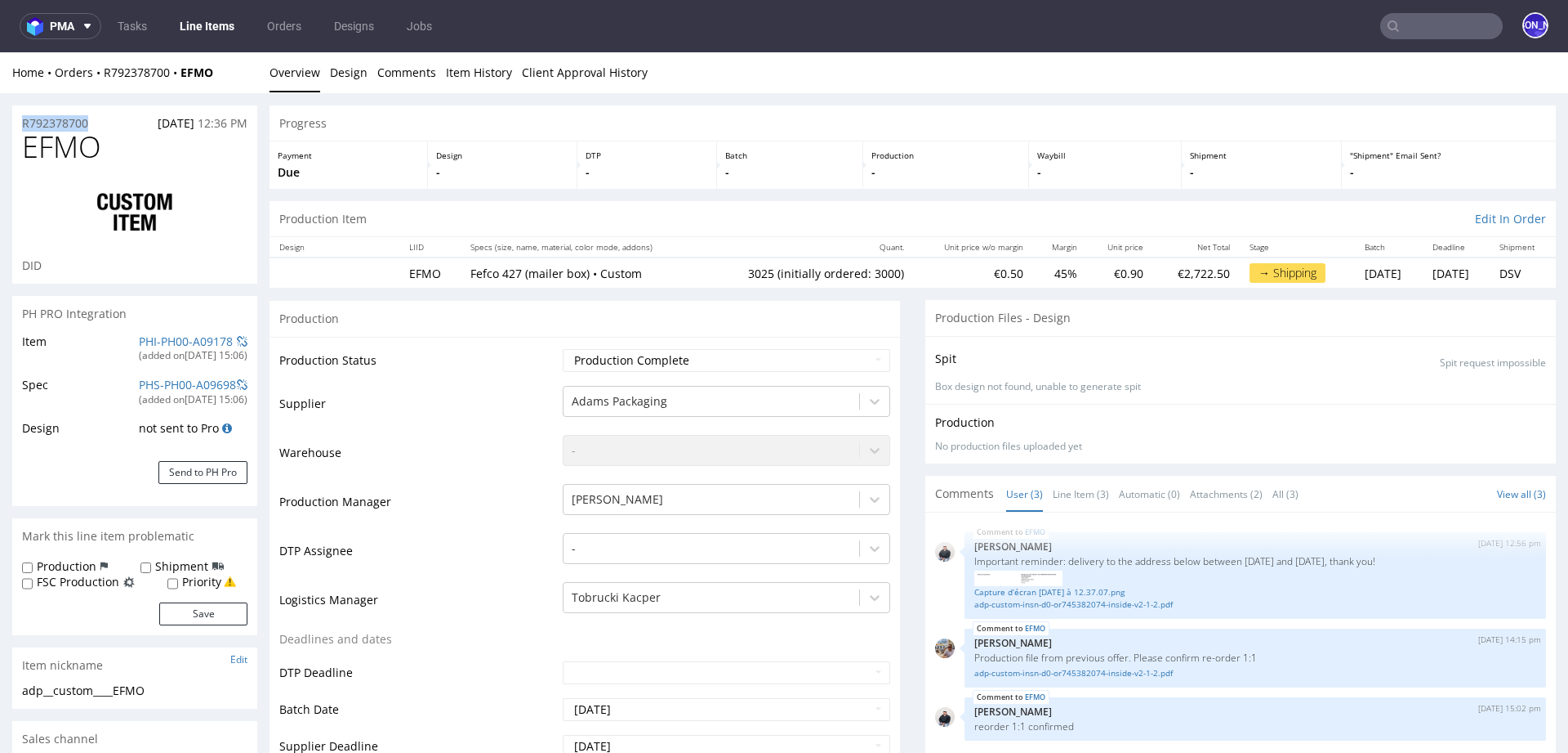
copy p "R792378700"
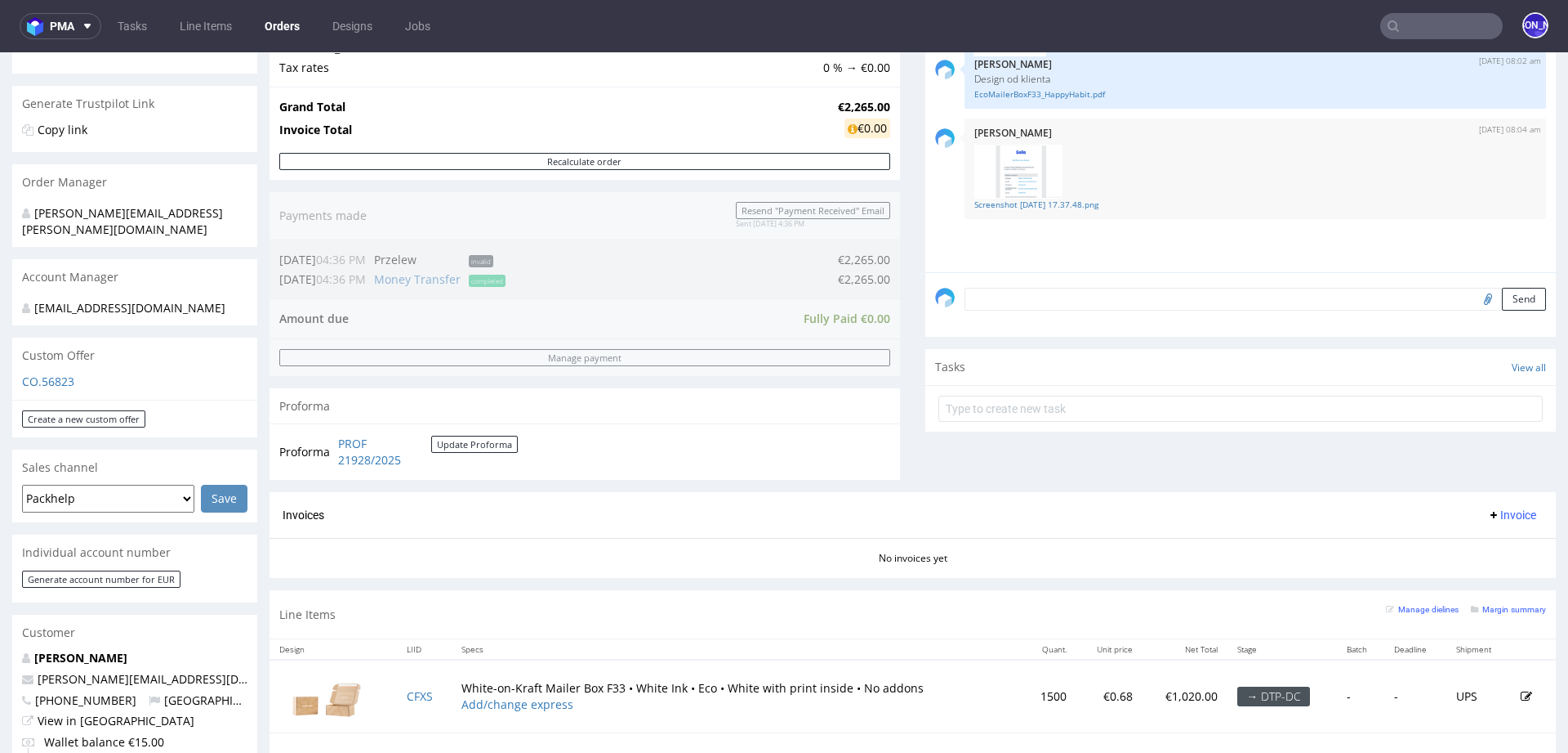
scroll to position [926, 0]
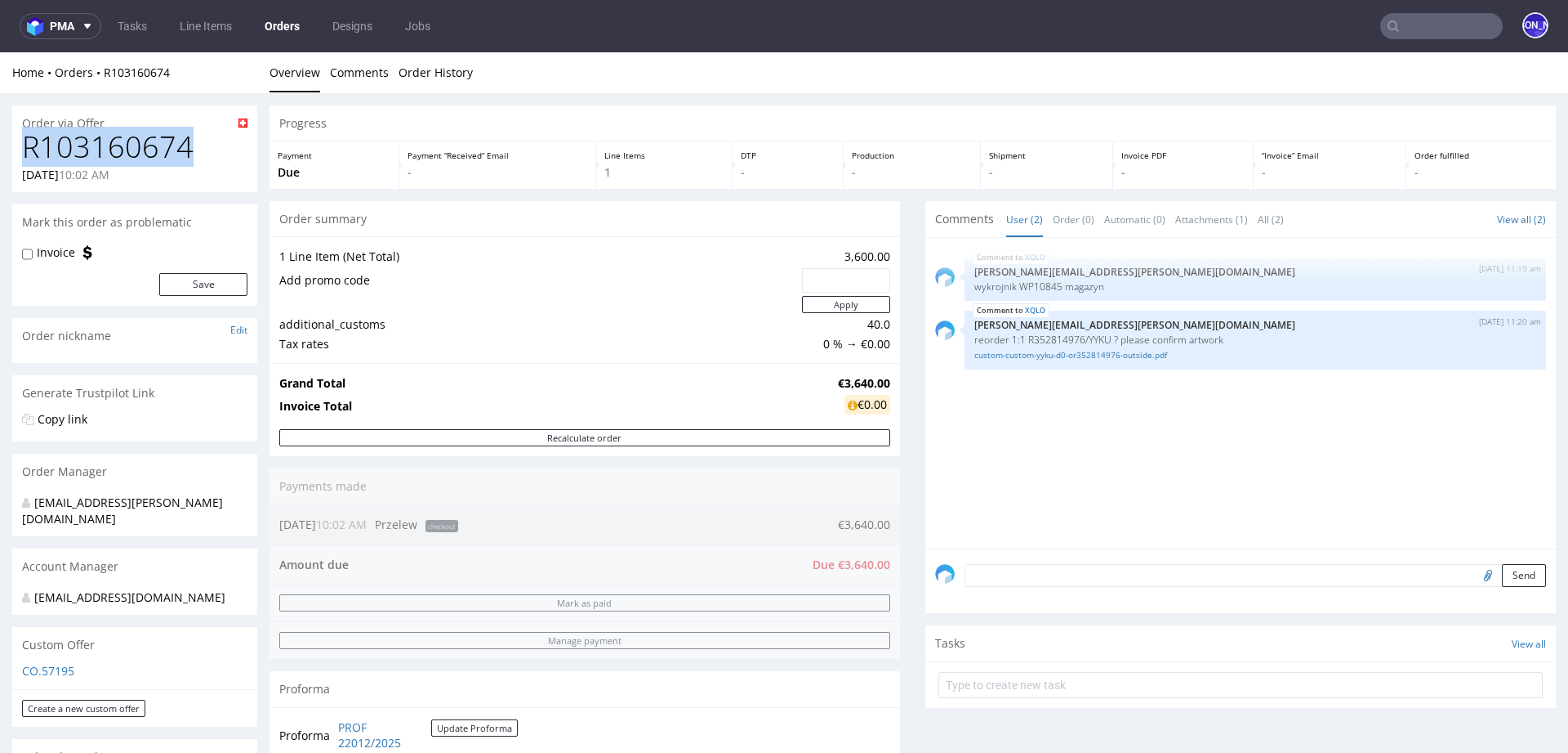
drag, startPoint x: 205, startPoint y: 153, endPoint x: 14, endPoint y: 153, distance: 191.0
click at [14, 153] on div "R103160674 13.10.2025 10:02 AM" at bounding box center [134, 161] width 245 height 61
copy h1 "R103160674"
click at [1407, 28] on input "text" at bounding box center [1441, 26] width 122 height 26
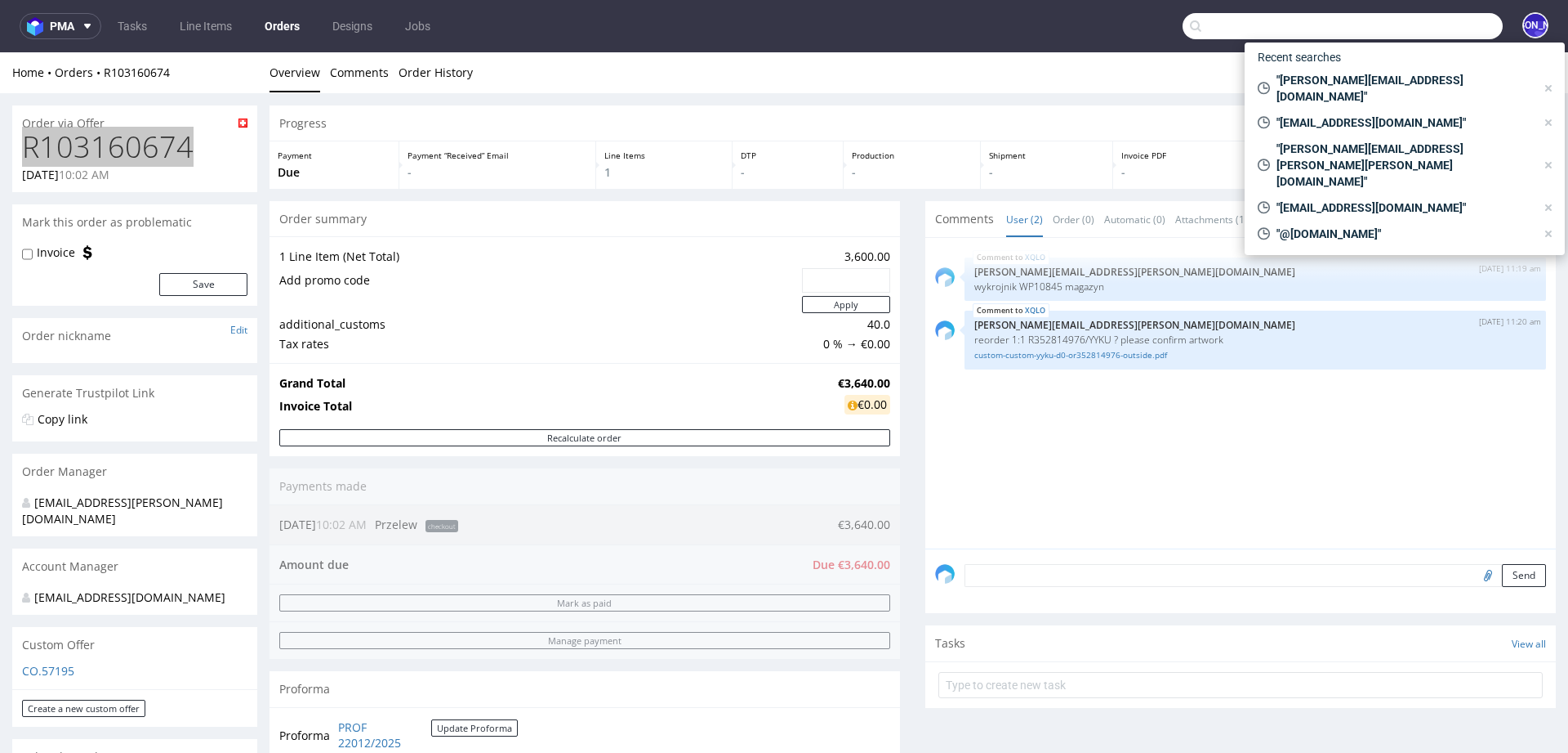
paste input "R103160674"
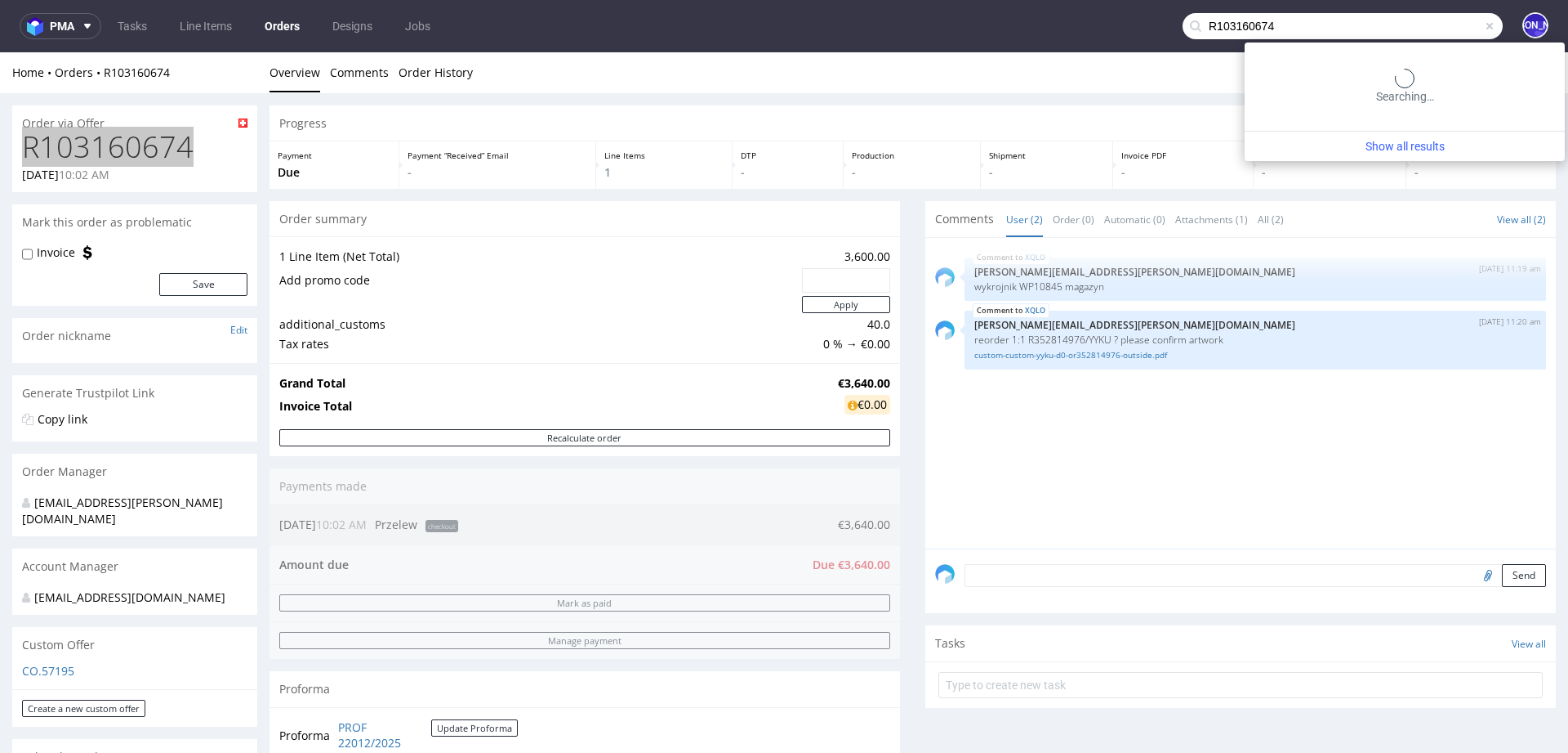
type input "R103160674"
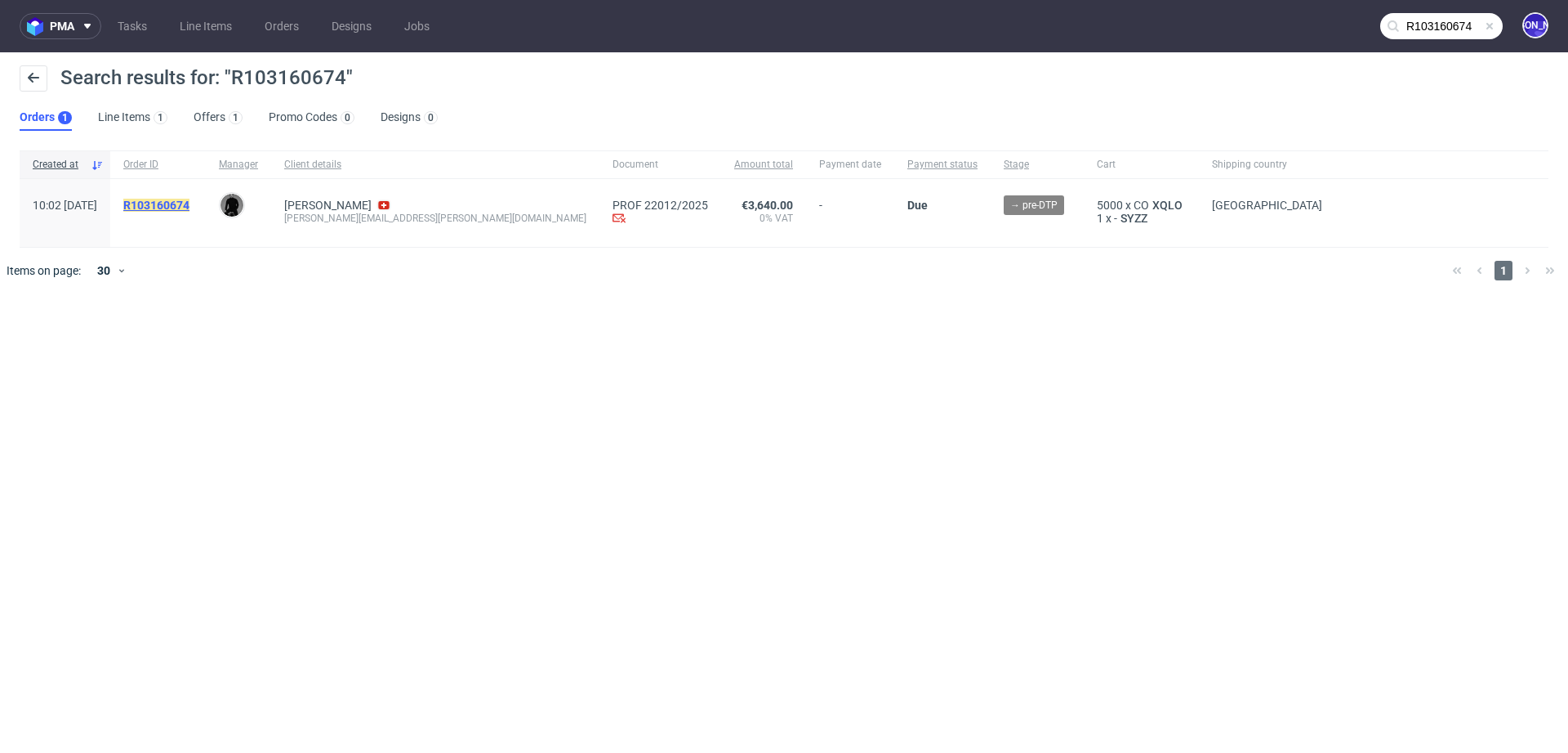
click at [190, 201] on mark "R103160674" at bounding box center [156, 205] width 67 height 13
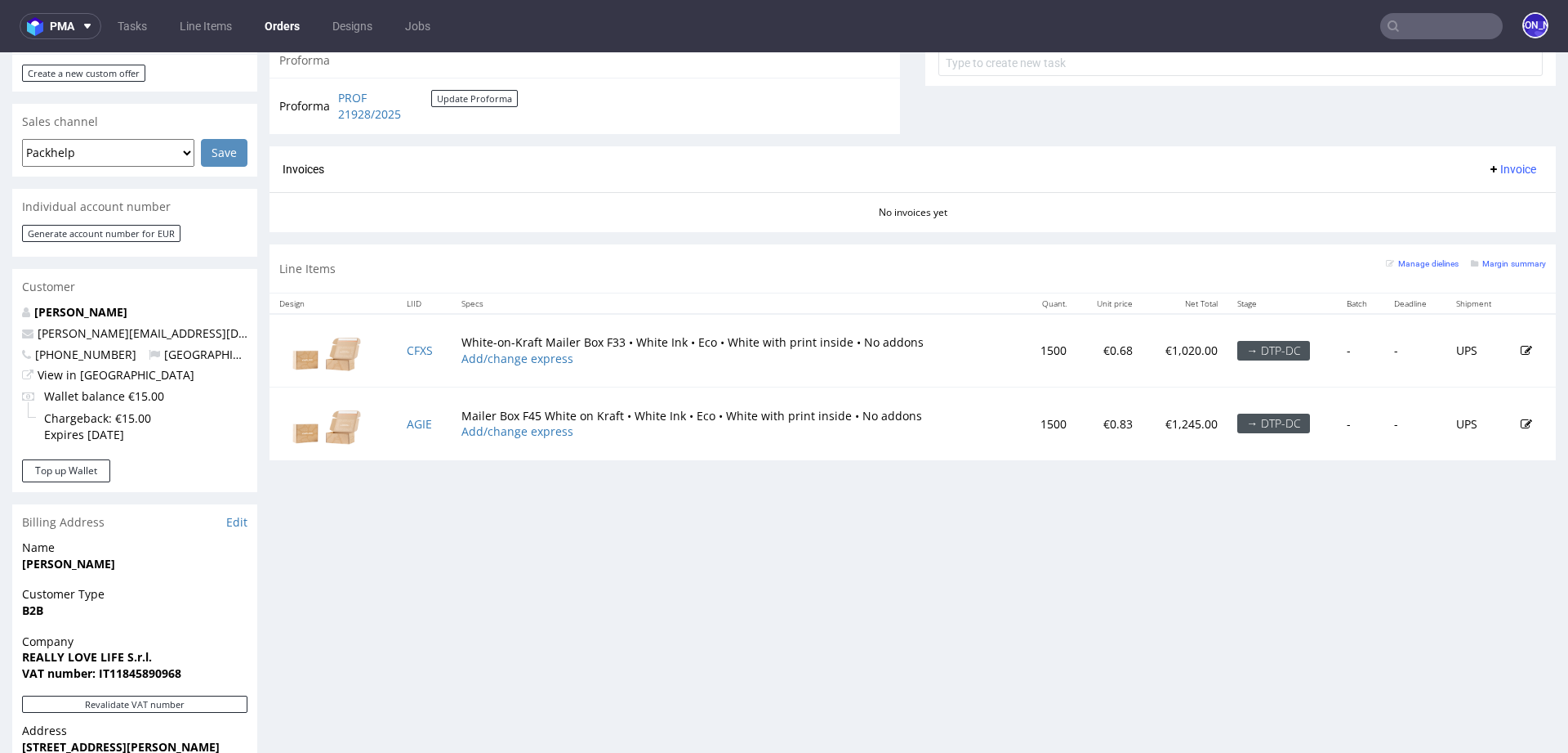
scroll to position [625, 0]
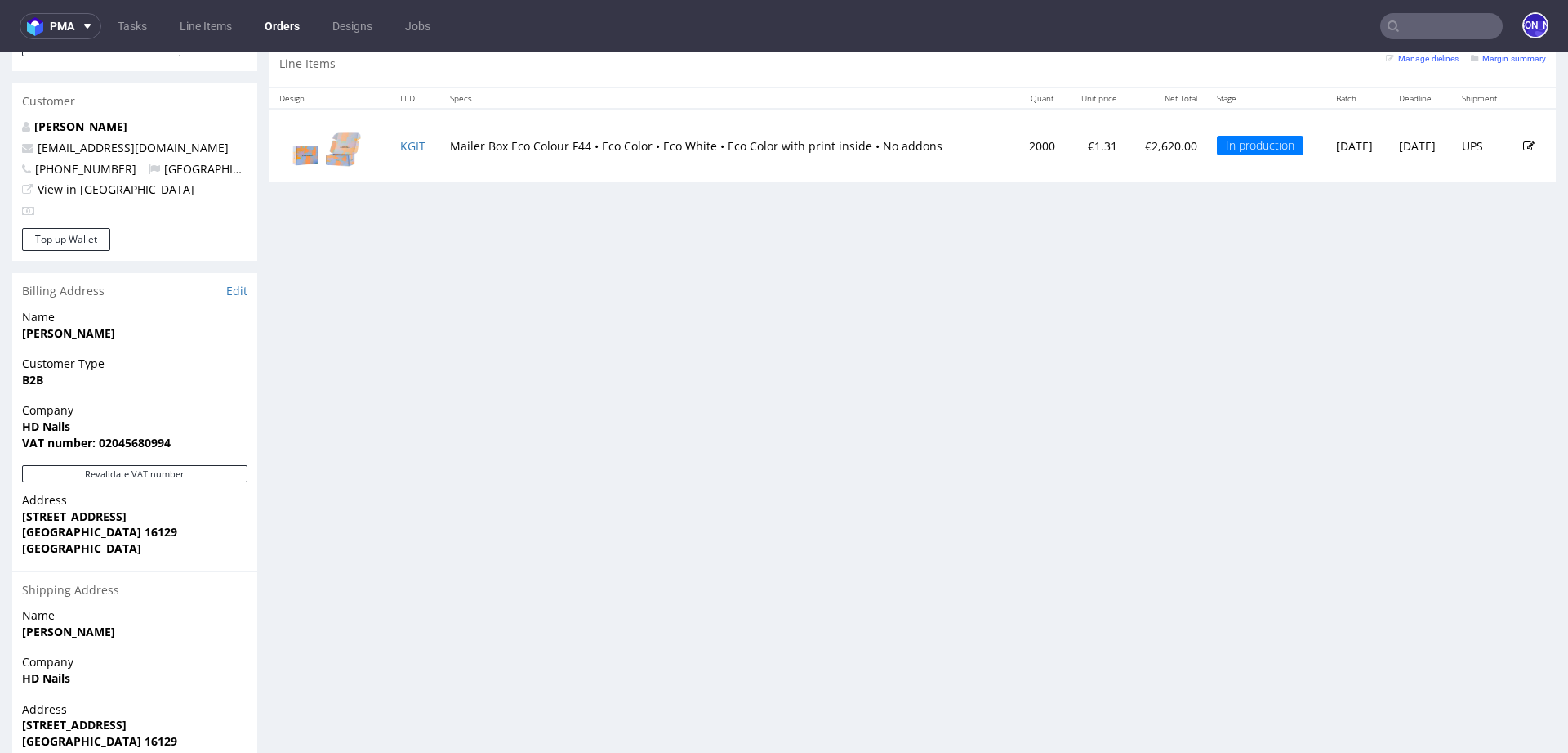
scroll to position [828, 0]
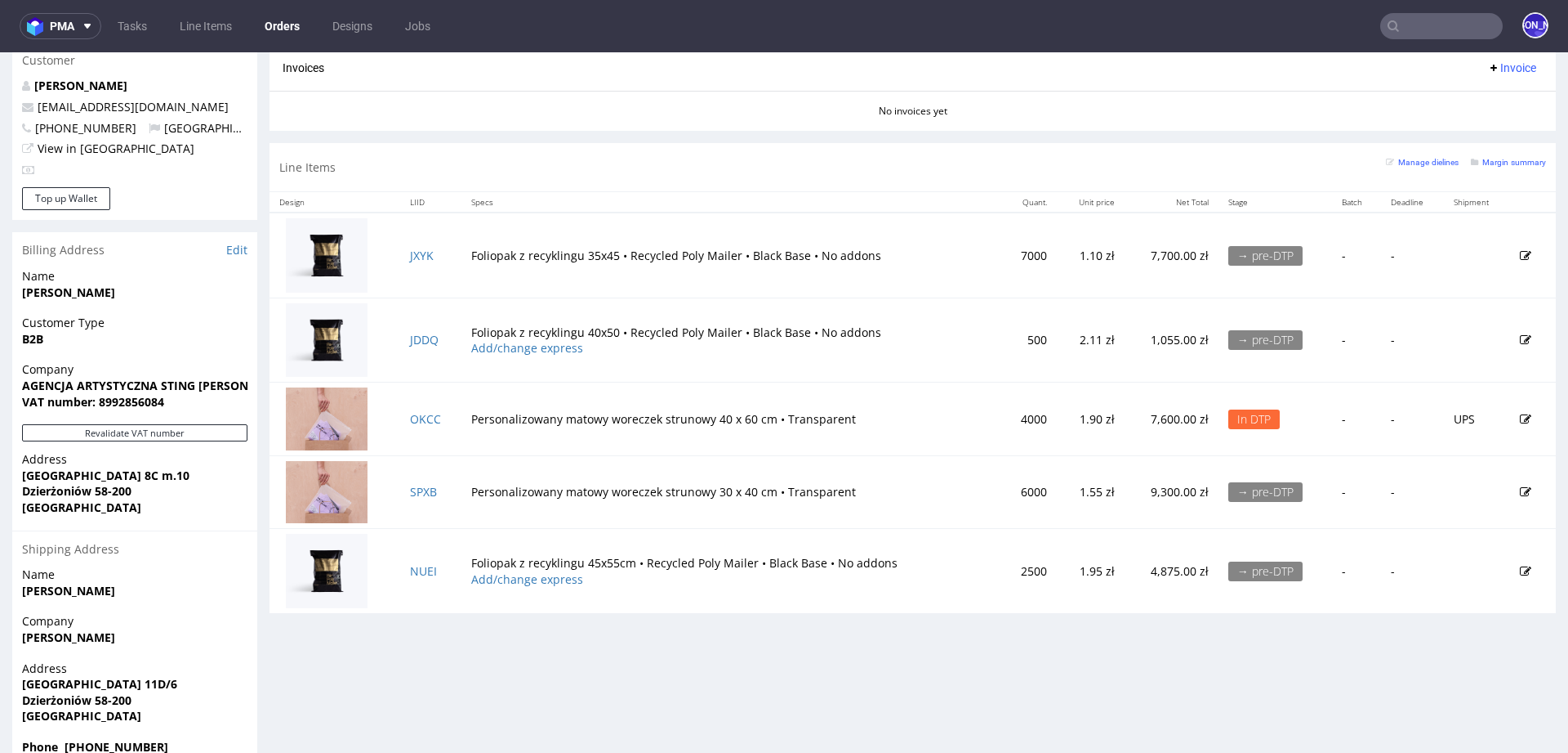
scroll to position [864, 0]
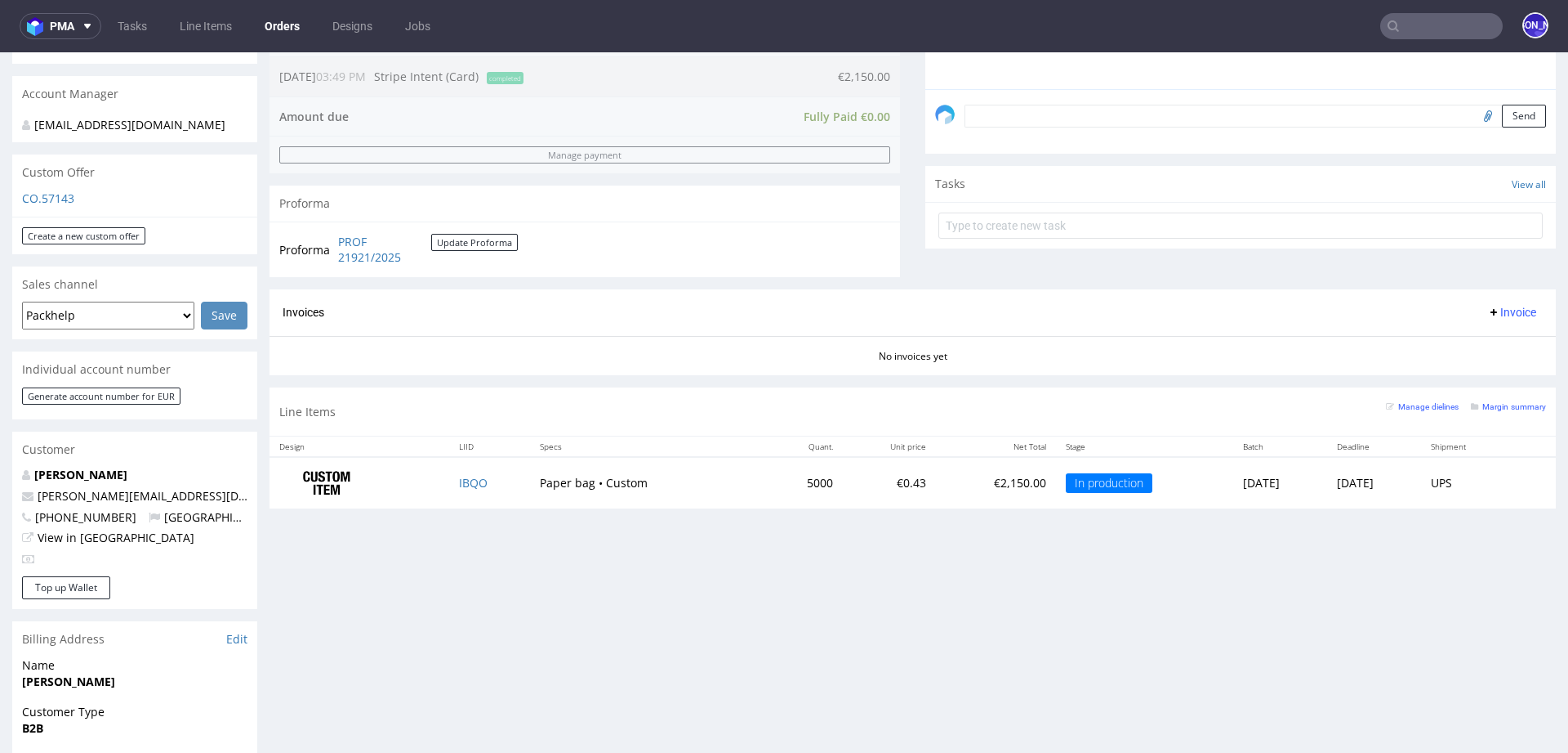
scroll to position [465, 0]
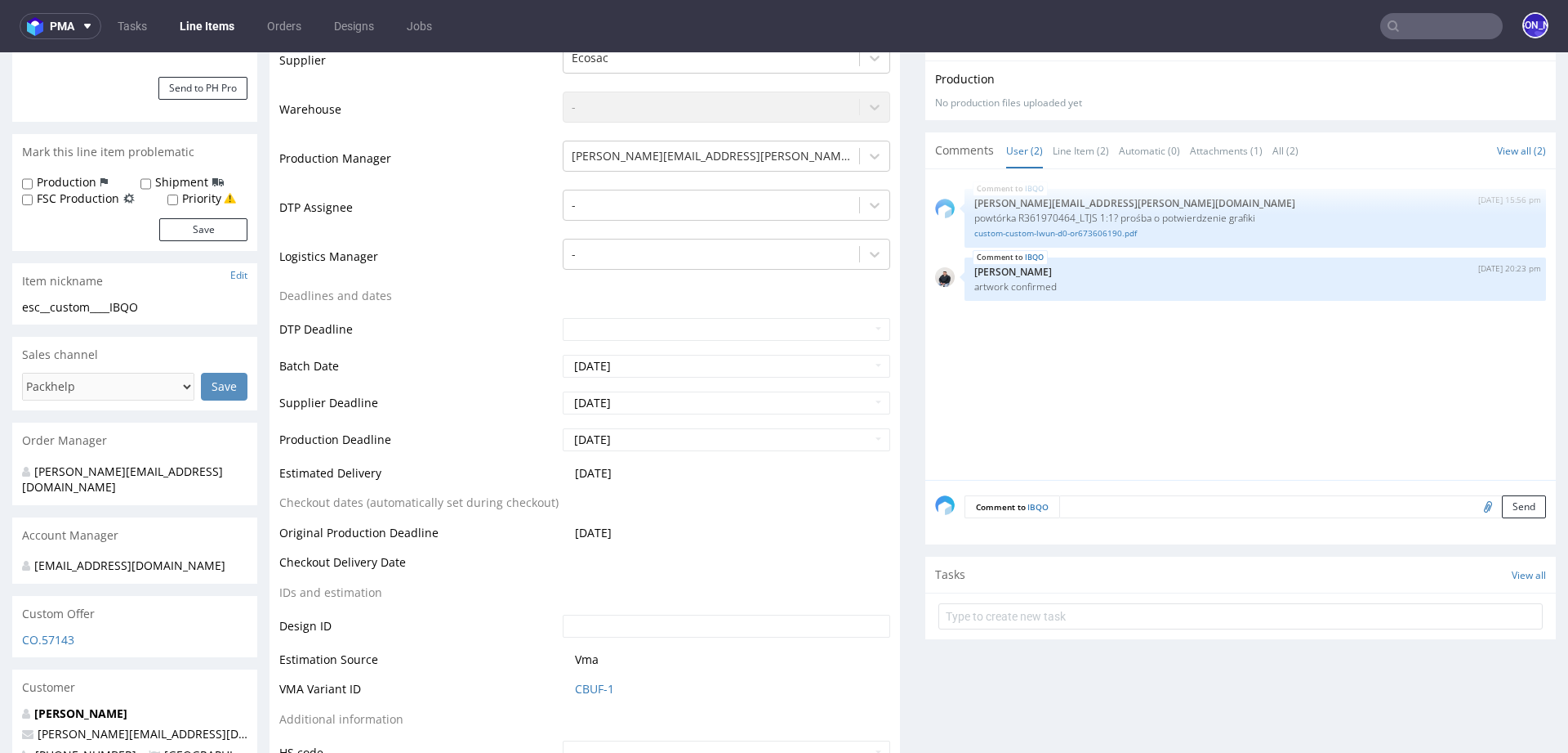
scroll to position [363, 0]
